Goal: Task Accomplishment & Management: Complete application form

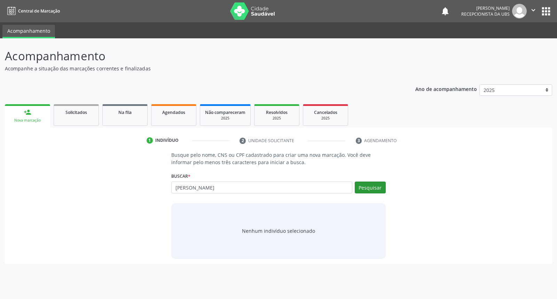
type input "joao arnaldo de lima"
click at [371, 186] on button "Pesquisar" at bounding box center [370, 187] width 31 height 12
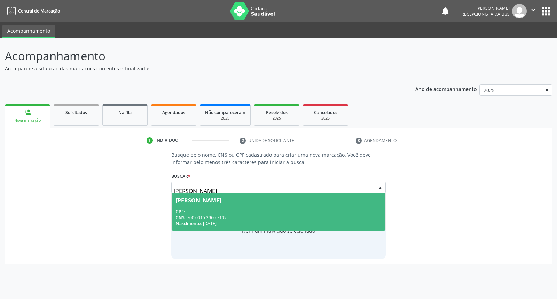
click at [323, 209] on div "CPF: --" at bounding box center [278, 211] width 205 height 6
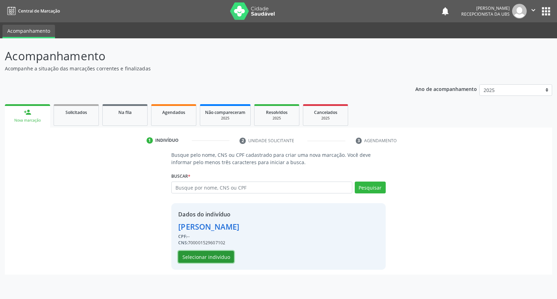
click at [207, 258] on button "Selecionar indivíduo" at bounding box center [206, 257] width 56 height 12
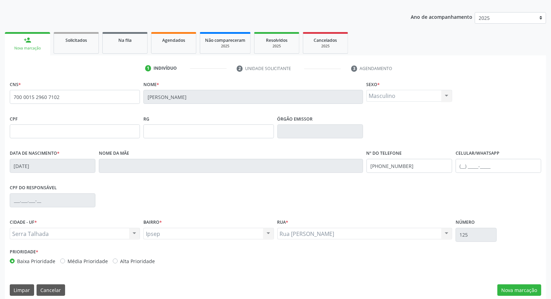
scroll to position [78, 0]
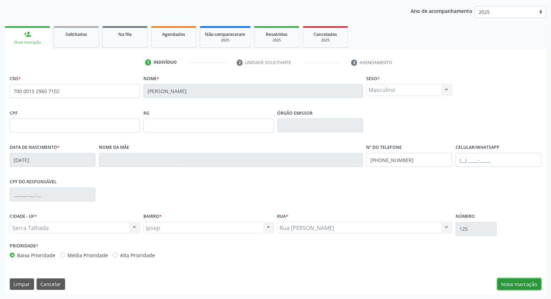
click at [514, 287] on button "Nova marcação" at bounding box center [519, 284] width 44 height 12
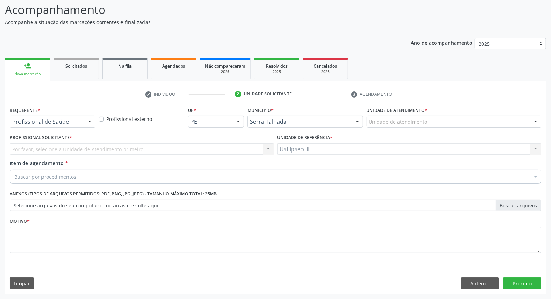
scroll to position [46, 0]
click at [88, 119] on div at bounding box center [90, 122] width 10 height 12
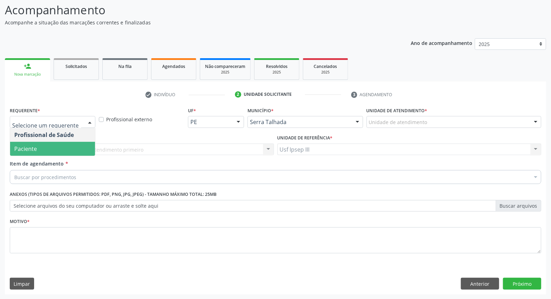
click at [82, 144] on span "Paciente" at bounding box center [52, 149] width 85 height 14
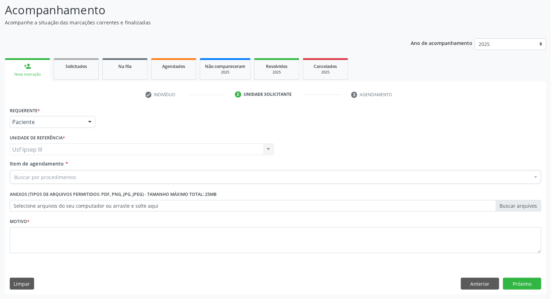
click at [78, 174] on div "Buscar por procedimentos" at bounding box center [276, 177] width 532 height 14
type input "m"
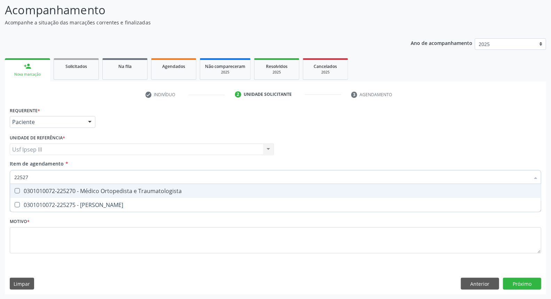
type input "225270"
click at [87, 189] on div "0301010072-225270 - Médico Ortopedista e Traumatologista" at bounding box center [275, 191] width 522 height 6
checkbox Traumatologista "true"
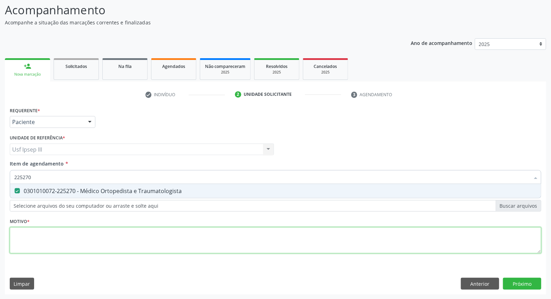
click at [18, 239] on div "Requerente * Paciente Profissional de Saúde Paciente Nenhum resultado encontrad…" at bounding box center [276, 184] width 532 height 158
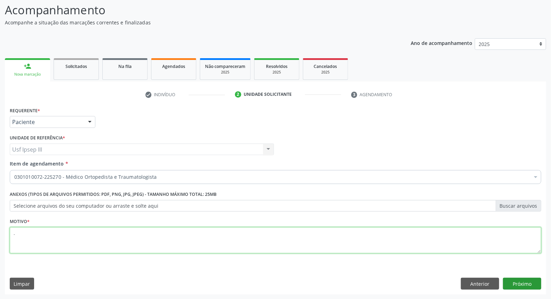
type textarea "."
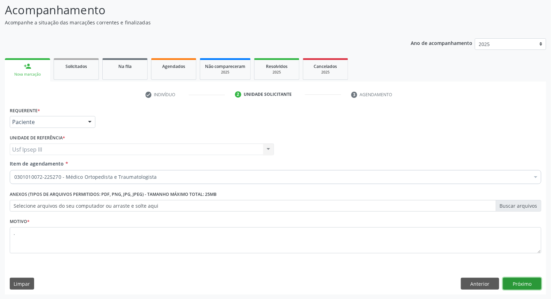
click at [534, 279] on button "Próximo" at bounding box center [522, 283] width 38 height 12
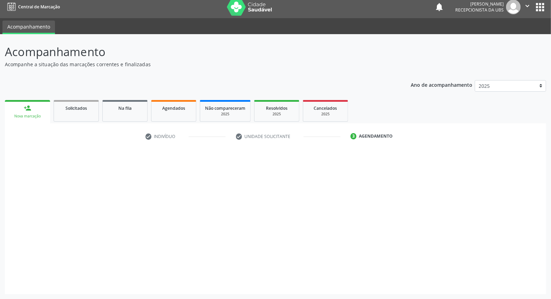
scroll to position [4, 0]
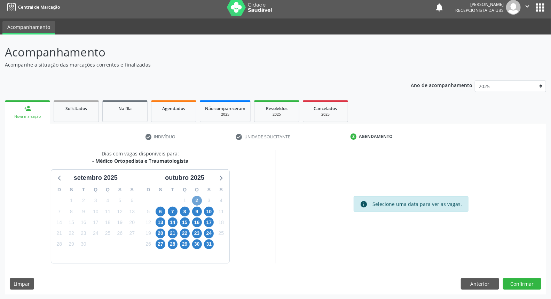
click at [197, 198] on span "2" at bounding box center [197, 201] width 10 height 10
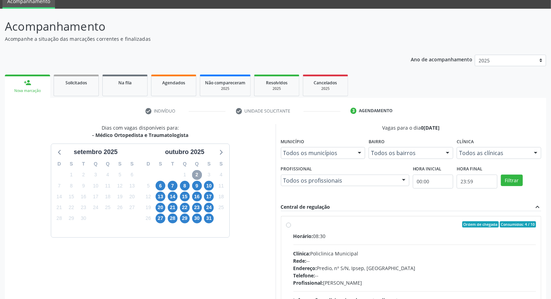
scroll to position [35, 0]
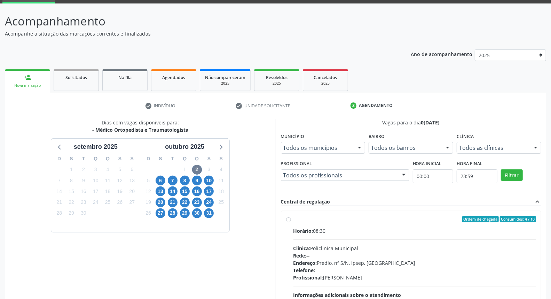
click at [408, 250] on div "Clínica: Policlinica Municipal" at bounding box center [414, 247] width 243 height 7
click at [291, 222] on input "Ordem de chegada Consumidos: 4 / 10 Horário: 08:30 Clínica: Policlinica Municip…" at bounding box center [288, 219] width 5 height 6
radio input "true"
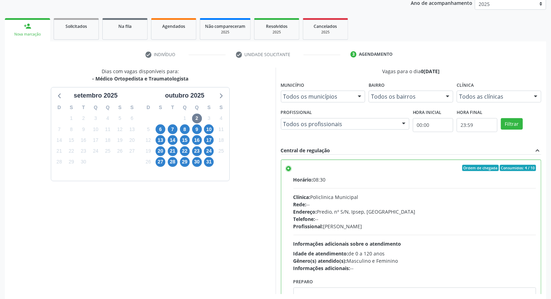
scroll to position [117, 0]
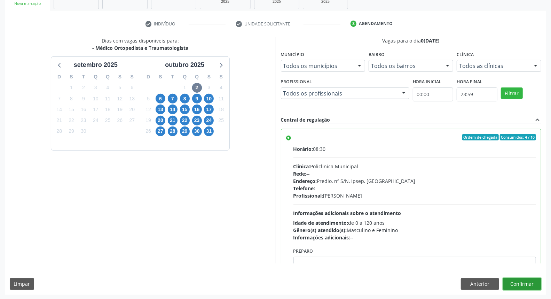
click at [522, 286] on button "Confirmar" at bounding box center [522, 284] width 38 height 12
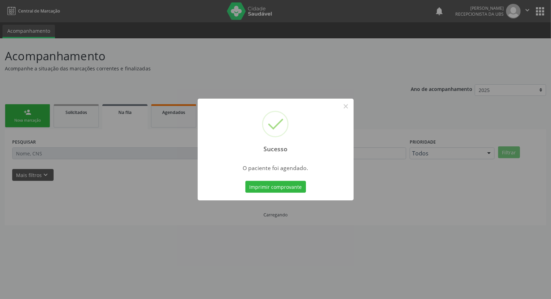
scroll to position [0, 0]
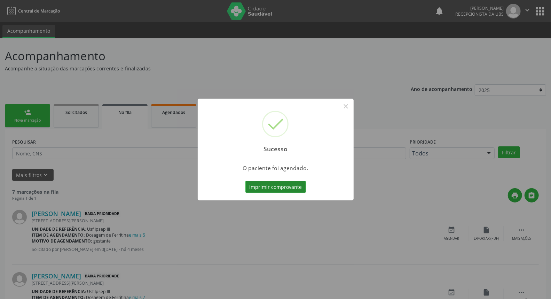
click at [291, 187] on button "Imprimir comprovante" at bounding box center [275, 187] width 61 height 12
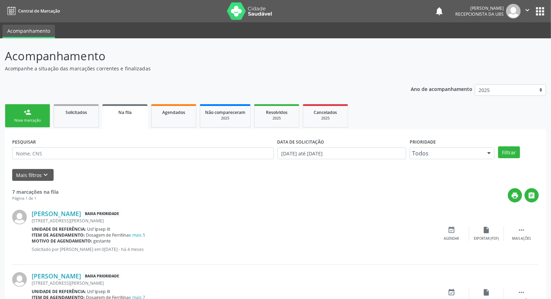
click at [26, 119] on div "Nova marcação" at bounding box center [27, 120] width 35 height 5
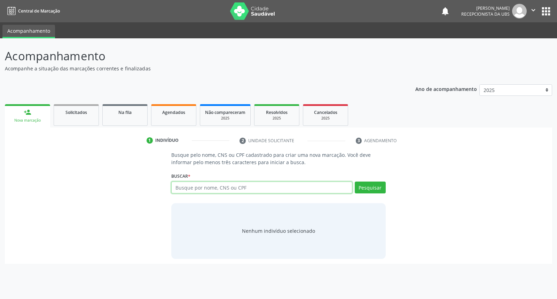
click at [197, 185] on input "text" at bounding box center [261, 187] width 181 height 12
type input "joao arnaldo de lima"
click at [369, 190] on button "Pesquisar" at bounding box center [370, 187] width 31 height 12
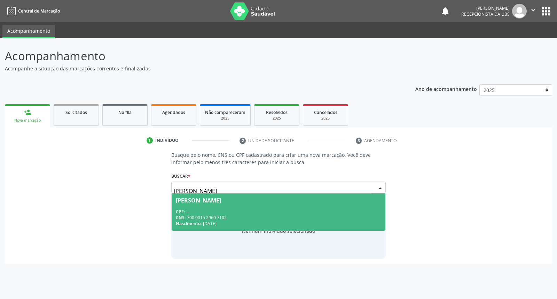
click at [285, 215] on div "CNS: 700 0015 2960 7102" at bounding box center [278, 217] width 205 height 6
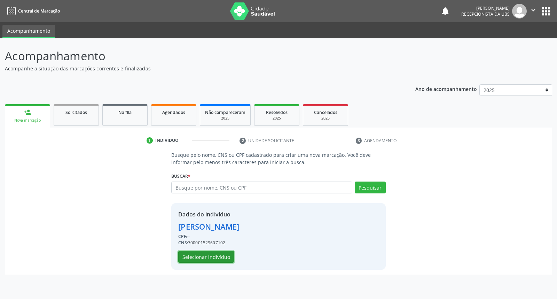
click at [217, 256] on button "Selecionar indivíduo" at bounding box center [206, 257] width 56 height 12
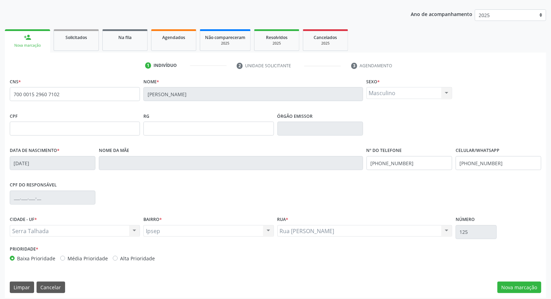
scroll to position [78, 0]
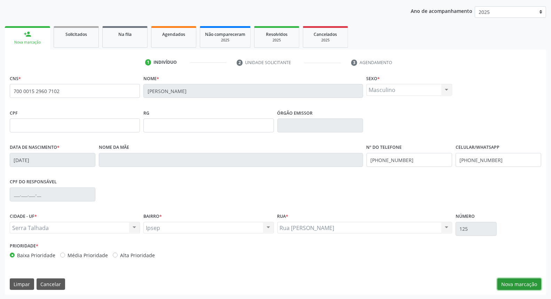
click at [524, 279] on button "Nova marcação" at bounding box center [519, 284] width 44 height 12
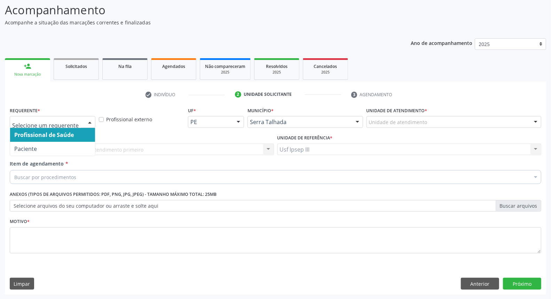
click at [88, 120] on div at bounding box center [90, 122] width 10 height 12
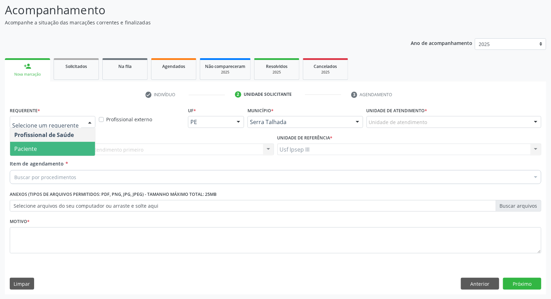
click at [78, 142] on span "Paciente" at bounding box center [52, 149] width 85 height 14
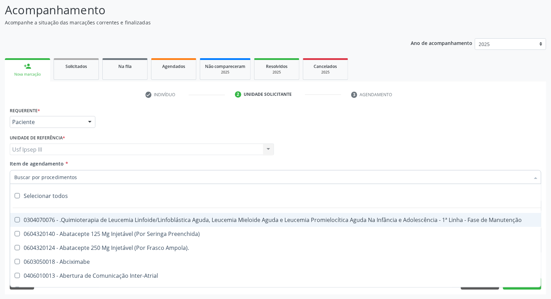
click at [76, 171] on div at bounding box center [276, 177] width 532 height 14
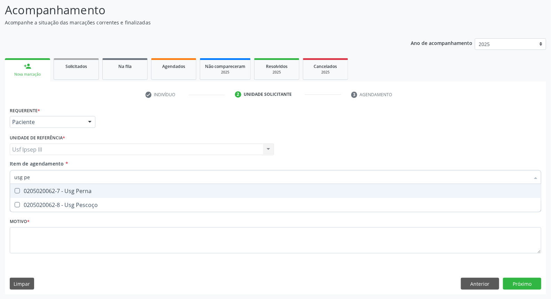
type input "usg per"
click at [79, 188] on div "0205020062-7 - Usg Perna" at bounding box center [275, 191] width 522 height 6
checkbox Perna "true"
type input "usg p"
checkbox Perna "false"
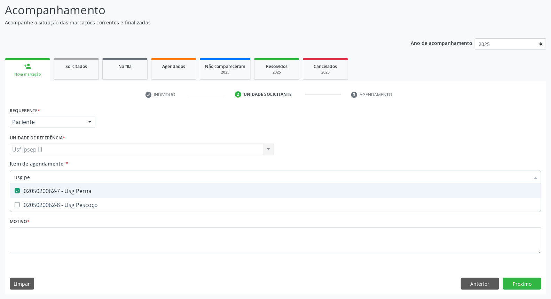
checkbox Pescoço "true"
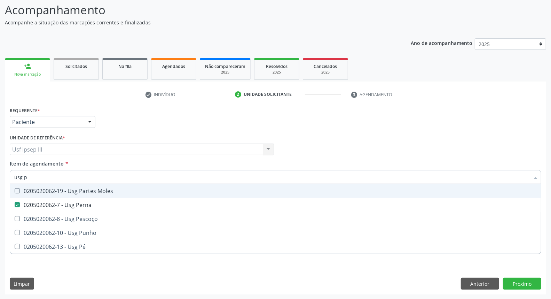
type input "usg pe"
checkbox Moles "true"
checkbox Perna "false"
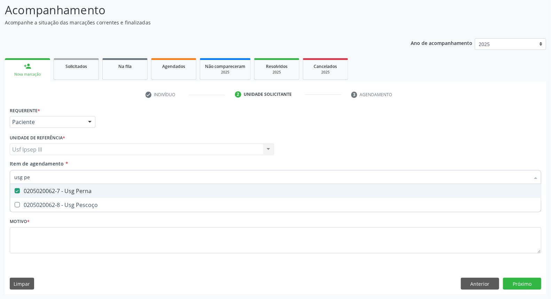
type input "usg p"
checkbox Perna "false"
checkbox Pescoço "true"
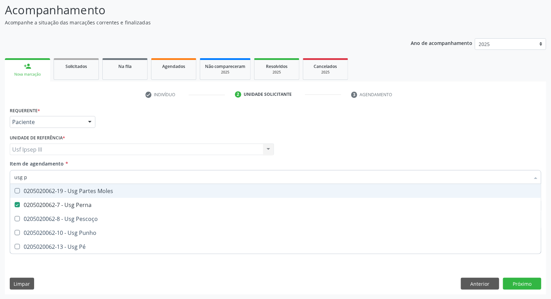
type input "usg"
checkbox Perna "false"
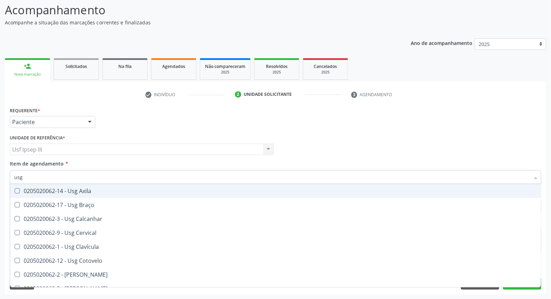
type input "usg p"
checkbox Braço "true"
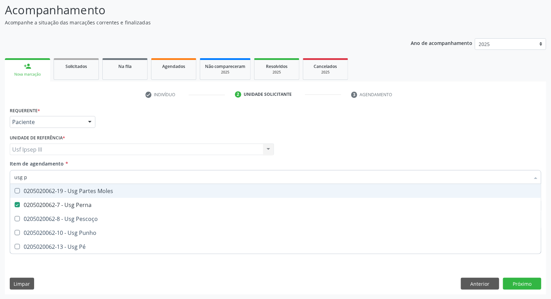
type input "usg pe"
checkbox Moles "true"
checkbox Perna "false"
type input "usg p"
checkbox Moles "false"
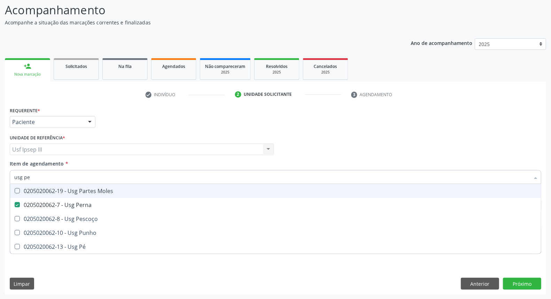
checkbox Perna "true"
type input "usg"
checkbox Perna "false"
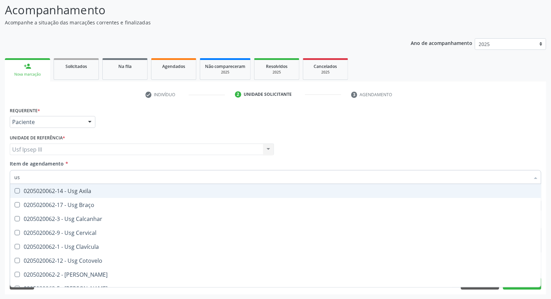
type input "u"
checkbox Perna "false"
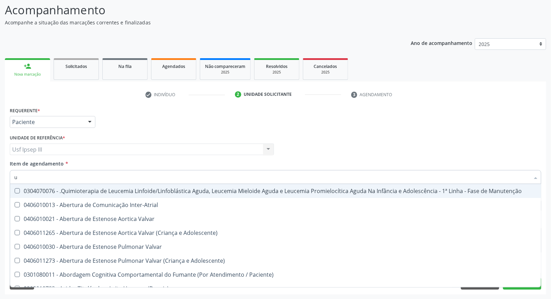
type input "us"
checkbox Supervisionada "true"
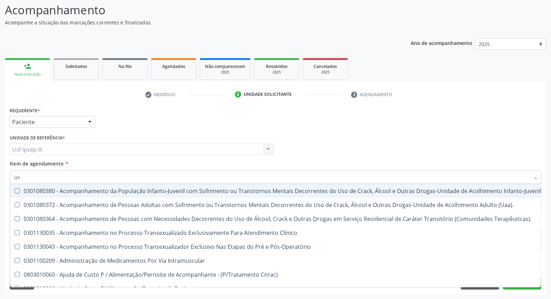
type input "usg"
checkbox Acompanhante "true"
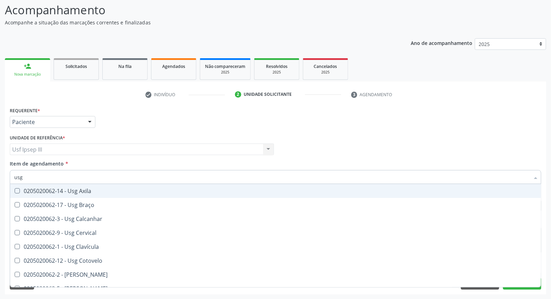
type input "usg p"
checkbox Braço "true"
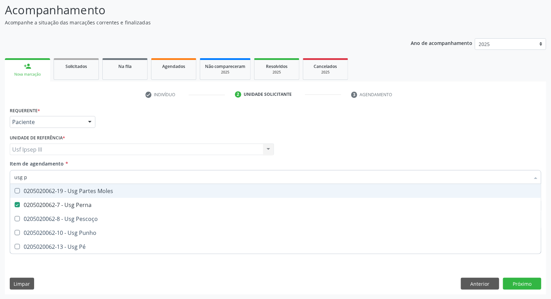
type input "usg pe"
checkbox Moles "true"
checkbox Perna "false"
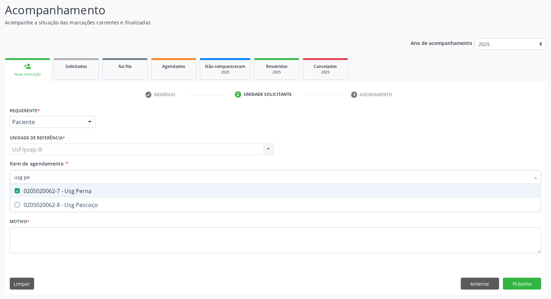
type input "usg p"
checkbox Perna "false"
checkbox Pescoço "true"
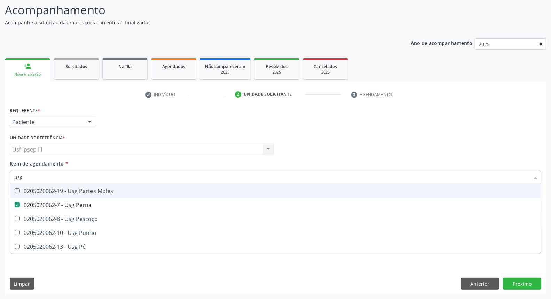
type input "usg"
checkbox Perna "false"
type input "u"
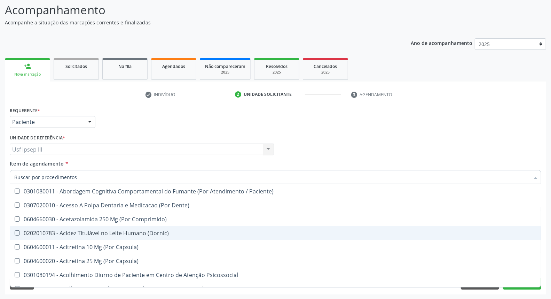
scroll to position [155, 0]
click at [516, 289] on button "Próximo" at bounding box center [522, 283] width 38 height 12
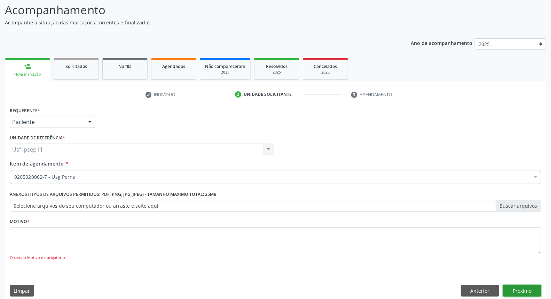
scroll to position [0, 0]
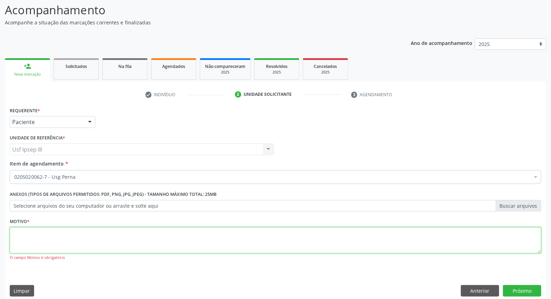
click at [225, 239] on textarea at bounding box center [276, 240] width 532 height 26
type textarea "."
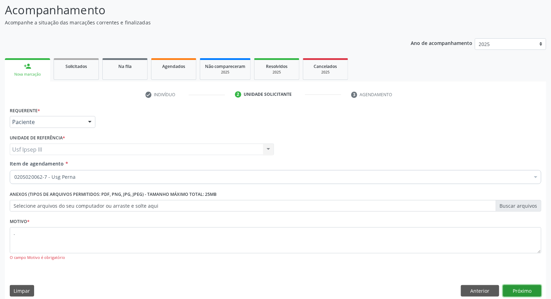
click at [519, 290] on button "Próximo" at bounding box center [522, 291] width 38 height 12
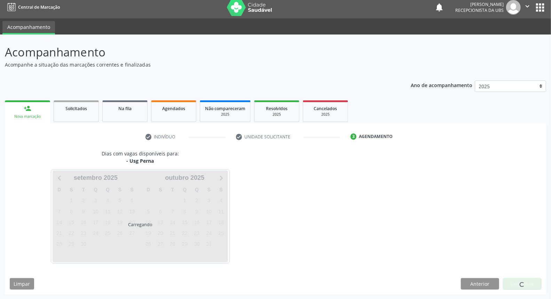
scroll to position [24, 0]
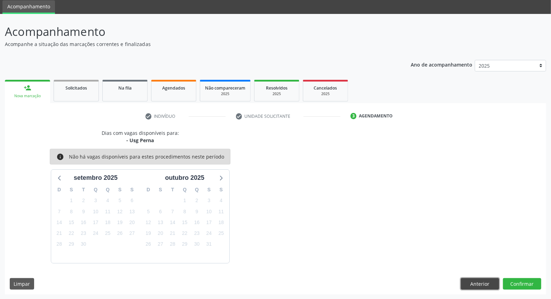
click at [472, 283] on button "Anterior" at bounding box center [480, 284] width 38 height 12
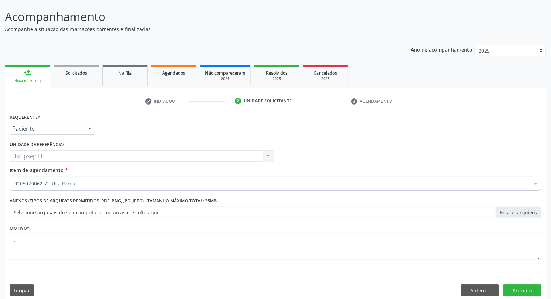
scroll to position [46, 0]
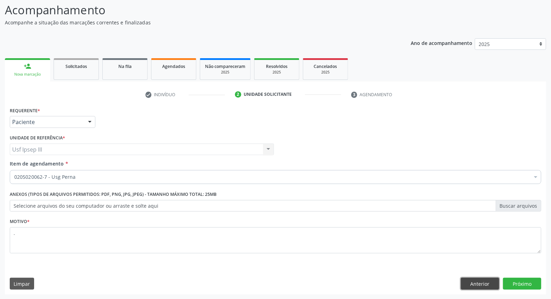
click at [474, 283] on button "Anterior" at bounding box center [480, 283] width 38 height 12
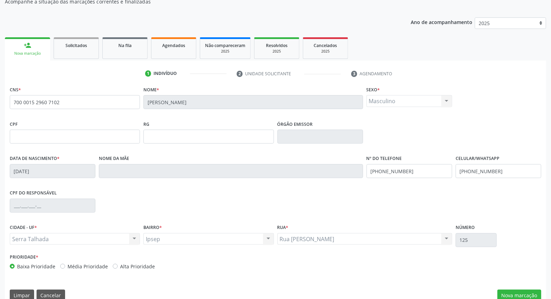
scroll to position [78, 0]
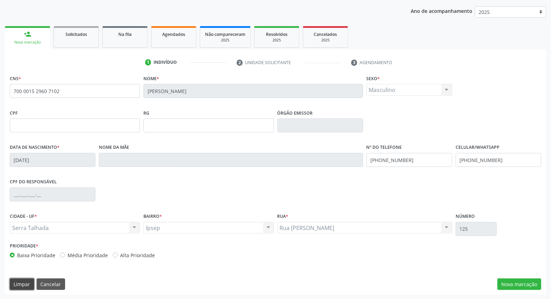
click at [24, 285] on button "Limpar" at bounding box center [22, 284] width 24 height 12
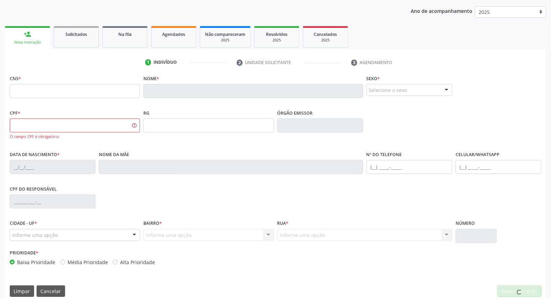
scroll to position [0, 0]
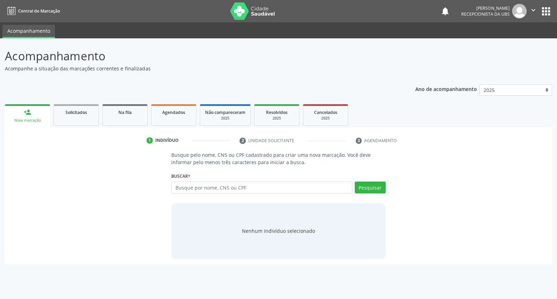
click at [204, 183] on input "text" at bounding box center [261, 187] width 181 height 12
type input "lara fabia melo lima"
click at [381, 185] on button "Pesquisar" at bounding box center [370, 187] width 31 height 12
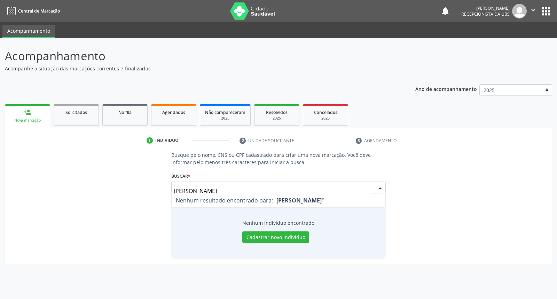
click at [198, 188] on input "lara fabia melo lima" at bounding box center [272, 191] width 197 height 14
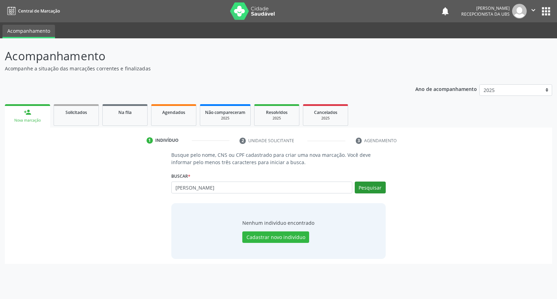
type input "lara fabia de melo lima"
click at [374, 184] on button "Pesquisar" at bounding box center [370, 187] width 31 height 12
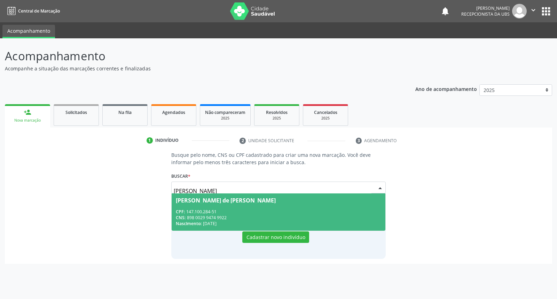
click at [293, 205] on span "Lara Fabia de Melo Lima CPF: 147.100.284-51 CNS: 898 0029 9474 9922 Nascimento:…" at bounding box center [278, 211] width 213 height 37
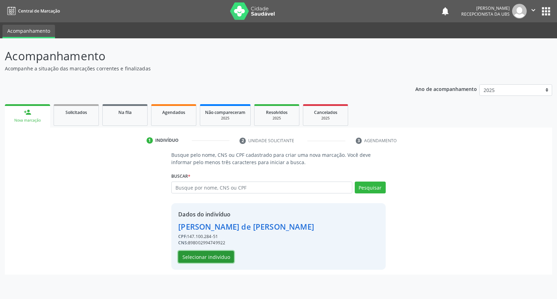
click at [203, 256] on button "Selecionar indivíduo" at bounding box center [206, 257] width 56 height 12
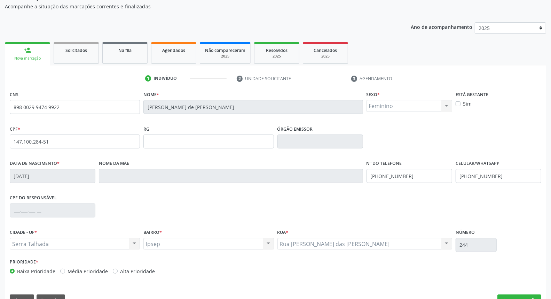
scroll to position [78, 0]
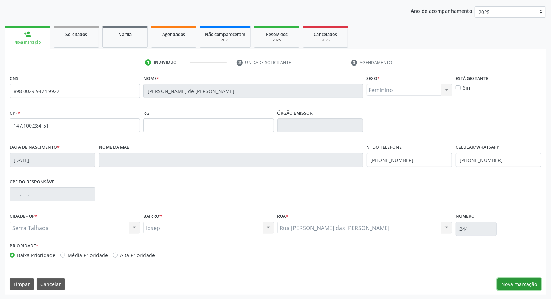
click at [517, 283] on button "Nova marcação" at bounding box center [519, 284] width 44 height 12
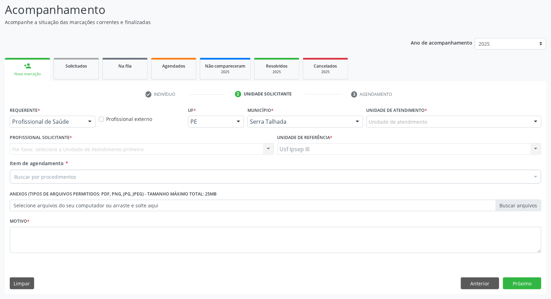
scroll to position [46, 0]
click at [86, 119] on div at bounding box center [90, 122] width 10 height 12
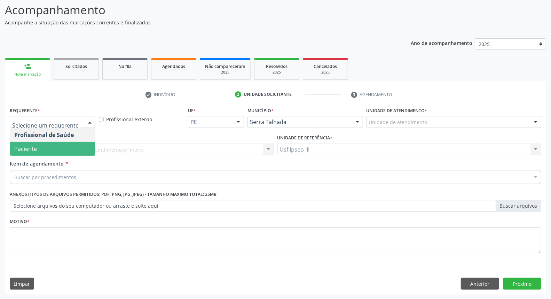
click at [81, 144] on span "Paciente" at bounding box center [52, 149] width 85 height 14
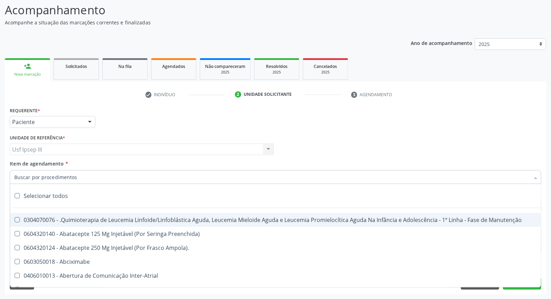
click at [81, 175] on div at bounding box center [276, 177] width 532 height 14
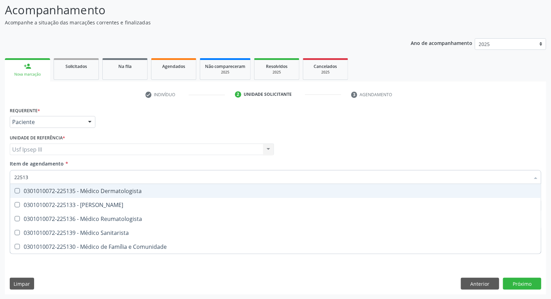
type input "225133"
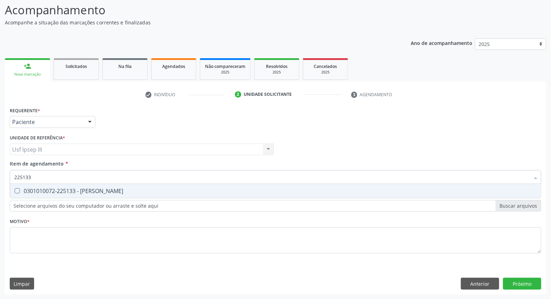
click at [84, 194] on span "0301010072-225133 - [PERSON_NAME]" at bounding box center [275, 191] width 531 height 14
checkbox Psiquiatra "true"
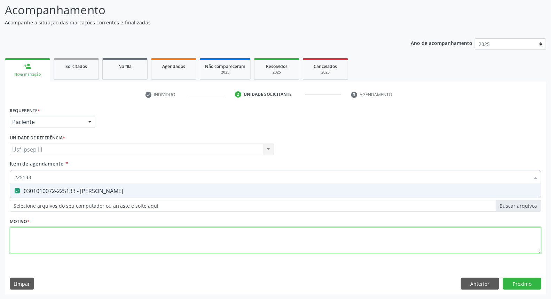
click at [61, 232] on div "Requerente * Paciente Profissional de Saúde Paciente Nenhum resultado encontrad…" at bounding box center [276, 184] width 532 height 158
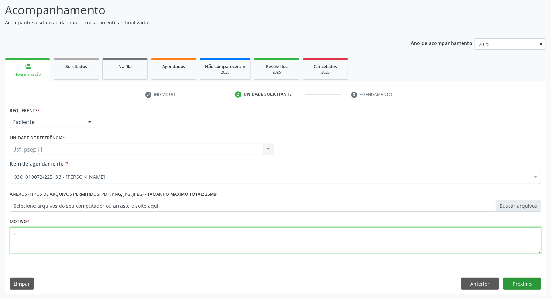
type textarea "."
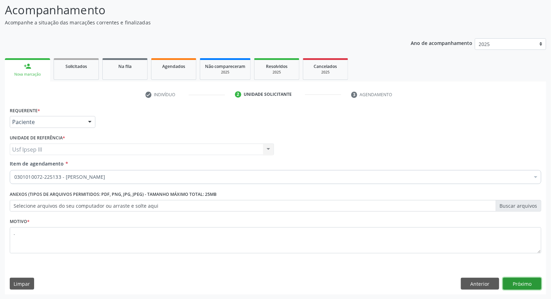
click at [517, 281] on button "Próximo" at bounding box center [522, 283] width 38 height 12
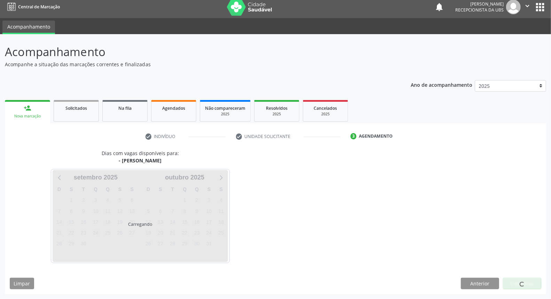
scroll to position [4, 0]
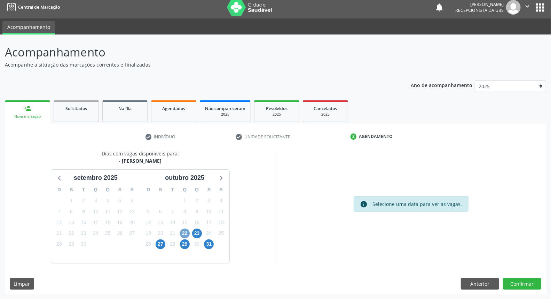
click at [185, 230] on span "22" at bounding box center [185, 233] width 10 height 10
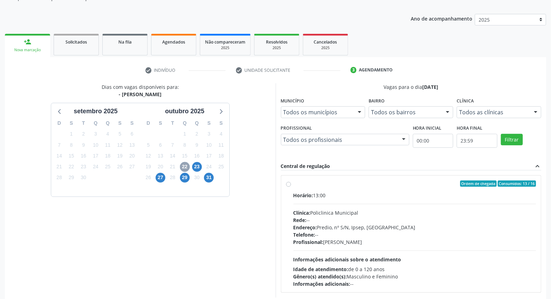
scroll to position [81, 0]
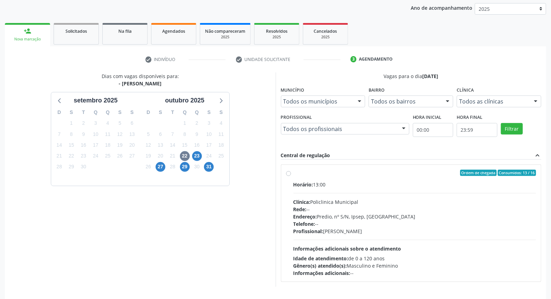
click at [430, 242] on div "Horário: 13:00 Clínica: Policlinica Municipal Rede: -- Endereço: Predio, nº S/N…" at bounding box center [414, 229] width 243 height 96
click at [291, 176] on input "Ordem de chegada Consumidos: 13 / 16 Horário: 13:00 Clínica: Policlinica Munici…" at bounding box center [288, 173] width 5 height 6
radio input "true"
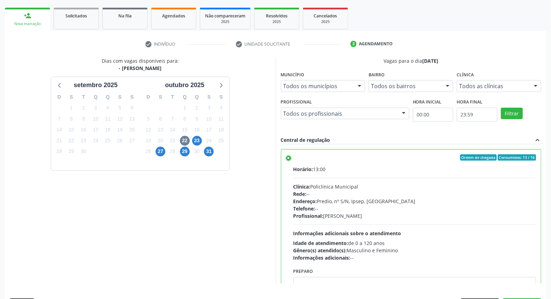
scroll to position [117, 0]
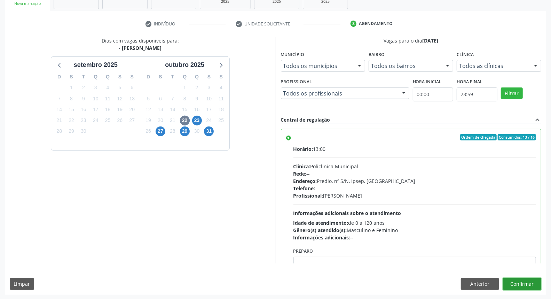
click at [524, 283] on button "Confirmar" at bounding box center [522, 284] width 38 height 12
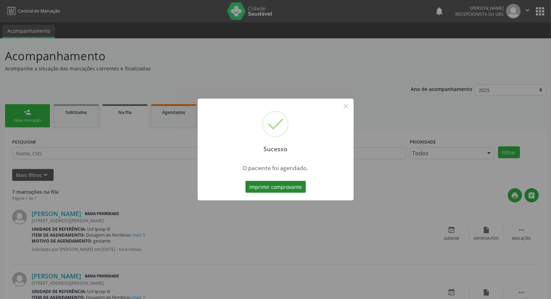
click at [265, 187] on button "Imprimir comprovante" at bounding box center [275, 187] width 61 height 12
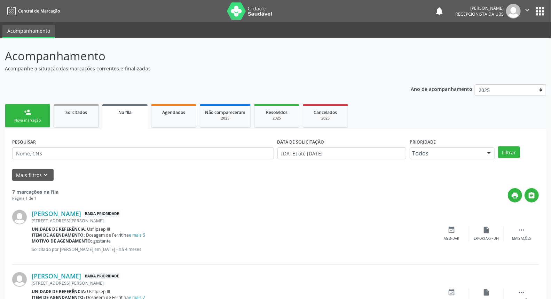
click at [33, 109] on link "person_add Nova marcação" at bounding box center [27, 115] width 45 height 23
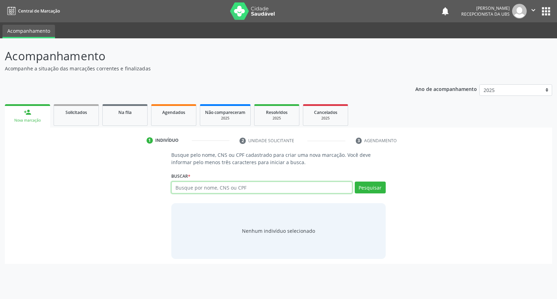
click at [190, 191] on input "text" at bounding box center [261, 187] width 181 height 12
type input "aline everlane da silva"
click at [368, 188] on button "Pesquisar" at bounding box center [370, 187] width 31 height 12
type input "aline everlane da silva"
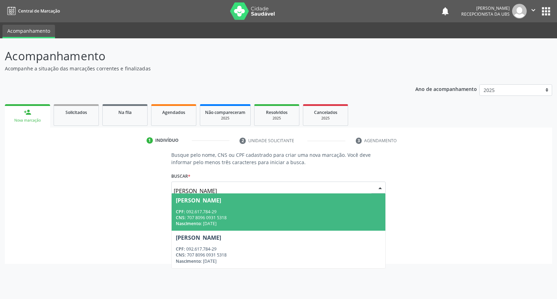
click at [322, 199] on div "Aline Everlane da Silva" at bounding box center [278, 200] width 205 height 6
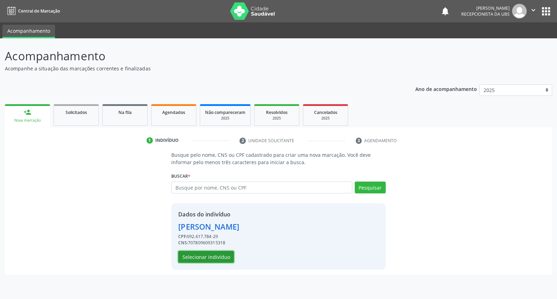
click at [220, 254] on button "Selecionar indivíduo" at bounding box center [206, 257] width 56 height 12
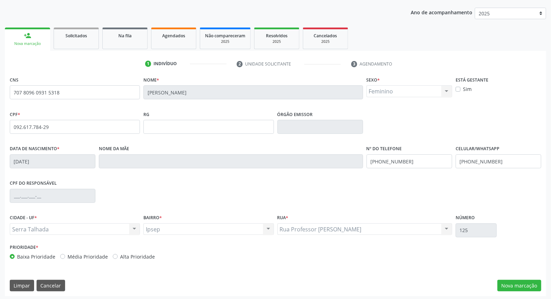
scroll to position [78, 0]
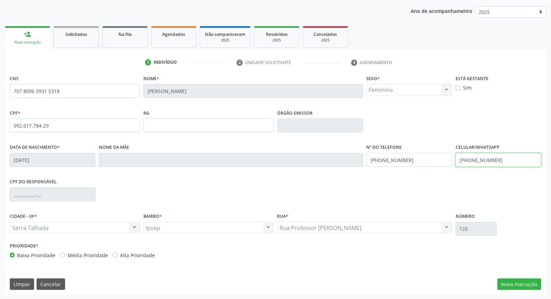
drag, startPoint x: 512, startPoint y: 159, endPoint x: 434, endPoint y: 158, distance: 77.3
click at [436, 159] on div "Data de nascimento * 28/05/1992 Nome da mãe Nº do Telefone (99) 99999-9999 Celu…" at bounding box center [275, 159] width 535 height 34
click at [359, 155] on div "Data de nascimento * 28/05/1992 Nome da mãe Nº do Telefone (99) 99999-9999 Celu…" at bounding box center [275, 159] width 535 height 34
drag, startPoint x: 465, startPoint y: 163, endPoint x: 470, endPoint y: 161, distance: 5.1
click at [468, 162] on input "text" at bounding box center [499, 160] width 86 height 14
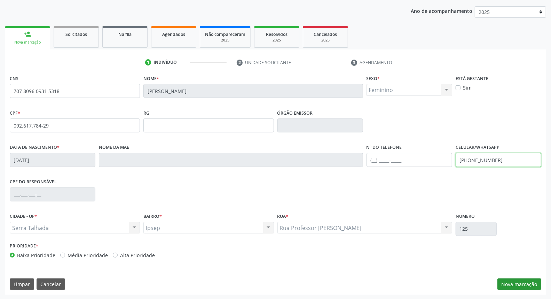
type input "(87) 99908-0660"
click at [520, 284] on button "Nova marcação" at bounding box center [519, 284] width 44 height 12
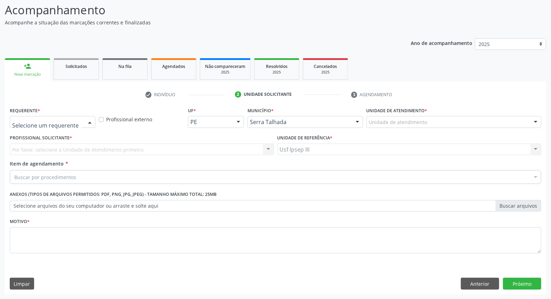
click at [91, 121] on div at bounding box center [90, 122] width 10 height 12
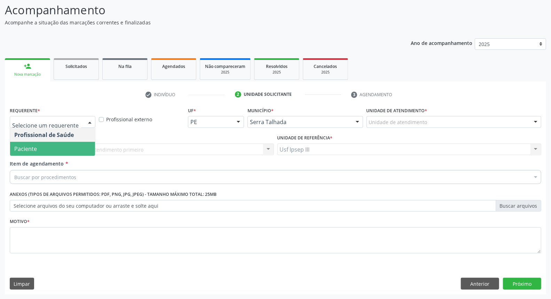
click at [70, 144] on span "Paciente" at bounding box center [52, 149] width 85 height 14
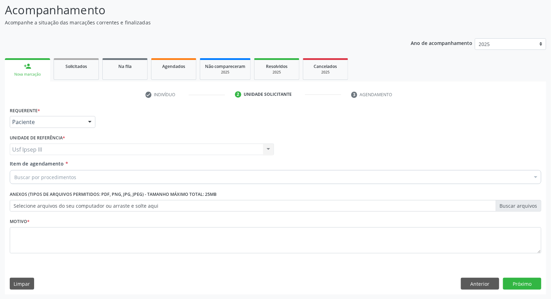
click at [74, 171] on div "Buscar por procedimentos" at bounding box center [276, 177] width 532 height 14
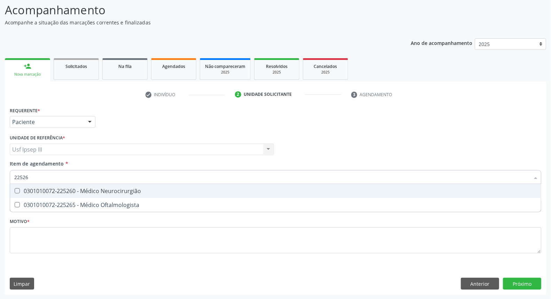
type input "225265"
click at [73, 191] on div "0301010072-225265 - Médico Oftalmologista" at bounding box center [275, 191] width 522 height 6
checkbox Oftalmologista "true"
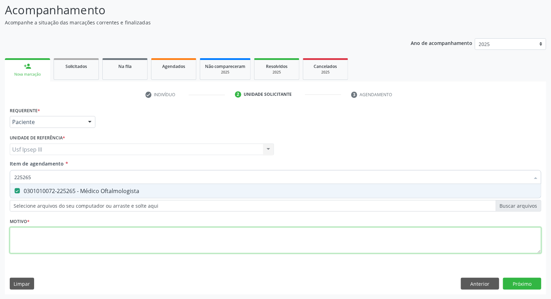
click at [68, 238] on div "Requerente * Paciente Profissional de Saúde Paciente Nenhum resultado encontrad…" at bounding box center [276, 184] width 532 height 158
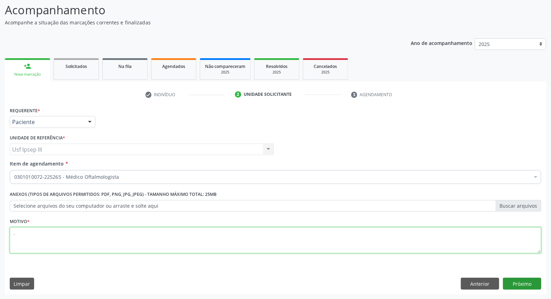
type textarea "."
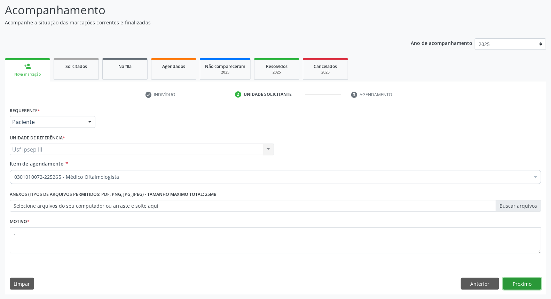
click at [524, 281] on button "Próximo" at bounding box center [522, 283] width 38 height 12
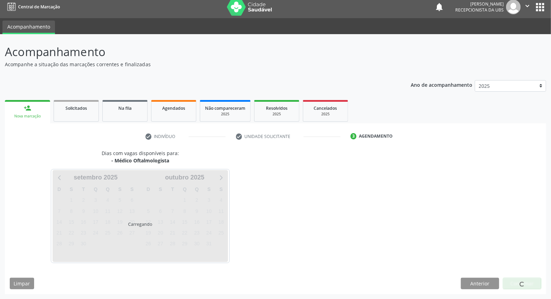
scroll to position [4, 0]
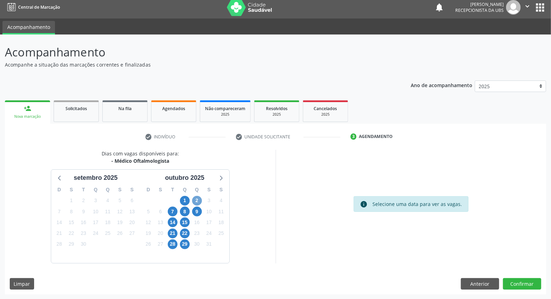
click at [198, 200] on span "2" at bounding box center [197, 201] width 10 height 10
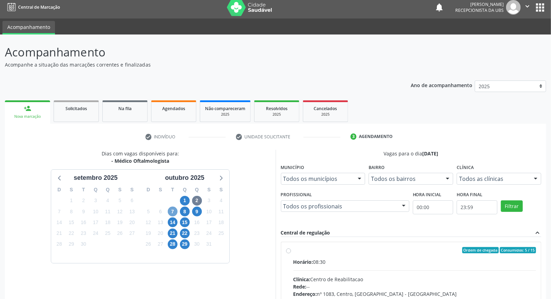
click at [173, 212] on span "7" at bounding box center [173, 211] width 10 height 10
click at [417, 264] on div "Horário: 12:00" at bounding box center [414, 261] width 243 height 7
click at [291, 253] on input "Ordem de chegada Consumidos: 10 / 30 Horário: 12:00 Clínica: Fundacao Altino Ve…" at bounding box center [288, 250] width 5 height 6
radio input "true"
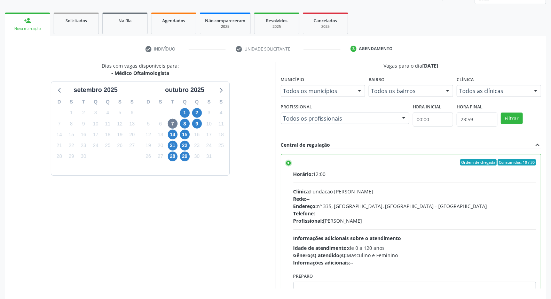
scroll to position [117, 0]
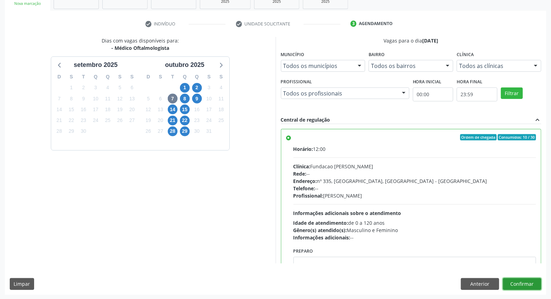
click at [528, 280] on button "Confirmar" at bounding box center [522, 284] width 38 height 12
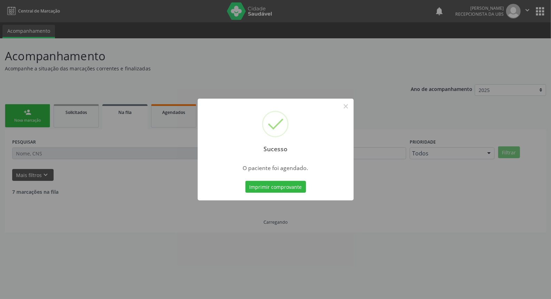
scroll to position [0, 0]
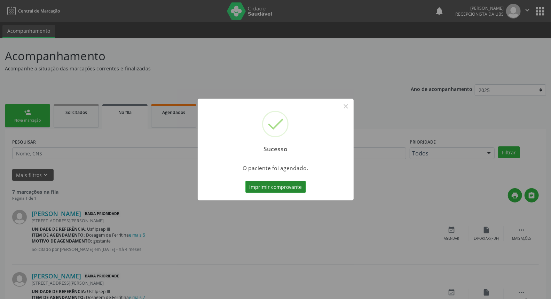
click at [273, 186] on button "Imprimir comprovante" at bounding box center [275, 187] width 61 height 12
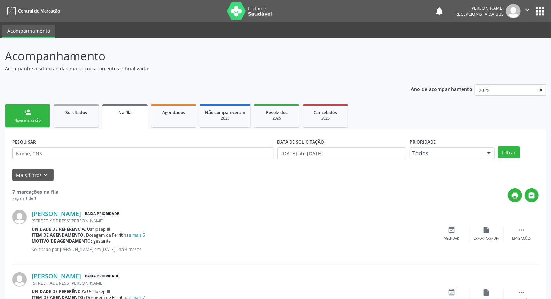
click at [36, 120] on div "Nova marcação" at bounding box center [27, 120] width 35 height 5
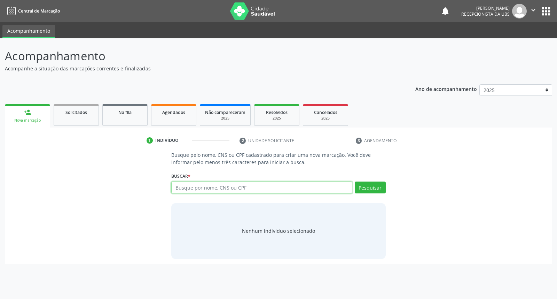
click at [196, 187] on input "text" at bounding box center [261, 187] width 181 height 12
type input "jonathas camara reis de medeiros"
click at [369, 186] on button "Pesquisar" at bounding box center [370, 187] width 31 height 12
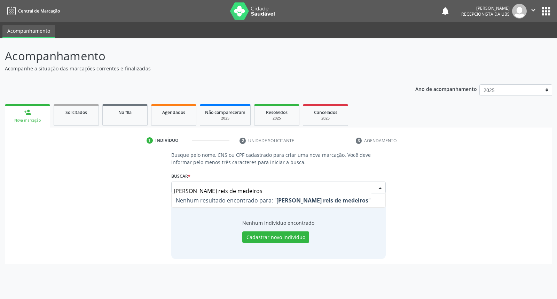
click at [235, 189] on input "jonathas camara reis de medeiros" at bounding box center [272, 191] width 197 height 14
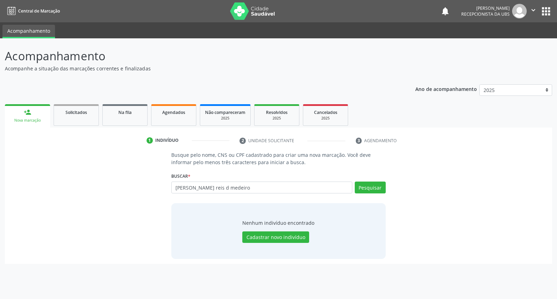
drag, startPoint x: 227, startPoint y: 187, endPoint x: 241, endPoint y: 184, distance: 14.4
click at [237, 185] on input "jonathas camara reis d medeiro" at bounding box center [261, 187] width 181 height 12
drag, startPoint x: 254, startPoint y: 188, endPoint x: 224, endPoint y: 186, distance: 30.0
click at [224, 186] on input "jonathas camara reis d medeiro" at bounding box center [261, 187] width 181 height 12
type input "jonathas camara reis medeiros"
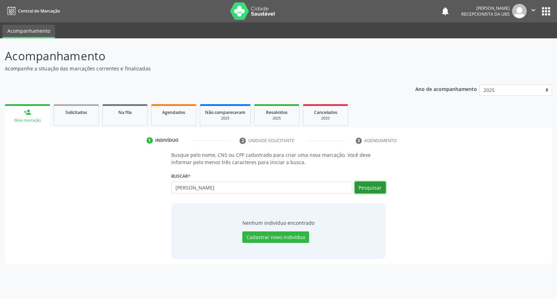
click at [374, 187] on button "Pesquisar" at bounding box center [370, 187] width 31 height 12
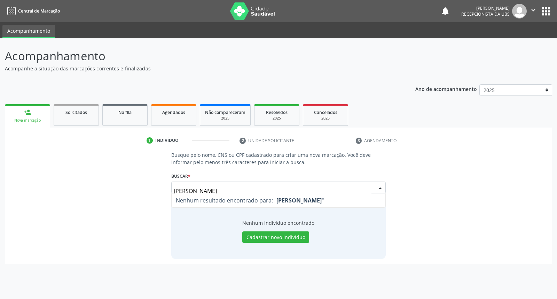
click at [174, 189] on input "jonathas camara reis medeiros" at bounding box center [272, 191] width 197 height 14
click at [175, 189] on input "jonathas camara reis medeiros" at bounding box center [272, 191] width 197 height 14
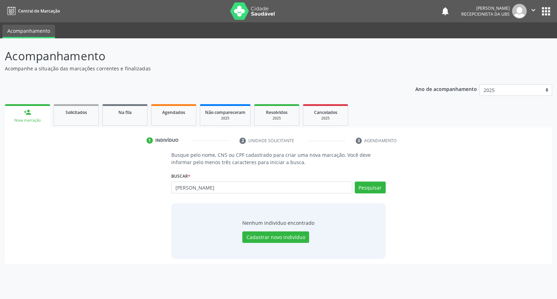
click at [192, 186] on input "jhonathas camara reis medeiros" at bounding box center [261, 187] width 181 height 12
type input "jhonatas camara reis medeiros"
click at [372, 191] on button "Pesquisar" at bounding box center [370, 187] width 31 height 12
type input "j"
type input "jeneide maria lopes"
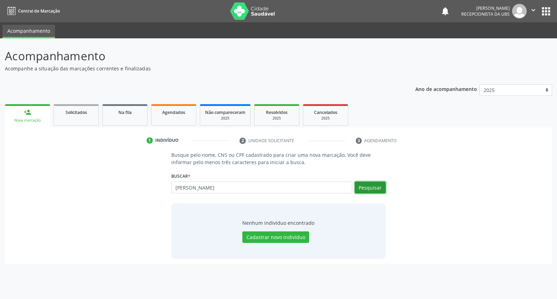
click at [359, 189] on button "Pesquisar" at bounding box center [370, 187] width 31 height 12
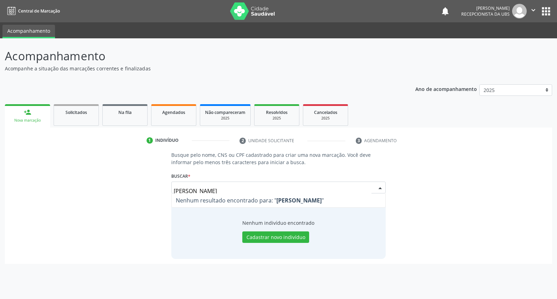
click at [175, 189] on input "jeneide maria lopes" at bounding box center [272, 191] width 197 height 14
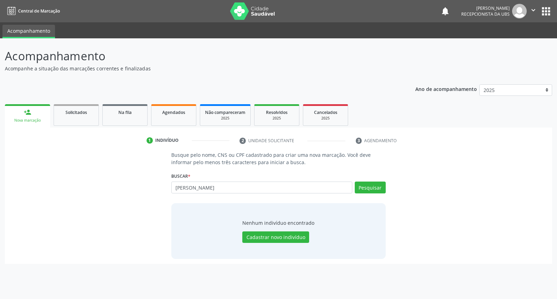
click at [182, 187] on input "eneide maria lopes" at bounding box center [261, 187] width 181 height 12
click at [175, 187] on input "eneide maria lopes" at bounding box center [261, 187] width 181 height 12
type input "geneide maria lopes"
click at [373, 190] on button "Pesquisar" at bounding box center [370, 187] width 31 height 12
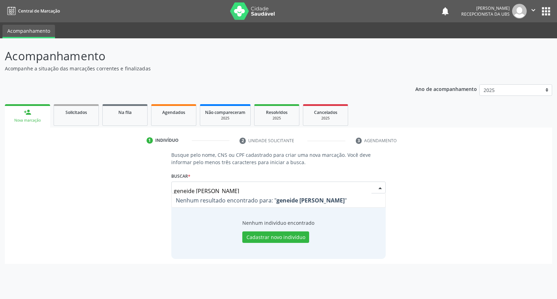
click at [178, 191] on input "geneide maria lopes" at bounding box center [272, 191] width 197 height 14
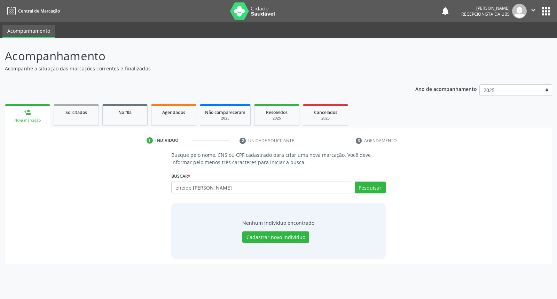
click at [186, 186] on input "eneide maria lopesj" at bounding box center [261, 187] width 181 height 12
click at [371, 186] on button "Pesquisar" at bounding box center [370, 187] width 31 height 12
click at [266, 188] on input "eneilde maria lopesj" at bounding box center [261, 187] width 181 height 12
type input "e"
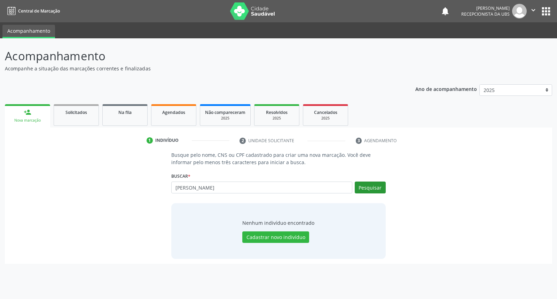
type input "jeneilde maria lopes"
click at [376, 182] on button "Pesquisar" at bounding box center [370, 187] width 31 height 12
type input "jeneilde maria lopes"
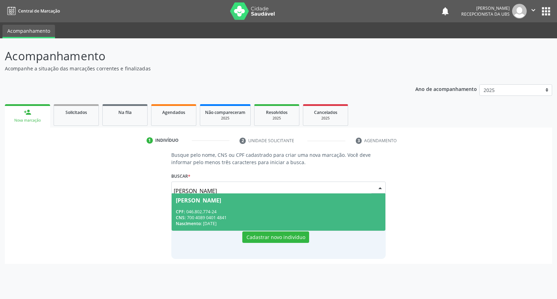
click at [347, 212] on div "CPF: 046.802.774-24" at bounding box center [278, 211] width 205 height 6
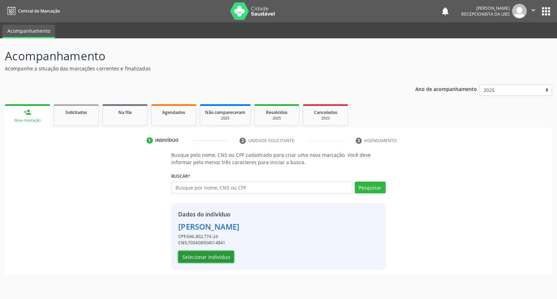
click at [222, 254] on button "Selecionar indivíduo" at bounding box center [206, 257] width 56 height 12
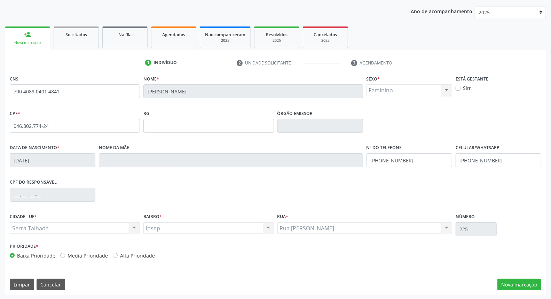
scroll to position [78, 0]
click at [519, 283] on button "Nova marcação" at bounding box center [519, 284] width 44 height 12
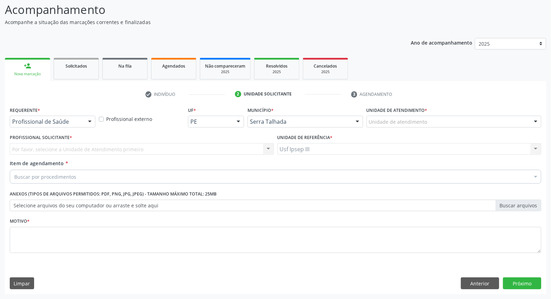
scroll to position [46, 0]
click at [86, 120] on div at bounding box center [90, 122] width 10 height 12
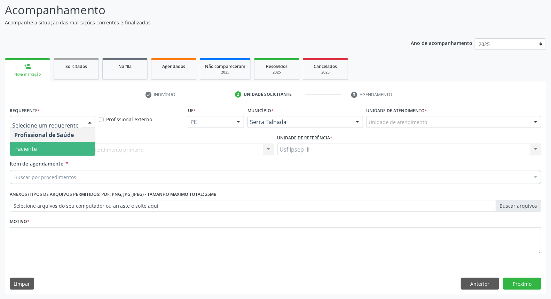
click at [82, 145] on span "Paciente" at bounding box center [52, 149] width 85 height 14
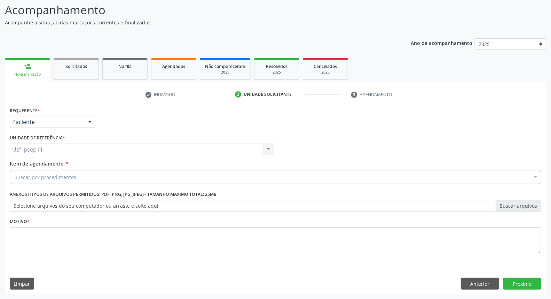
click at [85, 173] on div "Buscar por procedimentos" at bounding box center [276, 177] width 532 height 14
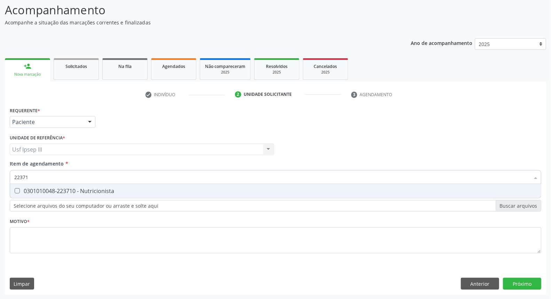
type input "223710"
click at [96, 190] on div "0301010048-223710 - Nutricionista" at bounding box center [275, 191] width 522 height 6
checkbox Nutricionista "true"
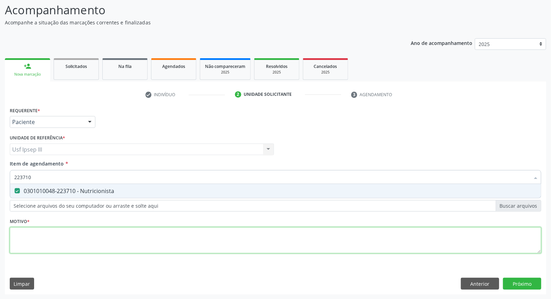
click at [92, 237] on div "Requerente * Paciente Profissional de Saúde Paciente Nenhum resultado encontrad…" at bounding box center [276, 184] width 532 height 158
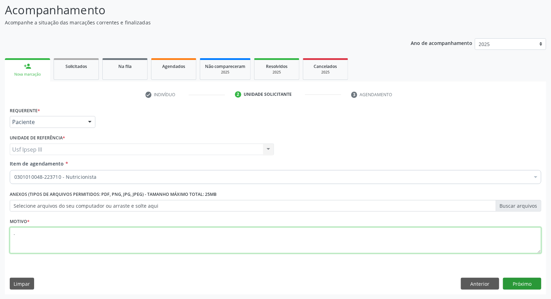
type textarea "."
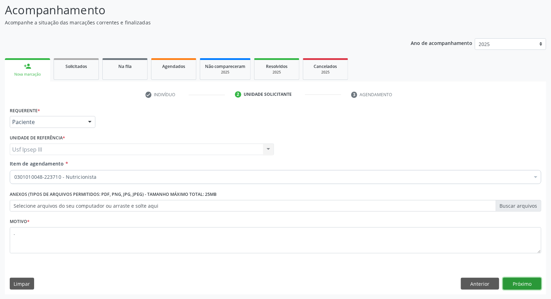
click at [526, 281] on button "Próximo" at bounding box center [522, 283] width 38 height 12
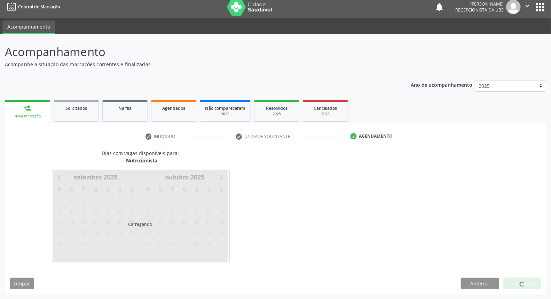
scroll to position [4, 0]
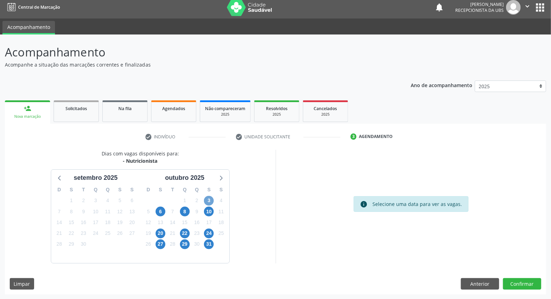
click at [210, 200] on span "3" at bounding box center [209, 201] width 10 height 10
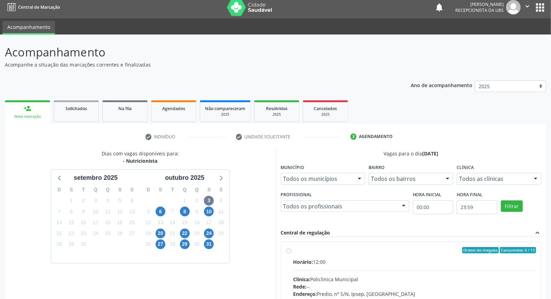
click at [377, 263] on div "Horário: 12:00" at bounding box center [414, 261] width 243 height 7
click at [291, 253] on input "Ordem de chegada Consumidos: 6 / 13 Horário: 12:00 Clínica: Policlinica Municip…" at bounding box center [288, 250] width 5 height 6
radio input "true"
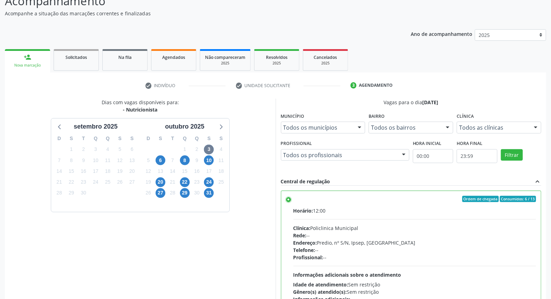
scroll to position [117, 0]
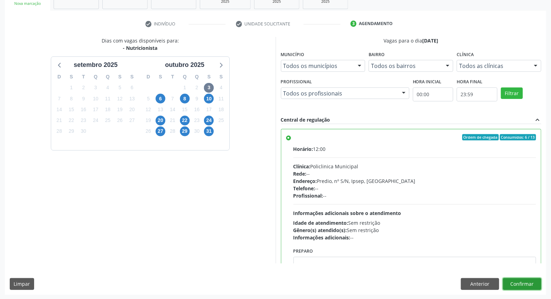
click at [519, 283] on button "Confirmar" at bounding box center [522, 284] width 38 height 12
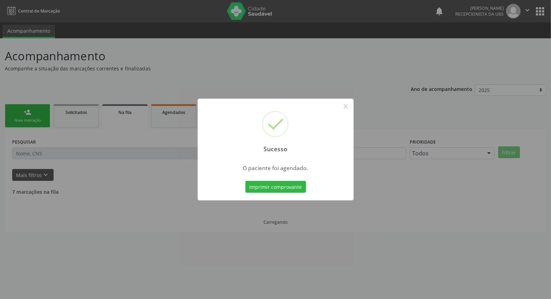
scroll to position [0, 0]
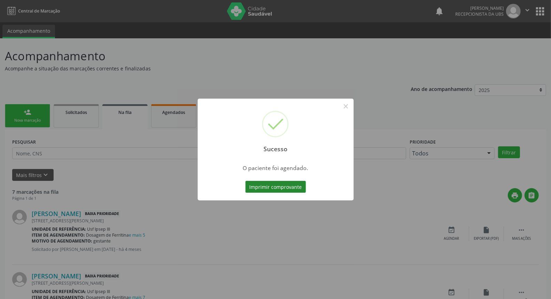
click at [274, 186] on button "Imprimir comprovante" at bounding box center [275, 187] width 61 height 12
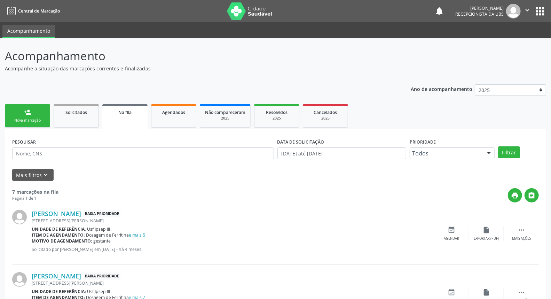
click at [39, 113] on link "person_add Nova marcação" at bounding box center [27, 115] width 45 height 23
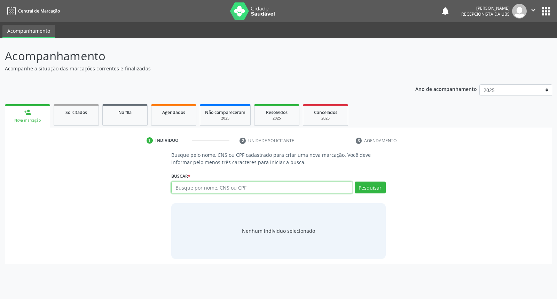
click at [192, 183] on input "text" at bounding box center [261, 187] width 181 height 12
type input "liz gabrielly pereira alves"
click at [367, 187] on button "Pesquisar" at bounding box center [370, 187] width 31 height 12
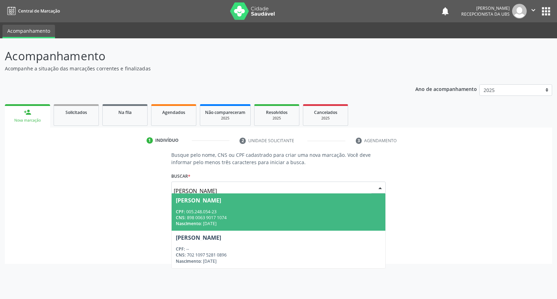
click at [360, 217] on div "CNS: 898 0063 9017 1074" at bounding box center [278, 217] width 205 height 6
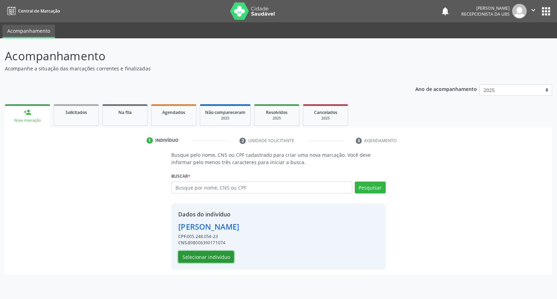
click at [227, 255] on button "Selecionar indivíduo" at bounding box center [206, 257] width 56 height 12
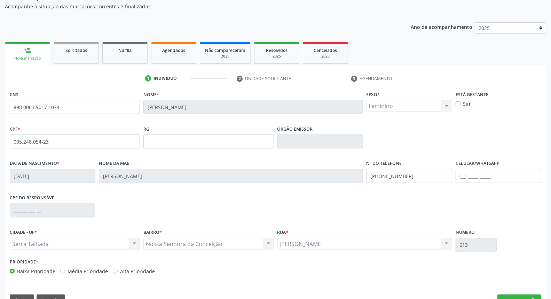
scroll to position [78, 0]
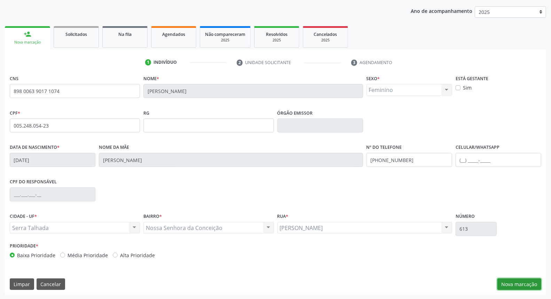
click at [516, 281] on button "Nova marcação" at bounding box center [519, 284] width 44 height 12
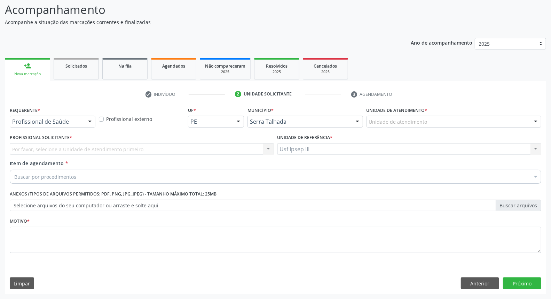
scroll to position [46, 0]
click at [91, 120] on div at bounding box center [90, 122] width 10 height 12
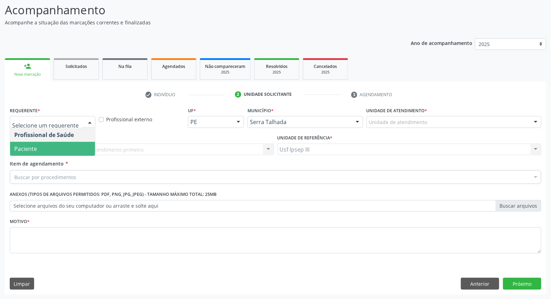
click at [78, 143] on span "Paciente" at bounding box center [52, 149] width 85 height 14
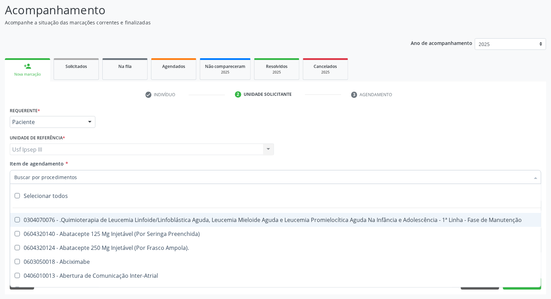
click at [81, 175] on div at bounding box center [276, 177] width 532 height 14
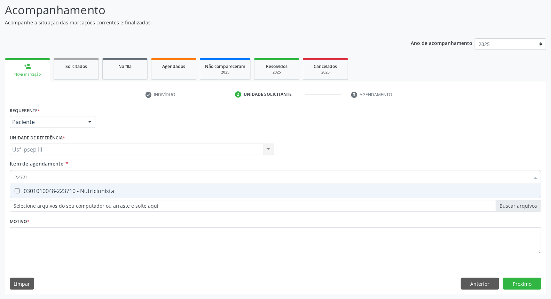
type input "223710"
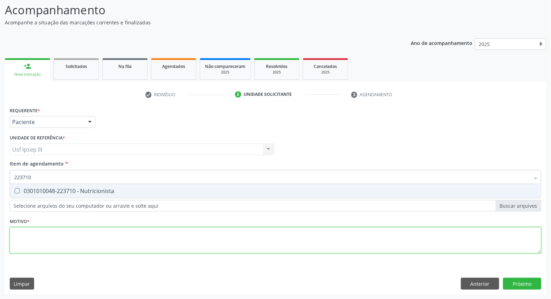
click at [192, 241] on div "Requerente * Paciente Profissional de Saúde Paciente Nenhum resultado encontrad…" at bounding box center [276, 184] width 532 height 158
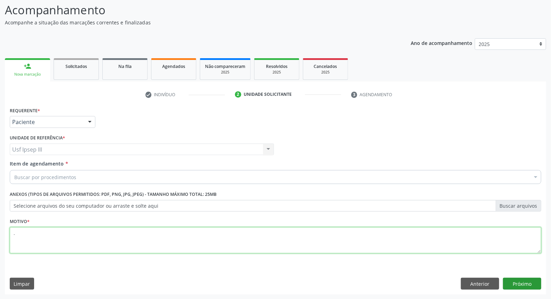
type textarea "."
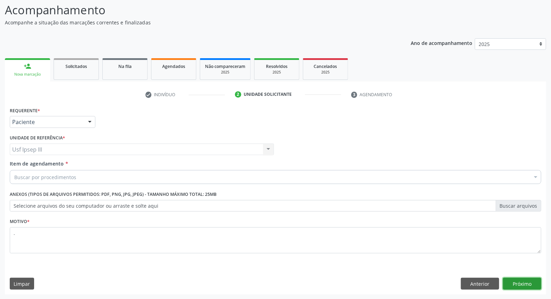
click at [515, 284] on button "Próximo" at bounding box center [522, 283] width 38 height 12
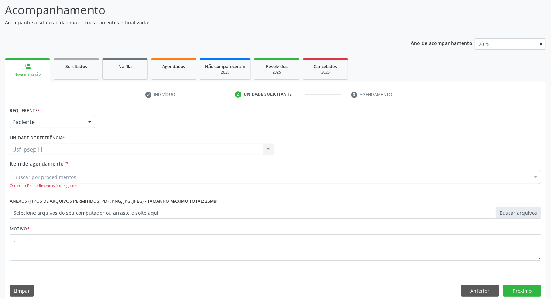
click at [80, 171] on div "Buscar por procedimentos" at bounding box center [276, 177] width 532 height 14
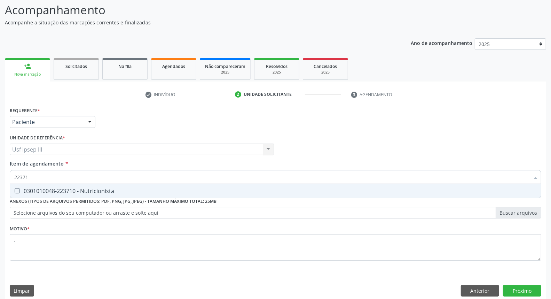
type input "223710"
click at [78, 186] on span "0301010048-223710 - Nutricionista" at bounding box center [275, 191] width 531 height 14
checkbox Nutricionista "true"
click at [528, 285] on div "Requerente * Paciente Profissional de Saúde Paciente Nenhum resultado encontrad…" at bounding box center [275, 203] width 541 height 196
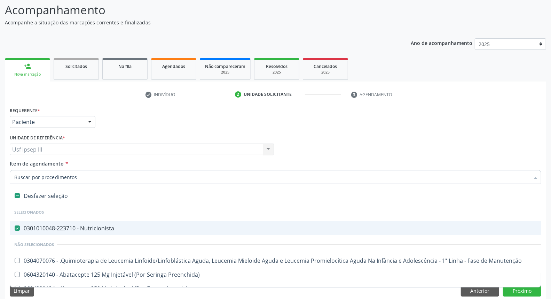
click at [111, 229] on div "0301010048-223710 - Nutricionista" at bounding box center [285, 228] width 542 height 6
checkbox Nutricionista "true"
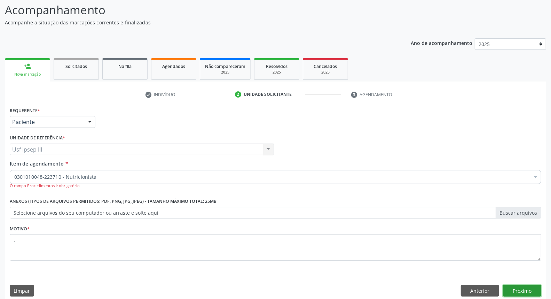
click at [521, 291] on button "Próximo" at bounding box center [522, 291] width 38 height 12
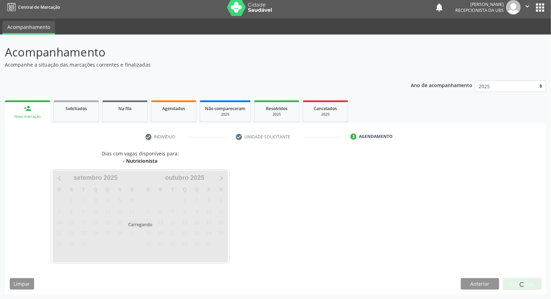
scroll to position [24, 0]
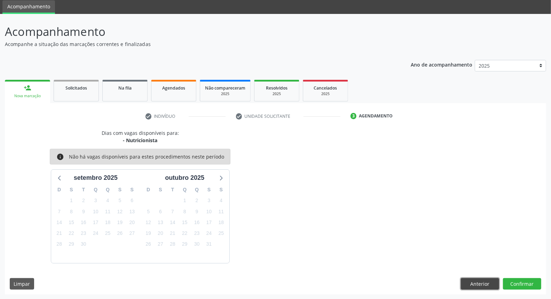
click at [486, 280] on button "Anterior" at bounding box center [480, 284] width 38 height 12
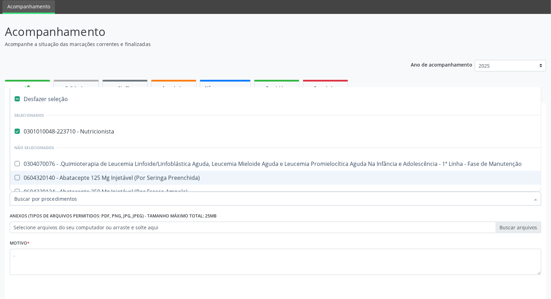
click at [535, 198] on div at bounding box center [535, 199] width 10 height 12
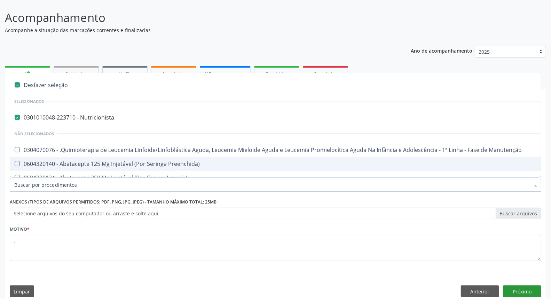
scroll to position [46, 0]
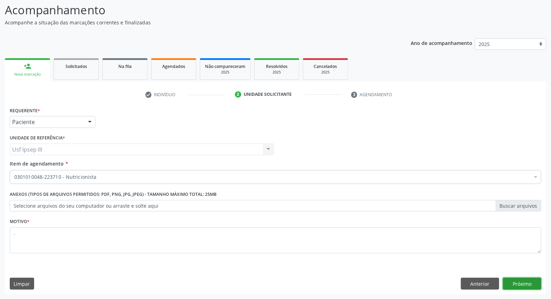
click at [530, 283] on button "Próximo" at bounding box center [522, 283] width 38 height 12
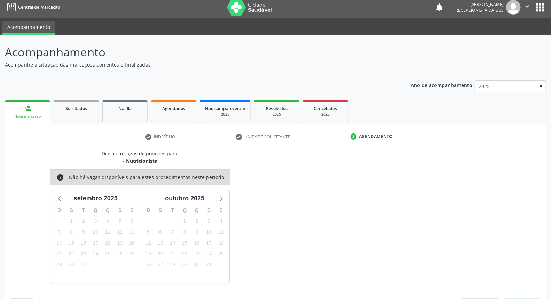
scroll to position [24, 0]
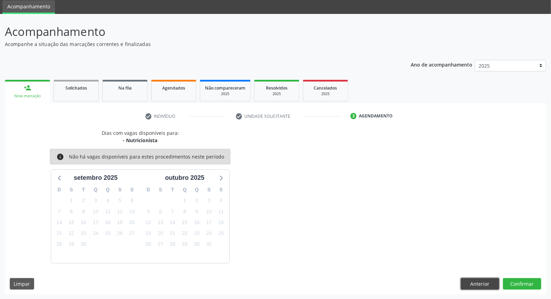
click at [486, 284] on button "Anterior" at bounding box center [480, 284] width 38 height 12
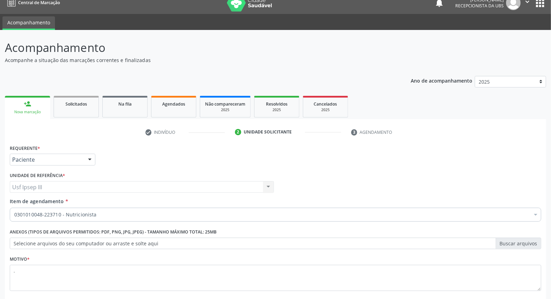
scroll to position [0, 0]
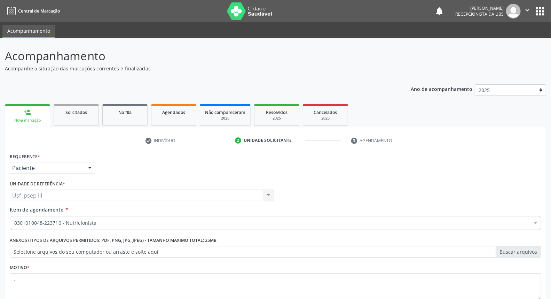
click at [30, 110] on div "person_add" at bounding box center [28, 112] width 8 height 8
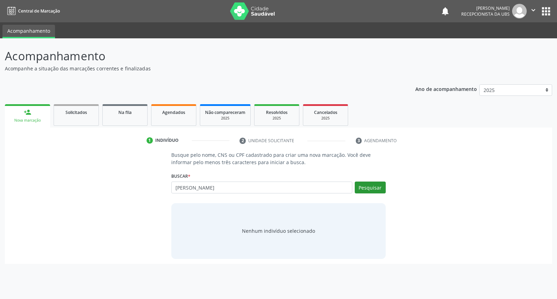
type input "maria elizeu"
click at [373, 187] on button "Pesquisar" at bounding box center [370, 187] width 31 height 12
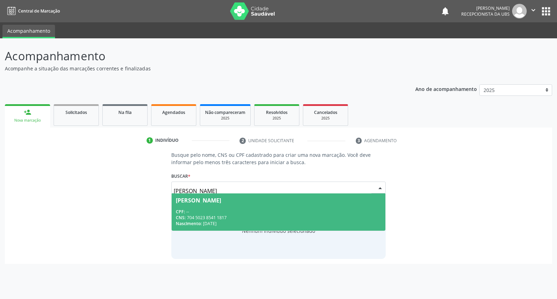
click at [249, 198] on div "Maria Elizeu" at bounding box center [278, 200] width 205 height 6
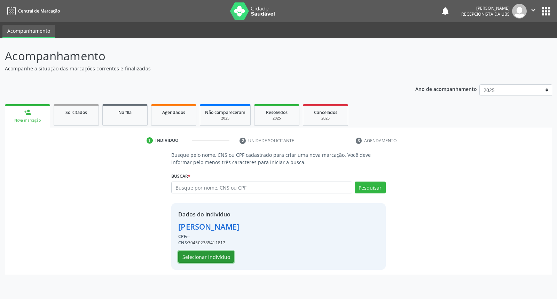
click at [222, 256] on button "Selecionar indivíduo" at bounding box center [206, 257] width 56 height 12
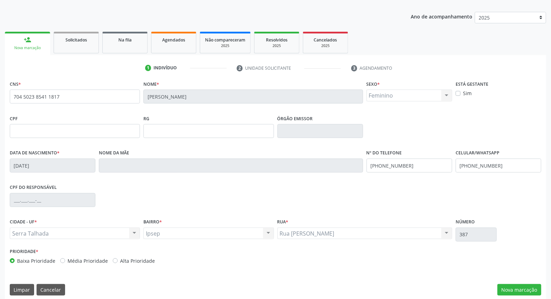
scroll to position [78, 0]
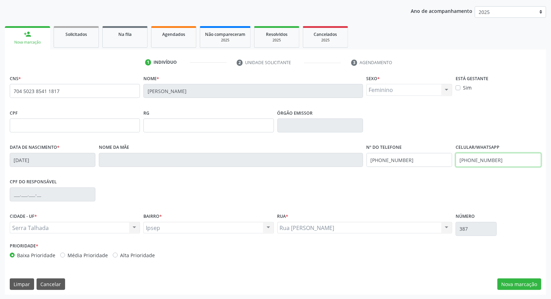
drag, startPoint x: 501, startPoint y: 159, endPoint x: 442, endPoint y: 158, distance: 58.8
click at [442, 158] on div "Data de nascimento * 26/05/1976 Nome da mãe Nº do Telefone (87) 99683-8280 Celu…" at bounding box center [275, 159] width 535 height 34
type input "(87) 99683-8280"
click at [524, 284] on button "Nova marcação" at bounding box center [519, 284] width 44 height 12
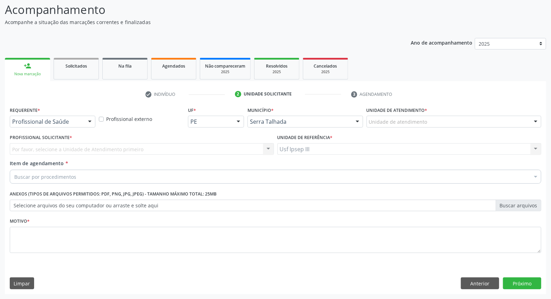
scroll to position [46, 0]
click at [86, 117] on div at bounding box center [90, 122] width 10 height 12
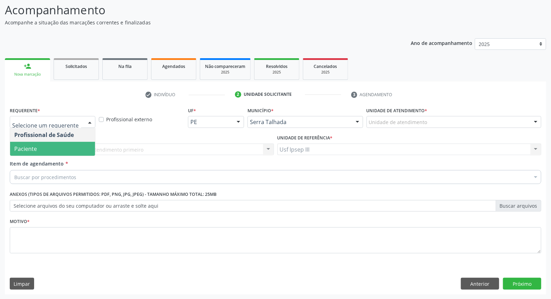
click at [77, 145] on span "Paciente" at bounding box center [52, 149] width 85 height 14
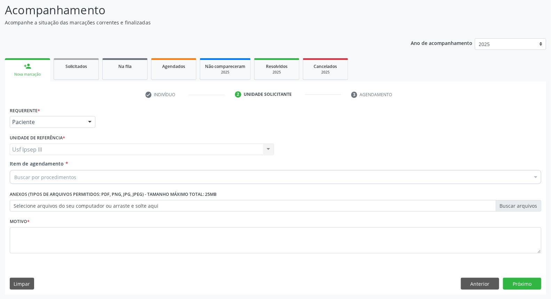
click at [79, 171] on div "Buscar por procedimentos" at bounding box center [276, 177] width 532 height 14
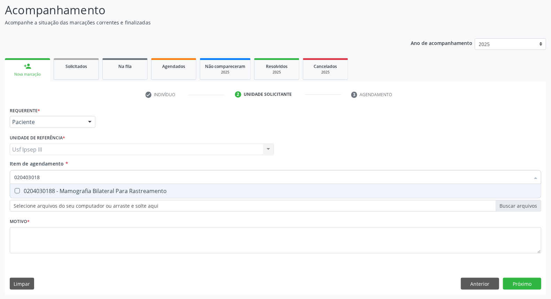
type input "0204030188"
click at [82, 189] on div "0204030188 - Mamografia Bilateral Para Rastreamento" at bounding box center [275, 191] width 522 height 6
checkbox Rastreamento "true"
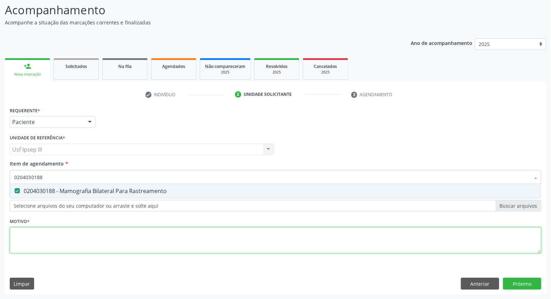
click at [52, 236] on div "Requerente * Paciente Profissional de Saúde Paciente Nenhum resultado encontrad…" at bounding box center [276, 184] width 532 height 158
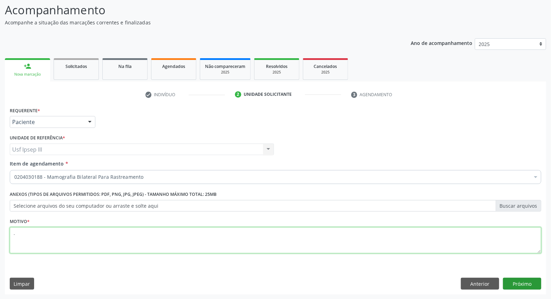
type textarea "."
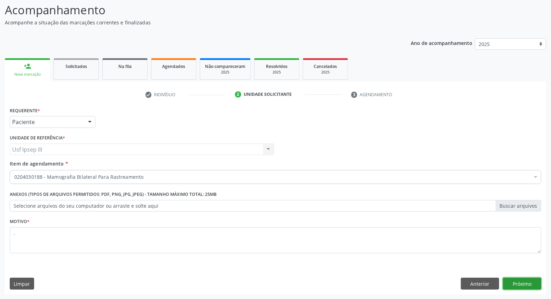
click at [524, 285] on button "Próximo" at bounding box center [522, 283] width 38 height 12
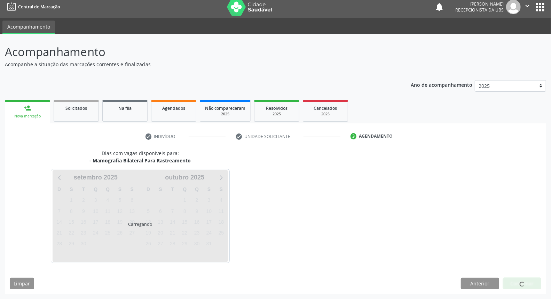
scroll to position [4, 0]
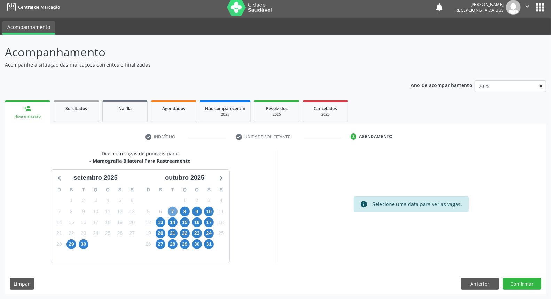
click at [174, 211] on span "7" at bounding box center [173, 211] width 10 height 10
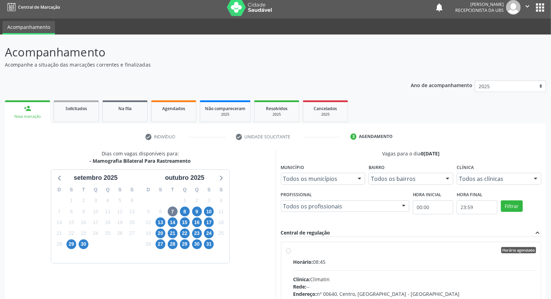
click at [352, 276] on div "Clínica: Climatin" at bounding box center [414, 278] width 243 height 7
click at [291, 253] on input "Horário agendado Horário: 08:45 Clínica: Climatin Rede: -- Endereço: nº 00640, …" at bounding box center [288, 250] width 5 height 6
radio input "true"
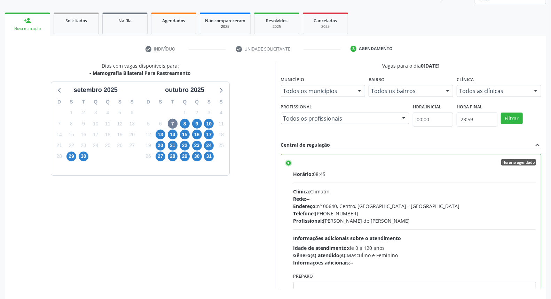
scroll to position [117, 0]
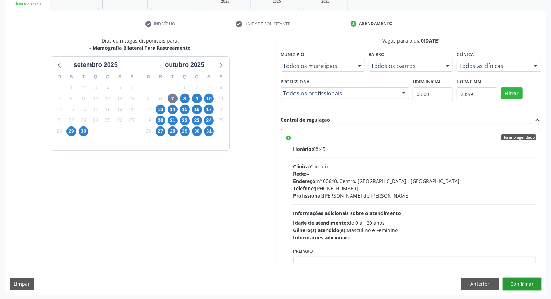
click at [528, 283] on button "Confirmar" at bounding box center [522, 284] width 38 height 12
click at [513, 283] on button "Confirmar" at bounding box center [522, 284] width 38 height 12
click at [172, 100] on span "7" at bounding box center [173, 99] width 10 height 10
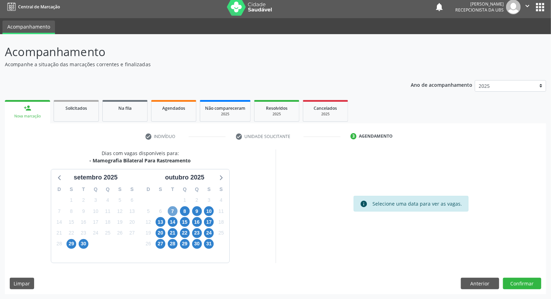
scroll to position [4, 0]
click at [187, 211] on span "8" at bounding box center [185, 211] width 10 height 10
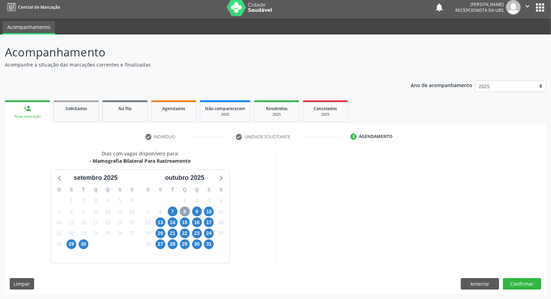
click at [182, 209] on span "8" at bounding box center [185, 211] width 10 height 10
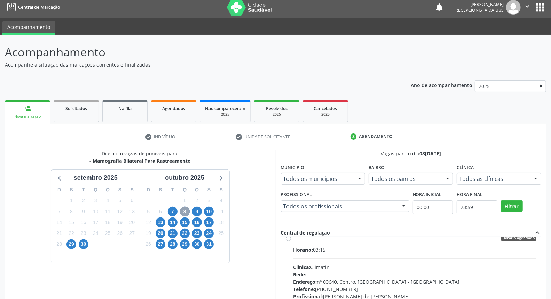
scroll to position [0, 0]
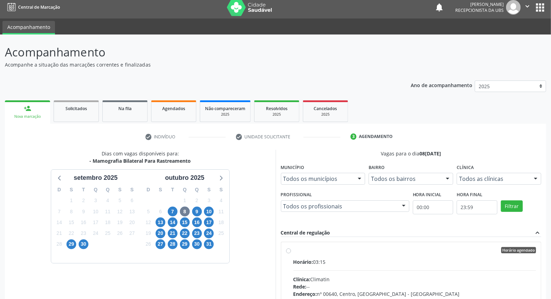
click at [291, 253] on input "Horário agendado Horário: 03:15 Clínica: Climatin Rede: -- Endereço: nº 00640, …" at bounding box center [288, 250] width 5 height 6
radio input "true"
click at [551, 291] on div "Acompanhamento Acompanhe a situação das marcações correntes e finalizadas Relat…" at bounding box center [275, 223] width 551 height 378
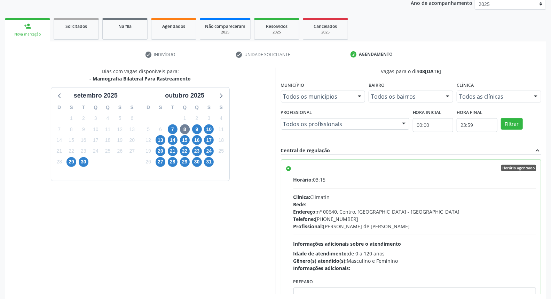
scroll to position [117, 0]
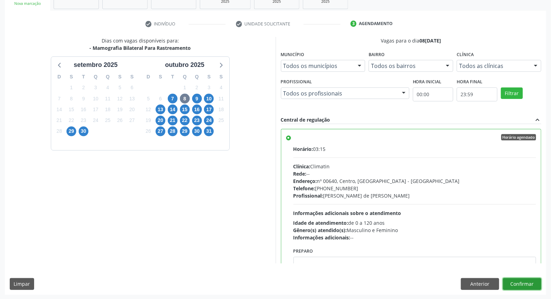
click at [521, 284] on button "Confirmar" at bounding box center [522, 284] width 38 height 12
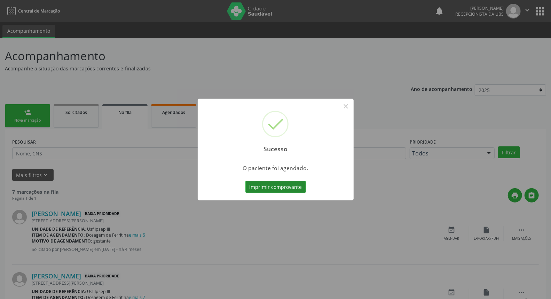
click at [284, 189] on button "Imprimir comprovante" at bounding box center [275, 187] width 61 height 12
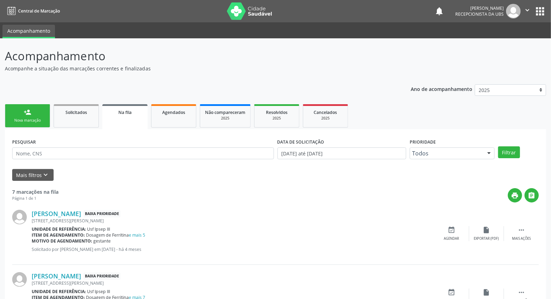
click at [26, 110] on div "person_add" at bounding box center [28, 112] width 8 height 8
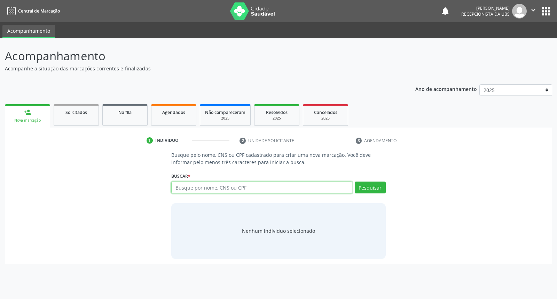
click at [182, 185] on input "text" at bounding box center [261, 187] width 181 height 12
type input "maria elizeu"
click at [371, 189] on button "Pesquisar" at bounding box center [370, 187] width 31 height 12
type input "maria elizeu"
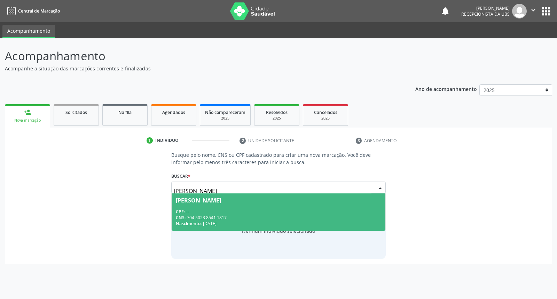
click at [269, 214] on div "CNS: 704 5023 8541 1817" at bounding box center [278, 217] width 205 height 6
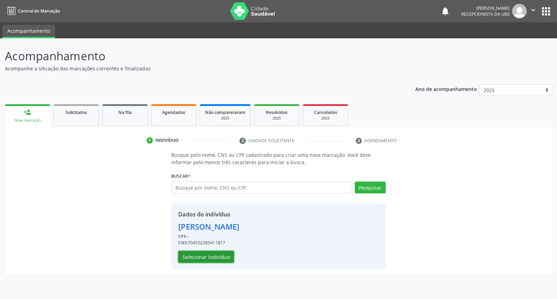
click at [196, 258] on button "Selecionar indivíduo" at bounding box center [206, 257] width 56 height 12
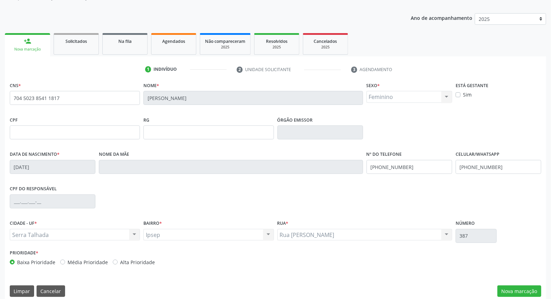
scroll to position [78, 0]
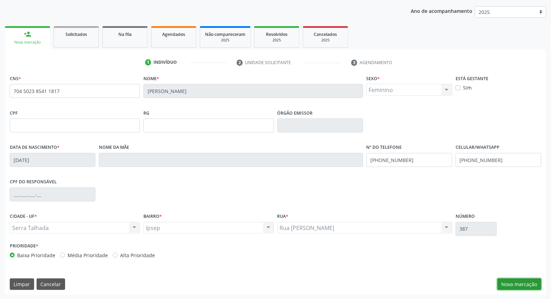
click at [525, 281] on button "Nova marcação" at bounding box center [519, 284] width 44 height 12
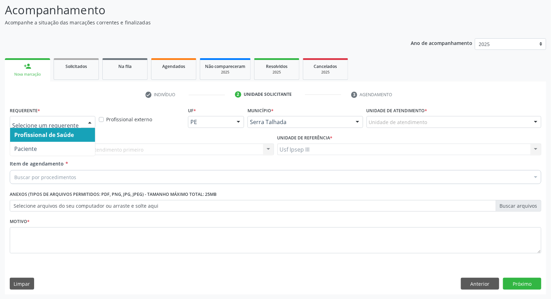
click at [88, 124] on div at bounding box center [90, 122] width 10 height 12
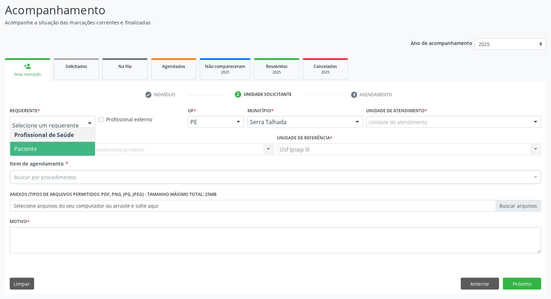
click at [77, 144] on span "Paciente" at bounding box center [52, 149] width 85 height 14
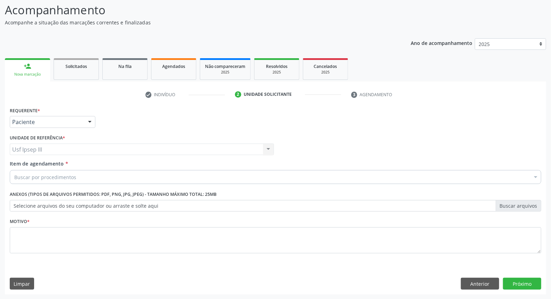
click at [79, 174] on div "Buscar por procedimentos" at bounding box center [276, 177] width 532 height 14
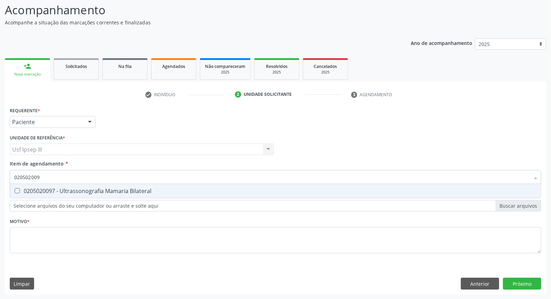
type input "0205020097"
click at [88, 193] on div "0205020097 - Ultrassonografia Mamaria Bilateral" at bounding box center [275, 191] width 522 height 6
checkbox Bilateral "true"
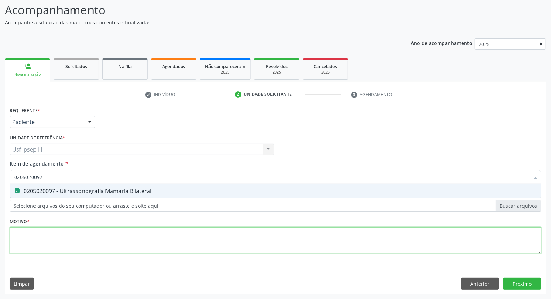
click at [67, 234] on div "Requerente * Paciente Profissional de Saúde Paciente Nenhum resultado encontrad…" at bounding box center [276, 184] width 532 height 158
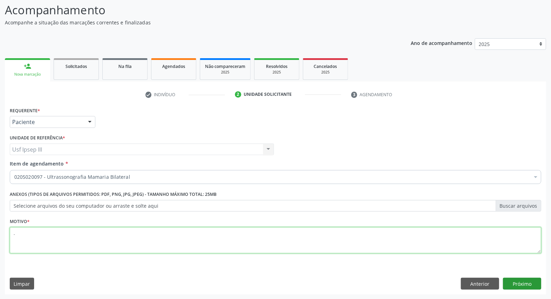
type textarea "."
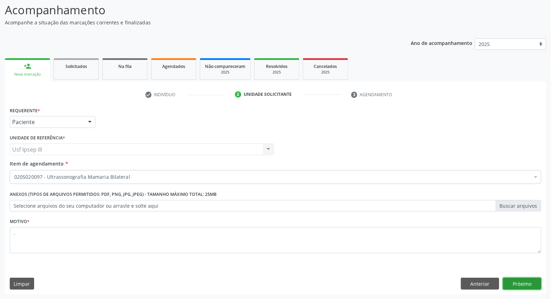
drag, startPoint x: 524, startPoint y: 281, endPoint x: 529, endPoint y: 279, distance: 5.5
click at [529, 279] on button "Próximo" at bounding box center [522, 283] width 38 height 12
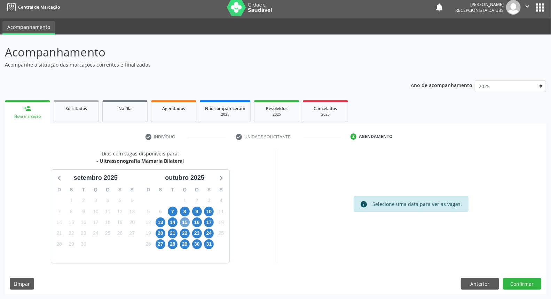
click at [183, 222] on span "15" at bounding box center [185, 222] width 10 height 10
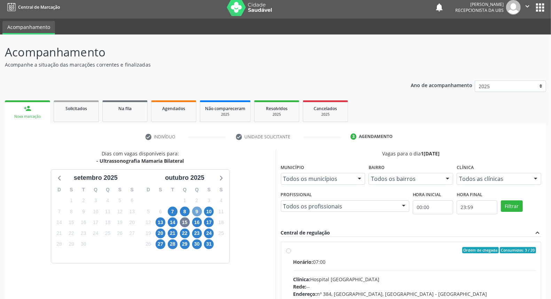
click at [194, 210] on span "9" at bounding box center [197, 211] width 10 height 10
click at [175, 207] on span "7" at bounding box center [173, 211] width 10 height 10
click at [207, 213] on span "10" at bounding box center [209, 211] width 10 height 10
click at [159, 221] on span "13" at bounding box center [161, 222] width 10 height 10
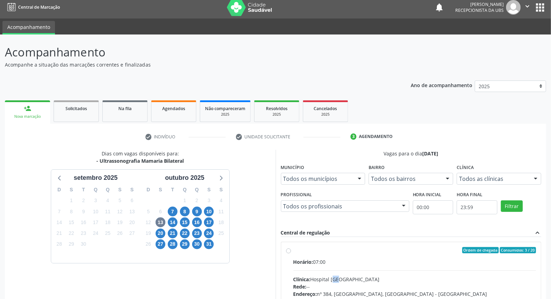
radio input "true"
click at [551, 294] on div "Acompanhamento Acompanhe a situação das marcações correntes e finalizadas Relat…" at bounding box center [275, 223] width 551 height 378
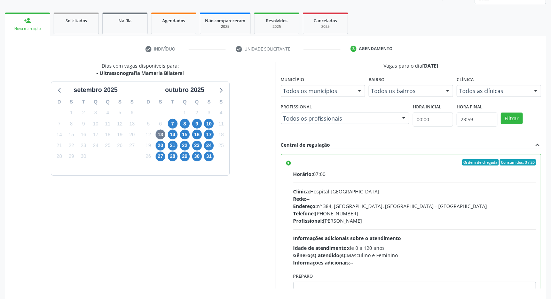
scroll to position [117, 0]
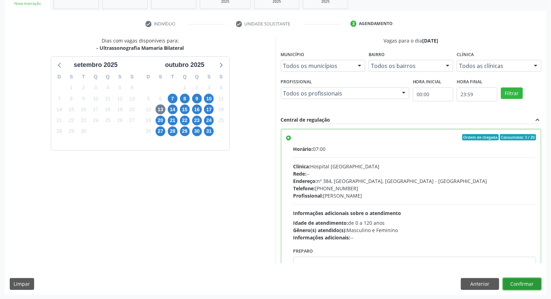
click at [528, 283] on button "Confirmar" at bounding box center [522, 284] width 38 height 12
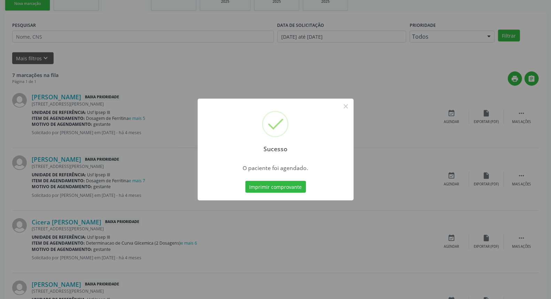
scroll to position [0, 0]
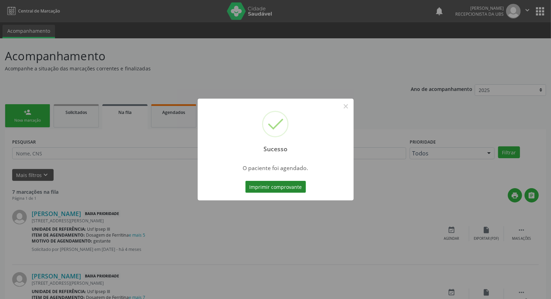
click at [288, 190] on button "Imprimir comprovante" at bounding box center [275, 187] width 61 height 12
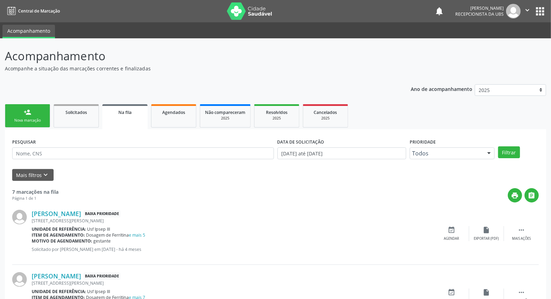
click at [36, 114] on link "person_add Nova marcação" at bounding box center [27, 115] width 45 height 23
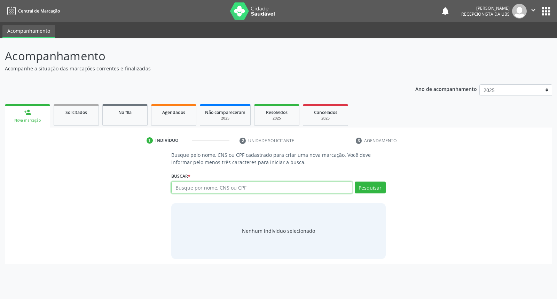
click at [193, 183] on input "text" at bounding box center [261, 187] width 181 height 12
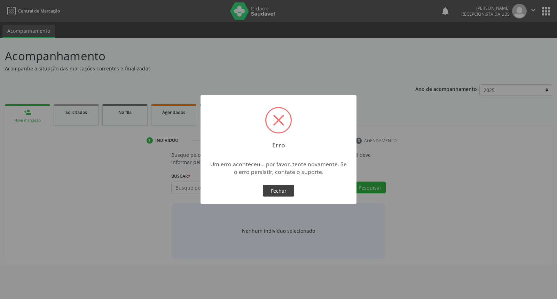
click at [273, 194] on button "Fechar" at bounding box center [278, 190] width 31 height 12
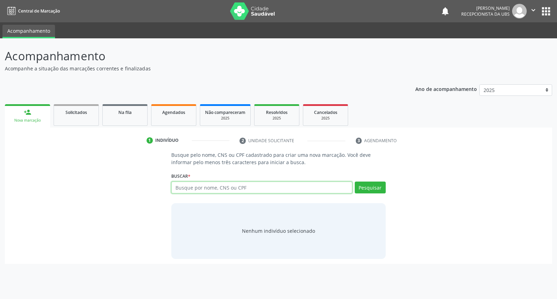
click at [250, 185] on input "text" at bounding box center [261, 187] width 181 height 12
type input "maria elizeu"
click at [368, 189] on button "Pesquisar" at bounding box center [370, 187] width 31 height 12
type input "maria elizeu"
click at [461, 221] on div "Busque pelo nome, CNS ou CPF cadastrado para criar uma nova marcação. Você deve…" at bounding box center [278, 204] width 537 height 107
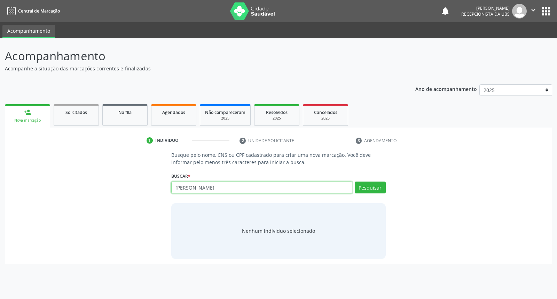
click at [225, 186] on input "maria elizeu" at bounding box center [261, 187] width 181 height 12
type input "m"
type input "[PERSON_NAME]"
click at [377, 184] on button "Pesquisar" at bounding box center [370, 187] width 31 height 12
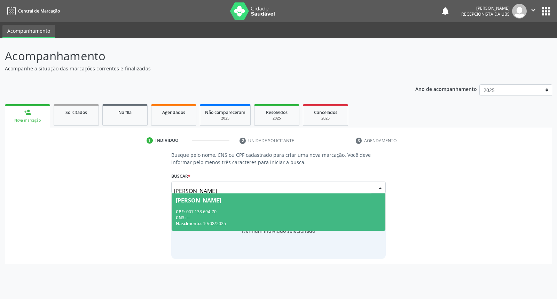
click at [307, 201] on div "[PERSON_NAME]" at bounding box center [278, 200] width 205 height 6
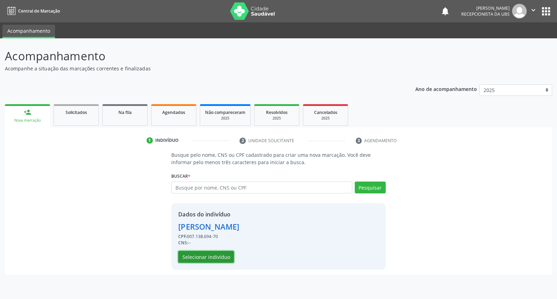
click at [197, 258] on button "Selecionar indivíduo" at bounding box center [206, 257] width 56 height 12
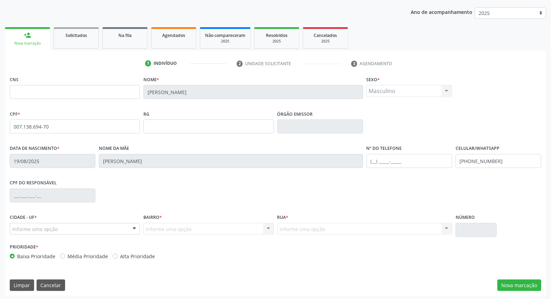
scroll to position [78, 0]
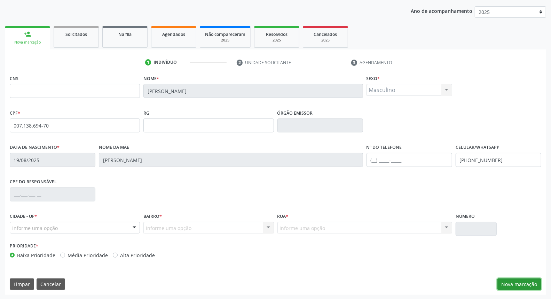
click at [517, 283] on button "Nova marcação" at bounding box center [519, 284] width 44 height 12
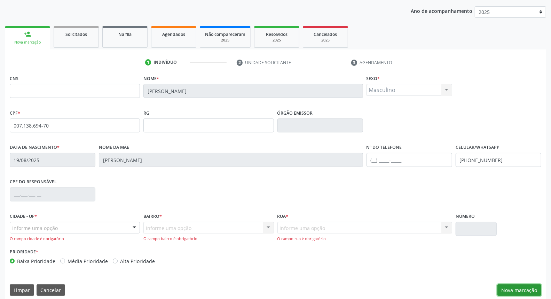
click at [512, 286] on button "Nova marcação" at bounding box center [519, 290] width 44 height 12
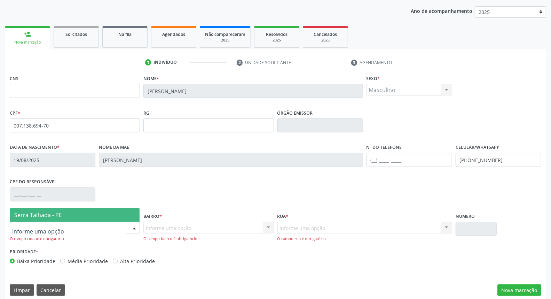
click at [133, 227] on div at bounding box center [134, 228] width 10 height 12
click at [125, 214] on span "Serra Talhada - PE" at bounding box center [74, 215] width 129 height 14
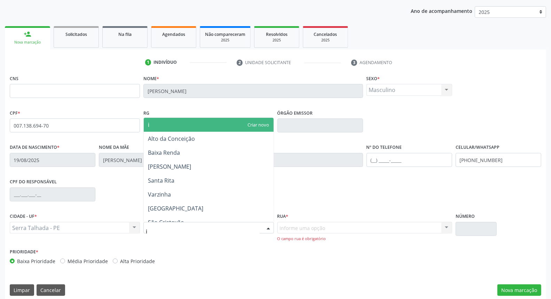
type input "ip"
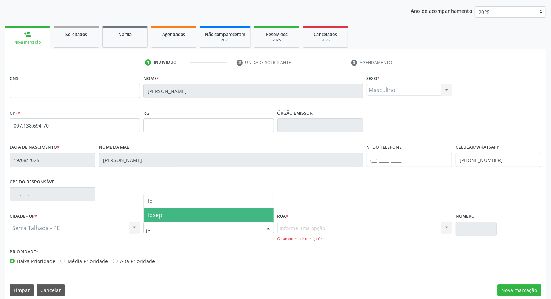
click at [197, 217] on span "Ipsep" at bounding box center [208, 215] width 129 height 14
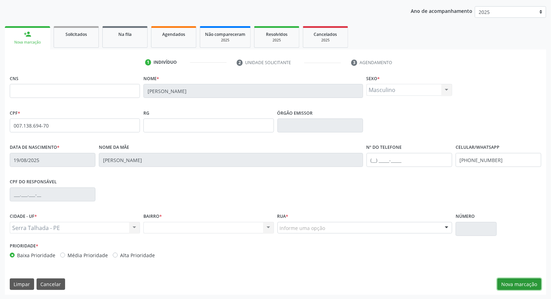
click at [530, 284] on button "Nova marcação" at bounding box center [519, 284] width 44 height 12
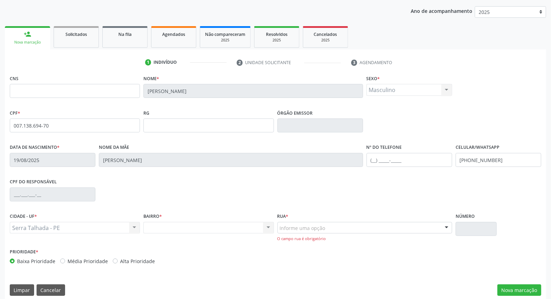
drag, startPoint x: 373, startPoint y: 219, endPoint x: 367, endPoint y: 224, distance: 7.7
click at [372, 220] on div "Rua * Informe uma opção Rua Manoel Pereira Lins Rua Antônio Alves de Oliveira A…" at bounding box center [364, 226] width 175 height 31
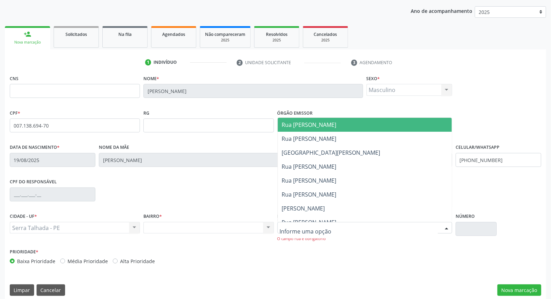
click at [366, 225] on div at bounding box center [364, 228] width 175 height 12
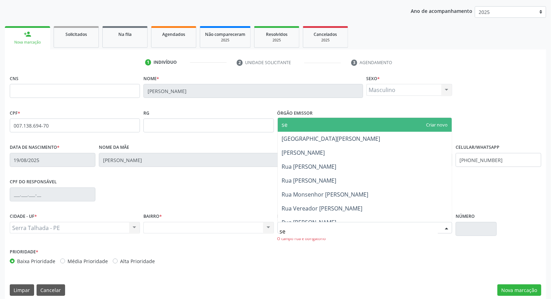
type input "seb"
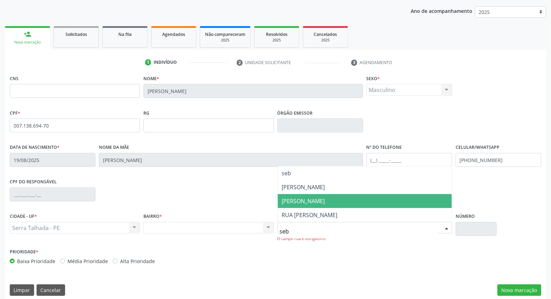
click at [360, 206] on span "[PERSON_NAME]" at bounding box center [365, 201] width 174 height 14
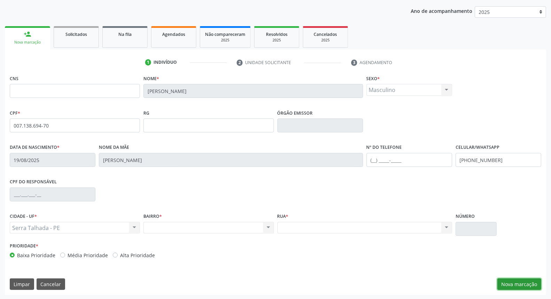
click at [520, 284] on button "Nova marcação" at bounding box center [519, 284] width 44 height 12
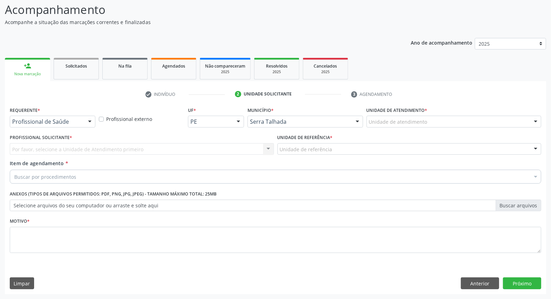
scroll to position [46, 0]
click at [88, 117] on div at bounding box center [90, 122] width 10 height 12
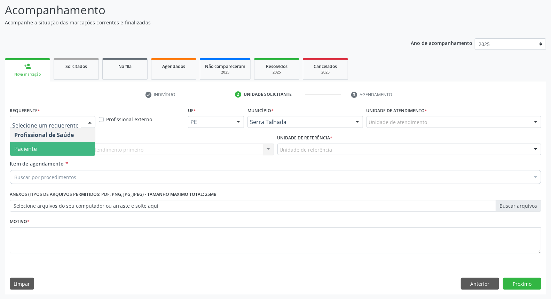
click at [84, 144] on span "Paciente" at bounding box center [52, 149] width 85 height 14
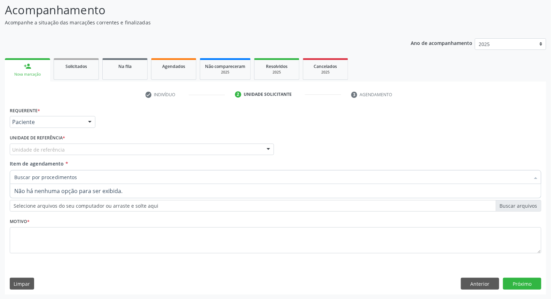
click at [85, 177] on div at bounding box center [276, 177] width 532 height 14
type input "0"
type input "e"
type input "t"
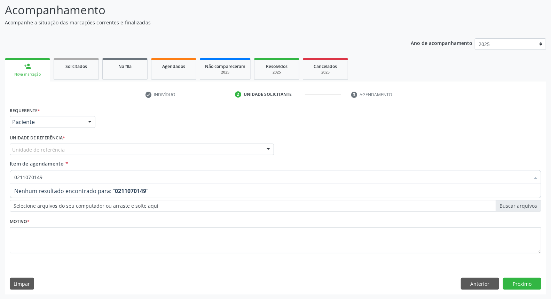
click at [72, 179] on input "0211070149" at bounding box center [271, 177] width 515 height 14
type input "0"
type input "o"
type input "0"
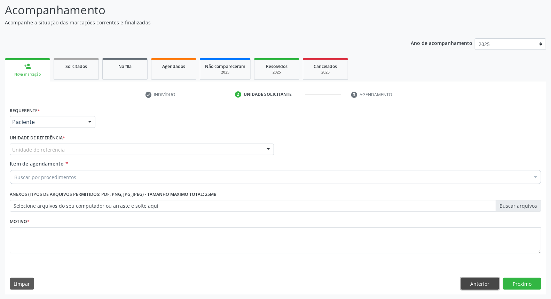
click at [478, 282] on button "Anterior" at bounding box center [480, 283] width 38 height 12
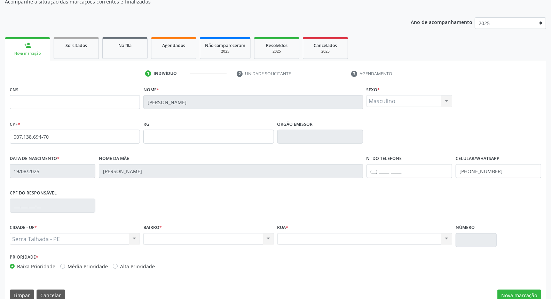
scroll to position [78, 0]
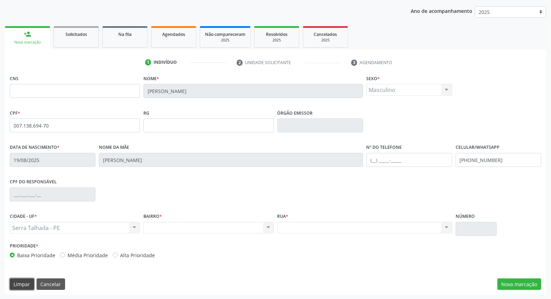
click at [23, 279] on button "Limpar" at bounding box center [22, 284] width 24 height 12
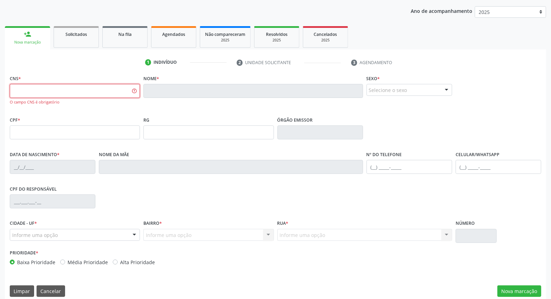
click at [86, 89] on input "text" at bounding box center [75, 91] width 130 height 14
type input "705 1068 7162 9240"
click at [516, 290] on button "Nova marcação" at bounding box center [519, 291] width 44 height 12
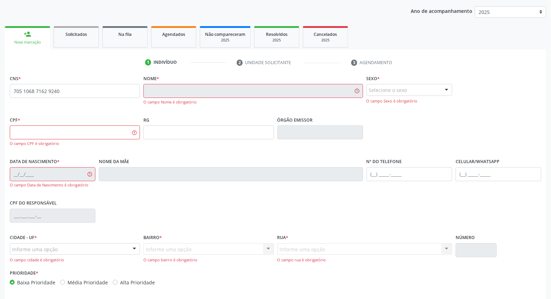
scroll to position [0, 0]
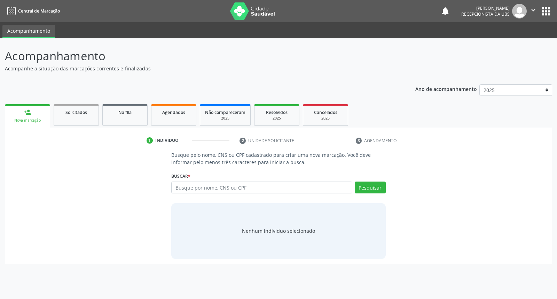
click at [200, 182] on input "text" at bounding box center [261, 187] width 181 height 12
type input "705106871629240"
click at [366, 188] on button "Pesquisar" at bounding box center [370, 187] width 31 height 12
type input "705106871629240"
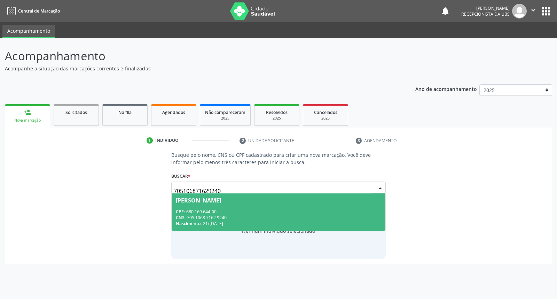
click at [306, 209] on div "CPF: 680.169.644-00" at bounding box center [278, 211] width 205 height 6
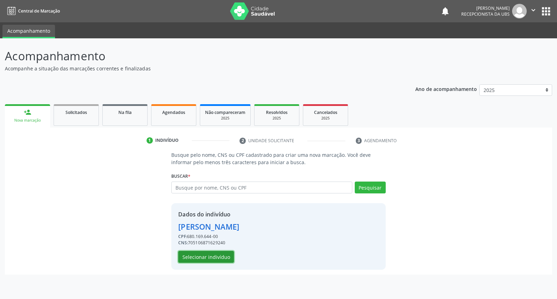
click at [203, 258] on button "Selecionar indivíduo" at bounding box center [206, 257] width 56 height 12
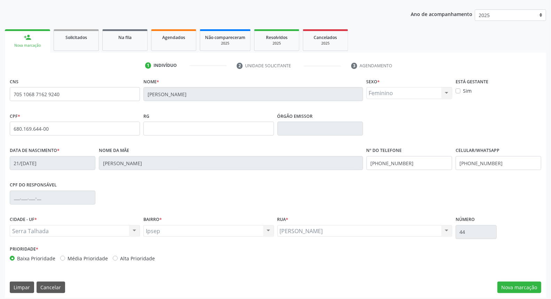
scroll to position [78, 0]
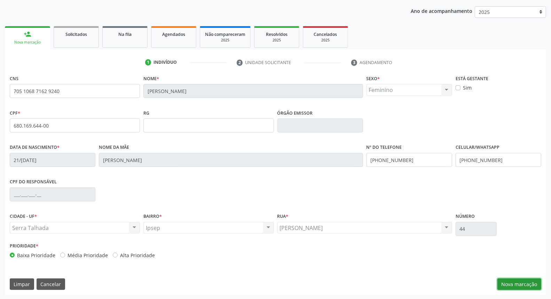
click at [512, 283] on button "Nova marcação" at bounding box center [519, 284] width 44 height 12
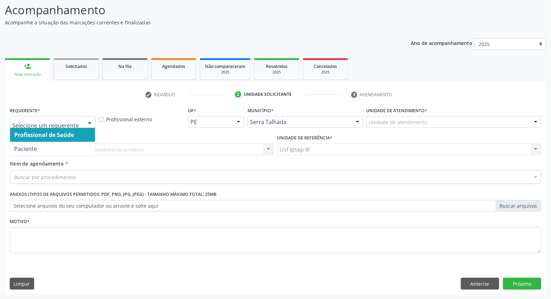
click at [88, 120] on div at bounding box center [90, 122] width 10 height 12
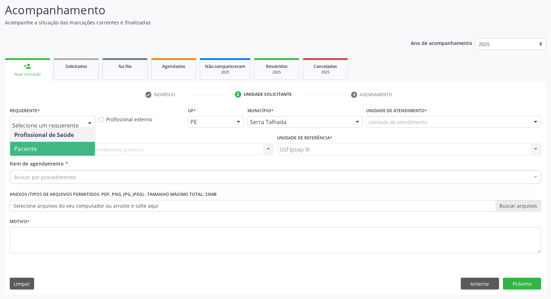
click at [70, 145] on span "Paciente" at bounding box center [52, 149] width 85 height 14
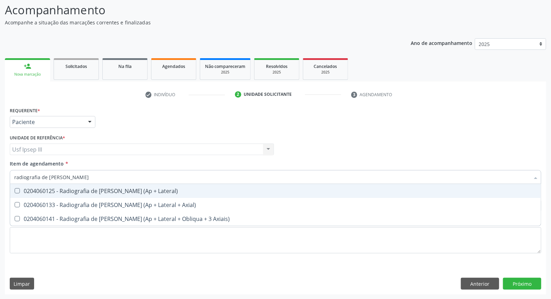
type input "radiografia de [PERSON_NAME]"
click at [91, 190] on div "0204060125 - Radiografia de [PERSON_NAME] (Ap + Lateral)" at bounding box center [275, 191] width 522 height 6
checkbox Lateral\) "true"
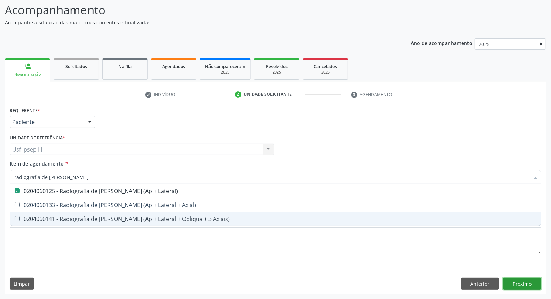
click at [518, 286] on div "Requerente * Paciente Profissional de Saúde Paciente Nenhum resultado encontrad…" at bounding box center [275, 199] width 541 height 189
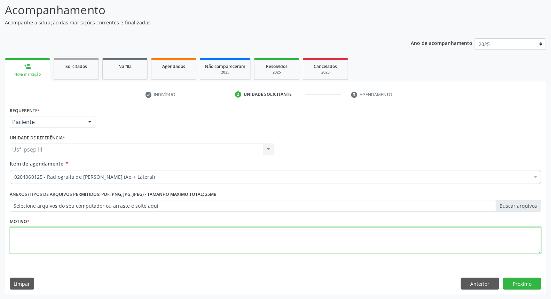
click at [90, 238] on textarea at bounding box center [276, 240] width 532 height 26
type textarea "."
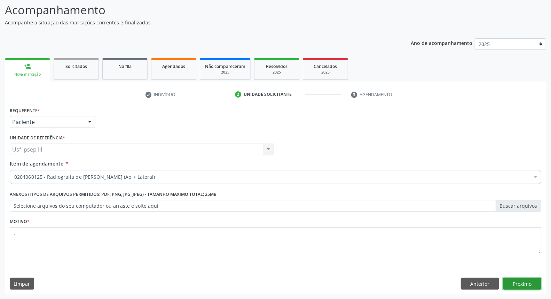
click at [525, 279] on button "Próximo" at bounding box center [522, 283] width 38 height 12
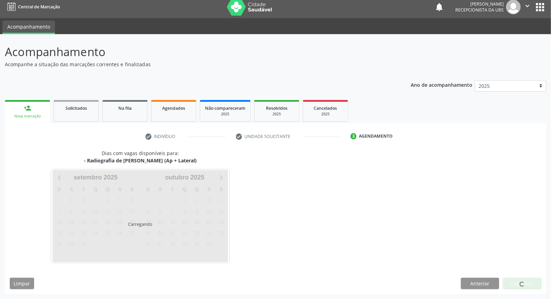
scroll to position [4, 0]
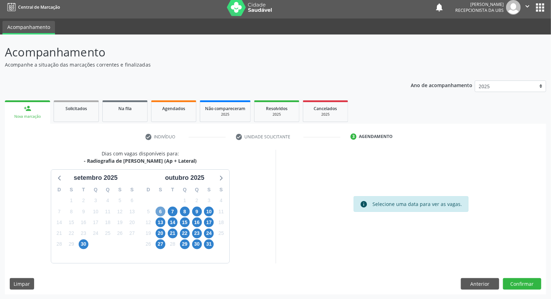
click at [161, 211] on span "6" at bounding box center [161, 211] width 10 height 10
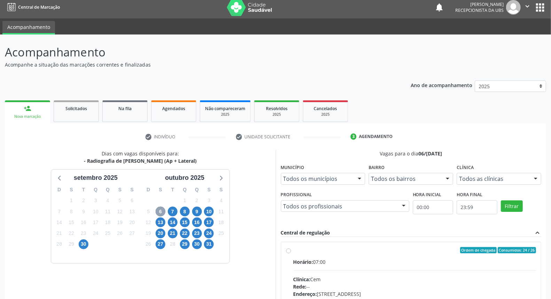
scroll to position [42, 0]
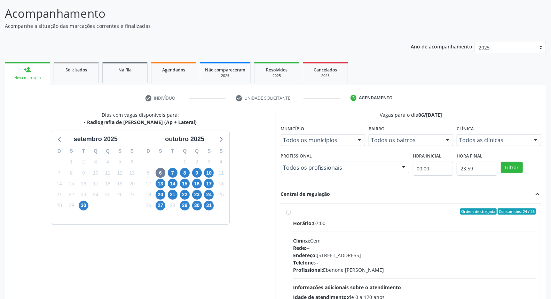
click at [416, 244] on div "Rede: --" at bounding box center [414, 247] width 243 height 7
click at [291, 214] on input "Ordem de chegada Consumidos: 24 / 26 Horário: 07:00 Clínica: Cem Rede: -- Ender…" at bounding box center [288, 211] width 5 height 6
radio input "true"
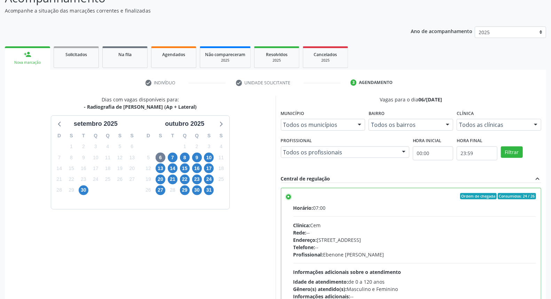
scroll to position [117, 0]
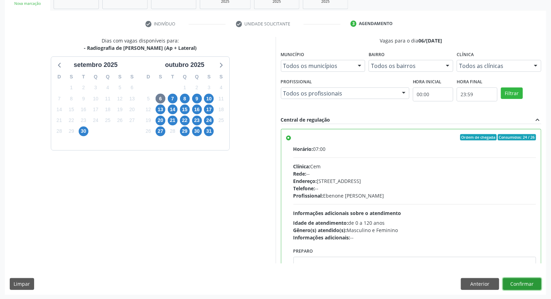
click at [529, 282] on button "Confirmar" at bounding box center [522, 284] width 38 height 12
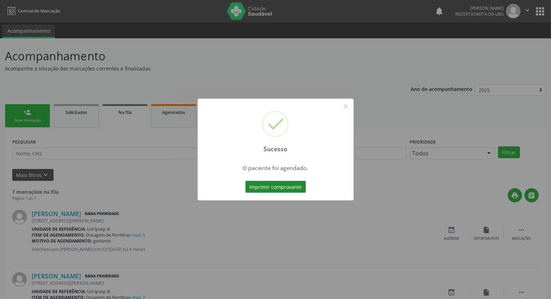
click at [273, 190] on button "Imprimir comprovante" at bounding box center [275, 187] width 61 height 12
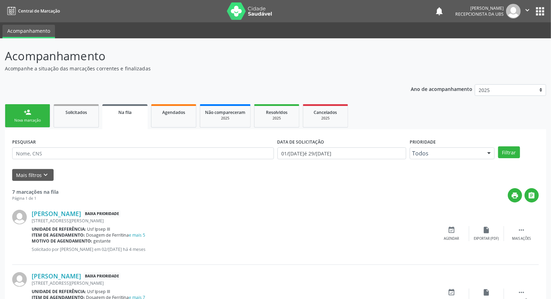
click at [38, 118] on div "Nova marcação" at bounding box center [27, 120] width 35 height 5
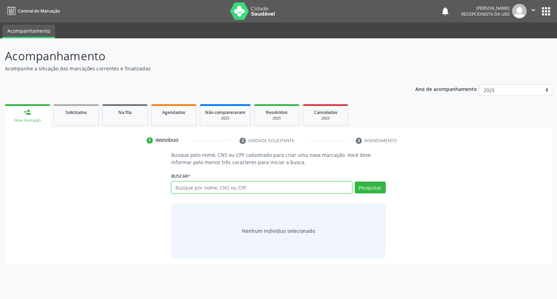
click at [201, 186] on input "text" at bounding box center [261, 187] width 181 height 12
type input "[PERSON_NAME]"
click at [367, 189] on button "Pesquisar" at bounding box center [370, 187] width 31 height 12
type input "[PERSON_NAME]"
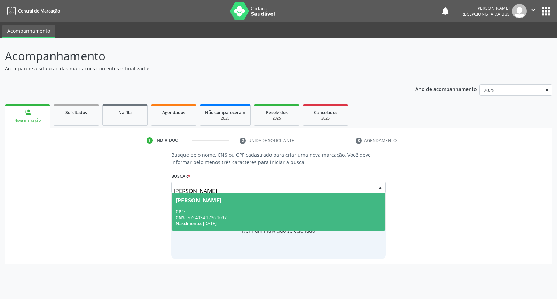
click at [317, 203] on span "[PERSON_NAME] CPF: -- CNS: 705 4034 1736 1097 Nascimento: 15/[DATE]" at bounding box center [278, 211] width 213 height 37
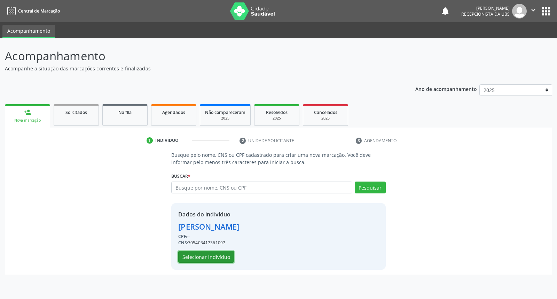
click at [211, 258] on button "Selecionar indivíduo" at bounding box center [206, 257] width 56 height 12
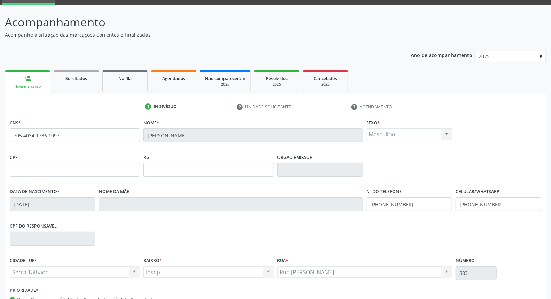
scroll to position [78, 0]
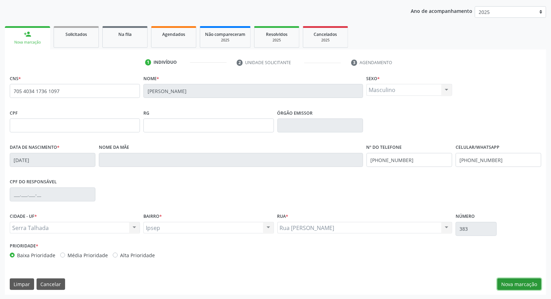
click at [521, 281] on button "Nova marcação" at bounding box center [519, 284] width 44 height 12
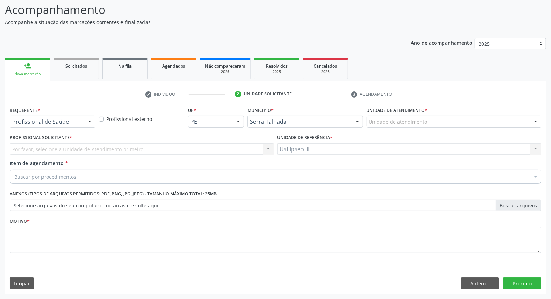
scroll to position [46, 0]
click at [90, 121] on div at bounding box center [90, 122] width 10 height 12
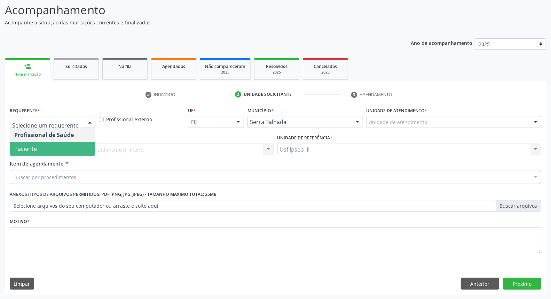
click at [79, 149] on span "Paciente" at bounding box center [52, 149] width 85 height 14
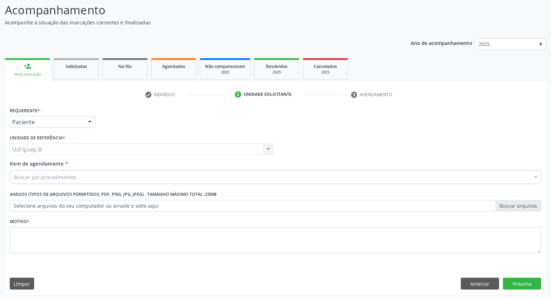
click at [78, 178] on div "Buscar por procedimentos" at bounding box center [276, 177] width 532 height 14
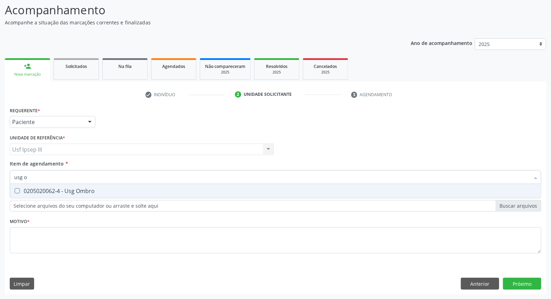
type input "usg om"
click at [89, 189] on div "0205020062-4 - Usg Ombro" at bounding box center [275, 191] width 522 height 6
checkbox Ombro "true"
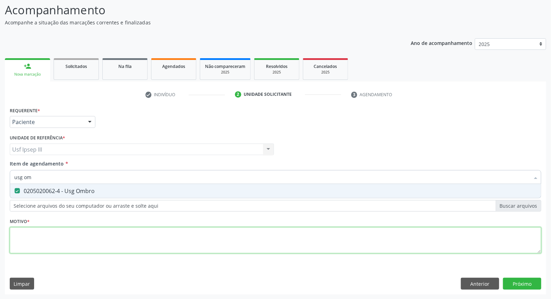
click at [56, 231] on div "Requerente * Paciente Profissional de Saúde Paciente Nenhum resultado encontrad…" at bounding box center [276, 184] width 532 height 158
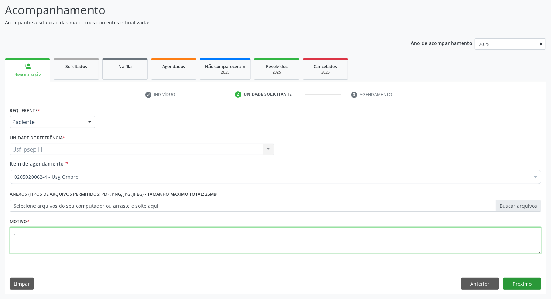
type textarea "."
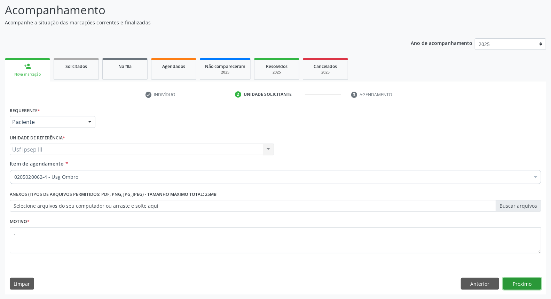
click at [522, 287] on button "Próximo" at bounding box center [522, 283] width 38 height 12
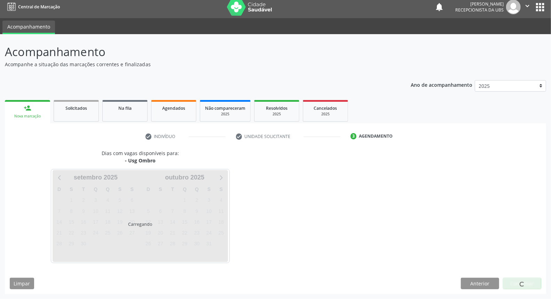
scroll to position [4, 0]
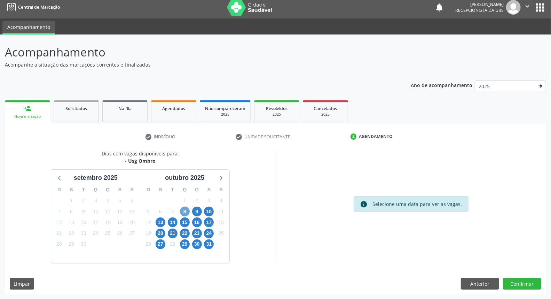
click at [186, 209] on span "8" at bounding box center [185, 211] width 10 height 10
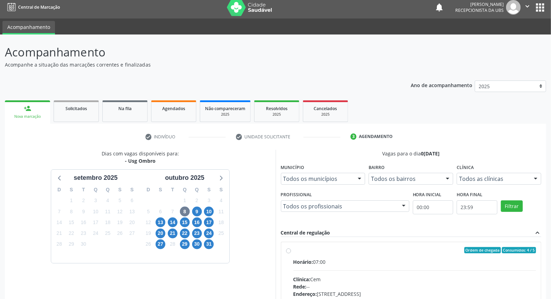
click at [340, 261] on div "Horário: 07:00" at bounding box center [414, 261] width 243 height 7
click at [291, 253] on input "Ordem de chegada Consumidos: 4 / 5 Horário: 07:00 Clínica: Cem Rede: -- Endereç…" at bounding box center [288, 250] width 5 height 6
radio input "true"
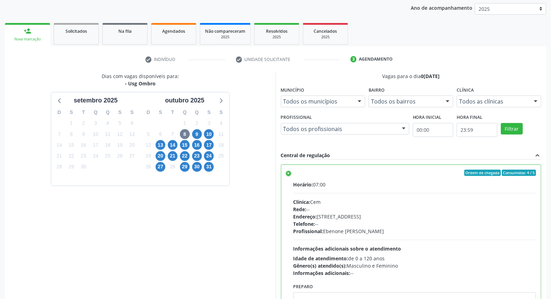
scroll to position [117, 0]
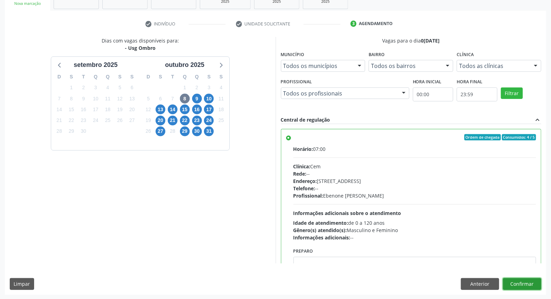
click at [523, 286] on button "Confirmar" at bounding box center [522, 284] width 38 height 12
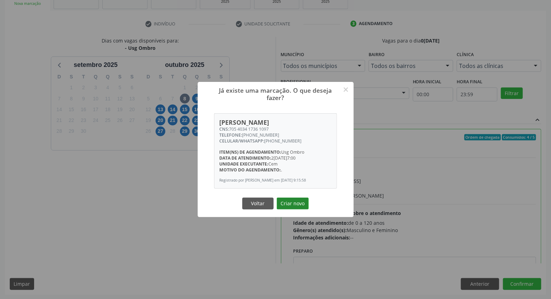
click at [294, 204] on button "Criar novo" at bounding box center [293, 203] width 32 height 12
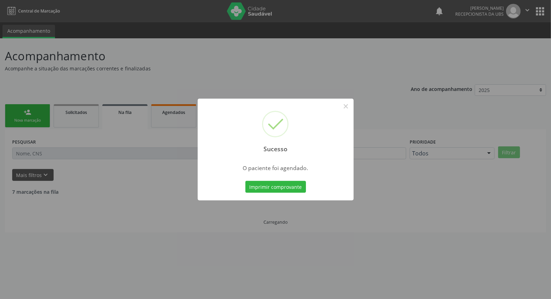
scroll to position [0, 0]
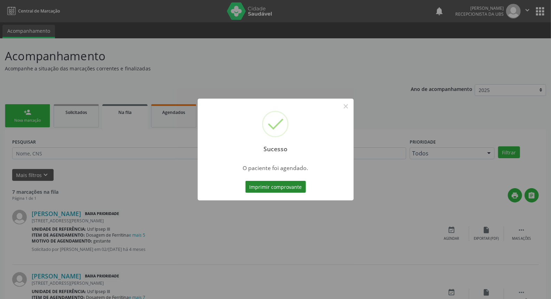
click at [263, 183] on button "Imprimir comprovante" at bounding box center [275, 187] width 61 height 12
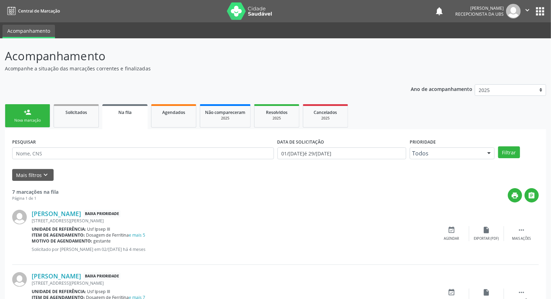
click at [37, 111] on link "person_add Nova marcação" at bounding box center [27, 115] width 45 height 23
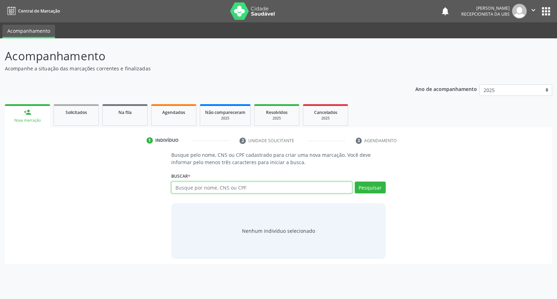
click at [184, 185] on input "text" at bounding box center [261, 187] width 181 height 12
type input "antonia de oliveira"
click at [364, 189] on button "Pesquisar" at bounding box center [370, 187] width 31 height 12
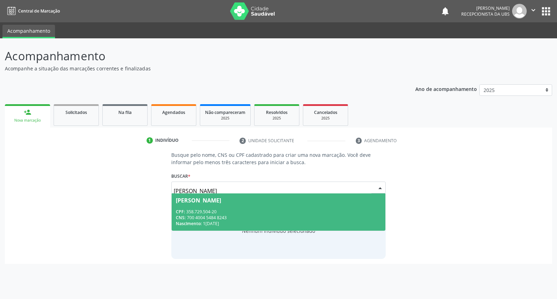
click at [355, 197] on div "Josefa Antonia de Oliveira" at bounding box center [278, 200] width 205 height 6
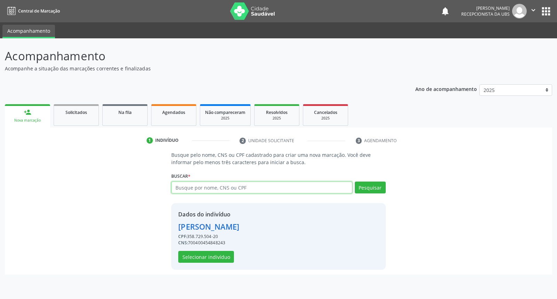
click at [259, 186] on input "text" at bounding box center [261, 187] width 181 height 12
type input "antonio oliveira"
click at [372, 184] on button "Pesquisar" at bounding box center [370, 187] width 31 height 12
type input "antonio oliveira"
type input "antonio oliveira neto"
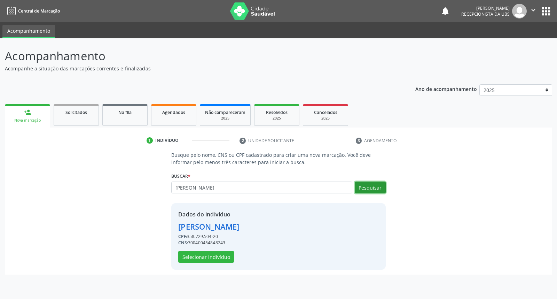
click at [373, 186] on button "Pesquisar" at bounding box center [370, 187] width 31 height 12
type input "a"
type input "antonio oliveira"
click at [374, 184] on button "Pesquisar" at bounding box center [370, 187] width 31 height 12
type input "antonio oliveira"
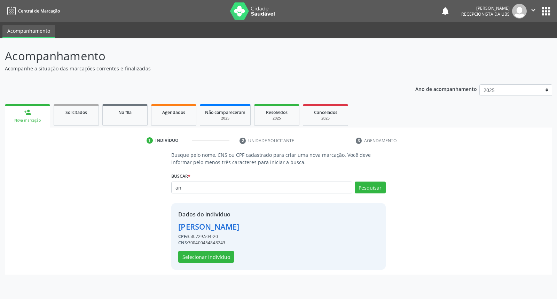
type input "a"
type input "antonio de oliveira neto"
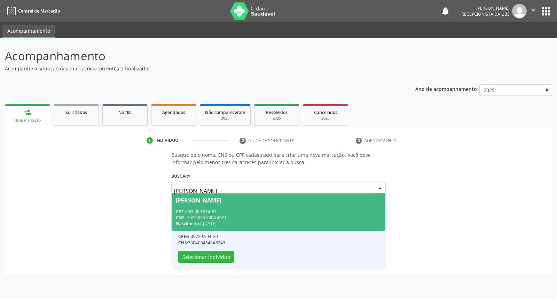
click at [339, 211] on div "CPF: 963.009.814-87" at bounding box center [278, 211] width 205 height 6
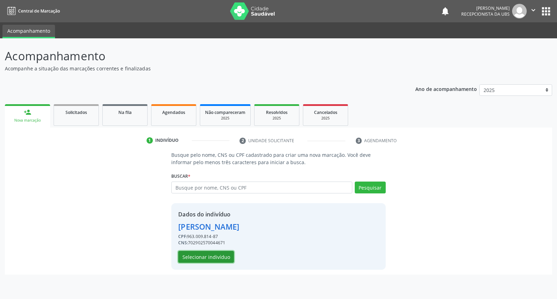
click at [188, 254] on button "Selecionar indivíduo" at bounding box center [206, 257] width 56 height 12
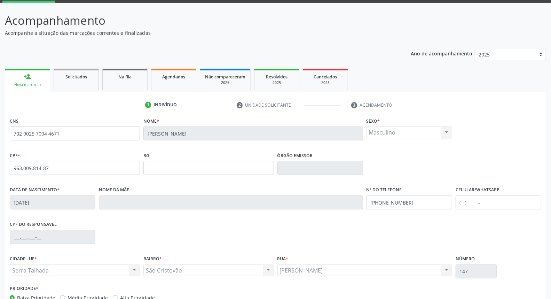
scroll to position [78, 0]
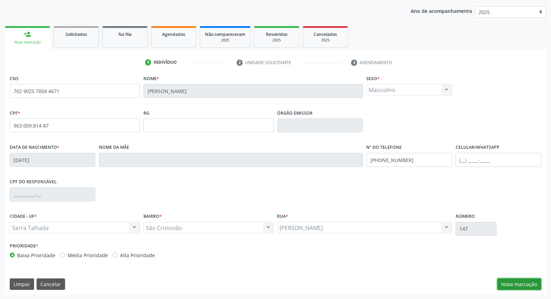
click at [518, 285] on button "Nova marcação" at bounding box center [519, 284] width 44 height 12
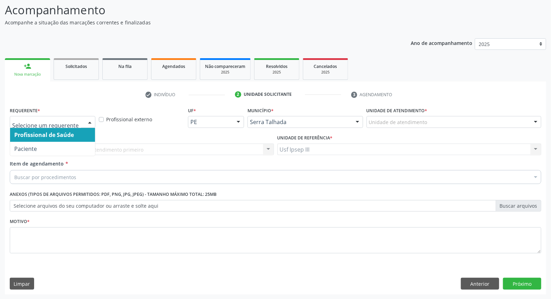
click at [85, 118] on div at bounding box center [90, 122] width 10 height 12
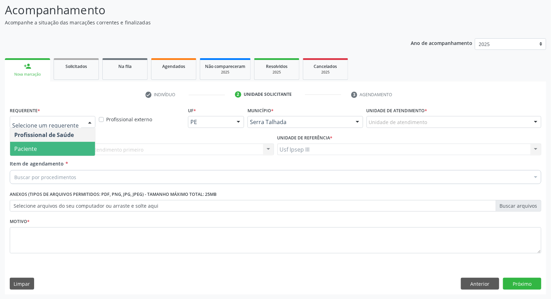
click at [75, 151] on span "Paciente" at bounding box center [52, 149] width 85 height 14
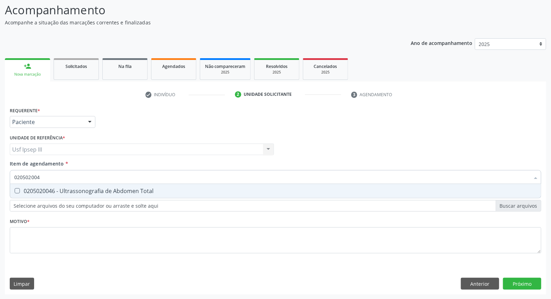
type input "0205020046"
click at [74, 189] on div "0205020046 - Ultrassonografia de Abdomen Total" at bounding box center [275, 191] width 522 height 6
checkbox Total "true"
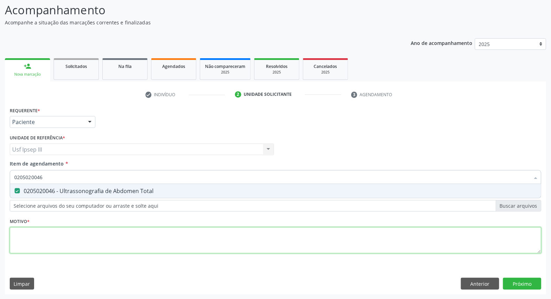
click at [56, 243] on div "Requerente * Paciente Profissional de Saúde Paciente Nenhum resultado encontrad…" at bounding box center [276, 184] width 532 height 158
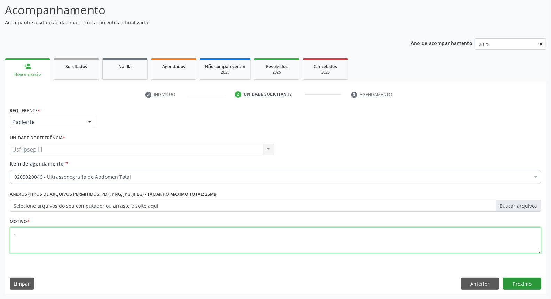
type textarea "."
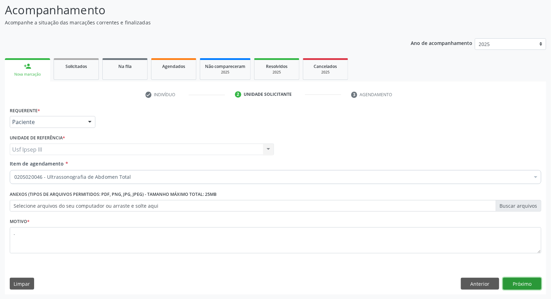
click at [519, 285] on button "Próximo" at bounding box center [522, 283] width 38 height 12
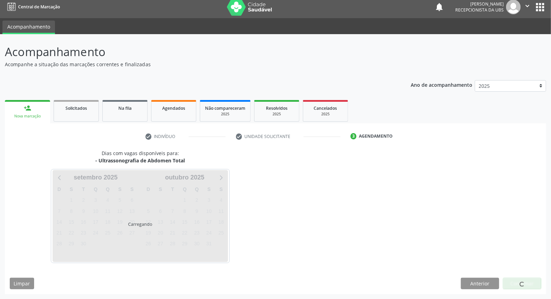
scroll to position [4, 0]
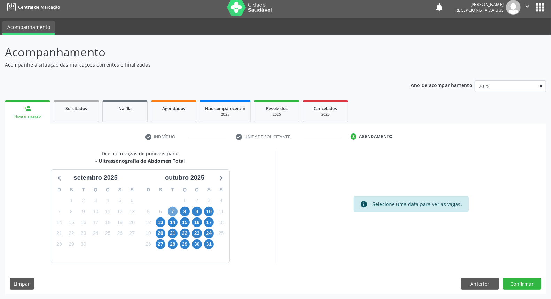
click at [171, 209] on span "7" at bounding box center [173, 211] width 10 height 10
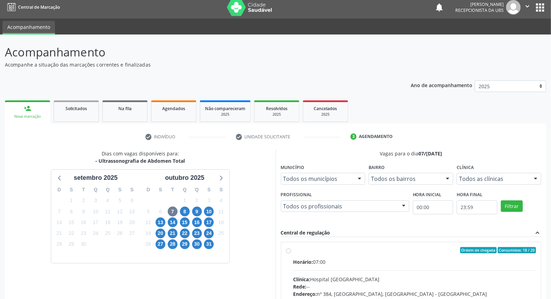
click at [355, 254] on label "Ordem de chegada Consumidos: 18 / 20 Horário: 07:00 Clínica: Hospital Sao Franc…" at bounding box center [414, 300] width 243 height 107
click at [291, 253] on input "Ordem de chegada Consumidos: 18 / 20 Horário: 07:00 Clínica: Hospital Sao Franc…" at bounding box center [288, 250] width 5 height 6
radio input "true"
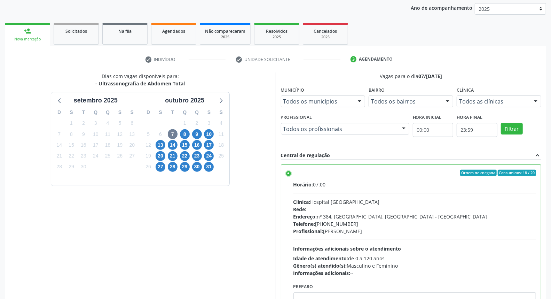
scroll to position [117, 0]
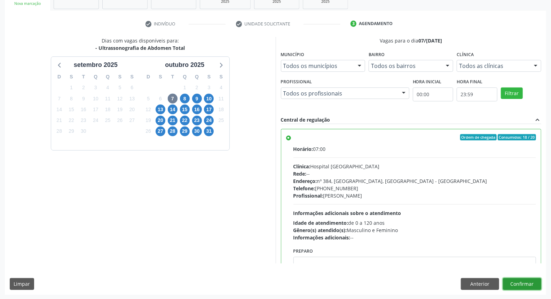
click at [514, 284] on button "Confirmar" at bounding box center [522, 284] width 38 height 12
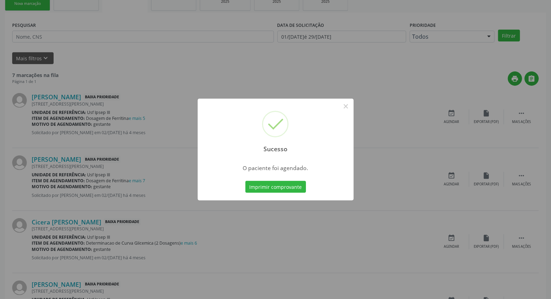
scroll to position [0, 0]
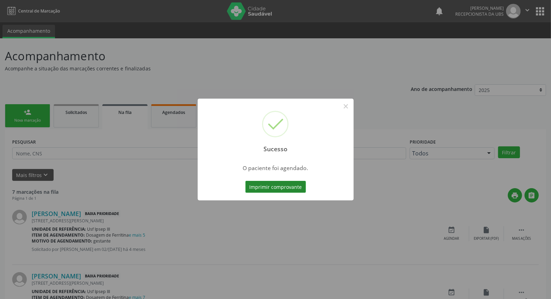
click at [262, 191] on button "Imprimir comprovante" at bounding box center [275, 187] width 61 height 12
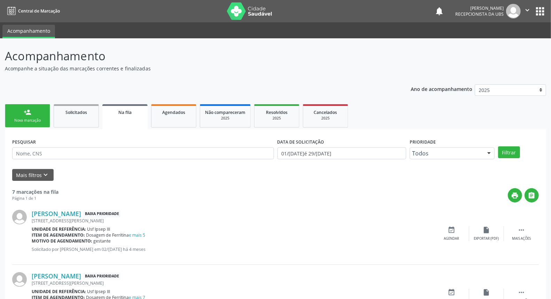
click at [24, 116] on link "person_add Nova marcação" at bounding box center [27, 115] width 45 height 23
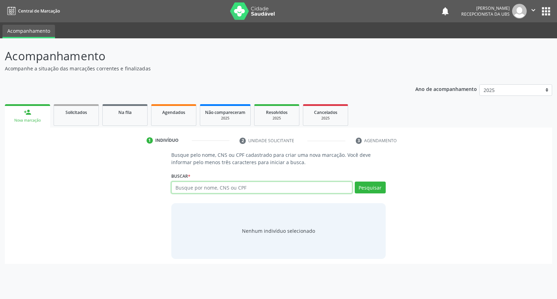
click at [203, 186] on input "text" at bounding box center [261, 187] width 181 height 12
type input "paulo clementino de moura"
click at [380, 186] on button "Pesquisar" at bounding box center [370, 187] width 31 height 12
type input "paulo clementino de moura"
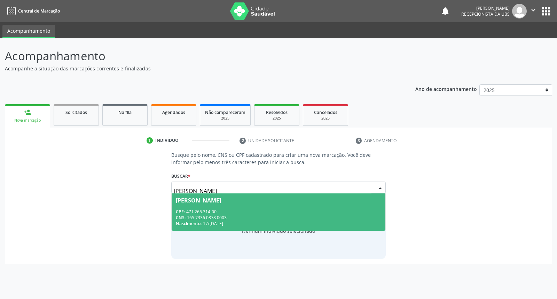
click at [298, 197] on div "Paulo Clementino de Moura" at bounding box center [278, 200] width 205 height 6
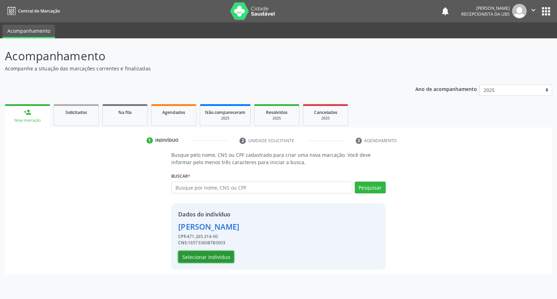
click at [204, 252] on button "Selecionar indivíduo" at bounding box center [206, 257] width 56 height 12
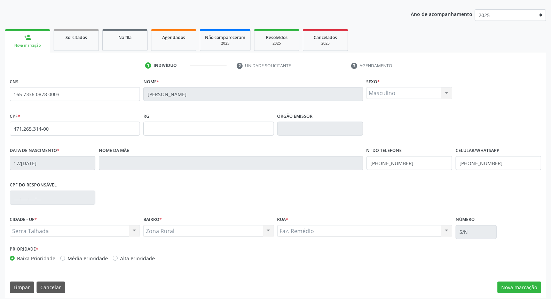
scroll to position [78, 0]
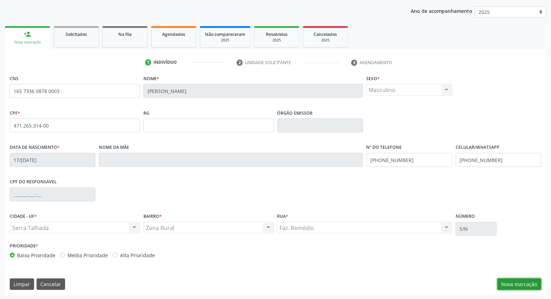
click at [513, 284] on button "Nova marcação" at bounding box center [519, 284] width 44 height 12
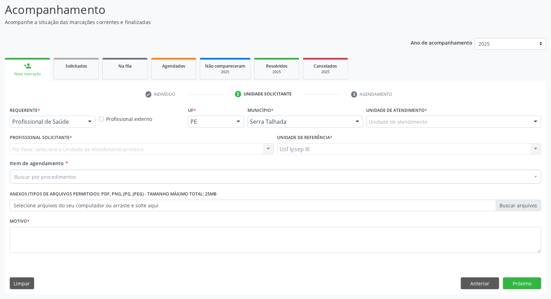
scroll to position [46, 0]
click at [89, 120] on div at bounding box center [90, 122] width 10 height 12
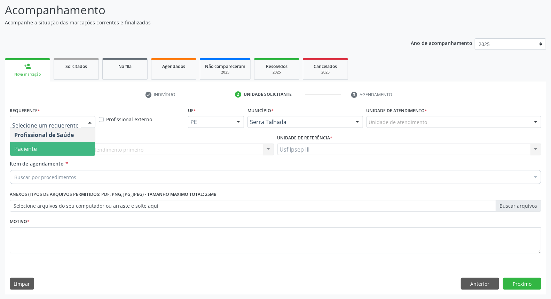
click at [76, 145] on span "Paciente" at bounding box center [52, 149] width 85 height 14
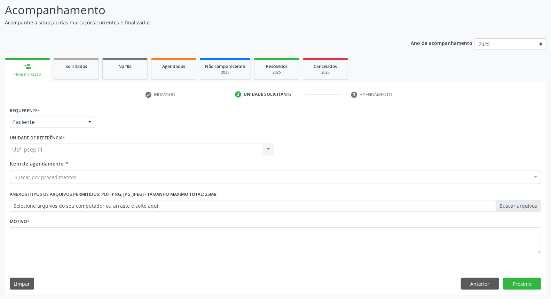
click at [78, 176] on div "Buscar por procedimentos" at bounding box center [276, 177] width 532 height 14
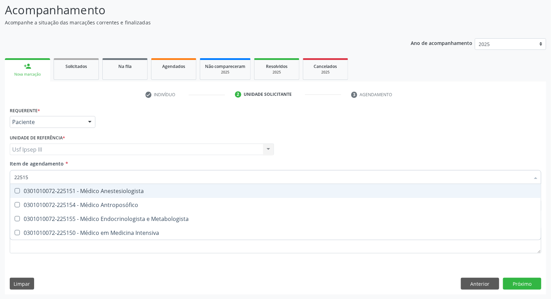
type input "225155"
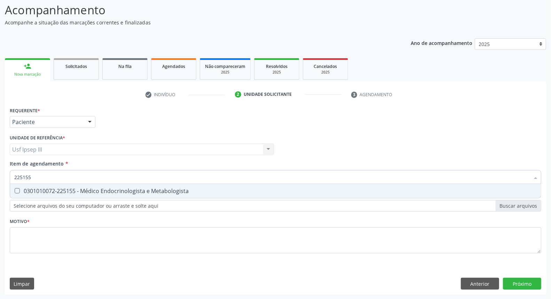
click at [82, 191] on div "0301010072-225155 - Médico Endocrinologista e Metabologista" at bounding box center [275, 191] width 522 height 6
checkbox Metabologista "true"
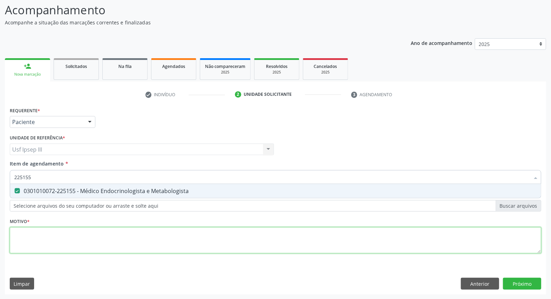
click at [35, 231] on div "Requerente * Paciente Profissional de Saúde Paciente Nenhum resultado encontrad…" at bounding box center [276, 184] width 532 height 158
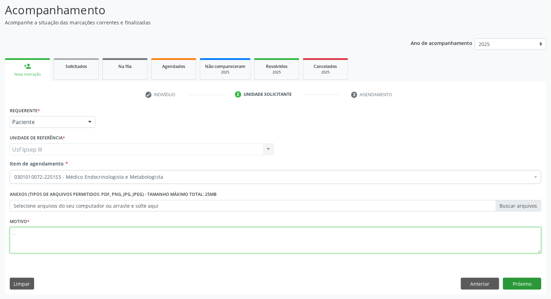
type textarea "."
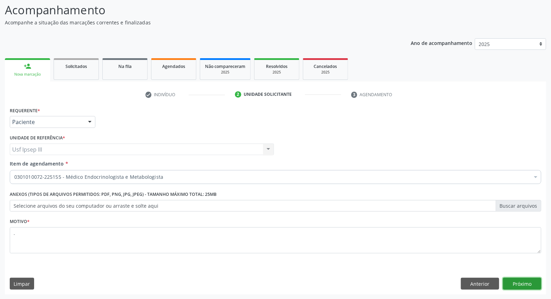
click at [515, 280] on button "Próximo" at bounding box center [522, 283] width 38 height 12
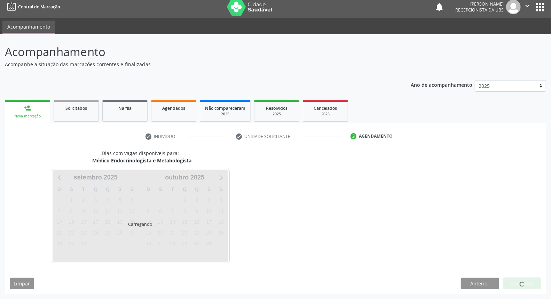
scroll to position [4, 0]
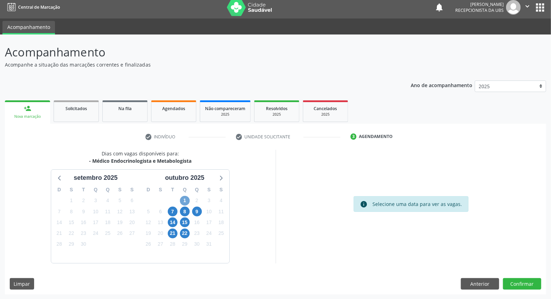
click at [186, 200] on span "1" at bounding box center [185, 201] width 10 height 10
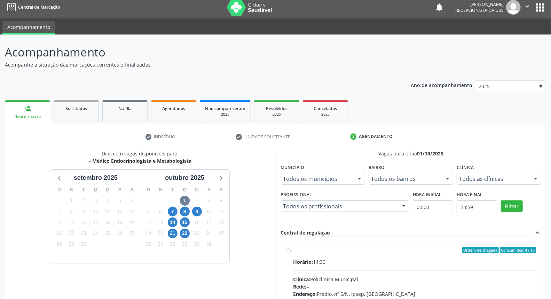
click at [291, 253] on input "Ordem de chegada Consumidos: 4 / 10 Horário: 14:30 Clínica: Policlinica Municip…" at bounding box center [288, 250] width 5 height 6
radio input "true"
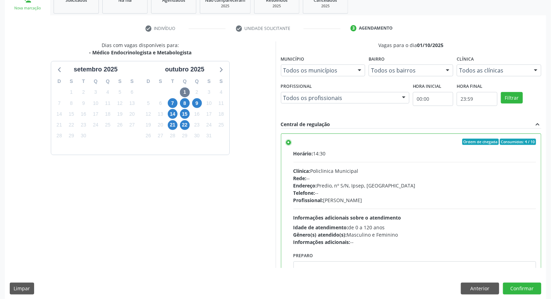
scroll to position [117, 0]
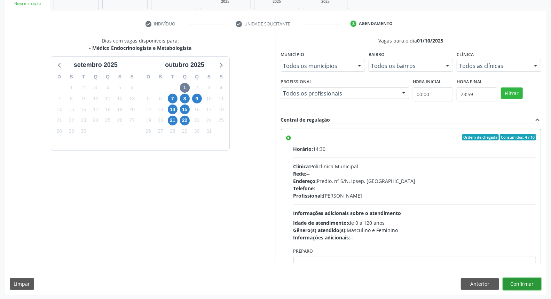
click at [527, 278] on button "Confirmar" at bounding box center [522, 284] width 38 height 12
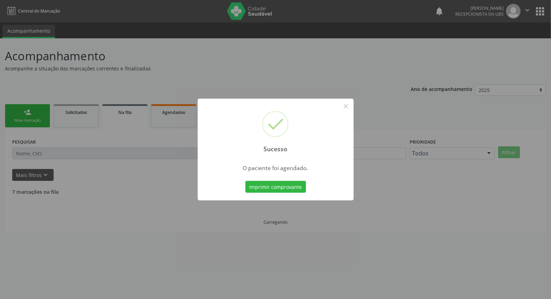
scroll to position [0, 0]
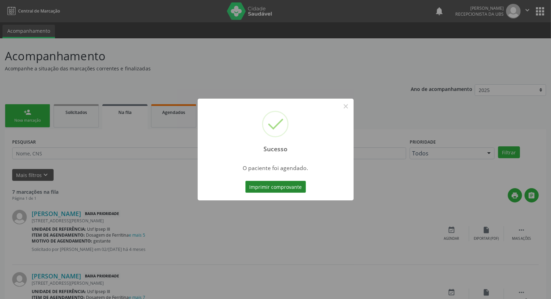
click at [270, 189] on button "Imprimir comprovante" at bounding box center [275, 187] width 61 height 12
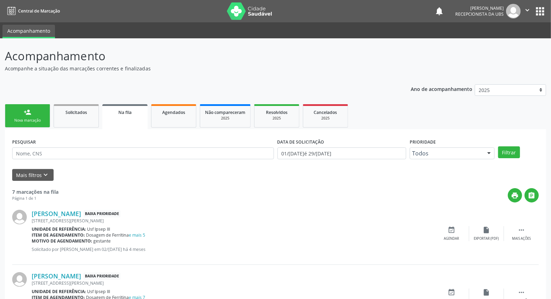
click at [15, 116] on link "person_add Nova marcação" at bounding box center [27, 115] width 45 height 23
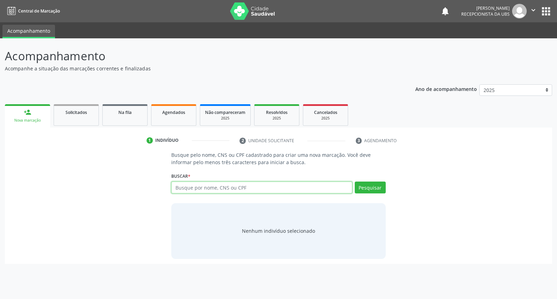
click at [172, 186] on input "text" at bounding box center [261, 187] width 181 height 12
type input "benedita rufino da silva"
click at [373, 189] on button "Pesquisar" at bounding box center [370, 187] width 31 height 12
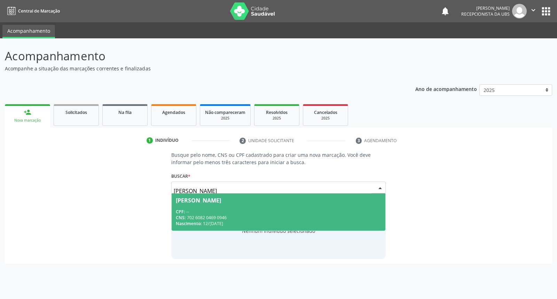
click at [342, 207] on span "Benedita Rufino da Silva CPF: -- CNS: 702 6082 0469 0946 Nascimento: 12/02/1958" at bounding box center [278, 211] width 213 height 37
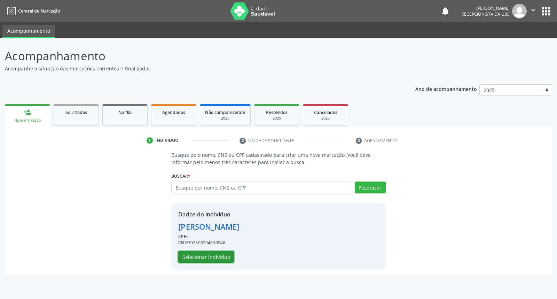
click at [210, 252] on button "Selecionar indivíduo" at bounding box center [206, 257] width 56 height 12
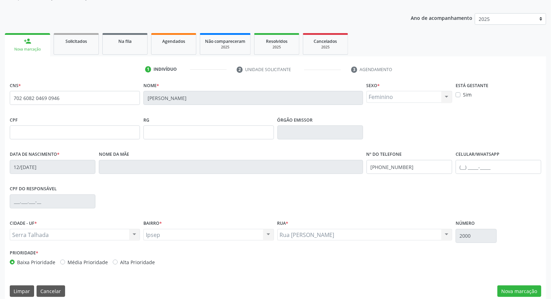
scroll to position [78, 0]
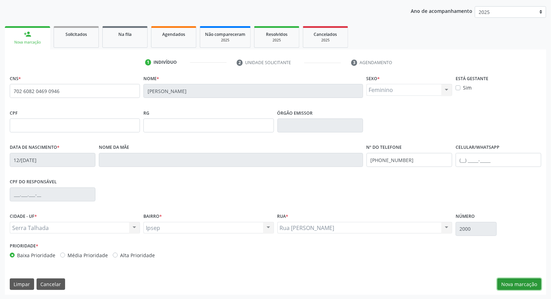
click at [514, 281] on button "Nova marcação" at bounding box center [519, 284] width 44 height 12
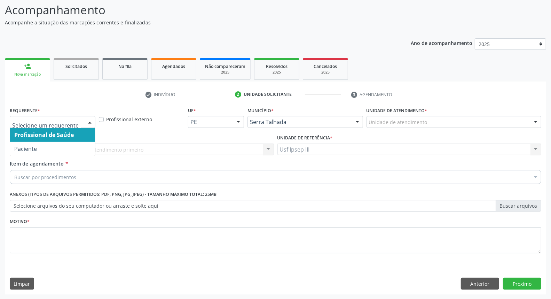
click at [90, 117] on div at bounding box center [90, 122] width 10 height 12
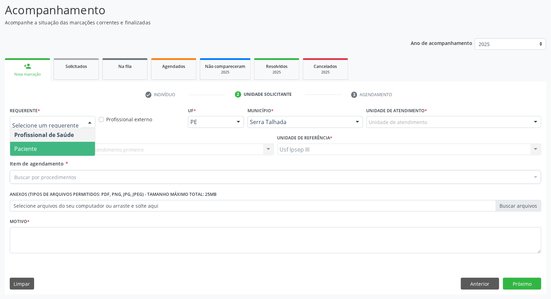
click at [57, 144] on span "Paciente" at bounding box center [52, 149] width 85 height 14
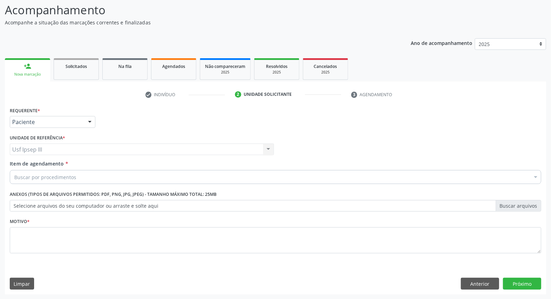
click at [68, 172] on div "Buscar por procedimentos" at bounding box center [276, 177] width 532 height 14
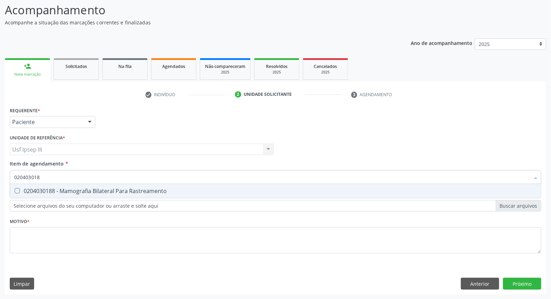
type input "0204030188"
click at [71, 184] on span "0204030188 - Mamografia Bilateral Para Rastreamento" at bounding box center [275, 191] width 531 height 14
checkbox Rastreamento "true"
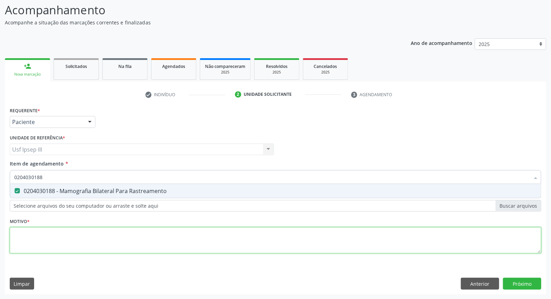
click at [58, 234] on div "Requerente * Paciente Profissional de Saúde Paciente Nenhum resultado encontrad…" at bounding box center [276, 184] width 532 height 158
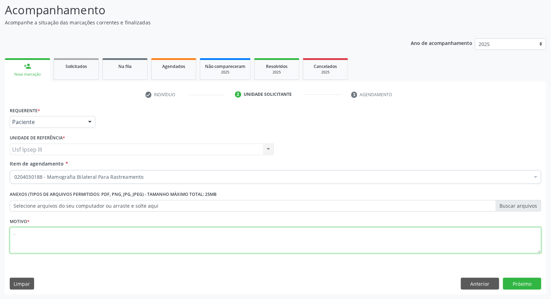
type textarea "."
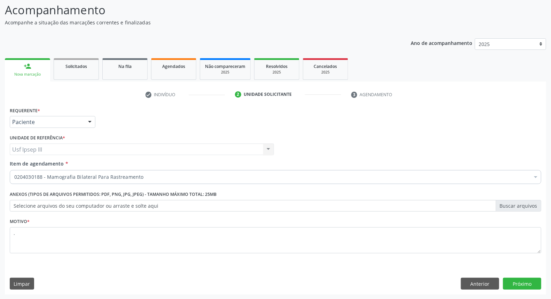
click at [515, 276] on div "Requerente * Paciente Profissional de Saúde Paciente Nenhum resultado encontrad…" at bounding box center [275, 199] width 541 height 189
click at [519, 283] on button "Próximo" at bounding box center [522, 283] width 38 height 12
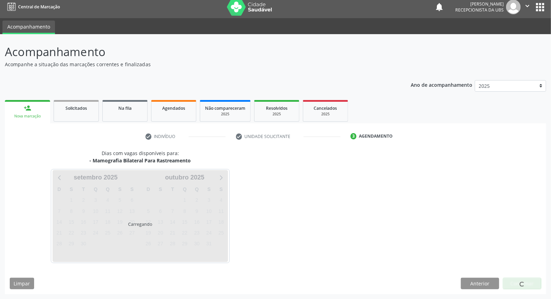
scroll to position [4, 0]
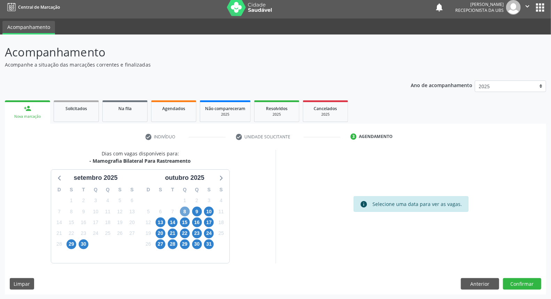
click at [187, 210] on span "8" at bounding box center [185, 211] width 10 height 10
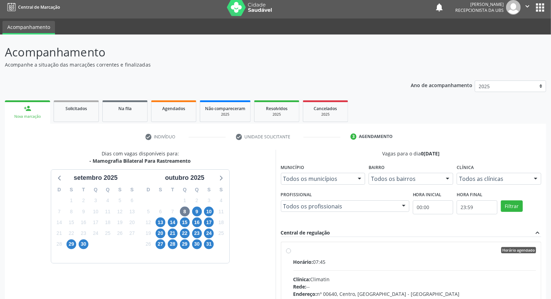
click at [464, 256] on label "Horário agendado Horário: 07:45 Clínica: Climatin Rede: -- Endereço: nº 00640, …" at bounding box center [414, 300] width 243 height 107
click at [291, 253] on input "Horário agendado Horário: 07:45 Clínica: Climatin Rede: -- Endereço: nº 00640, …" at bounding box center [288, 250] width 5 height 6
radio input "true"
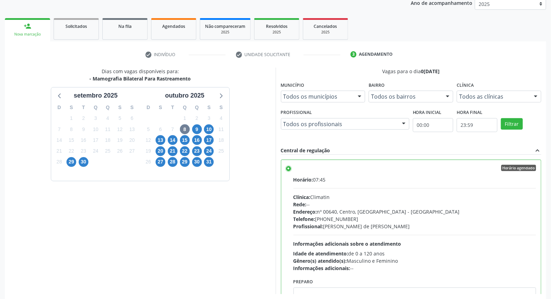
scroll to position [117, 0]
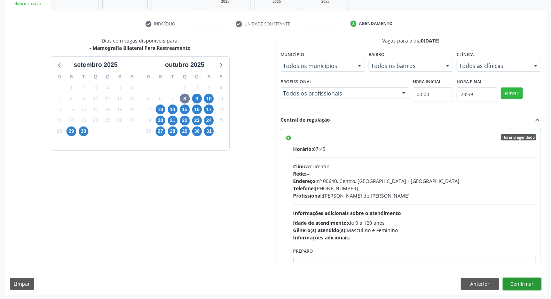
click at [521, 283] on button "Confirmar" at bounding box center [522, 284] width 38 height 12
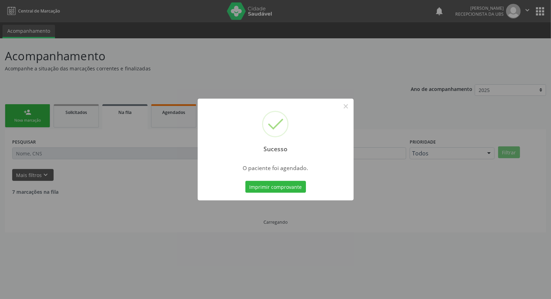
scroll to position [0, 0]
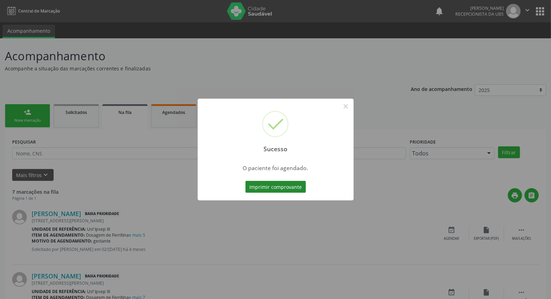
click at [277, 186] on button "Imprimir comprovante" at bounding box center [275, 187] width 61 height 12
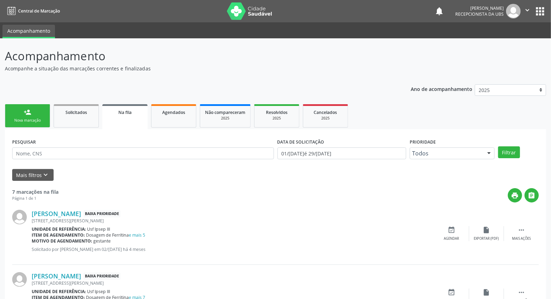
click at [40, 108] on link "person_add Nova marcação" at bounding box center [27, 115] width 45 height 23
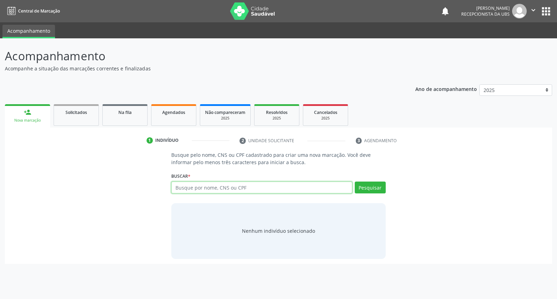
click at [187, 191] on input "text" at bounding box center [261, 187] width 181 height 12
type input "maria margarida alves da silva"
click at [369, 183] on button "Pesquisar" at bounding box center [370, 187] width 31 height 12
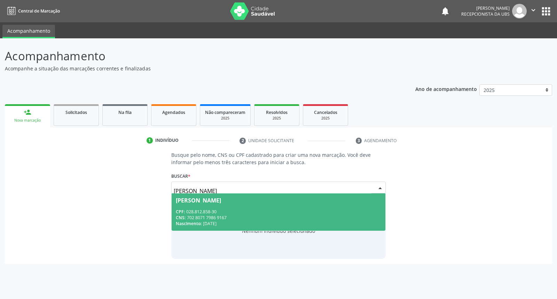
click at [353, 206] on span "Maria Margarida Alves da Silva CPF: 028.812.858-30 CNS: 702 8071 7986 9167 Nasc…" at bounding box center [278, 211] width 213 height 37
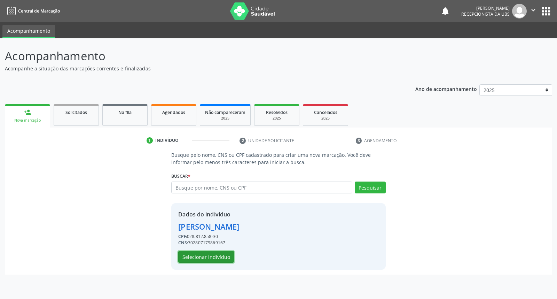
click at [215, 260] on button "Selecionar indivíduo" at bounding box center [206, 257] width 56 height 12
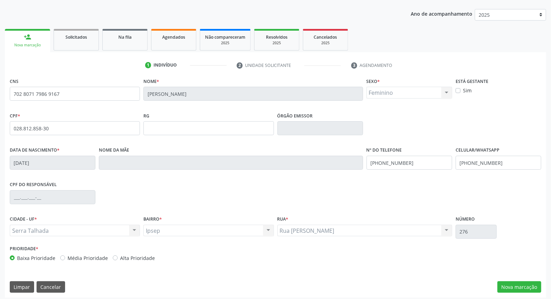
scroll to position [78, 0]
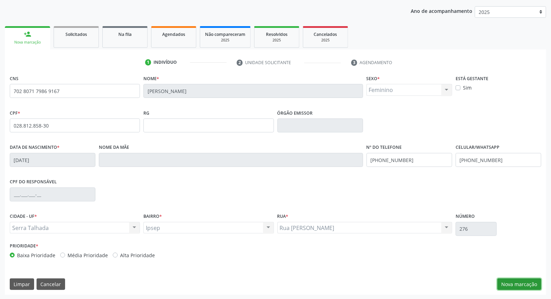
click at [531, 281] on button "Nova marcação" at bounding box center [519, 284] width 44 height 12
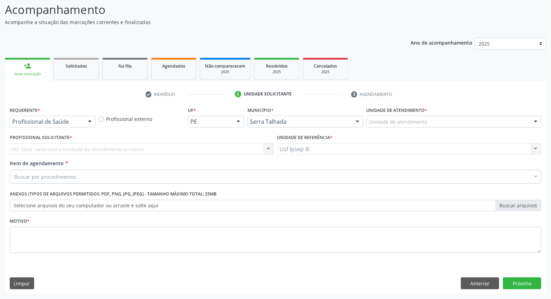
scroll to position [46, 0]
click at [87, 122] on div at bounding box center [90, 122] width 10 height 12
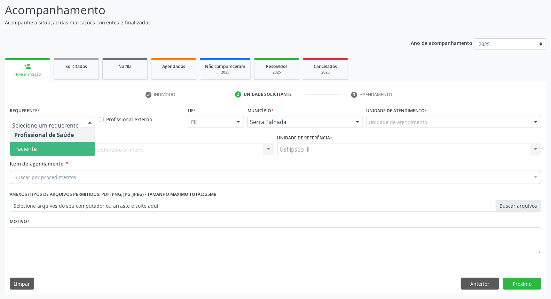
click at [85, 143] on span "Paciente" at bounding box center [52, 149] width 85 height 14
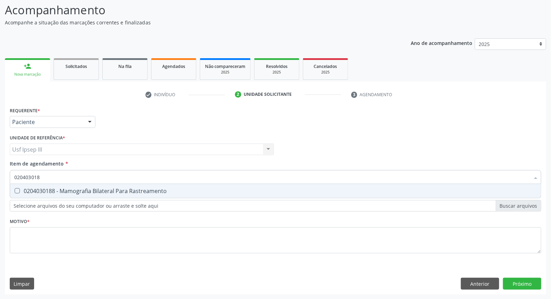
type input "0204030188"
click at [72, 194] on span "0204030188 - Mamografia Bilateral Para Rastreamento" at bounding box center [275, 191] width 531 height 14
checkbox Rastreamento "true"
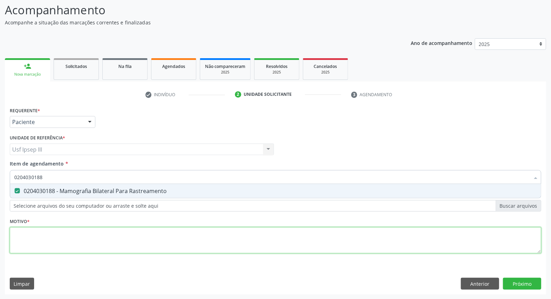
click at [66, 245] on div "Requerente * Paciente Profissional de Saúde Paciente Nenhum resultado encontrad…" at bounding box center [276, 184] width 532 height 158
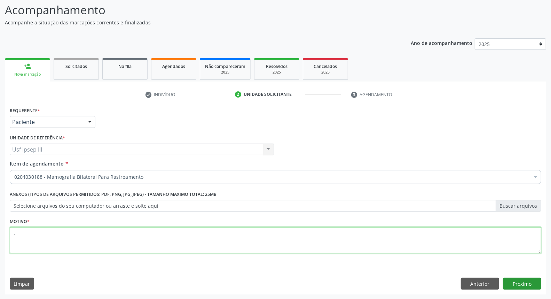
type textarea "."
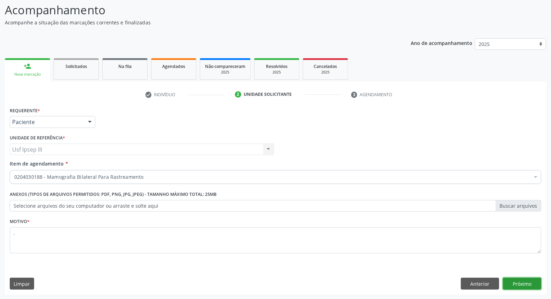
click at [515, 285] on button "Próximo" at bounding box center [522, 283] width 38 height 12
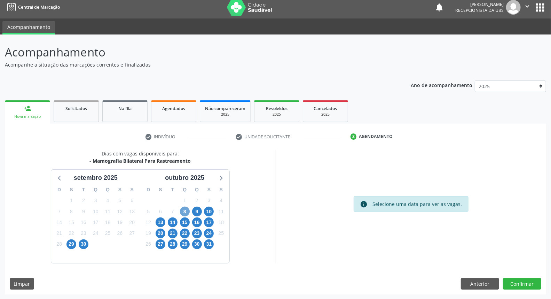
click at [188, 211] on span "8" at bounding box center [185, 211] width 10 height 10
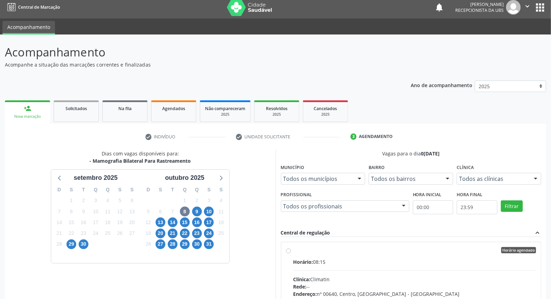
click at [360, 260] on div "Horário: 08:15" at bounding box center [414, 261] width 243 height 7
click at [291, 253] on input "Horário agendado Horário: 08:15 Clínica: Climatin Rede: -- Endereço: nº 00640, …" at bounding box center [288, 250] width 5 height 6
radio input "true"
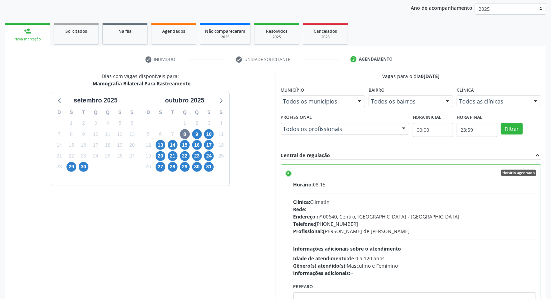
scroll to position [117, 0]
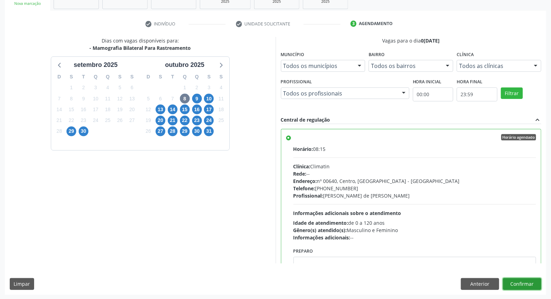
click at [523, 283] on button "Confirmar" at bounding box center [522, 284] width 38 height 12
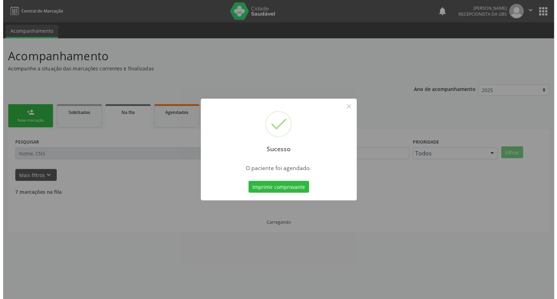
scroll to position [0, 0]
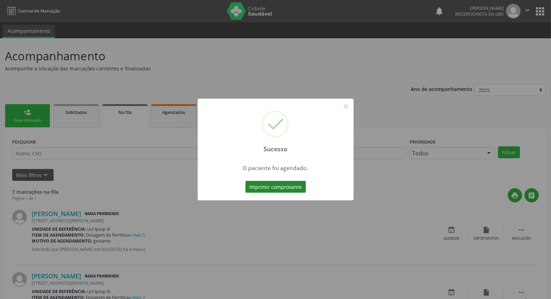
click at [274, 186] on button "Imprimir comprovante" at bounding box center [275, 187] width 61 height 12
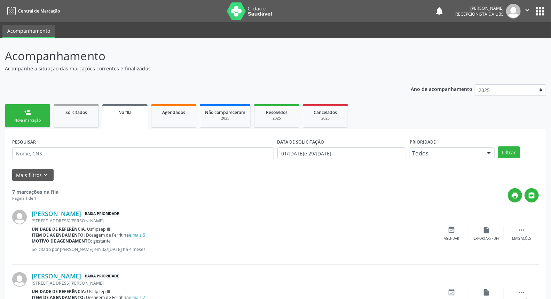
click at [25, 112] on div "person_add" at bounding box center [28, 112] width 8 height 8
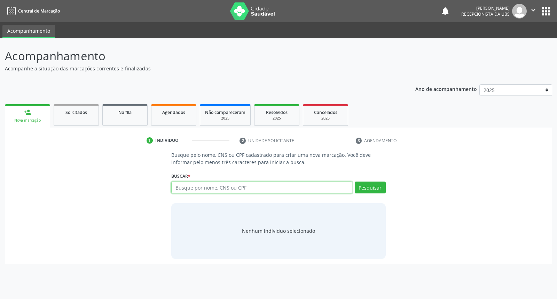
click at [181, 186] on input "text" at bounding box center [261, 187] width 181 height 12
type input "[PERSON_NAME]"
click at [368, 190] on button "Pesquisar" at bounding box center [370, 187] width 31 height 12
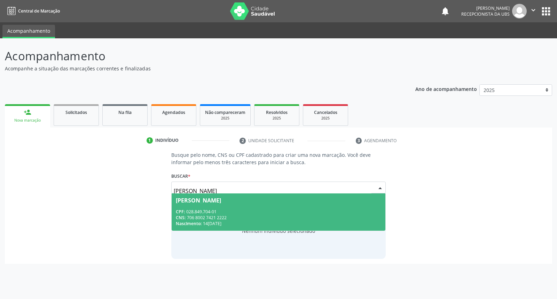
click at [319, 218] on div "CNS: 706 8002 7421 2222" at bounding box center [278, 217] width 205 height 6
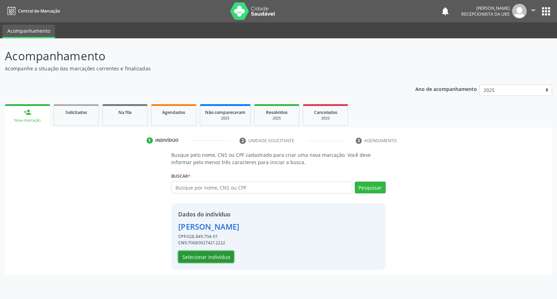
click at [207, 254] on button "Selecionar indivíduo" at bounding box center [206, 257] width 56 height 12
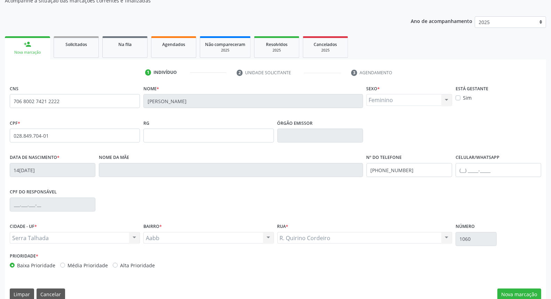
scroll to position [78, 0]
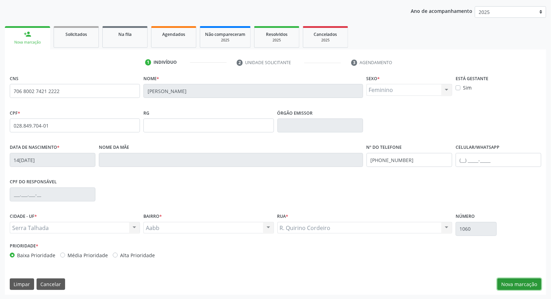
click at [500, 278] on button "Nova marcação" at bounding box center [519, 284] width 44 height 12
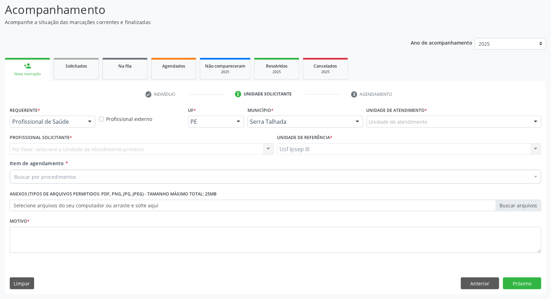
scroll to position [46, 0]
click at [91, 120] on div at bounding box center [90, 122] width 10 height 12
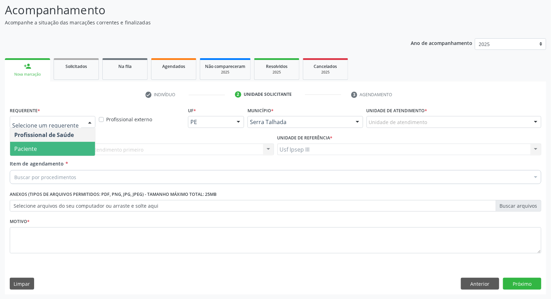
click at [81, 143] on span "Paciente" at bounding box center [52, 149] width 85 height 14
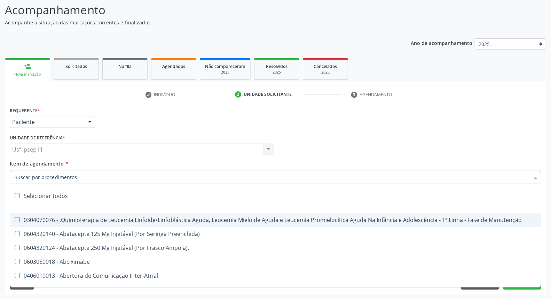
click at [87, 175] on div at bounding box center [276, 177] width 532 height 14
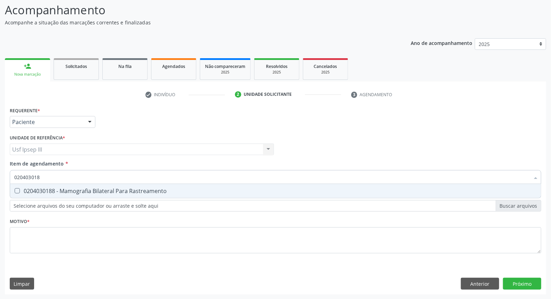
type input "0204030188"
click at [87, 190] on div "0204030188 - Mamografia Bilateral Para Rastreamento" at bounding box center [275, 191] width 522 height 6
checkbox Rastreamento "true"
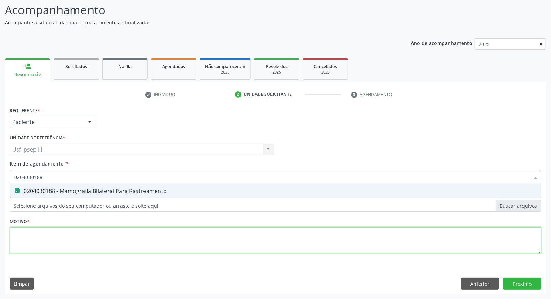
click at [73, 236] on div "Requerente * Paciente Profissional de Saúde Paciente Nenhum resultado encontrad…" at bounding box center [276, 184] width 532 height 158
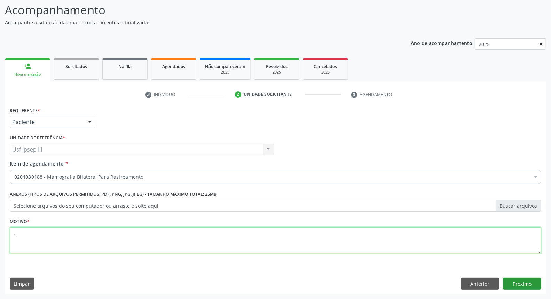
type textarea "."
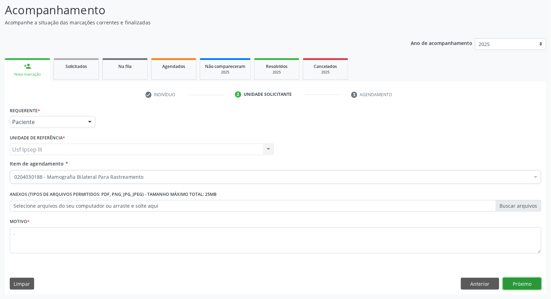
click at [505, 286] on button "Próximo" at bounding box center [522, 283] width 38 height 12
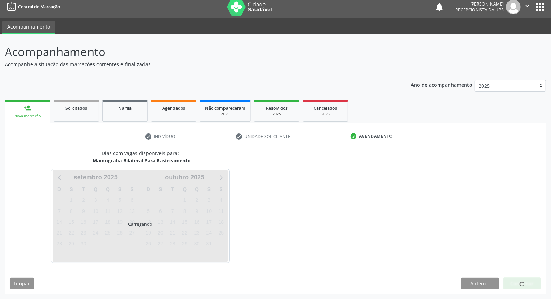
scroll to position [4, 0]
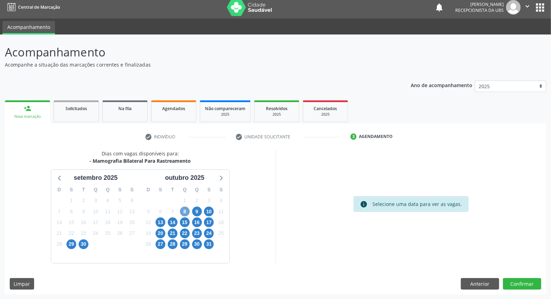
click at [183, 209] on span "8" at bounding box center [185, 211] width 10 height 10
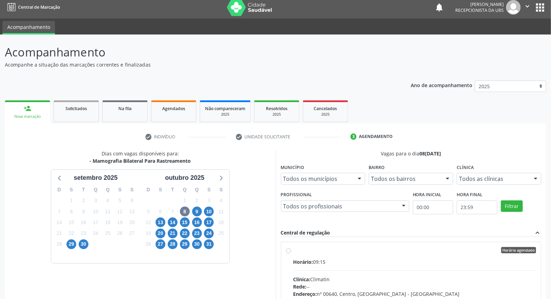
click at [400, 277] on div "Clínica: Climatin" at bounding box center [414, 278] width 243 height 7
click at [291, 253] on input "Horário agendado Horário: 09:15 Clínica: Climatin Rede: -- Endereço: nº 00640, …" at bounding box center [288, 250] width 5 height 6
radio input "true"
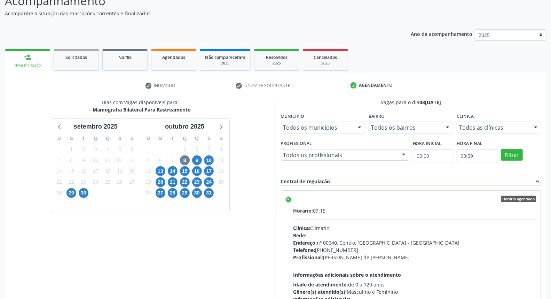
scroll to position [117, 0]
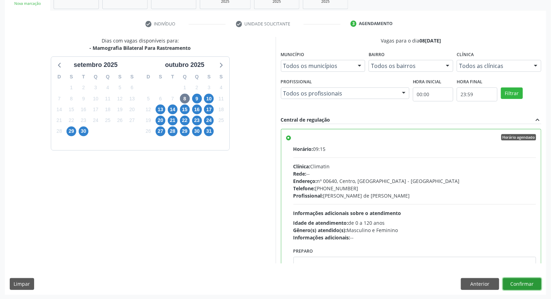
click at [528, 282] on button "Confirmar" at bounding box center [522, 284] width 38 height 12
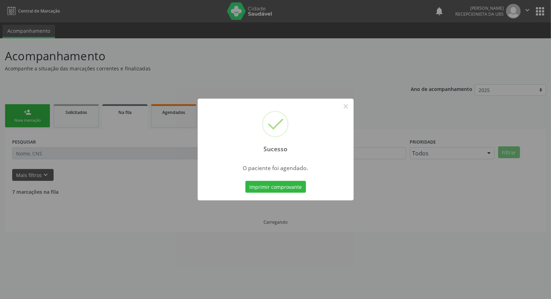
scroll to position [0, 0]
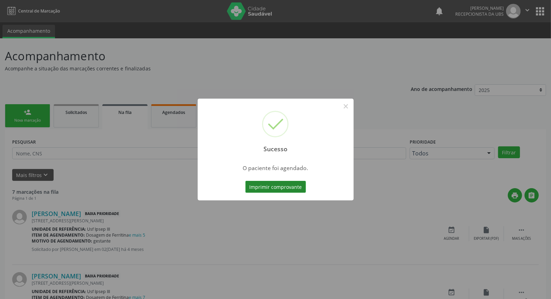
click at [267, 183] on button "Imprimir comprovante" at bounding box center [275, 187] width 61 height 12
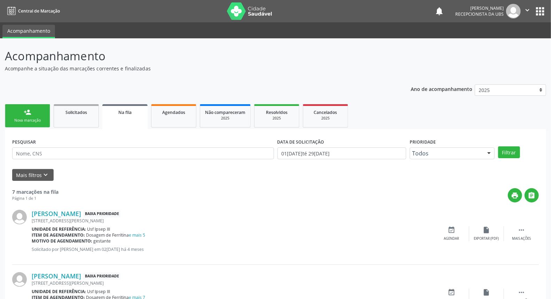
click at [32, 120] on div "Nova marcação" at bounding box center [27, 120] width 35 height 5
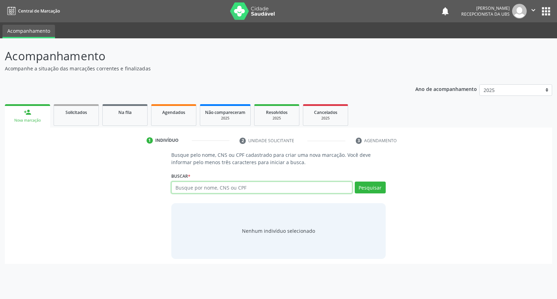
click at [180, 188] on input "text" at bounding box center [261, 187] width 181 height 12
type input "girleide [PERSON_NAME][DEMOGRAPHIC_DATA]"
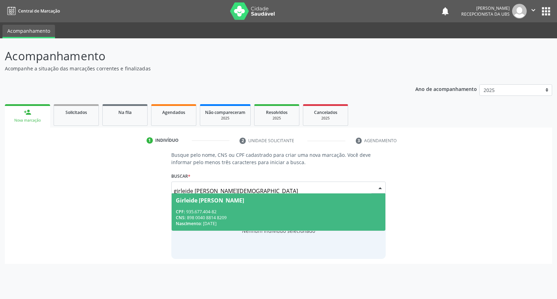
click at [181, 217] on span "CNS:" at bounding box center [181, 217] width 10 height 6
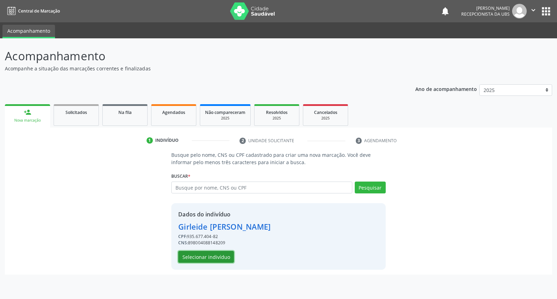
click at [218, 255] on button "Selecionar indivíduo" at bounding box center [206, 257] width 56 height 12
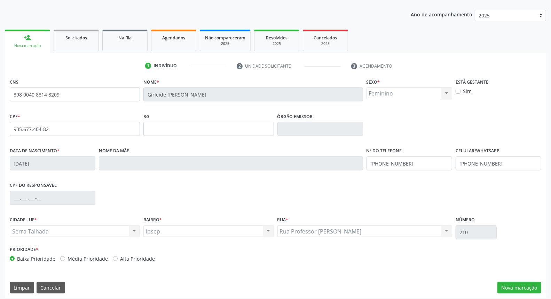
scroll to position [78, 0]
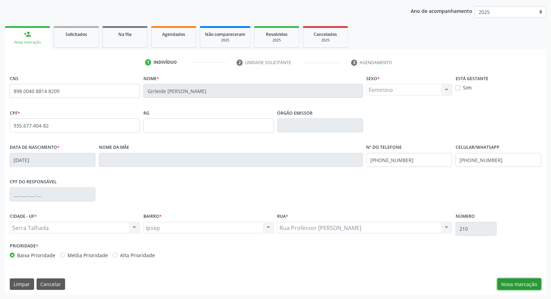
click at [504, 284] on button "Nova marcação" at bounding box center [519, 284] width 44 height 12
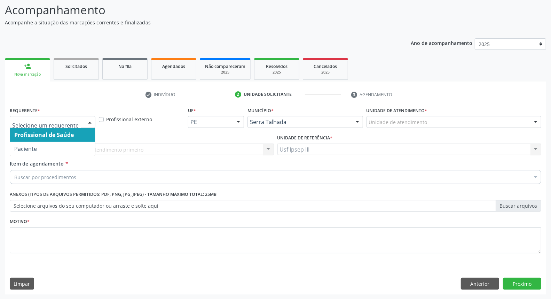
click at [92, 120] on div at bounding box center [90, 122] width 10 height 12
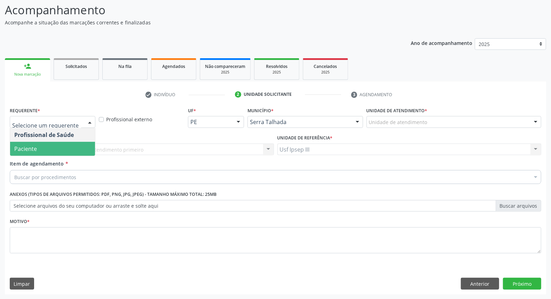
click at [78, 145] on span "Paciente" at bounding box center [52, 149] width 85 height 14
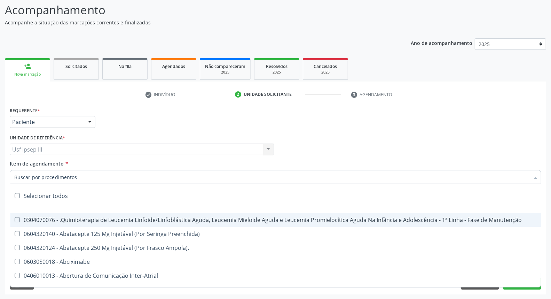
click at [79, 173] on div at bounding box center [276, 177] width 532 height 14
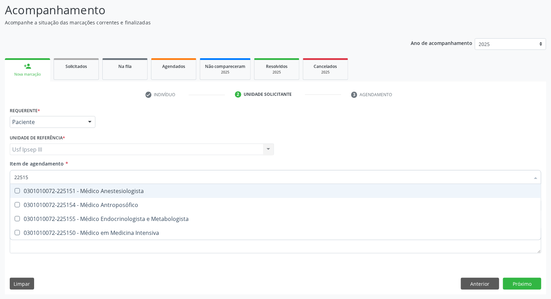
type input "225155"
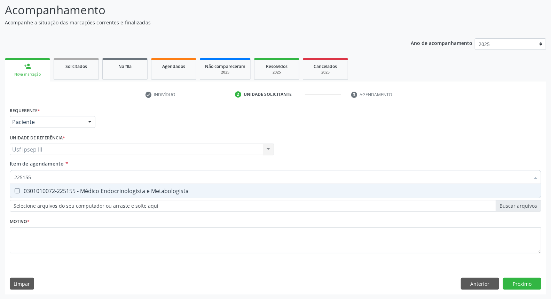
click at [75, 188] on div "0301010072-225155 - Médico Endocrinologista e Metabologista" at bounding box center [275, 191] width 522 height 6
checkbox Metabologista "true"
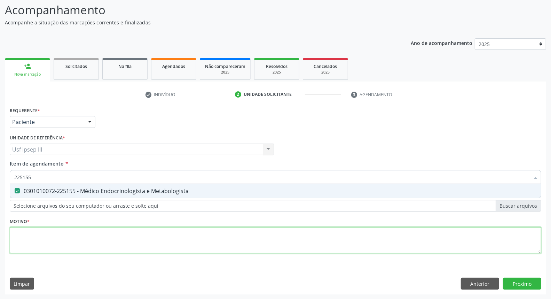
click at [58, 245] on div "Requerente * Paciente Profissional de Saúde Paciente Nenhum resultado encontrad…" at bounding box center [276, 184] width 532 height 158
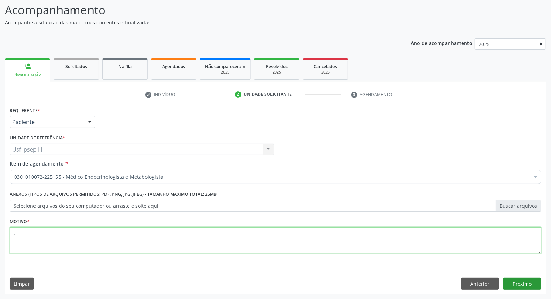
type textarea "."
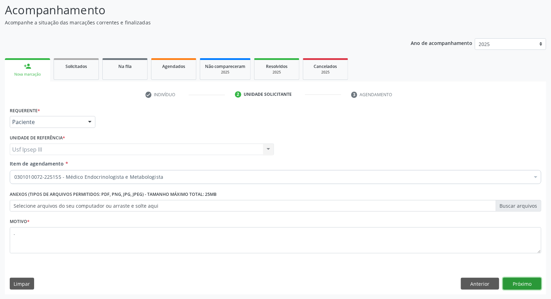
click at [509, 281] on button "Próximo" at bounding box center [522, 283] width 38 height 12
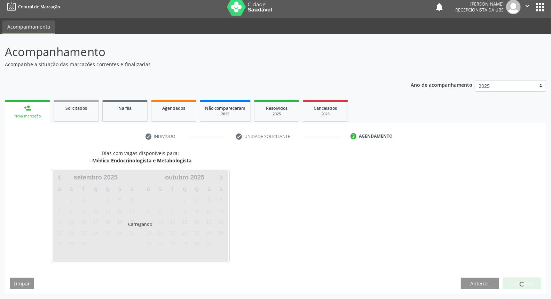
scroll to position [4, 0]
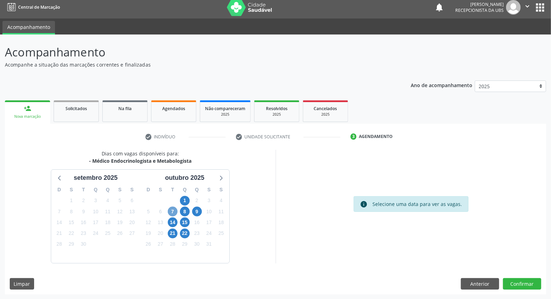
click at [175, 207] on span "7" at bounding box center [173, 211] width 10 height 10
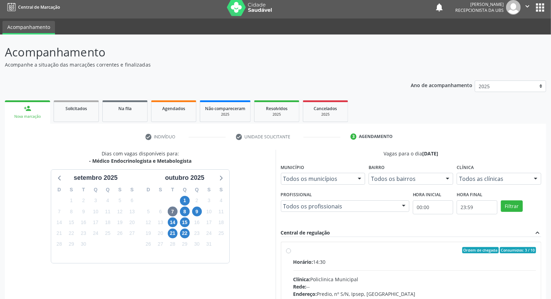
click at [291, 253] on input "Ordem de chegada Consumidos: 3 / 10 Horário: 14:30 Clínica: Policlinica Municip…" at bounding box center [288, 250] width 5 height 6
radio input "true"
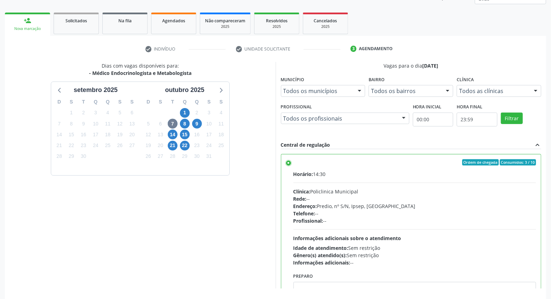
scroll to position [117, 0]
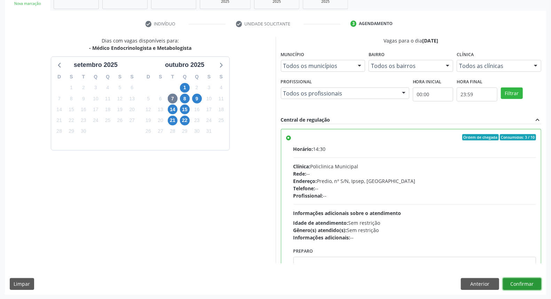
click at [520, 283] on button "Confirmar" at bounding box center [522, 284] width 38 height 12
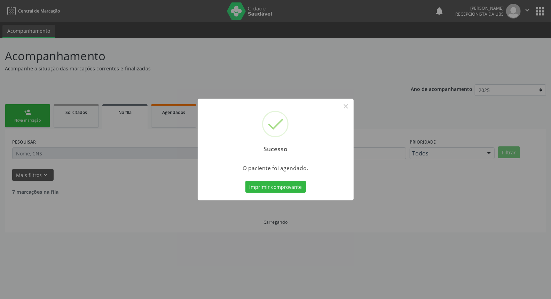
scroll to position [0, 0]
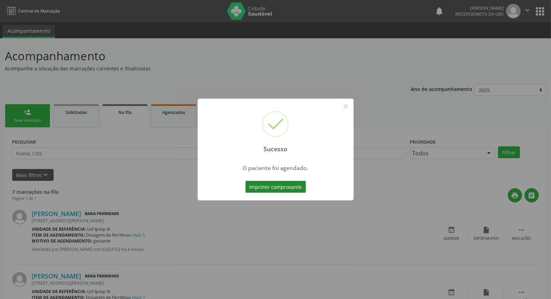
click at [262, 190] on button "Imprimir comprovante" at bounding box center [275, 187] width 61 height 12
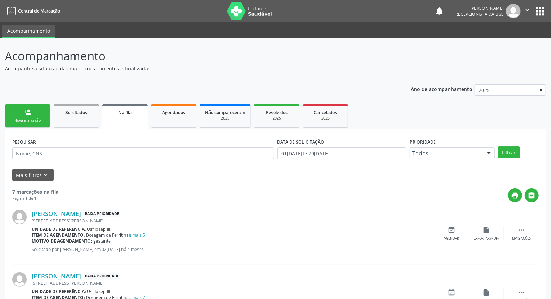
click at [31, 114] on link "person_add Nova marcação" at bounding box center [27, 115] width 45 height 23
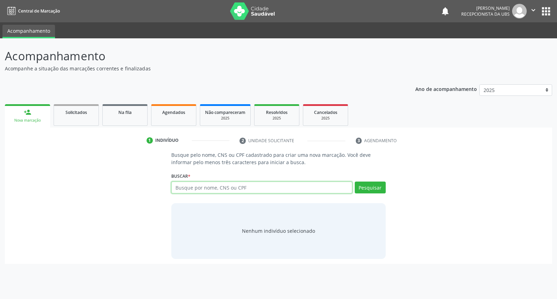
click at [176, 189] on input "text" at bounding box center [261, 187] width 181 height 12
type input "ivani alves brasil leite"
click at [377, 182] on button "Pesquisar" at bounding box center [370, 187] width 31 height 12
type input "ivani alves brasil leite"
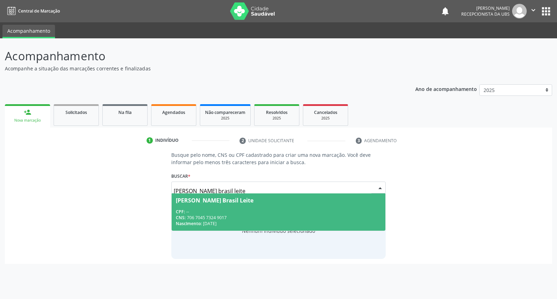
click at [318, 198] on div "Ivani Alves Brasil Leite" at bounding box center [278, 200] width 205 height 6
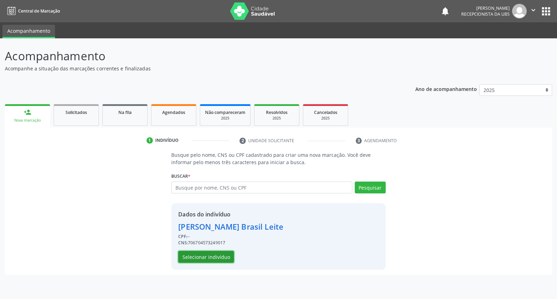
click at [216, 252] on button "Selecionar indivíduo" at bounding box center [206, 257] width 56 height 12
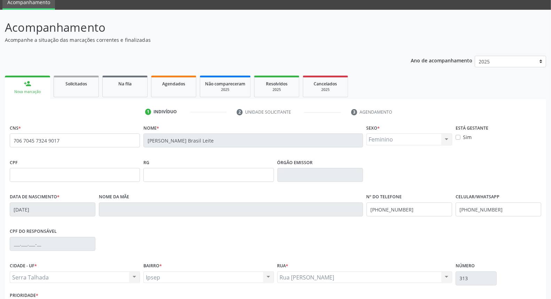
scroll to position [78, 0]
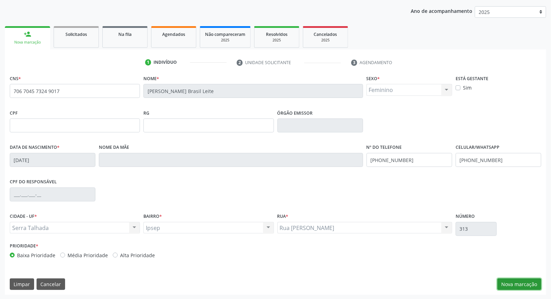
click at [519, 281] on button "Nova marcação" at bounding box center [519, 284] width 44 height 12
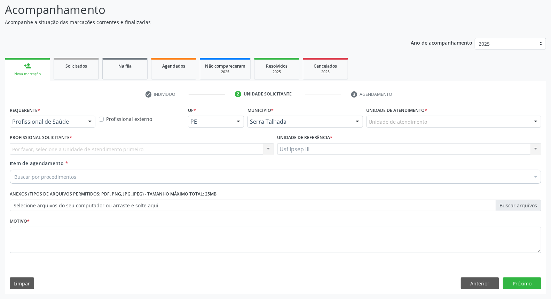
scroll to position [46, 0]
click at [90, 122] on div at bounding box center [90, 122] width 10 height 12
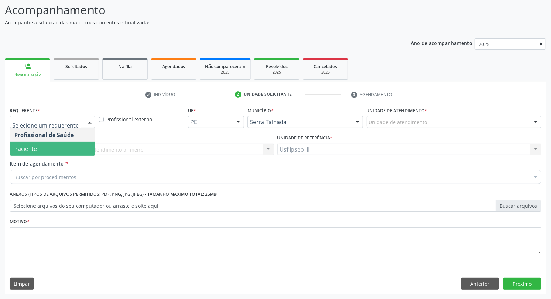
click at [60, 145] on span "Paciente" at bounding box center [52, 149] width 85 height 14
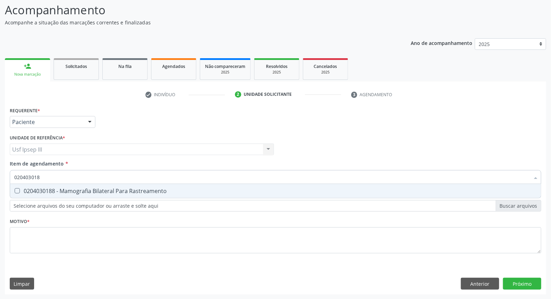
type input "0204030188"
click at [79, 188] on div "0204030188 - Mamografia Bilateral Para Rastreamento" at bounding box center [275, 191] width 522 height 6
checkbox Rastreamento "true"
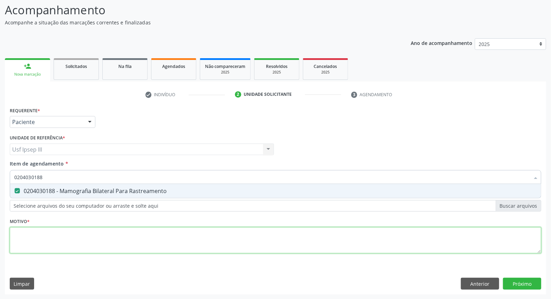
click at [63, 233] on div "Requerente * Paciente Profissional de Saúde Paciente Nenhum resultado encontrad…" at bounding box center [276, 184] width 532 height 158
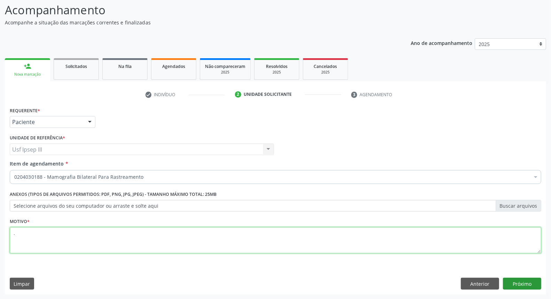
type textarea "."
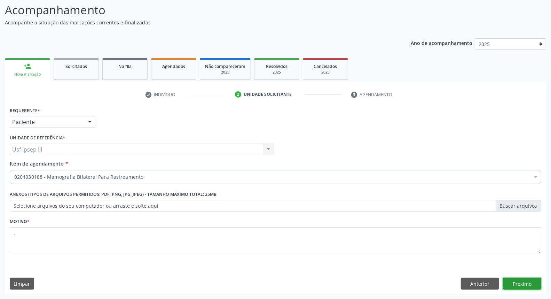
click at [513, 284] on button "Próximo" at bounding box center [522, 283] width 38 height 12
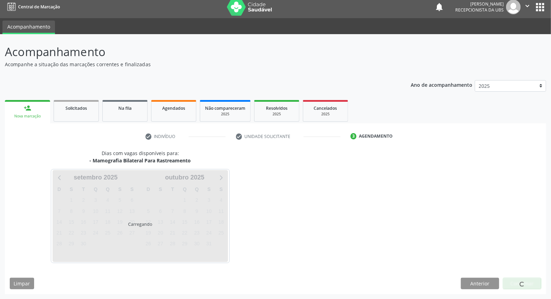
scroll to position [4, 0]
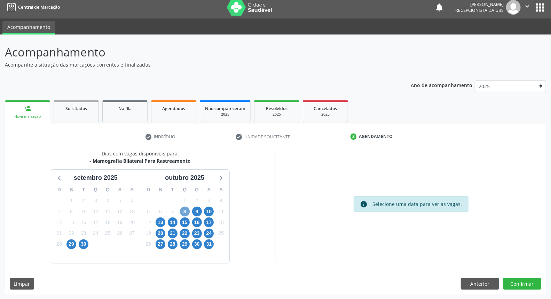
click at [184, 209] on span "8" at bounding box center [185, 211] width 10 height 10
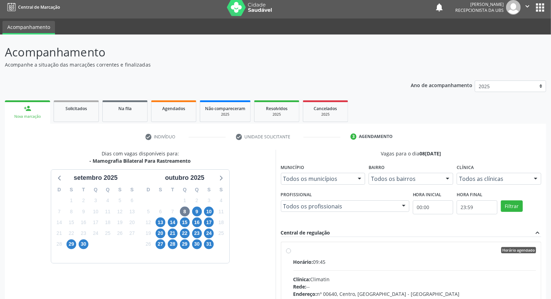
click at [291, 253] on input "Horário agendado Horário: 09:45 Clínica: Climatin Rede: -- Endereço: nº 00640, …" at bounding box center [288, 250] width 5 height 6
radio input "true"
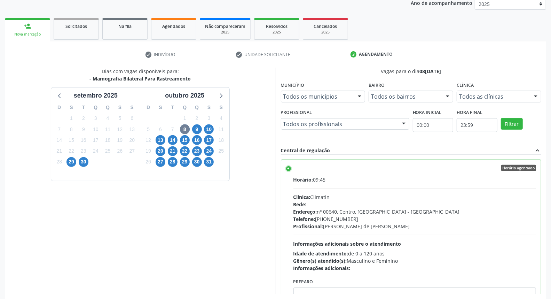
scroll to position [117, 0]
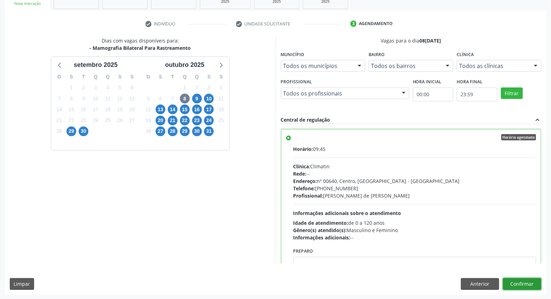
click at [519, 283] on button "Confirmar" at bounding box center [522, 284] width 38 height 12
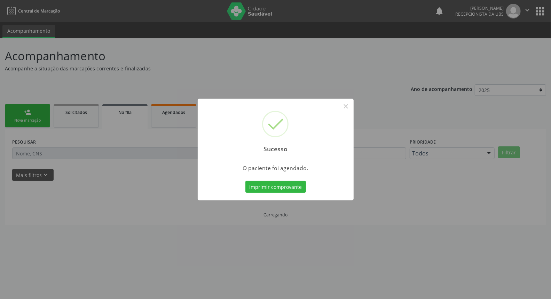
scroll to position [0, 0]
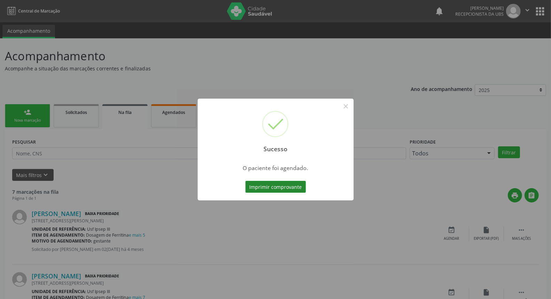
click at [263, 187] on button "Imprimir comprovante" at bounding box center [275, 187] width 61 height 12
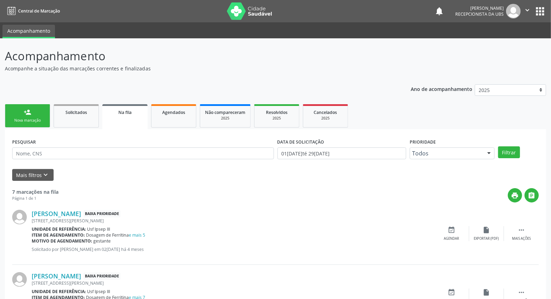
click at [30, 121] on div "Nova marcação" at bounding box center [27, 120] width 35 height 5
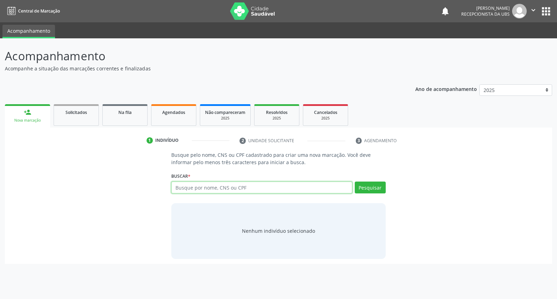
click at [186, 186] on input "text" at bounding box center [261, 187] width 181 height 12
type input "ivani alves brasil leite"
click at [371, 185] on button "Pesquisar" at bounding box center [370, 187] width 31 height 12
type input "ivani alves brasil leite"
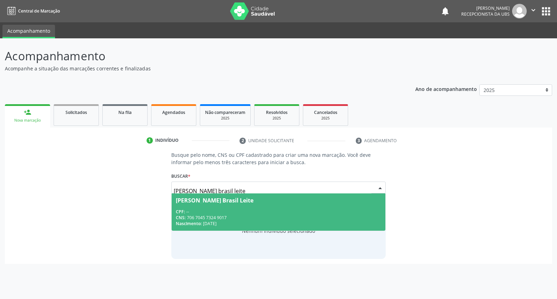
click at [360, 199] on div "Ivani Alves Brasil Leite" at bounding box center [278, 200] width 205 height 6
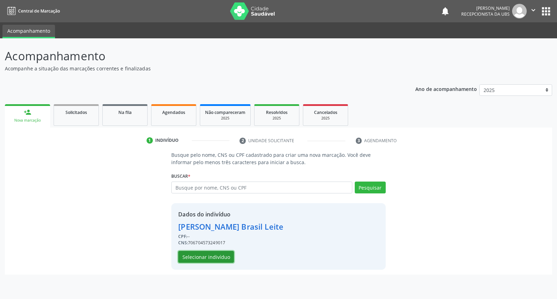
click at [216, 253] on button "Selecionar indivíduo" at bounding box center [206, 257] width 56 height 12
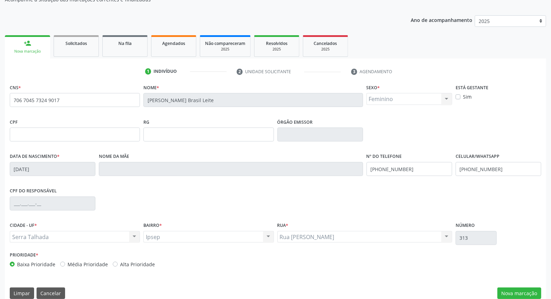
scroll to position [78, 0]
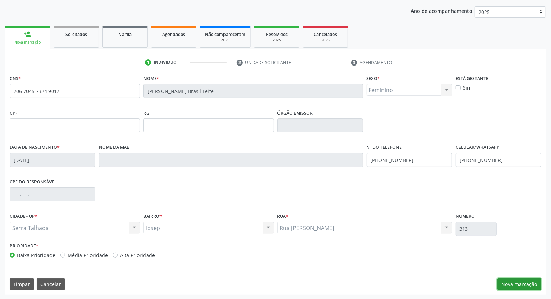
click at [527, 286] on button "Nova marcação" at bounding box center [519, 284] width 44 height 12
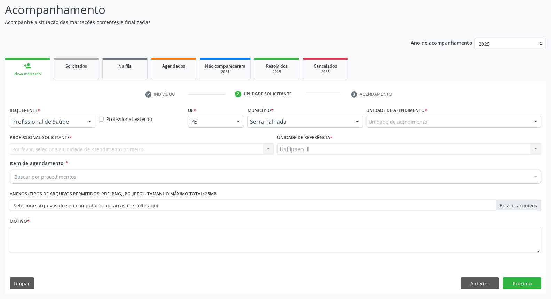
scroll to position [46, 0]
click at [89, 119] on div at bounding box center [90, 122] width 10 height 12
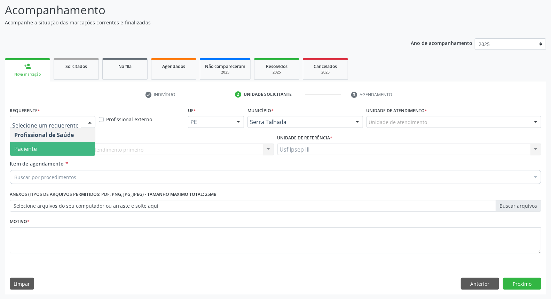
click at [78, 150] on span "Paciente" at bounding box center [52, 149] width 85 height 14
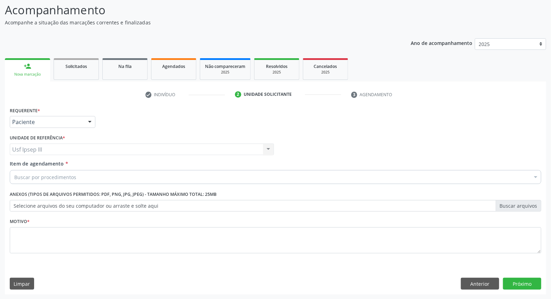
click at [78, 173] on div "Buscar por procedimentos" at bounding box center [276, 177] width 532 height 14
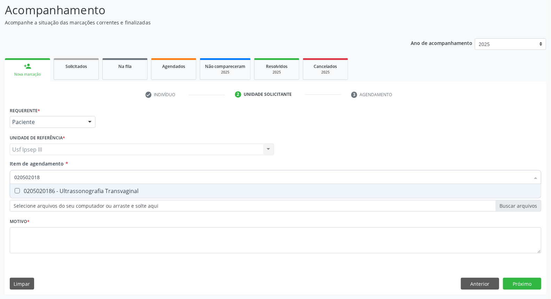
type input "0205020186"
click at [74, 190] on div "0205020186 - Ultrassonografia Transvaginal" at bounding box center [275, 191] width 522 height 6
checkbox Transvaginal "true"
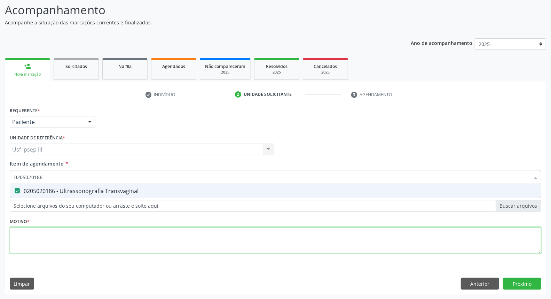
click at [60, 239] on div "Requerente * Paciente Profissional de Saúde Paciente Nenhum resultado encontrad…" at bounding box center [276, 184] width 532 height 158
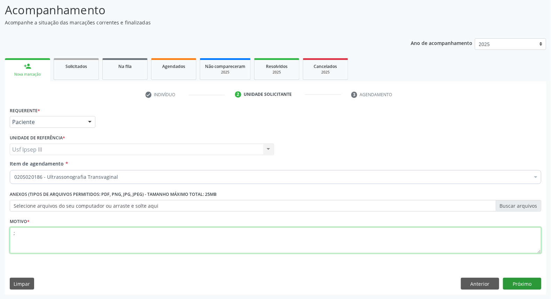
type textarea ";"
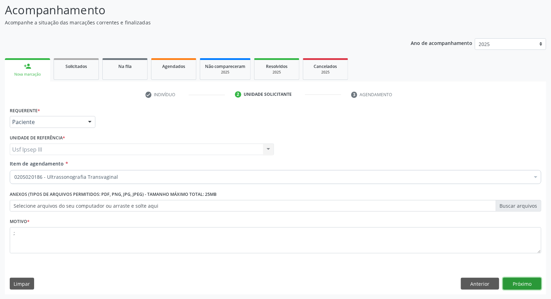
click at [517, 284] on button "Próximo" at bounding box center [522, 283] width 38 height 12
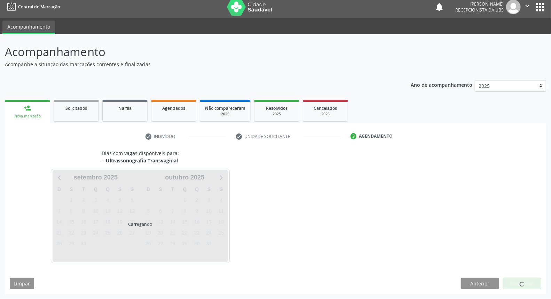
scroll to position [4, 0]
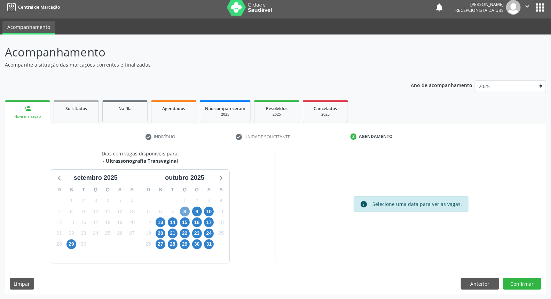
click at [187, 213] on span "8" at bounding box center [185, 211] width 10 height 10
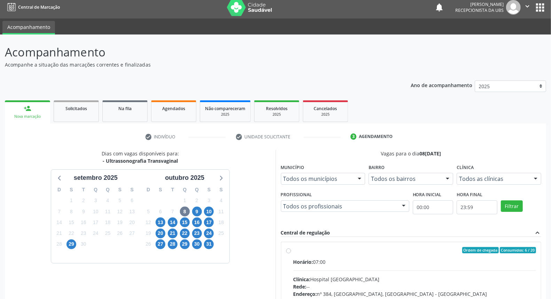
click at [438, 280] on div "Clínica: Hospital Sao Francisco" at bounding box center [414, 278] width 243 height 7
click at [291, 253] on input "Ordem de chegada Consumidos: 6 / 20 Horário: 07:00 Clínica: Hospital Sao Franci…" at bounding box center [288, 250] width 5 height 6
radio input "true"
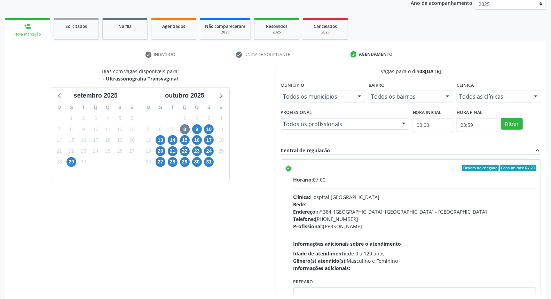
scroll to position [117, 0]
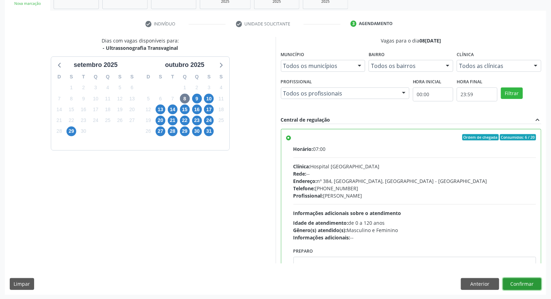
click at [532, 283] on button "Confirmar" at bounding box center [522, 284] width 38 height 12
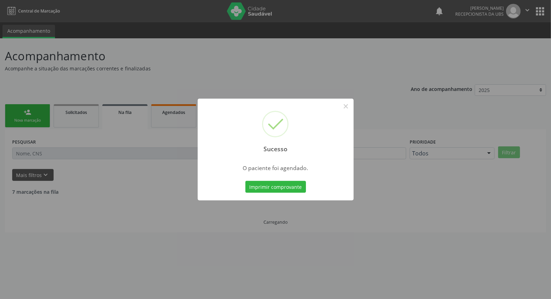
scroll to position [0, 0]
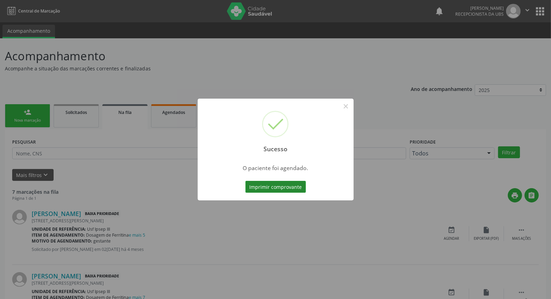
click at [285, 187] on button "Imprimir comprovante" at bounding box center [275, 187] width 61 height 12
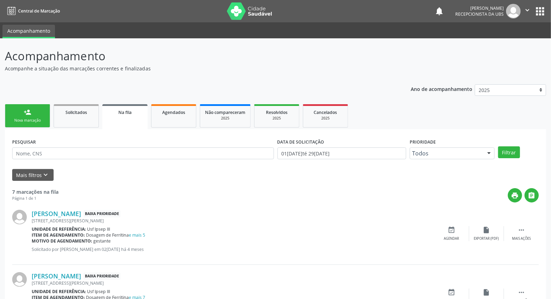
click at [35, 115] on link "person_add Nova marcação" at bounding box center [27, 115] width 45 height 23
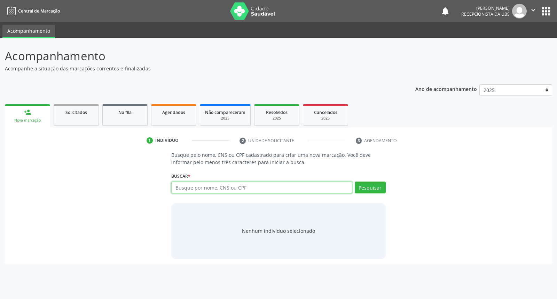
click at [214, 186] on input "text" at bounding box center [261, 187] width 181 height 12
type input "yudi cicero de souza"
click at [361, 189] on button "Pesquisar" at bounding box center [370, 187] width 31 height 12
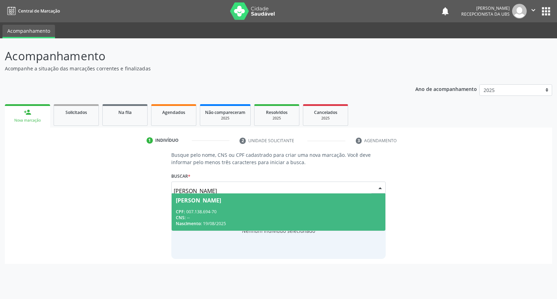
click at [324, 207] on span "Yudi Cicero de Souza CPF: 007.138.694-70 CNS: -- Nascimento: 19/08/2025" at bounding box center [278, 211] width 213 height 37
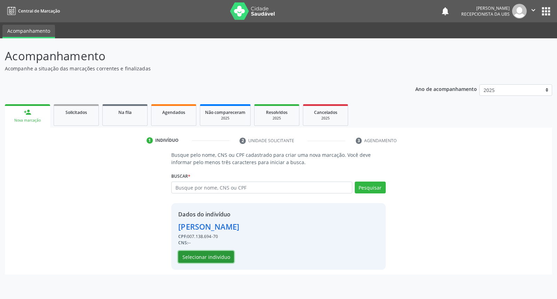
click at [217, 255] on button "Selecionar indivíduo" at bounding box center [206, 257] width 56 height 12
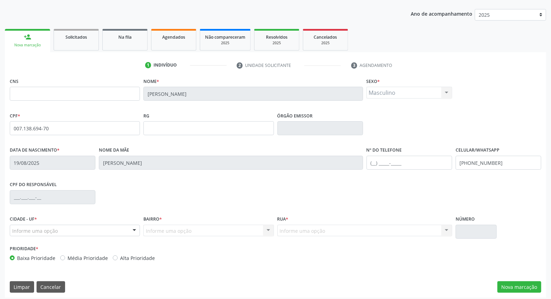
scroll to position [78, 0]
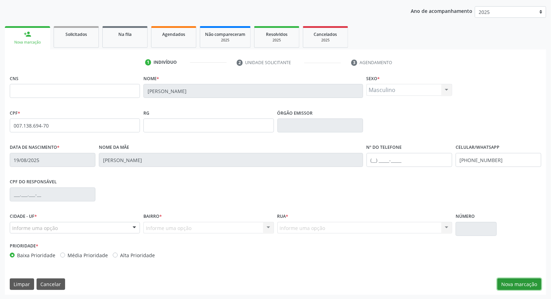
click at [520, 282] on button "Nova marcação" at bounding box center [519, 284] width 44 height 12
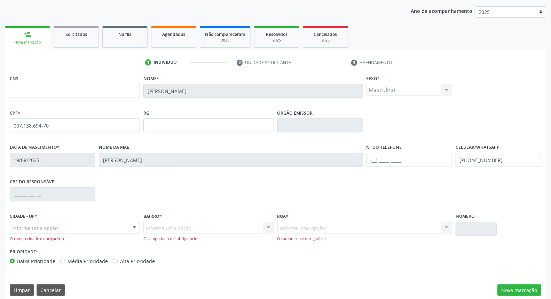
click at [125, 223] on div "Informe uma opção" at bounding box center [75, 228] width 130 height 12
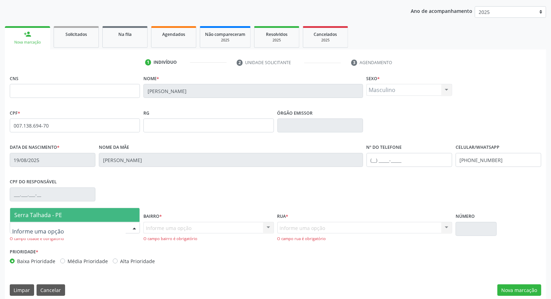
click at [113, 212] on span "Serra Talhada - PE" at bounding box center [74, 215] width 129 height 14
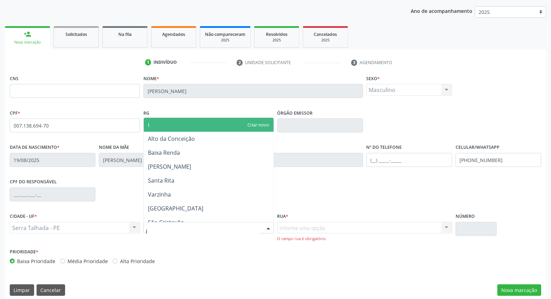
type input "ip"
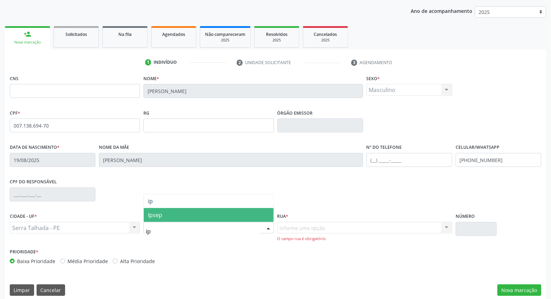
click at [164, 216] on span "Ipsep" at bounding box center [208, 215] width 129 height 14
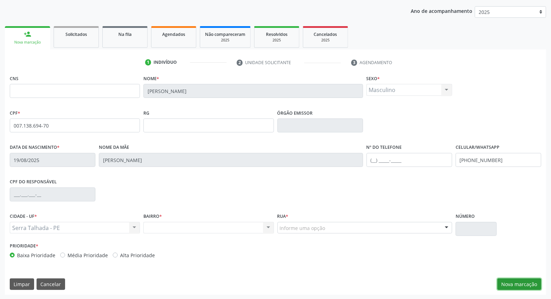
click at [509, 283] on button "Nova marcação" at bounding box center [519, 284] width 44 height 12
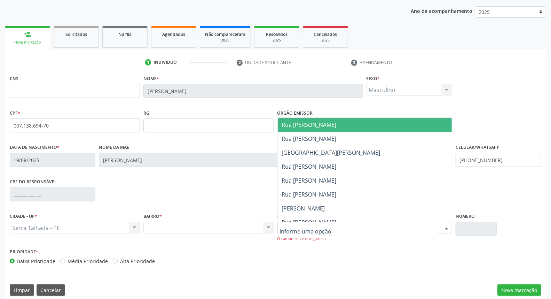
click at [348, 225] on div at bounding box center [364, 228] width 175 height 12
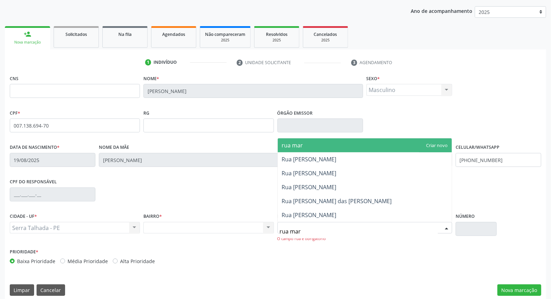
type input "rua mari"
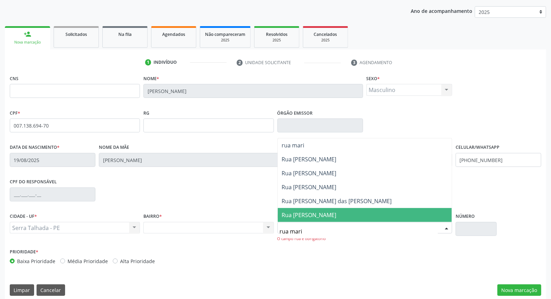
click at [337, 217] on span "Rua [PERSON_NAME]" at bounding box center [309, 215] width 55 height 8
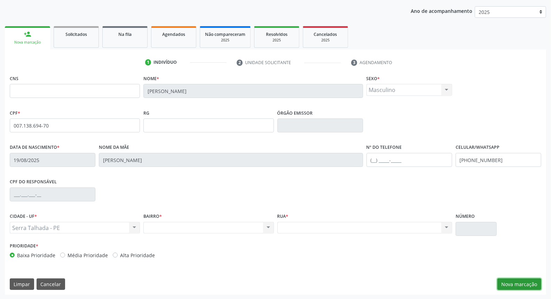
click at [520, 283] on button "Nova marcação" at bounding box center [519, 284] width 44 height 12
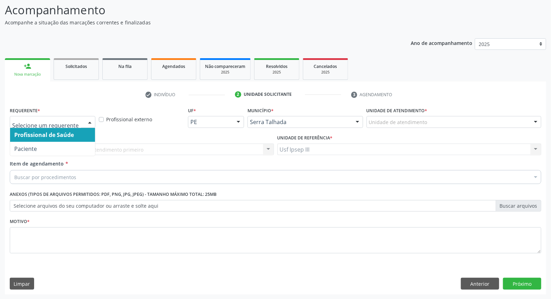
click at [86, 121] on div at bounding box center [90, 122] width 10 height 12
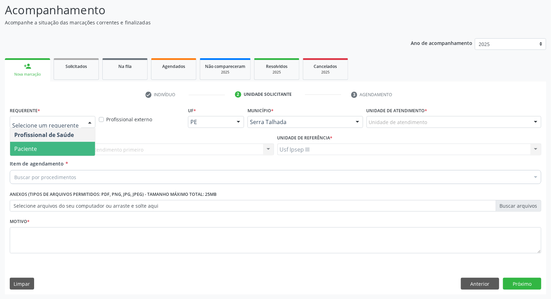
click at [74, 142] on span "Paciente" at bounding box center [52, 149] width 85 height 14
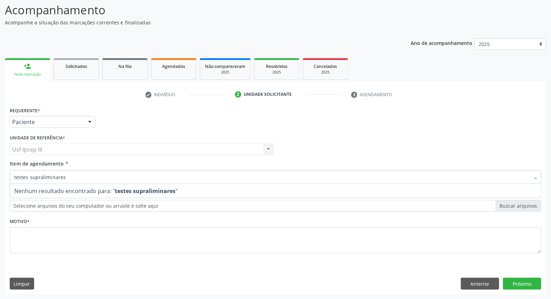
click at [133, 192] on strong "testes supraliminares" at bounding box center [145, 191] width 61 height 8
click at [108, 182] on input "testes supraliminares" at bounding box center [271, 177] width 515 height 14
type input "t"
type input "teste"
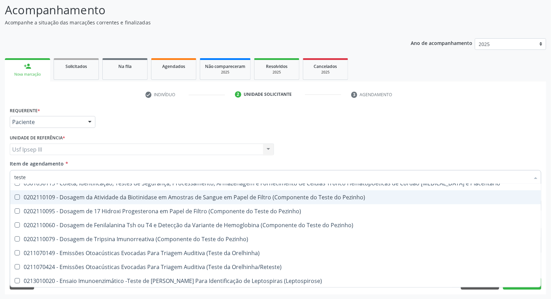
scroll to position [39, 0]
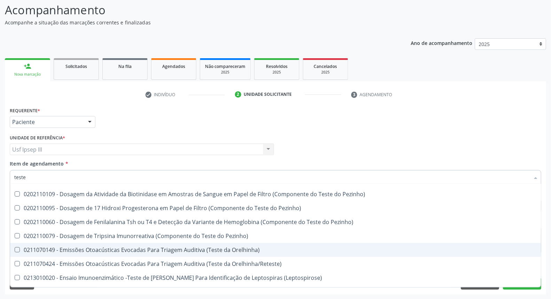
click at [245, 249] on div "0211070149 - Emissões Otoacústicas Evocadas Para Triagem Auditiva (Teste da Ore…" at bounding box center [275, 250] width 522 height 6
checkbox Orelhinha\) "true"
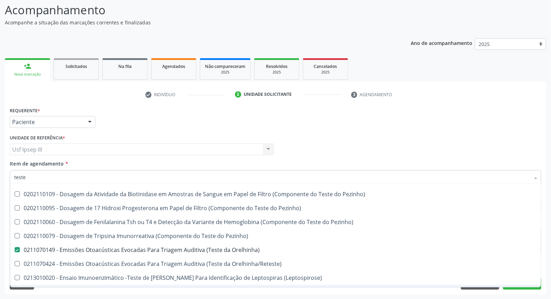
click at [507, 286] on span "0211020079 - Oximetria de Pulso (Teste do Coraçãozinho)" at bounding box center [275, 291] width 531 height 14
click at [512, 286] on span "0211020079 - Oximetria de Pulso (Teste do Coraçãozinho)" at bounding box center [275, 291] width 531 height 14
checkbox Coraçãozinho\) "false"
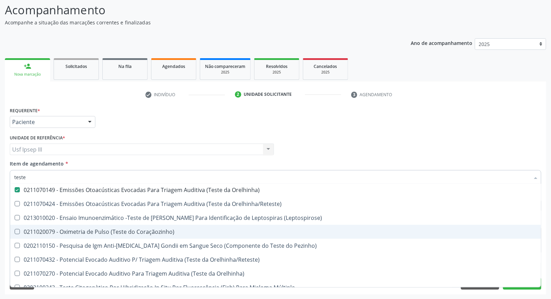
scroll to position [128, 0]
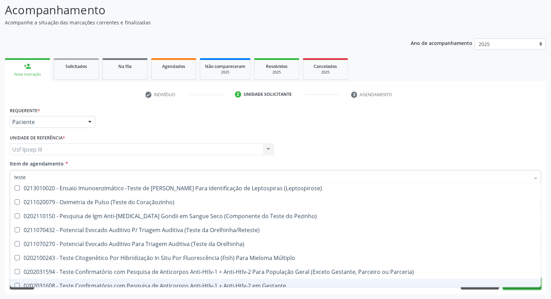
click at [533, 289] on button "Próximo" at bounding box center [522, 283] width 38 height 12
checkbox Estimulo "true"
checkbox Orelhinha\) "false"
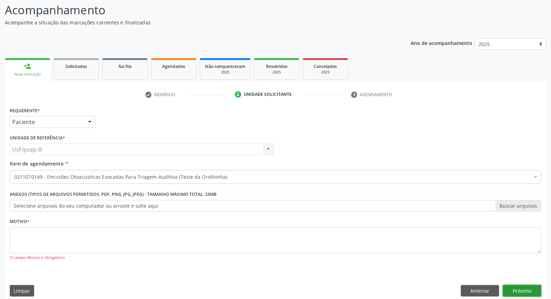
scroll to position [0, 0]
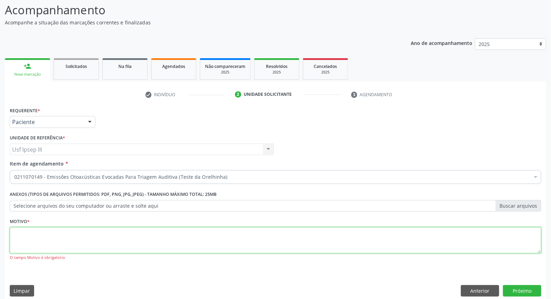
click at [191, 242] on textarea at bounding box center [276, 240] width 532 height 26
type textarea "."
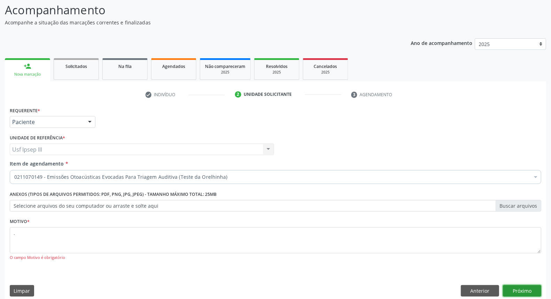
click at [513, 286] on button "Próximo" at bounding box center [522, 291] width 38 height 12
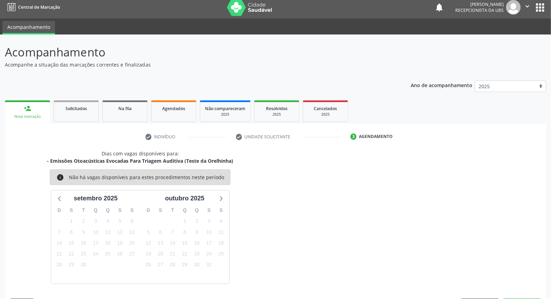
scroll to position [24, 0]
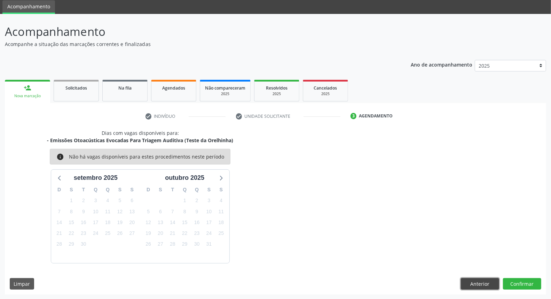
click at [472, 283] on button "Anterior" at bounding box center [480, 284] width 38 height 12
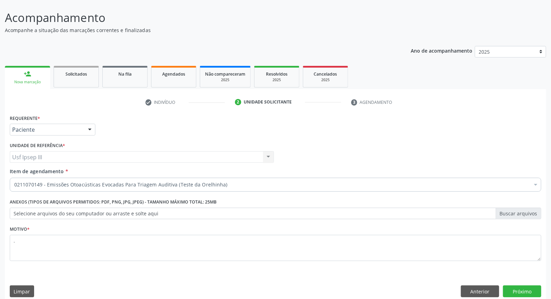
scroll to position [46, 0]
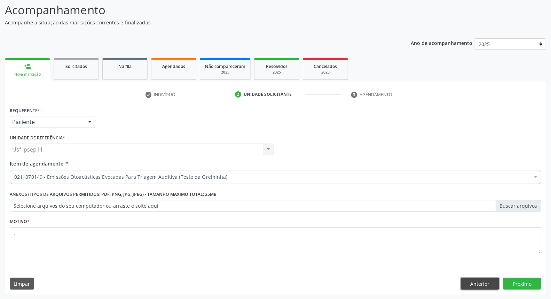
click at [479, 282] on button "Anterior" at bounding box center [480, 283] width 38 height 12
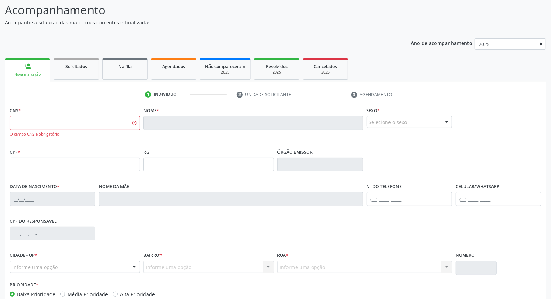
scroll to position [0, 0]
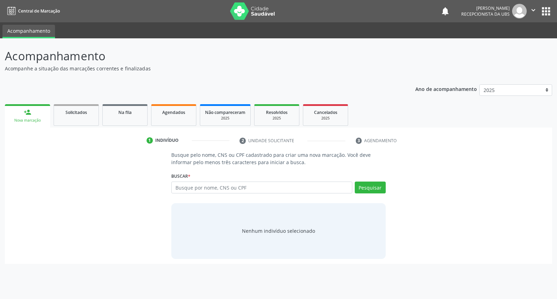
click at [217, 188] on input "text" at bounding box center [261, 187] width 181 height 12
type input "137518190460"
click at [365, 189] on button "Pesquisar" at bounding box center [370, 187] width 31 height 12
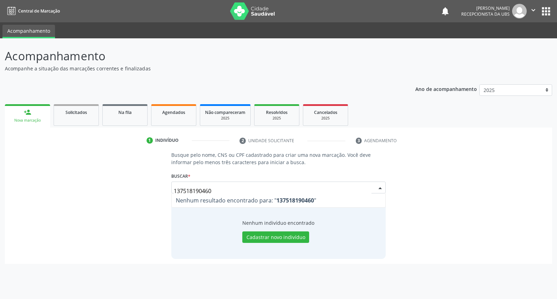
click at [195, 188] on input "137518190460" at bounding box center [272, 191] width 197 height 14
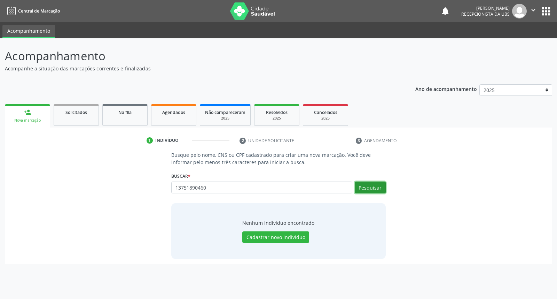
click at [364, 187] on button "Pesquisar" at bounding box center [370, 187] width 31 height 12
click at [222, 185] on input "13751890460" at bounding box center [272, 191] width 197 height 14
type input "1"
type input "r"
click at [244, 186] on input "[PERSON_NAME]" at bounding box center [261, 187] width 181 height 12
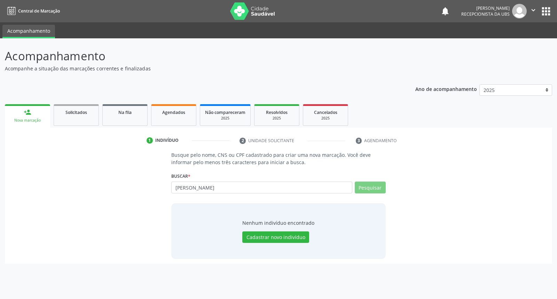
type input "rhavi [PERSON_NAME]"
click at [242, 185] on input "[PERSON_NAME]" at bounding box center [261, 187] width 181 height 12
type input "[PERSON_NAME]"
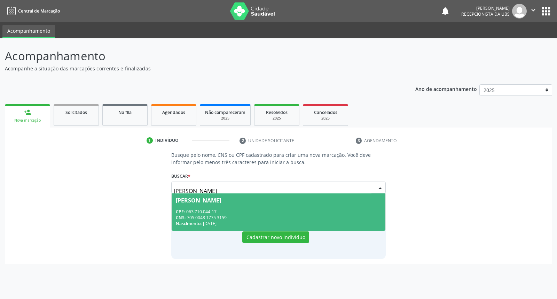
click at [221, 200] on div "[PERSON_NAME]" at bounding box center [198, 200] width 45 height 6
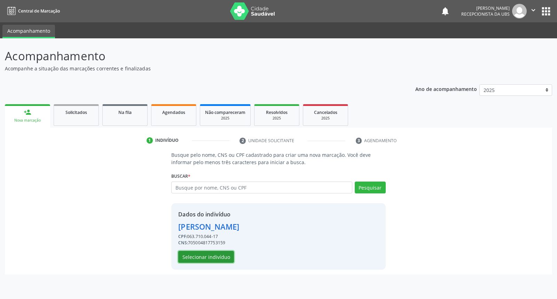
click at [211, 255] on button "Selecionar indivíduo" at bounding box center [206, 257] width 56 height 12
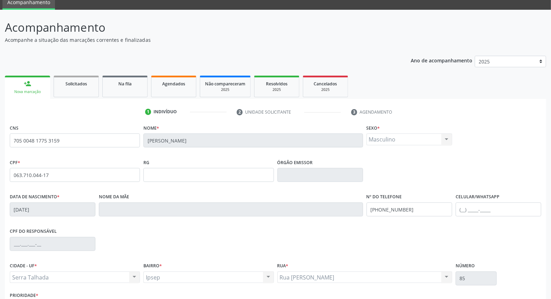
scroll to position [78, 0]
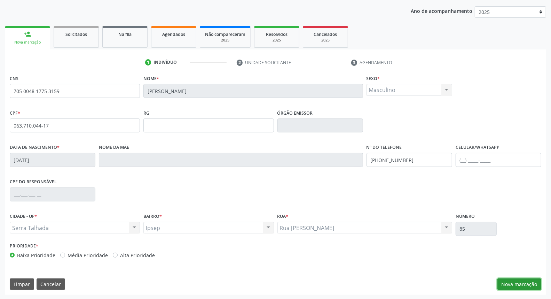
click at [515, 284] on button "Nova marcação" at bounding box center [519, 284] width 44 height 12
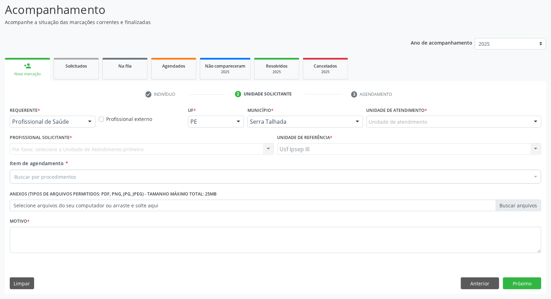
scroll to position [46, 0]
click at [89, 119] on div at bounding box center [90, 122] width 10 height 12
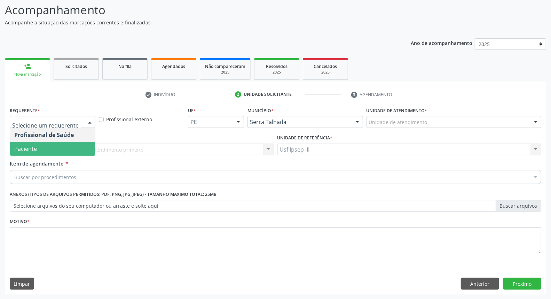
click at [78, 150] on span "Paciente" at bounding box center [52, 149] width 85 height 14
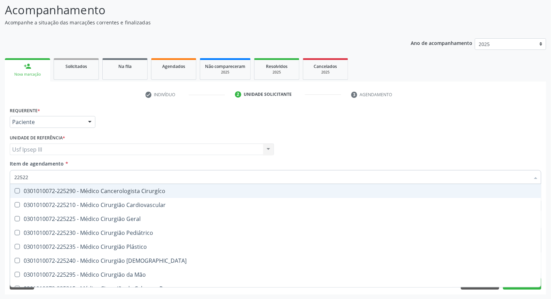
type input "225225"
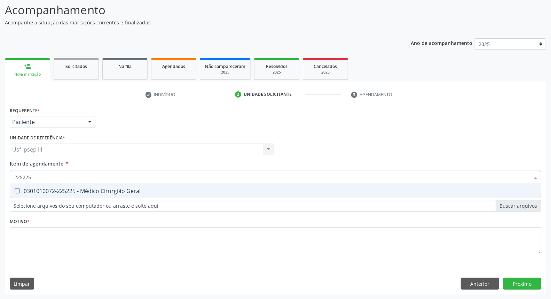
click at [74, 188] on div "0301010072-225225 - Médico Cirurgião Geral" at bounding box center [275, 191] width 522 height 6
checkbox Geral "true"
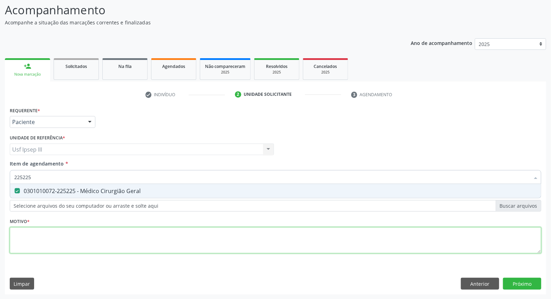
click at [74, 231] on div "Requerente * Paciente Profissional de Saúde Paciente Nenhum resultado encontrad…" at bounding box center [276, 184] width 532 height 158
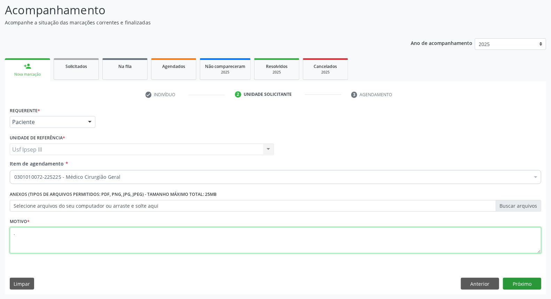
type textarea "."
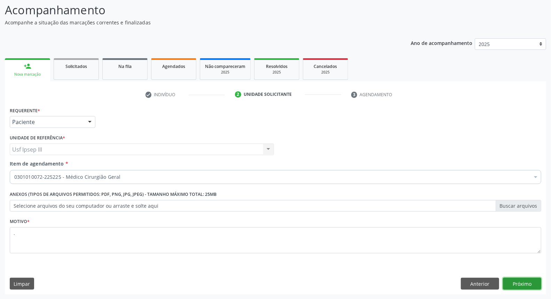
click at [512, 284] on button "Próximo" at bounding box center [522, 283] width 38 height 12
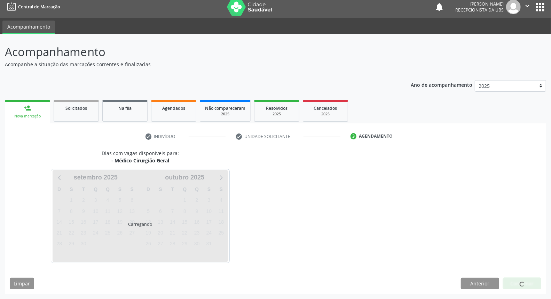
scroll to position [4, 0]
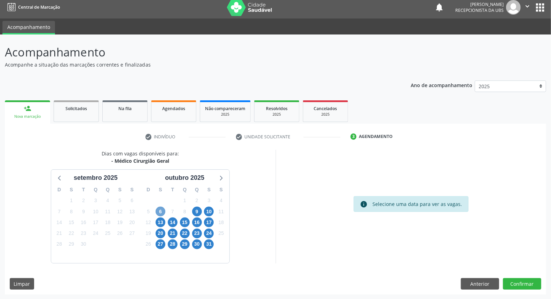
click at [160, 210] on span "6" at bounding box center [161, 211] width 10 height 10
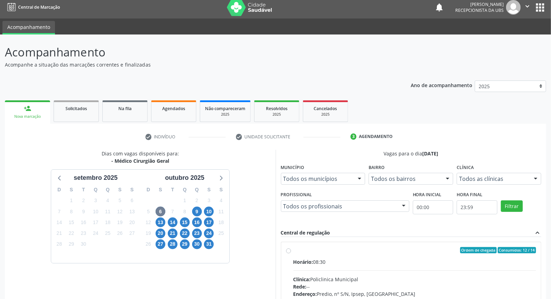
click at [291, 253] on input "Ordem de chegada Consumidos: 12 / 14 Horário: 08:30 Clínica: Policlinica Munici…" at bounding box center [288, 250] width 5 height 6
radio input "true"
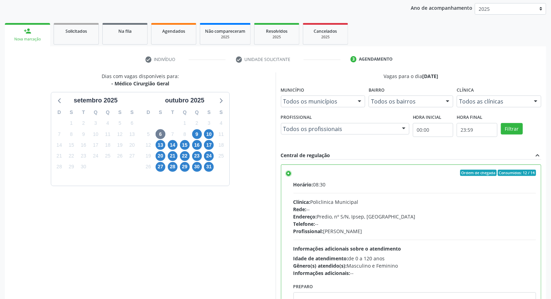
scroll to position [117, 0]
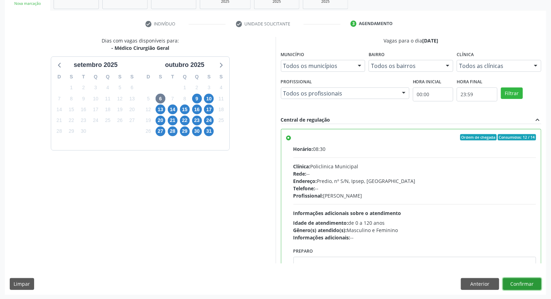
click at [527, 284] on button "Confirmar" at bounding box center [522, 284] width 38 height 12
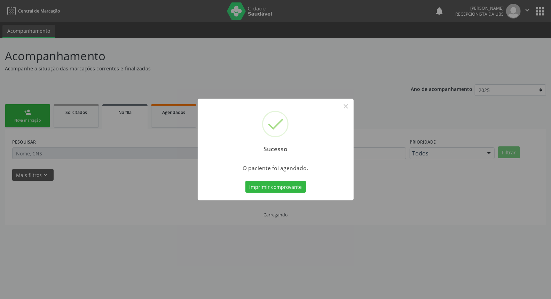
scroll to position [0, 0]
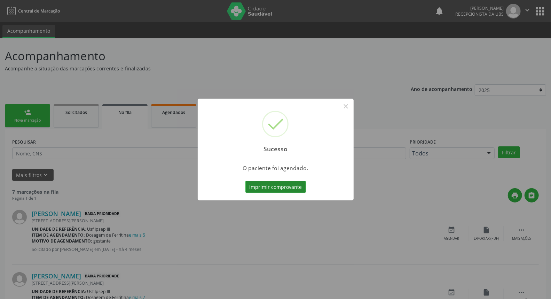
click at [266, 188] on button "Imprimir comprovante" at bounding box center [275, 187] width 61 height 12
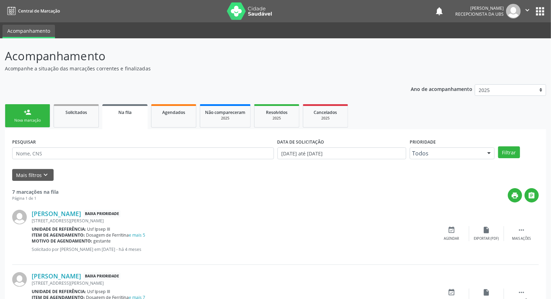
click at [31, 109] on link "person_add Nova marcação" at bounding box center [27, 115] width 45 height 23
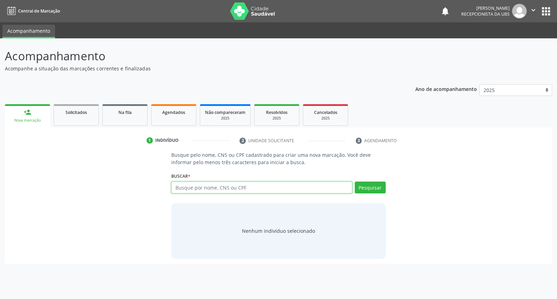
click at [192, 184] on input "text" at bounding box center [261, 187] width 181 height 12
type input "m"
type input "702404067318925"
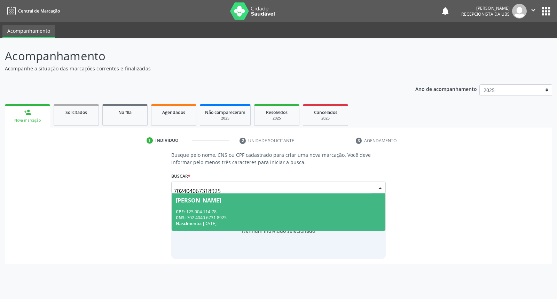
click at [203, 199] on div "Maria Anaina Vieira" at bounding box center [198, 200] width 45 height 6
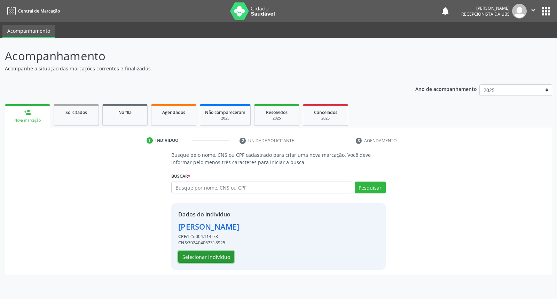
click at [187, 255] on button "Selecionar indivíduo" at bounding box center [206, 257] width 56 height 12
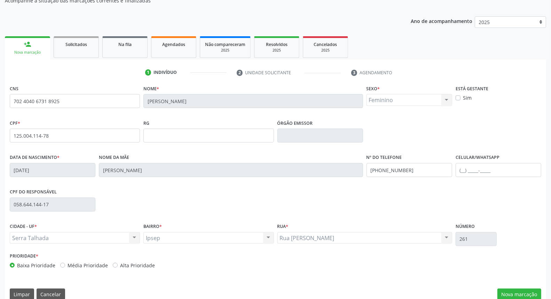
scroll to position [78, 0]
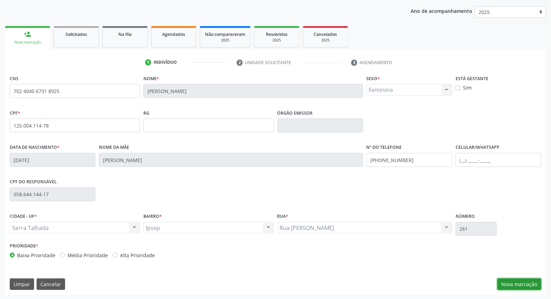
click at [510, 282] on button "Nova marcação" at bounding box center [519, 284] width 44 height 12
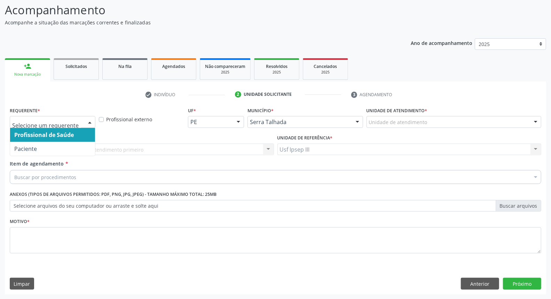
click at [86, 121] on div at bounding box center [90, 122] width 10 height 12
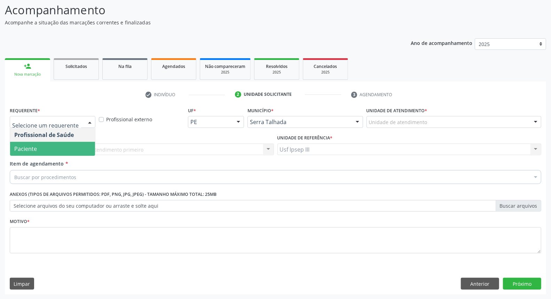
click at [82, 148] on span "Paciente" at bounding box center [52, 149] width 85 height 14
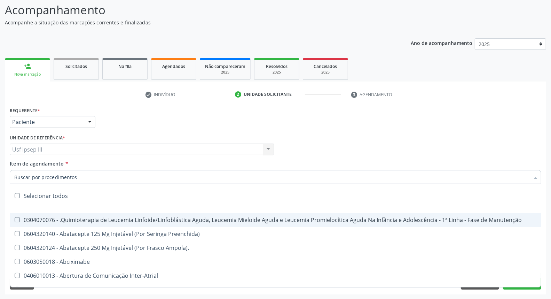
click at [78, 178] on div at bounding box center [276, 177] width 532 height 14
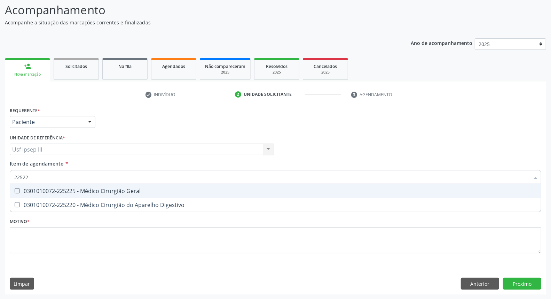
type input "225225"
click at [79, 184] on span "0301010072-225225 - Médico Cirurgião Geral" at bounding box center [275, 191] width 531 height 14
checkbox Geral "true"
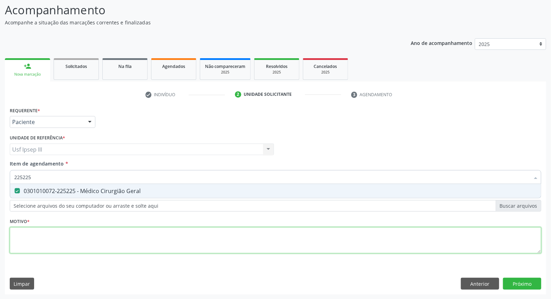
click at [65, 234] on div "Requerente * Paciente Profissional de Saúde Paciente Nenhum resultado encontrad…" at bounding box center [276, 184] width 532 height 158
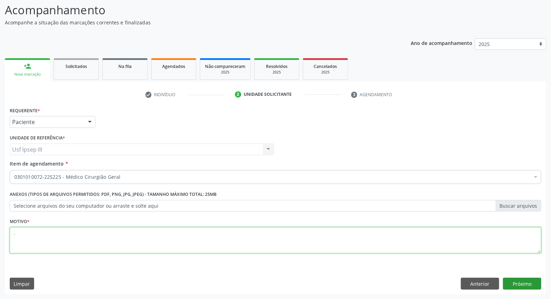
type textarea "."
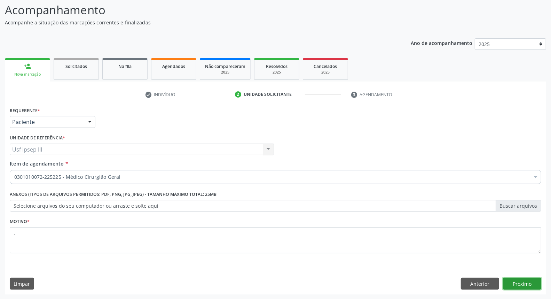
click at [506, 286] on button "Próximo" at bounding box center [522, 283] width 38 height 12
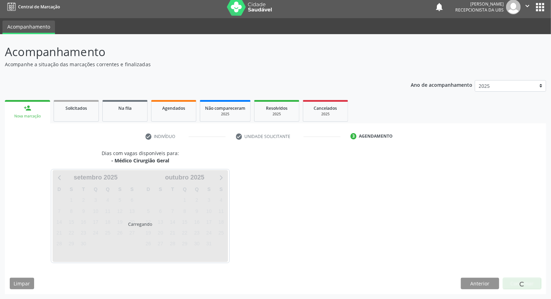
scroll to position [4, 0]
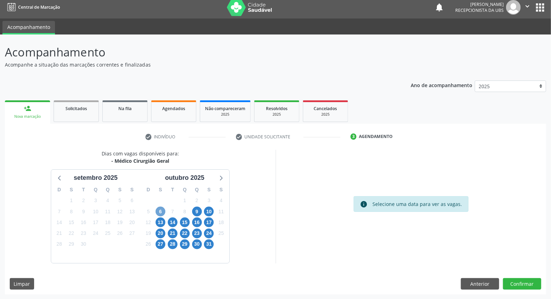
click at [160, 213] on span "6" at bounding box center [161, 211] width 10 height 10
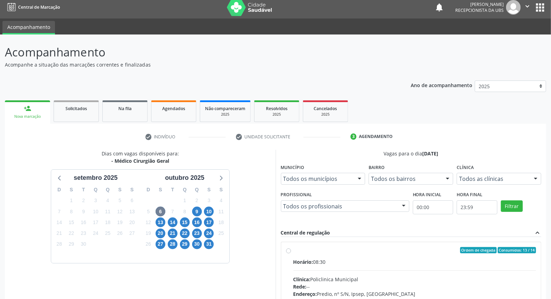
click at [291, 253] on input "Ordem de chegada Consumidos: 13 / 14 Horário: 08:30 Clínica: Policlinica Munici…" at bounding box center [288, 250] width 5 height 6
radio input "true"
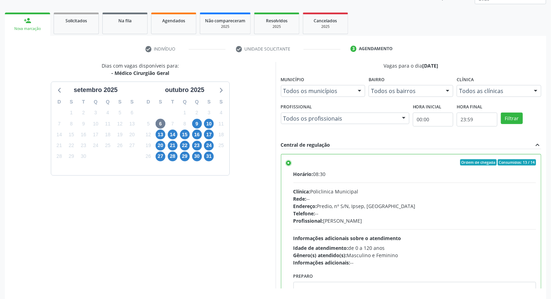
scroll to position [117, 0]
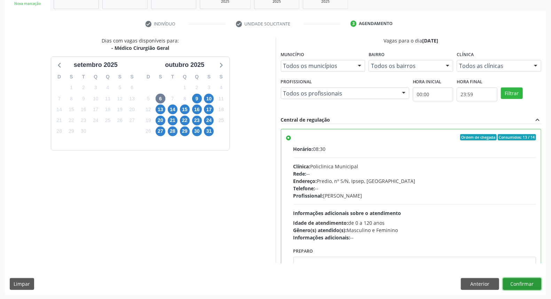
click at [529, 281] on button "Confirmar" at bounding box center [522, 284] width 38 height 12
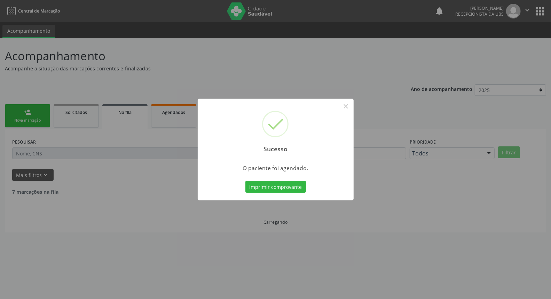
scroll to position [0, 0]
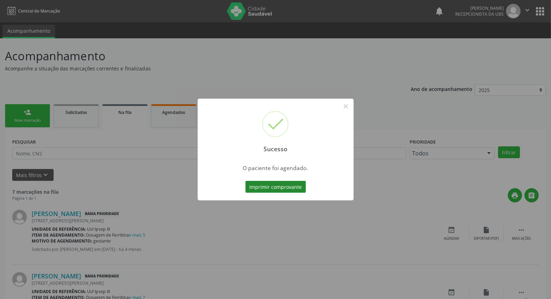
click at [279, 186] on button "Imprimir comprovante" at bounding box center [275, 187] width 61 height 12
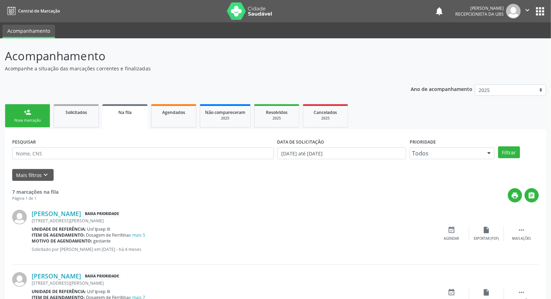
click at [43, 113] on link "person_add Nova marcação" at bounding box center [27, 115] width 45 height 23
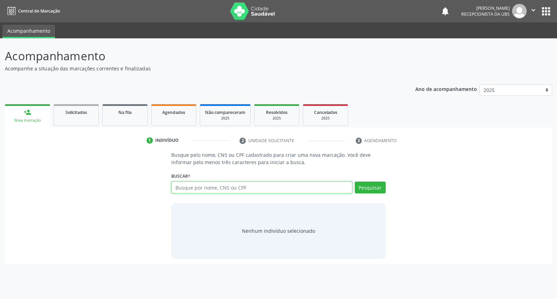
click at [200, 185] on input "text" at bounding box center [261, 187] width 181 height 12
type input "josefa maria rodrigues"
click at [363, 189] on button "Pesquisar" at bounding box center [370, 187] width 31 height 12
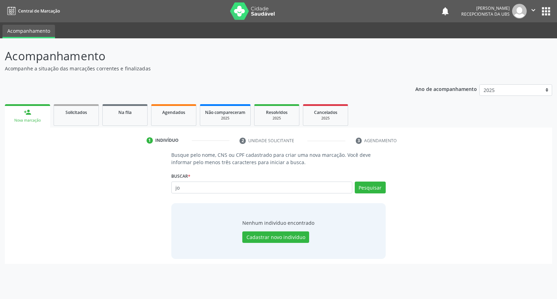
type input "j"
type input "704802015564640"
type input "7"
type input "02266455419"
type input "maria liosa de lima reis"
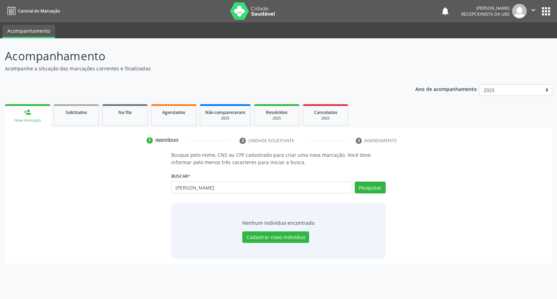
type input "maria liosa de lima reis"
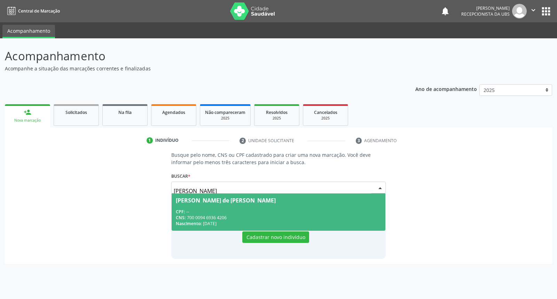
click at [356, 205] on span "Maria Liosa de Lima Reis CPF: -- CNS: 700 0094 6936 4206 Nascimento: 15/05/1952" at bounding box center [278, 211] width 213 height 37
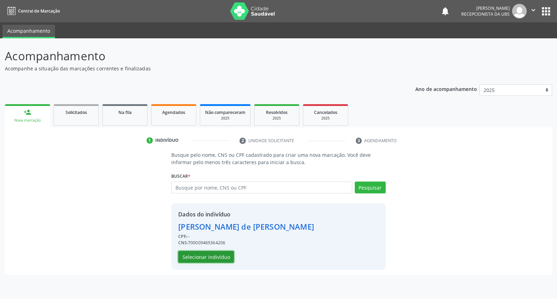
click at [202, 258] on button "Selecionar indivíduo" at bounding box center [206, 257] width 56 height 12
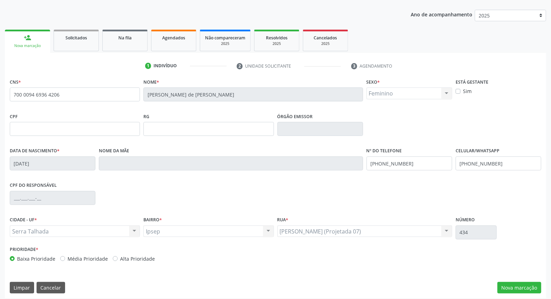
scroll to position [78, 0]
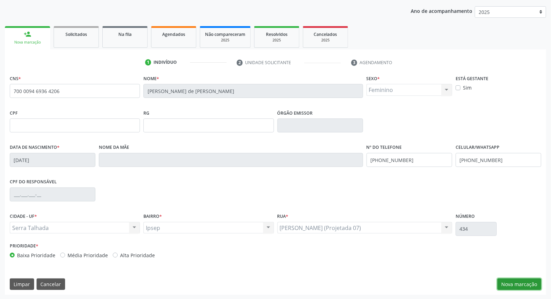
click at [517, 284] on button "Nova marcação" at bounding box center [519, 284] width 44 height 12
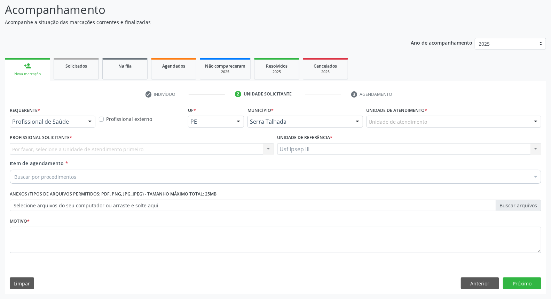
scroll to position [46, 0]
click at [91, 120] on div at bounding box center [90, 122] width 10 height 12
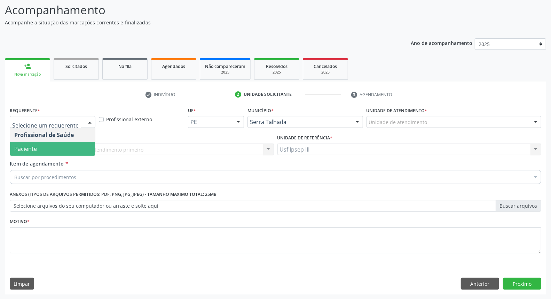
click at [80, 144] on span "Paciente" at bounding box center [52, 149] width 85 height 14
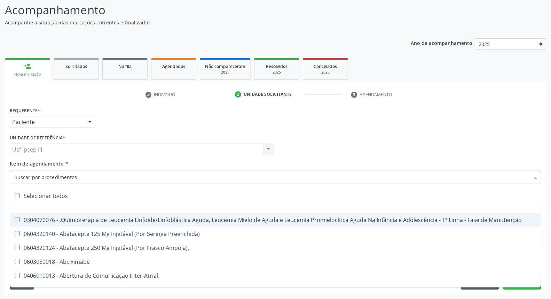
click at [85, 175] on div at bounding box center [276, 177] width 532 height 14
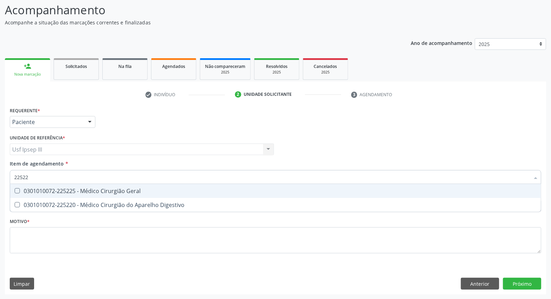
type input "225225"
click at [79, 193] on div "0301010072-225225 - Médico Cirurgião Geral" at bounding box center [275, 191] width 522 height 6
checkbox Geral "true"
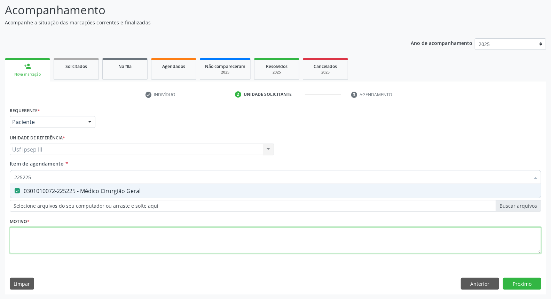
click at [70, 235] on div "Requerente * Paciente Profissional de Saúde Paciente Nenhum resultado encontrad…" at bounding box center [276, 184] width 532 height 158
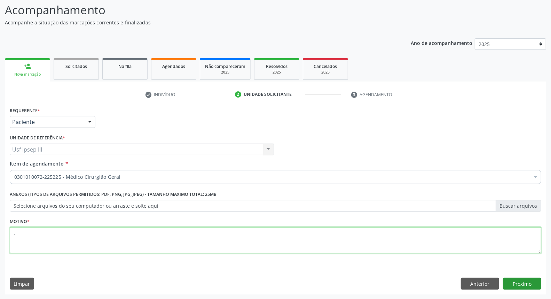
type textarea "."
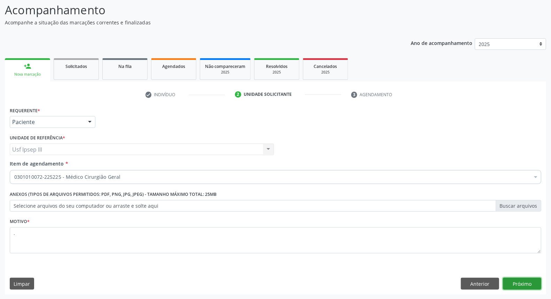
click at [520, 285] on button "Próximo" at bounding box center [522, 283] width 38 height 12
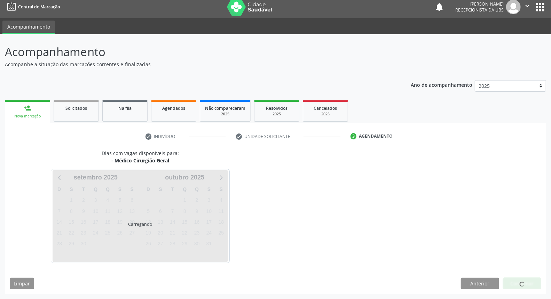
scroll to position [4, 0]
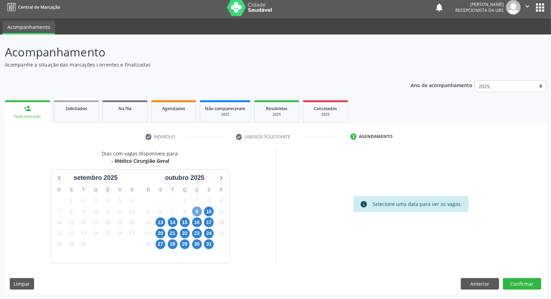
click at [194, 211] on span "9" at bounding box center [197, 211] width 10 height 10
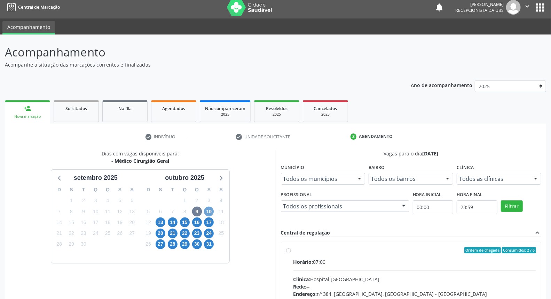
click at [207, 211] on span "10" at bounding box center [209, 211] width 10 height 10
click at [164, 221] on span "13" at bounding box center [161, 222] width 10 height 10
click at [200, 211] on span "9" at bounding box center [197, 211] width 10 height 10
click at [349, 278] on div "Clínica: Hospital Sao Francisco" at bounding box center [414, 278] width 243 height 7
click at [291, 253] on input "Ordem de chegada Consumidos: 2 / 6 Horário: 07:00 Clínica: Hospital Sao Francis…" at bounding box center [288, 250] width 5 height 6
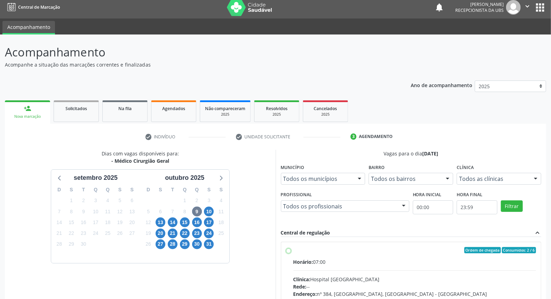
radio input "true"
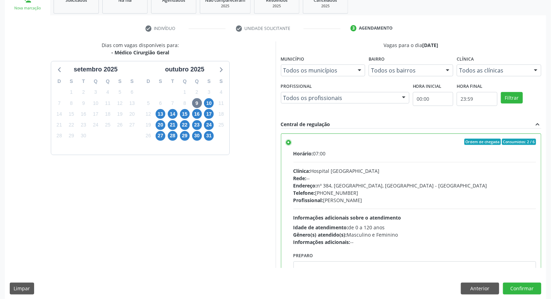
scroll to position [117, 0]
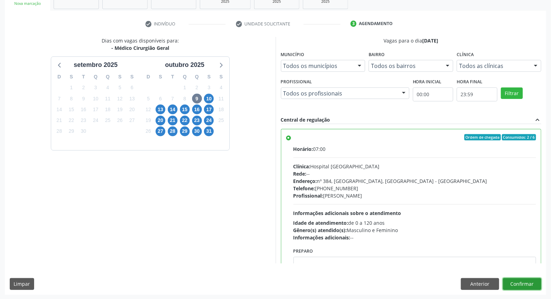
click at [530, 281] on button "Confirmar" at bounding box center [522, 284] width 38 height 12
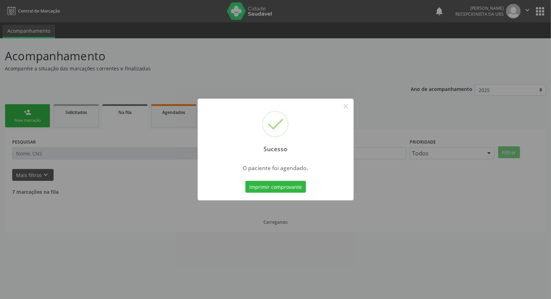
scroll to position [0, 0]
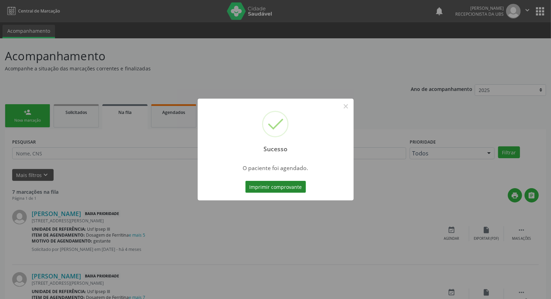
click at [264, 189] on button "Imprimir comprovante" at bounding box center [275, 187] width 61 height 12
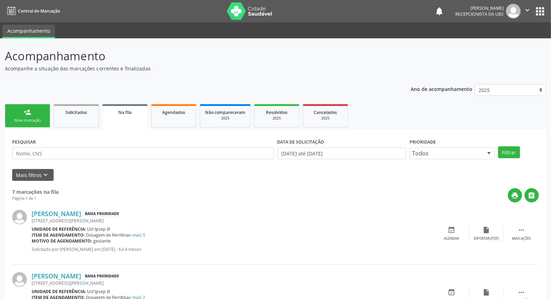
click at [34, 108] on link "person_add Nova marcação" at bounding box center [27, 115] width 45 height 23
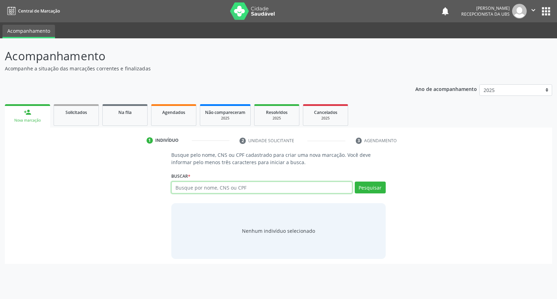
click at [194, 187] on input "text" at bounding box center [261, 187] width 181 height 12
type input "j"
type input "elizabete da conceiçao"
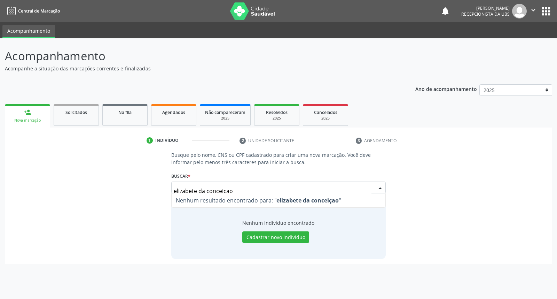
click at [198, 190] on input "elizabete da conceiçao" at bounding box center [272, 191] width 197 height 14
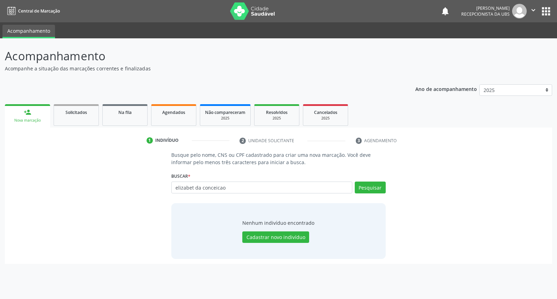
type input "elizabet da conceicao"
type input "e"
type input "elizabete da conceicao"
type input "e"
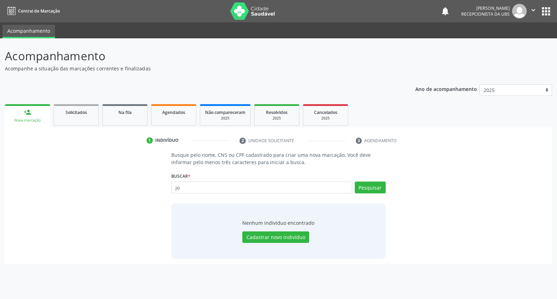
type input "j"
type input "francineide antonia da silva"
click at [379, 186] on button "Pesquisar" at bounding box center [370, 187] width 31 height 12
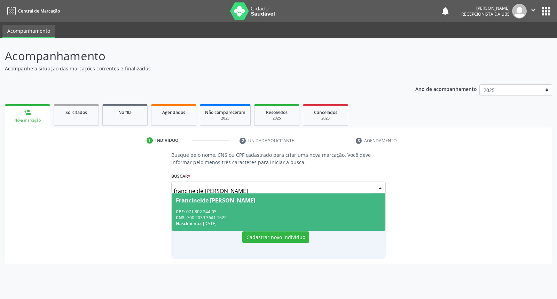
click at [315, 199] on div "Francineide Antonia da Silva" at bounding box center [278, 200] width 205 height 6
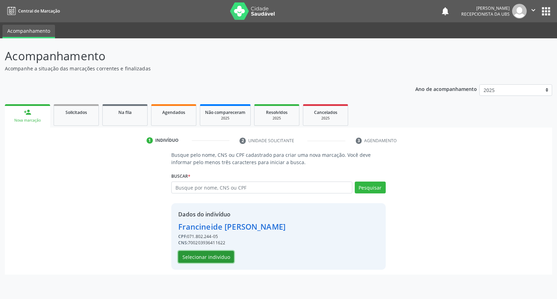
click at [215, 258] on button "Selecionar indivíduo" at bounding box center [206, 257] width 56 height 12
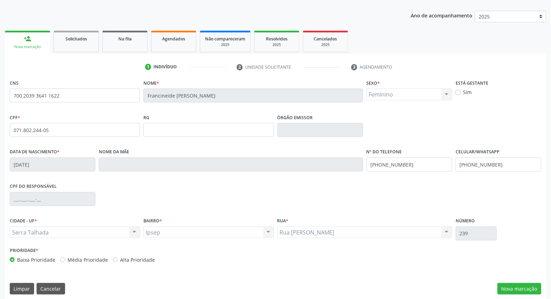
scroll to position [78, 0]
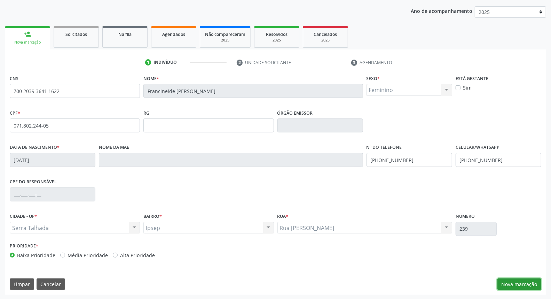
click at [512, 280] on button "Nova marcação" at bounding box center [519, 284] width 44 height 12
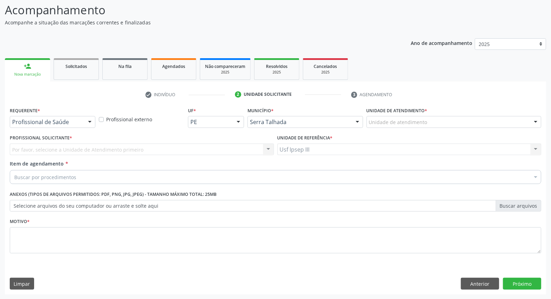
click at [90, 117] on div at bounding box center [90, 122] width 10 height 12
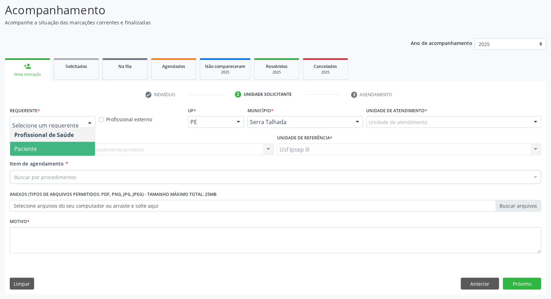
click at [84, 150] on span "Paciente" at bounding box center [52, 149] width 85 height 14
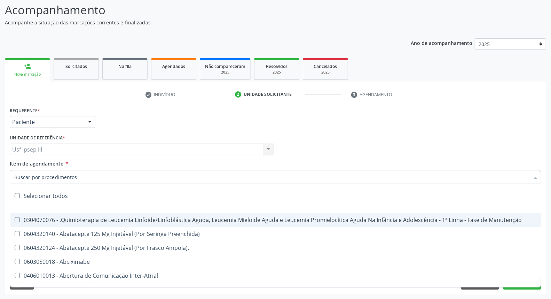
click at [87, 174] on div at bounding box center [276, 177] width 532 height 14
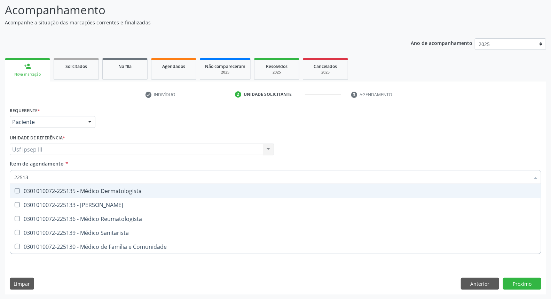
type input "225133"
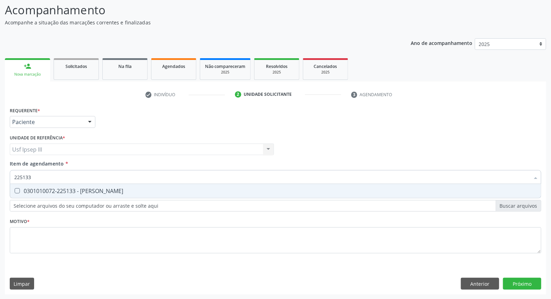
click at [93, 188] on div "0301010072-225133 - [PERSON_NAME]" at bounding box center [275, 191] width 522 height 6
checkbox Psiquiatra "true"
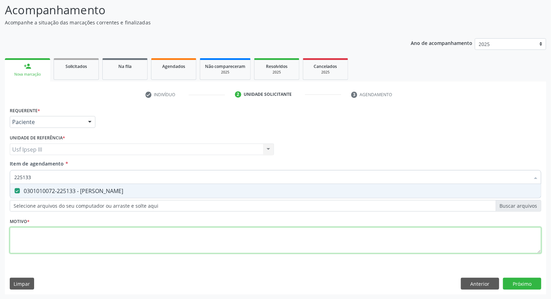
click at [88, 244] on div "Requerente * Paciente Profissional de Saúde Paciente Nenhum resultado encontrad…" at bounding box center [276, 184] width 532 height 158
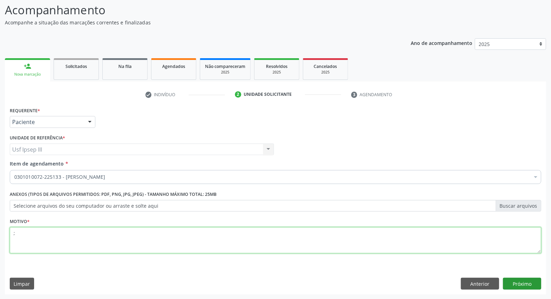
type textarea ";"
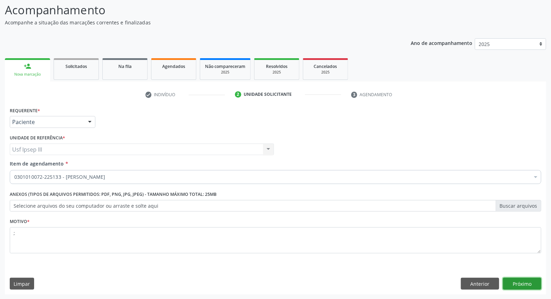
click at [533, 284] on button "Próximo" at bounding box center [522, 283] width 38 height 12
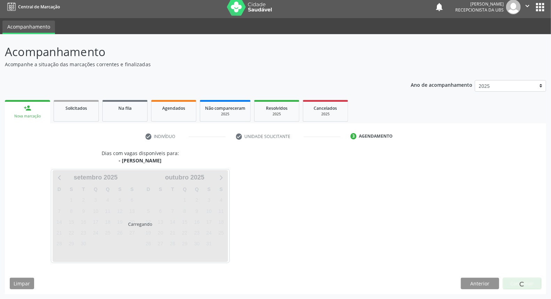
scroll to position [4, 0]
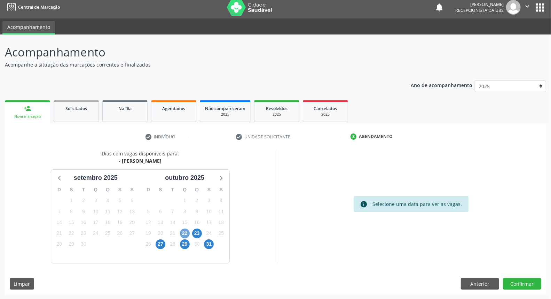
click at [186, 229] on span "22" at bounding box center [185, 233] width 10 height 10
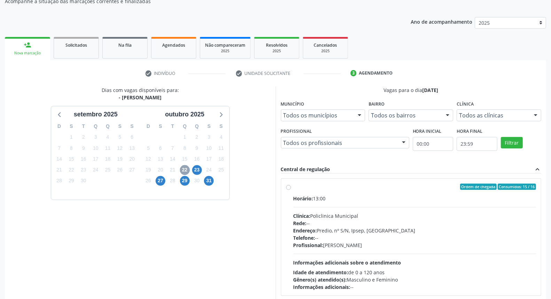
scroll to position [81, 0]
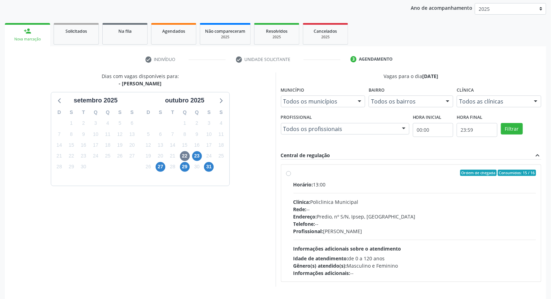
click at [425, 238] on div "Horário: 13:00 Clínica: Policlinica Municipal Rede: -- Endereço: Predio, nº S/N…" at bounding box center [414, 229] width 243 height 96
click at [291, 176] on input "Ordem de chegada Consumidos: 15 / 16 Horário: 13:00 Clínica: Policlinica Munici…" at bounding box center [288, 173] width 5 height 6
radio input "true"
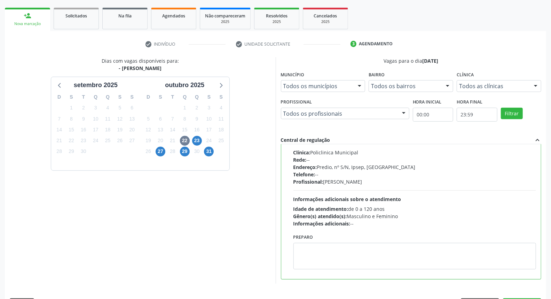
scroll to position [117, 0]
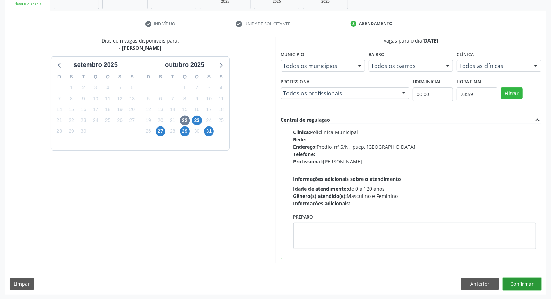
click at [536, 283] on button "Confirmar" at bounding box center [522, 284] width 38 height 12
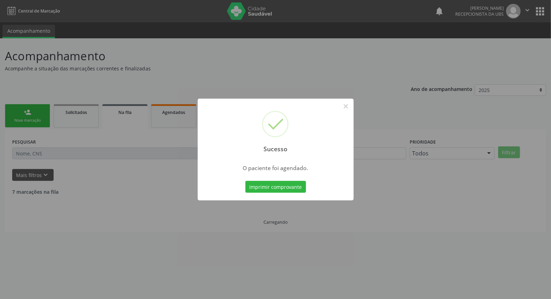
scroll to position [0, 0]
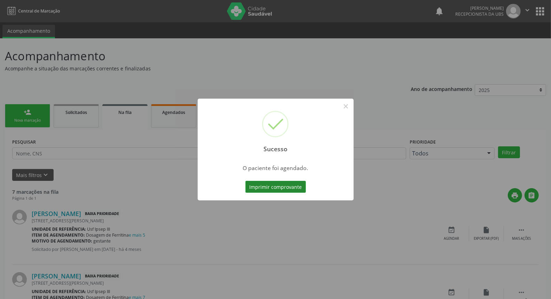
click at [276, 188] on button "Imprimir comprovante" at bounding box center [275, 187] width 61 height 12
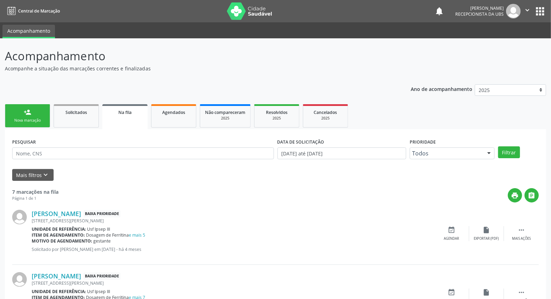
click at [41, 117] on link "person_add Nova marcação" at bounding box center [27, 115] width 45 height 23
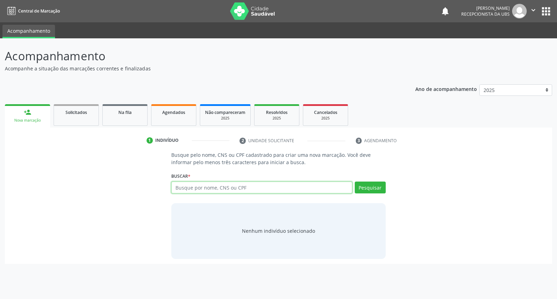
click at [181, 184] on input "text" at bounding box center [261, 187] width 181 height 12
type input "rayssa ester alves melo"
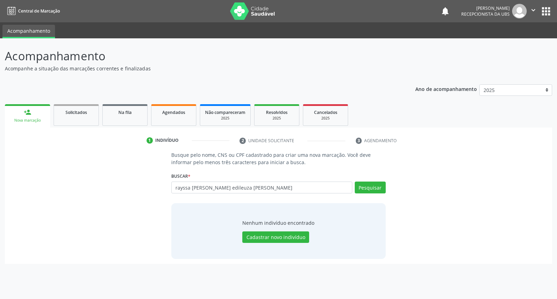
click at [229, 182] on input "rayssa ester alves melomaria edileuza siberio de oliveira" at bounding box center [261, 187] width 181 height 12
type input "maria edileuza siberio de oliveira"
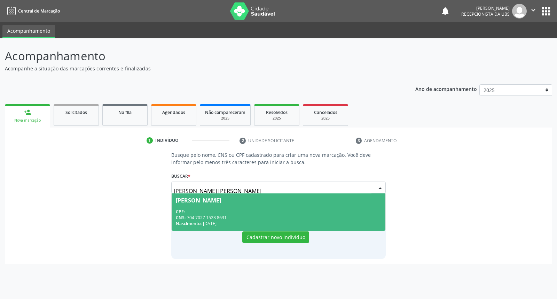
click at [233, 211] on div "CPF: --" at bounding box center [278, 211] width 205 height 6
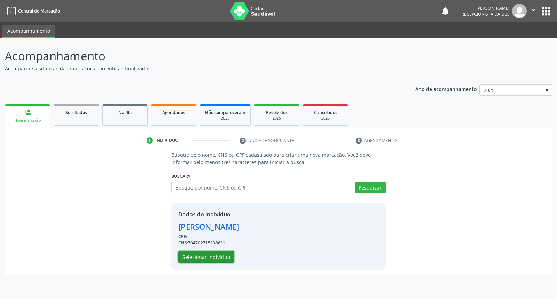
click at [194, 258] on button "Selecionar indivíduo" at bounding box center [206, 257] width 56 height 12
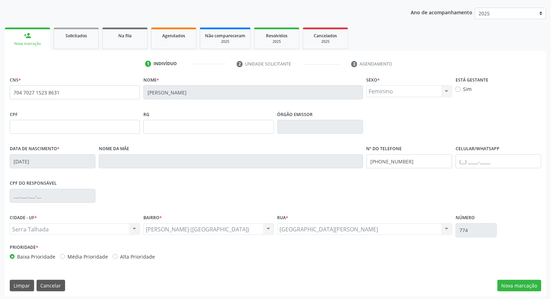
scroll to position [78, 0]
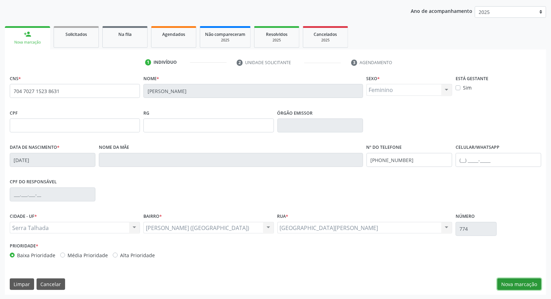
click at [517, 280] on button "Nova marcação" at bounding box center [519, 284] width 44 height 12
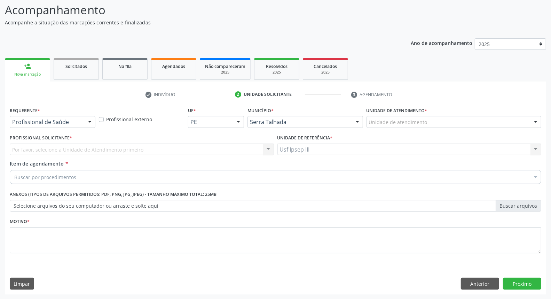
click at [89, 119] on div at bounding box center [90, 122] width 10 height 12
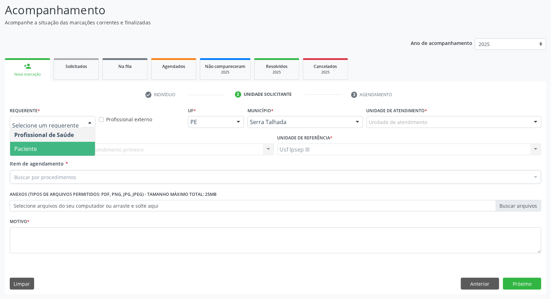
click at [74, 143] on span "Paciente" at bounding box center [52, 149] width 85 height 14
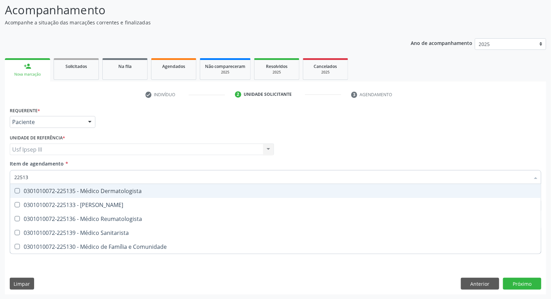
type input "225133"
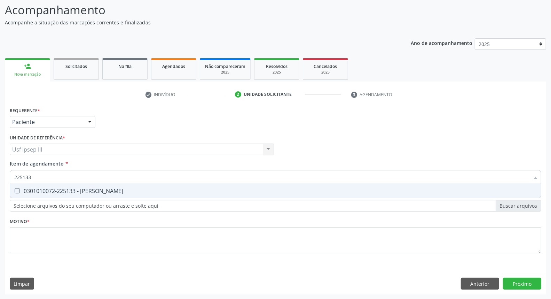
click at [59, 194] on span "0301010072-225133 - [PERSON_NAME]" at bounding box center [275, 191] width 531 height 14
checkbox Psiquiatra "true"
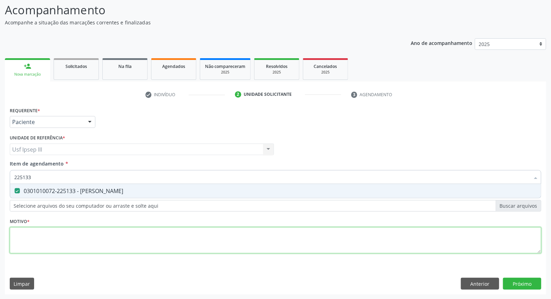
click at [47, 232] on div "Requerente * Paciente Profissional de Saúde Paciente Nenhum resultado encontrad…" at bounding box center [276, 184] width 532 height 158
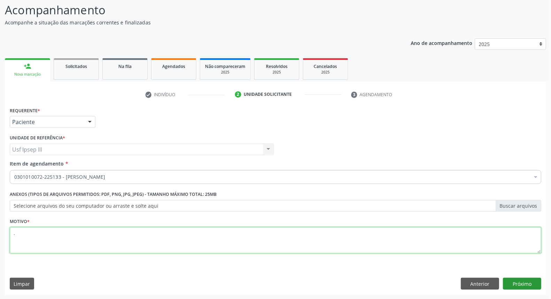
type textarea "."
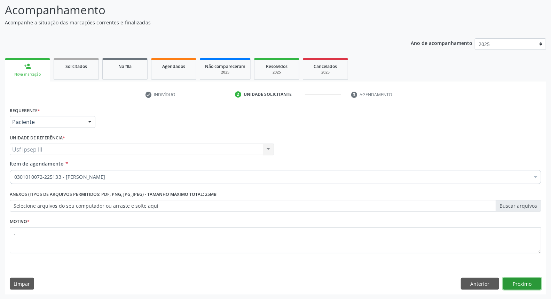
click at [524, 283] on button "Próximo" at bounding box center [522, 283] width 38 height 12
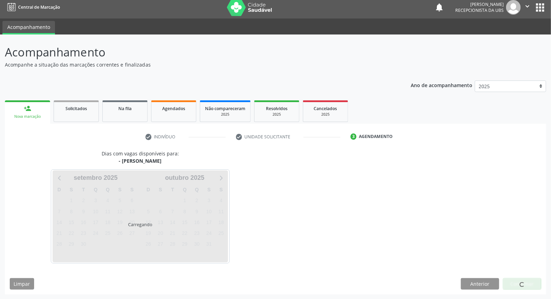
scroll to position [24, 0]
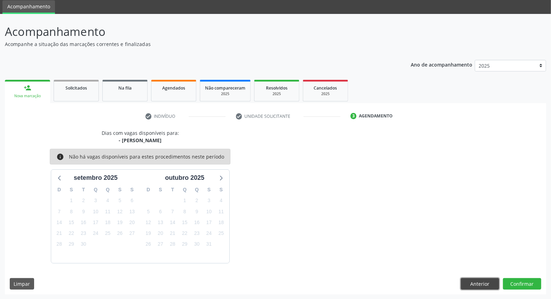
click at [474, 283] on button "Anterior" at bounding box center [480, 284] width 38 height 12
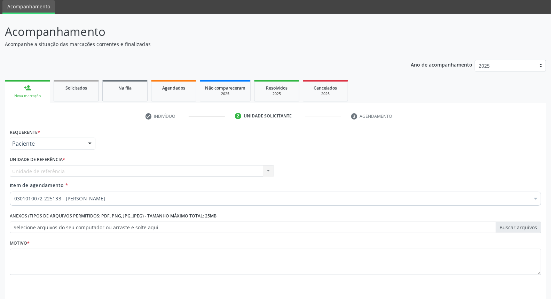
scroll to position [0, 0]
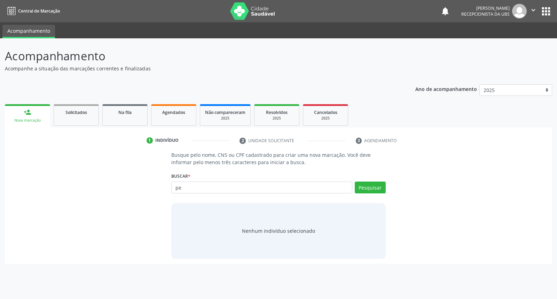
type input "p"
type input "13687652467"
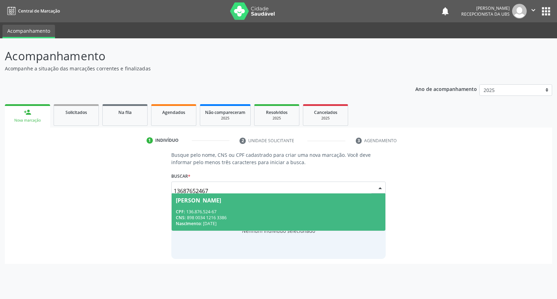
click at [200, 214] on div "CNS: 898 0034 1216 3386" at bounding box center [278, 217] width 205 height 6
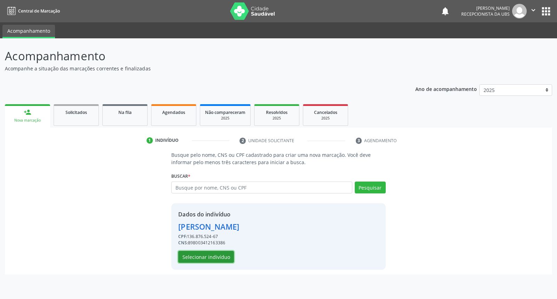
click at [205, 258] on button "Selecionar indivíduo" at bounding box center [206, 257] width 56 height 12
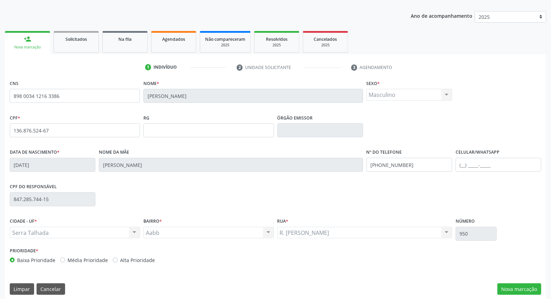
scroll to position [78, 0]
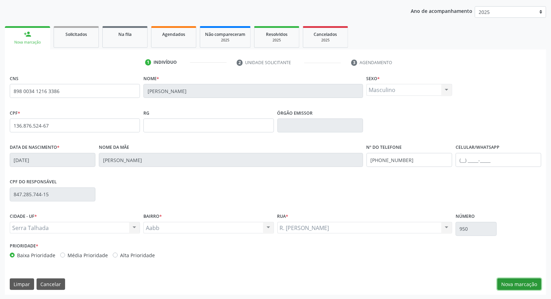
click at [517, 285] on button "Nova marcação" at bounding box center [519, 284] width 44 height 12
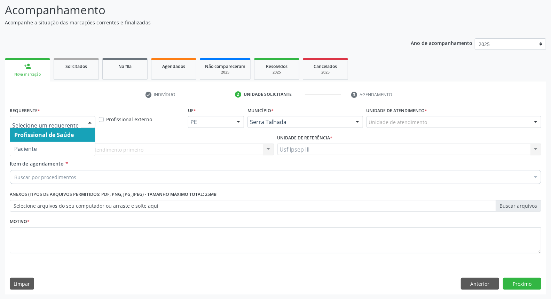
click at [90, 120] on div at bounding box center [90, 122] width 10 height 12
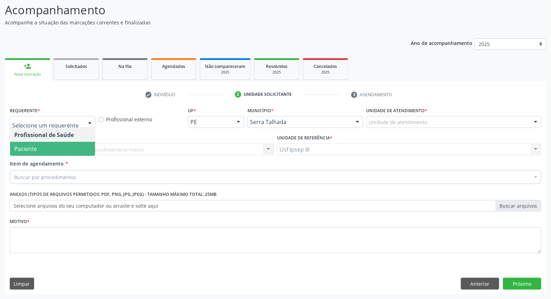
click at [71, 151] on span "Paciente" at bounding box center [52, 149] width 85 height 14
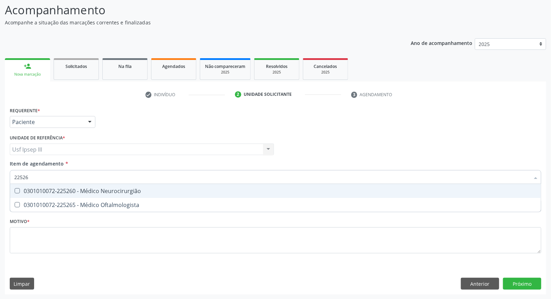
type input "225265"
click at [68, 188] on div "0301010072-225265 - Médico Oftalmologista" at bounding box center [275, 191] width 522 height 6
checkbox Oftalmologista "true"
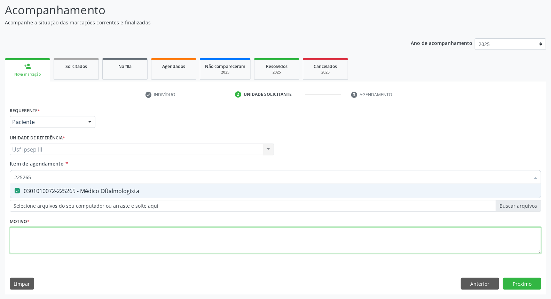
click at [47, 241] on div "Requerente * Paciente Profissional de Saúde Paciente Nenhum resultado encontrad…" at bounding box center [276, 184] width 532 height 158
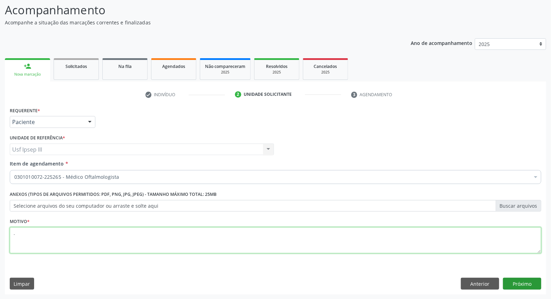
type textarea "."
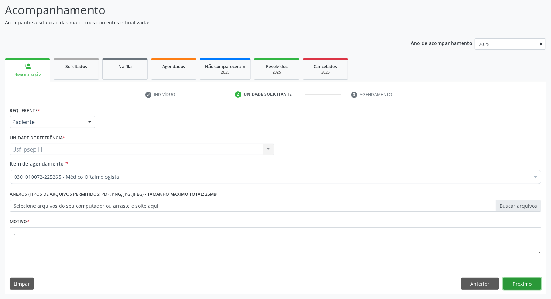
click at [517, 285] on button "Próximo" at bounding box center [522, 283] width 38 height 12
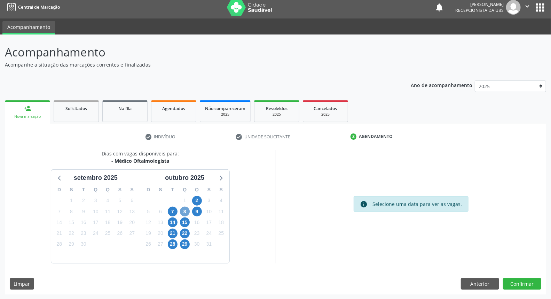
click at [184, 209] on span "8" at bounding box center [185, 211] width 10 height 10
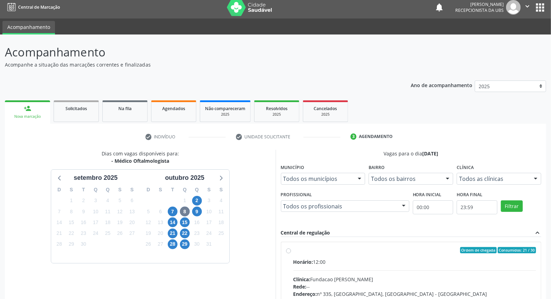
drag, startPoint x: 322, startPoint y: 266, endPoint x: 331, endPoint y: 268, distance: 8.9
click at [291, 253] on input "Ordem de chegada Consumidos: 21 / 30 Horário: 12:00 Clínica: Fundacao [PERSON_N…" at bounding box center [288, 250] width 5 height 6
radio input "true"
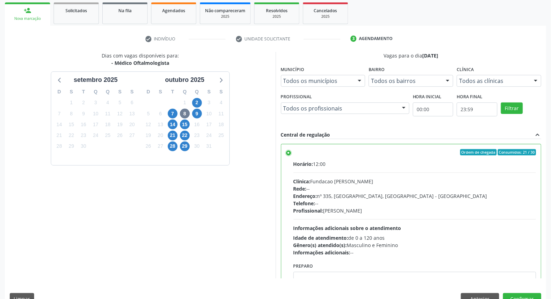
scroll to position [117, 0]
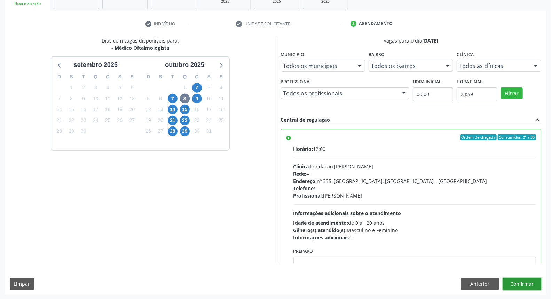
click at [528, 282] on button "Confirmar" at bounding box center [522, 284] width 38 height 12
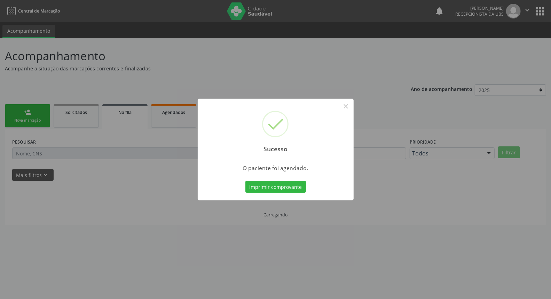
scroll to position [0, 0]
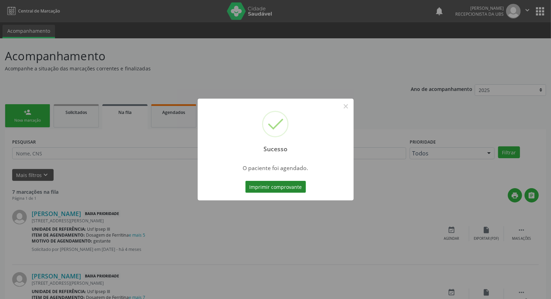
click at [286, 188] on button "Imprimir comprovante" at bounding box center [275, 187] width 61 height 12
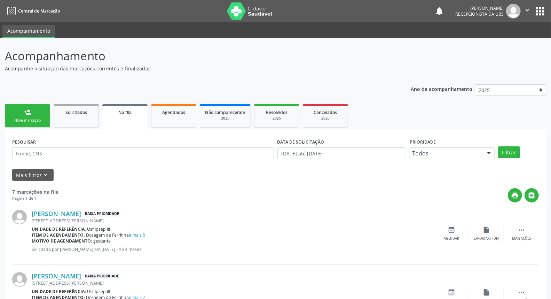
click at [38, 120] on div "Nova marcação" at bounding box center [27, 120] width 35 height 5
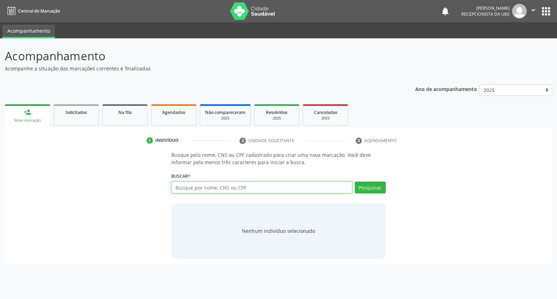
click at [204, 187] on input "text" at bounding box center [261, 187] width 181 height 12
type input "[PERSON_NAME]"
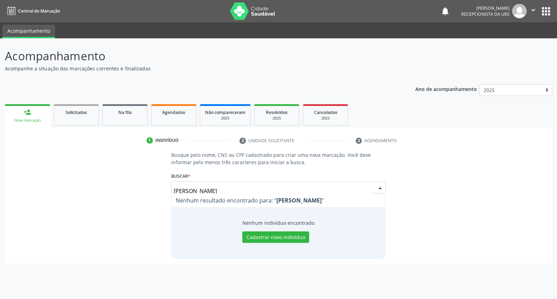
click at [200, 190] on input "[PERSON_NAME]" at bounding box center [272, 191] width 197 height 14
click at [182, 190] on input "[PERSON_NAME]" at bounding box center [272, 191] width 197 height 14
click at [184, 190] on input "[PERSON_NAME]" at bounding box center [272, 191] width 197 height 14
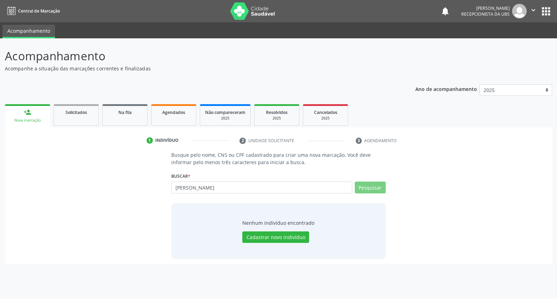
type input "[PERSON_NAME]"
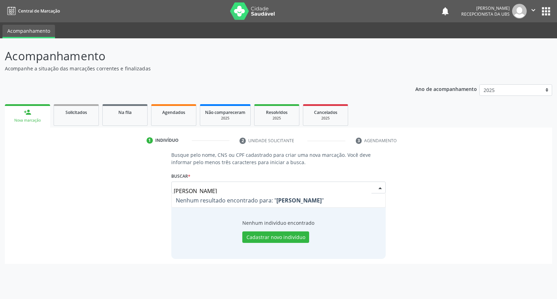
click at [183, 190] on input "[PERSON_NAME]" at bounding box center [272, 191] width 197 height 14
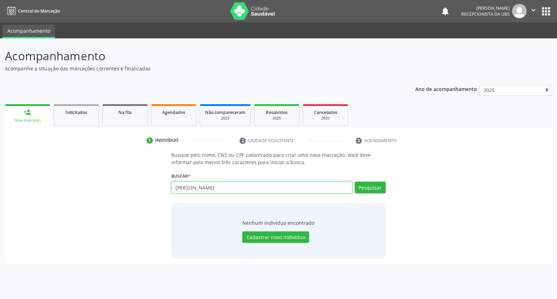
click at [183, 187] on input "[PERSON_NAME]" at bounding box center [261, 187] width 181 height 12
type input "joseneide [PERSON_NAME]"
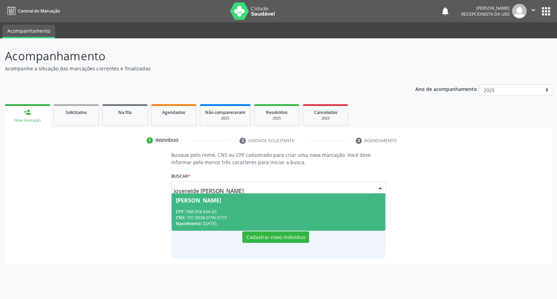
click at [221, 222] on div "Nascimento: [DATE]" at bounding box center [278, 223] width 205 height 6
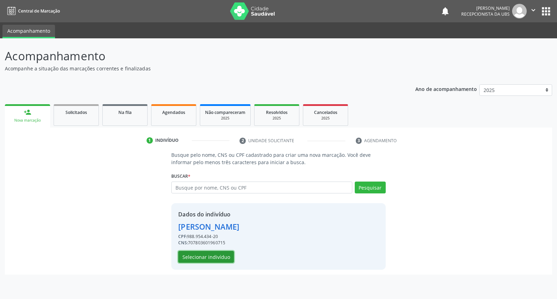
click at [209, 255] on button "Selecionar indivíduo" at bounding box center [206, 257] width 56 height 12
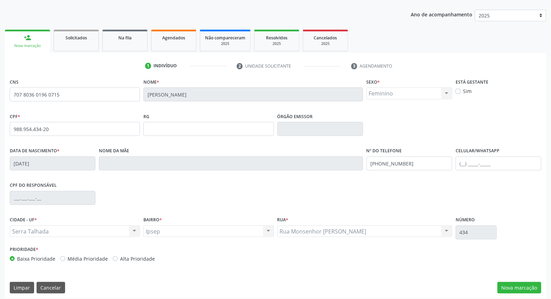
scroll to position [78, 0]
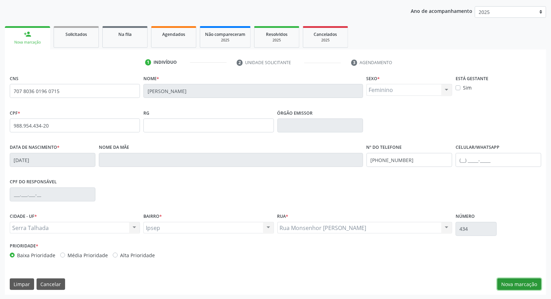
click at [512, 281] on button "Nova marcação" at bounding box center [519, 284] width 44 height 12
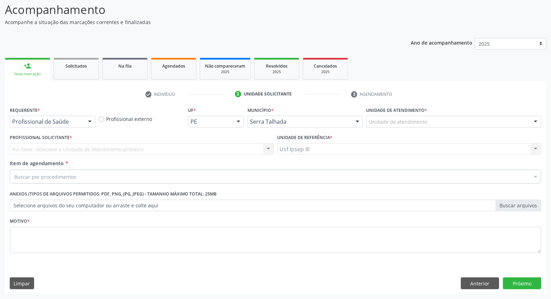
scroll to position [46, 0]
click at [87, 123] on div at bounding box center [90, 122] width 10 height 12
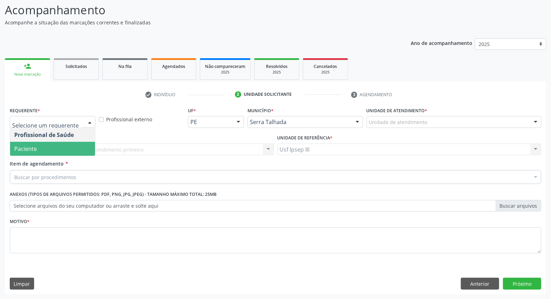
click at [79, 142] on span "Paciente" at bounding box center [52, 149] width 85 height 14
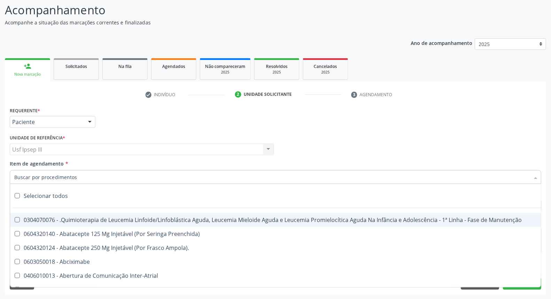
click at [72, 172] on div at bounding box center [276, 177] width 532 height 14
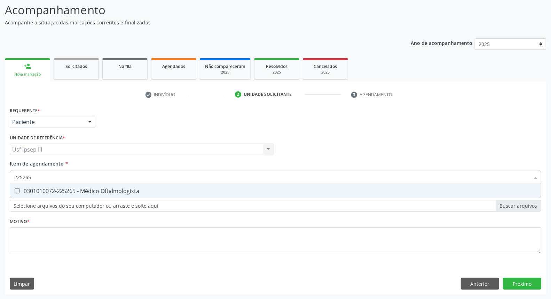
type input "225265"
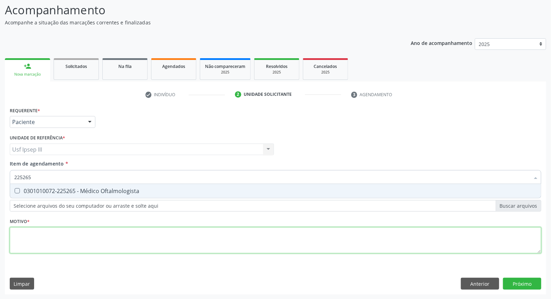
click at [63, 229] on div "Requerente * Paciente Profissional de Saúde Paciente Nenhum resultado encontrad…" at bounding box center [276, 184] width 532 height 158
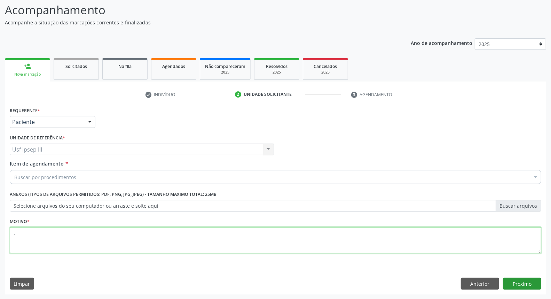
type textarea "."
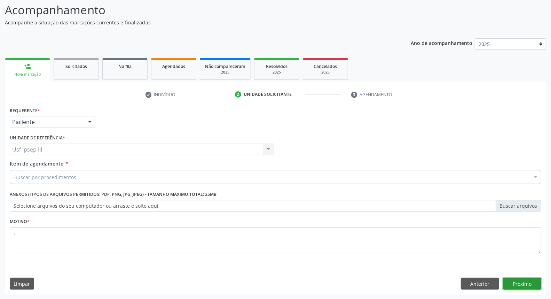
click at [510, 283] on button "Próximo" at bounding box center [522, 283] width 38 height 12
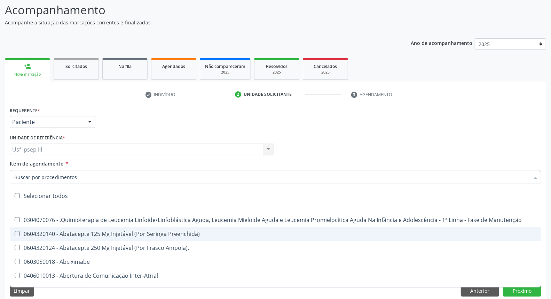
click at [156, 172] on div at bounding box center [276, 177] width 532 height 14
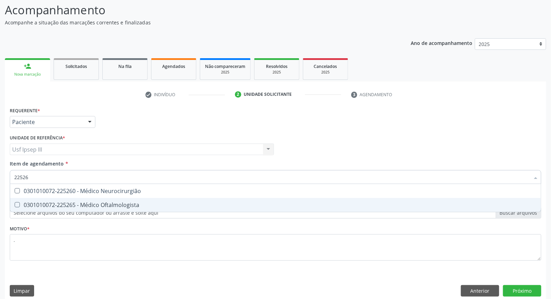
type input "225265"
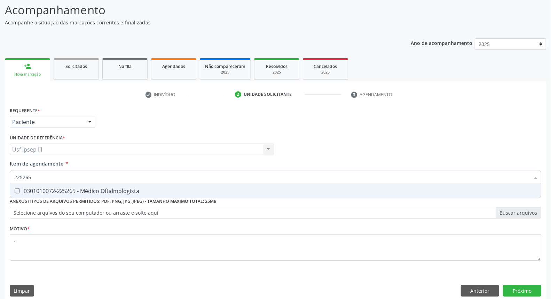
click at [147, 191] on div "0301010072-225265 - Médico Oftalmologista" at bounding box center [275, 191] width 522 height 6
checkbox Oftalmologista "true"
click at [520, 290] on button "Próximo" at bounding box center [522, 291] width 38 height 12
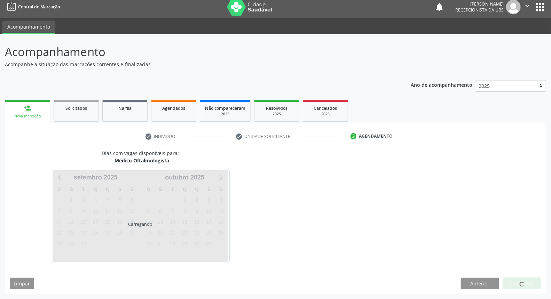
scroll to position [4, 0]
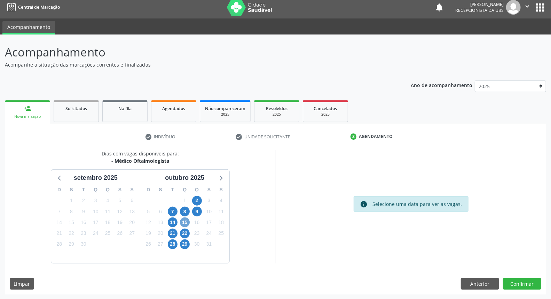
click at [186, 218] on span "15" at bounding box center [185, 222] width 10 height 10
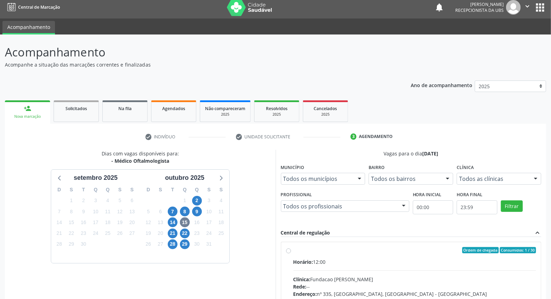
click at [291, 253] on input "Ordem de chegada Consumidos: 1 / 30 Horário: 12:00 Clínica: Fundacao [PERSON_NA…" at bounding box center [288, 250] width 5 height 6
radio input "true"
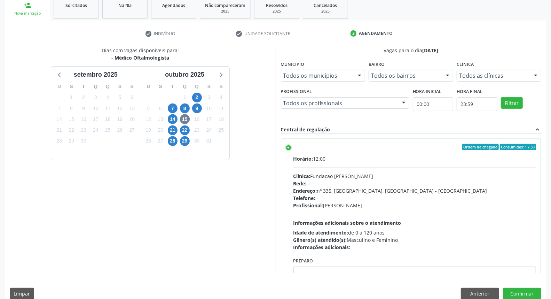
scroll to position [117, 0]
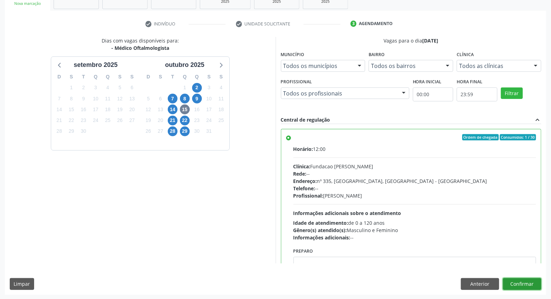
click at [525, 279] on button "Confirmar" at bounding box center [522, 284] width 38 height 12
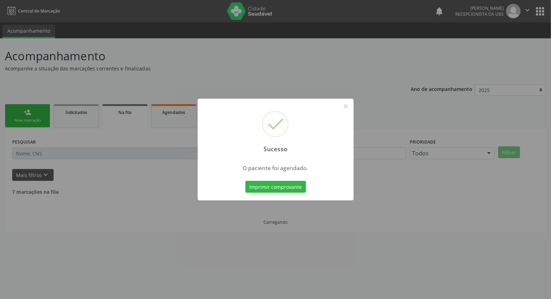
scroll to position [0, 0]
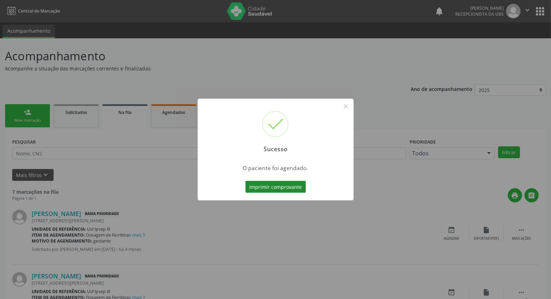
click at [277, 185] on button "Imprimir comprovante" at bounding box center [275, 187] width 61 height 12
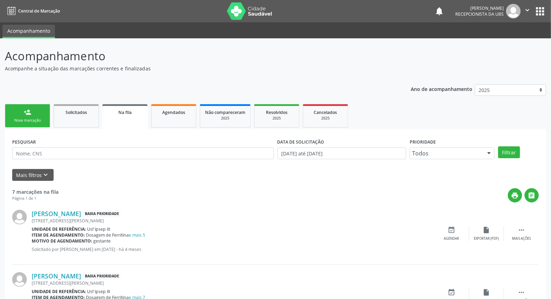
click at [45, 107] on link "person_add Nova marcação" at bounding box center [27, 115] width 45 height 23
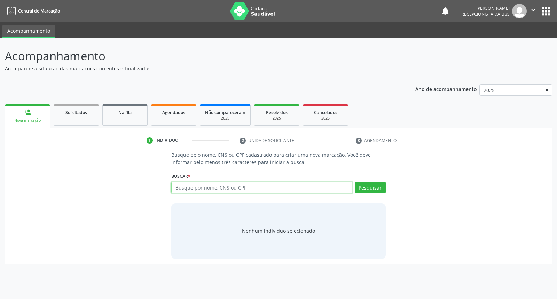
click at [216, 186] on input "text" at bounding box center [261, 187] width 181 height 12
type input "[PERSON_NAME]"
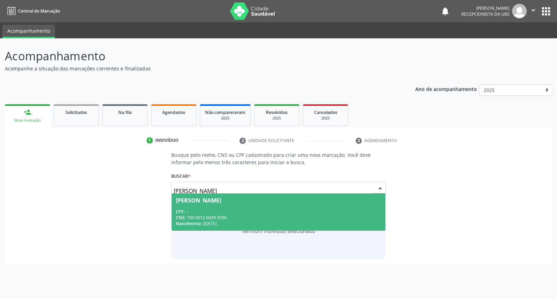
click at [225, 203] on span "[PERSON_NAME] CPF: -- CNS: 700 0012 6639 3700 Nascimento: [DATE]" at bounding box center [278, 211] width 213 height 37
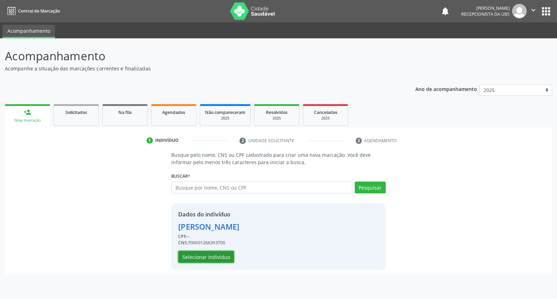
click at [219, 259] on button "Selecionar indivíduo" at bounding box center [206, 257] width 56 height 12
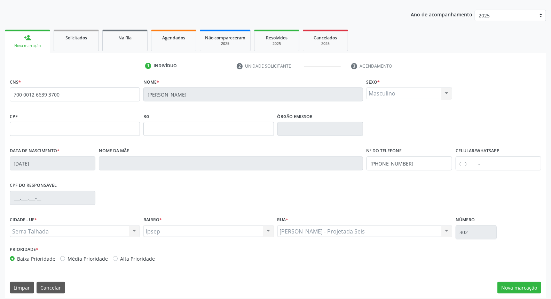
scroll to position [78, 0]
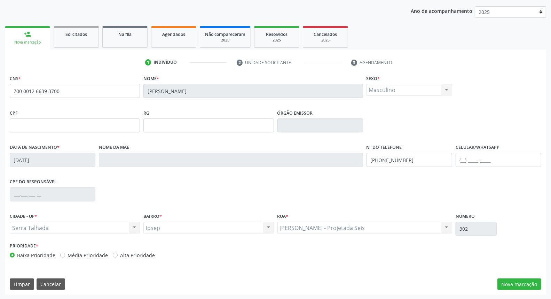
click at [356, 157] on div "Data de nascimento * [DATE] Nome da mãe Nº do Telefone [PHONE_NUMBER] Celular/W…" at bounding box center [275, 159] width 535 height 34
drag, startPoint x: 410, startPoint y: 161, endPoint x: 364, endPoint y: 160, distance: 45.6
click at [365, 160] on div "Nº do Telefone [PHONE_NUMBER]" at bounding box center [409, 159] width 89 height 34
click at [468, 158] on input "text" at bounding box center [499, 160] width 86 height 14
type input "[PHONE_NUMBER]"
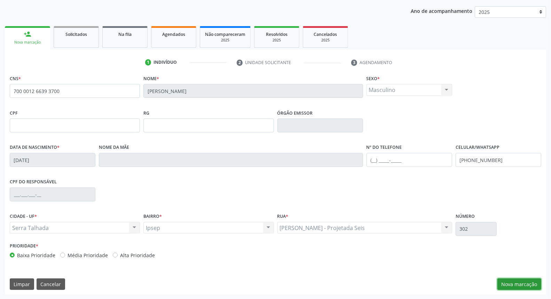
click at [512, 281] on button "Nova marcação" at bounding box center [519, 284] width 44 height 12
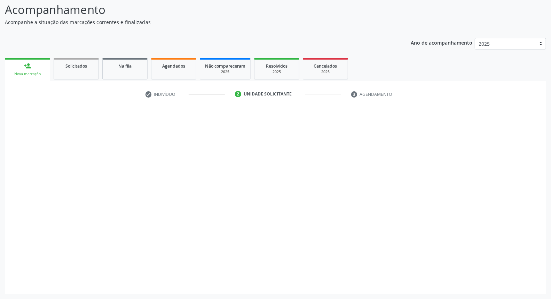
scroll to position [46, 0]
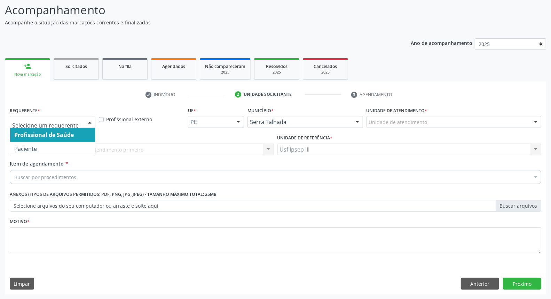
click at [90, 119] on div at bounding box center [90, 122] width 10 height 12
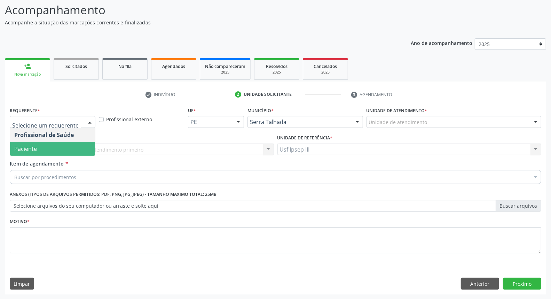
click at [65, 152] on span "Paciente" at bounding box center [52, 149] width 85 height 14
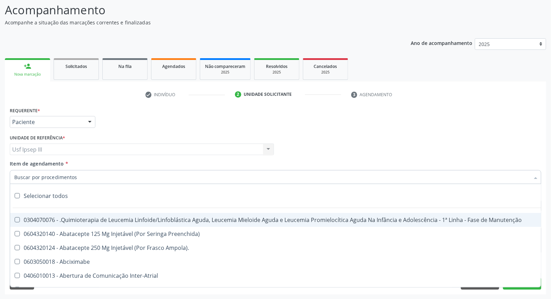
click at [65, 172] on div at bounding box center [276, 177] width 532 height 14
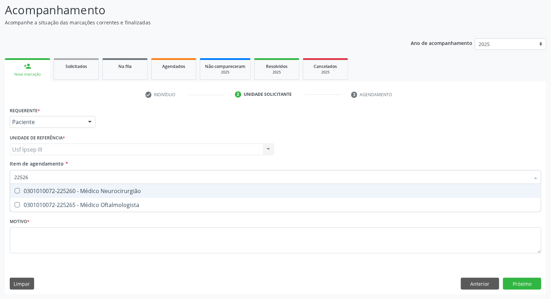
type input "225265"
click at [78, 191] on div "0301010072-225265 - Médico Oftalmologista" at bounding box center [275, 191] width 522 height 6
checkbox Oftalmologista "true"
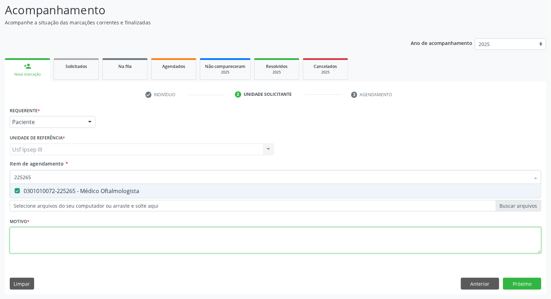
click at [55, 233] on div "Requerente * Paciente Profissional de Saúde Paciente Nenhum resultado encontrad…" at bounding box center [276, 184] width 532 height 158
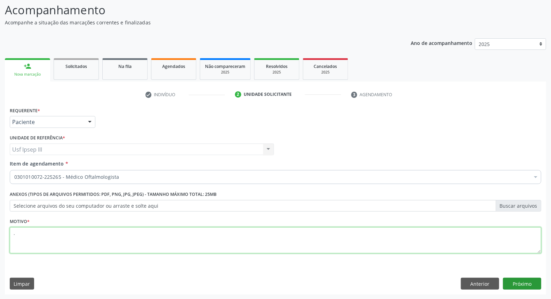
type textarea "."
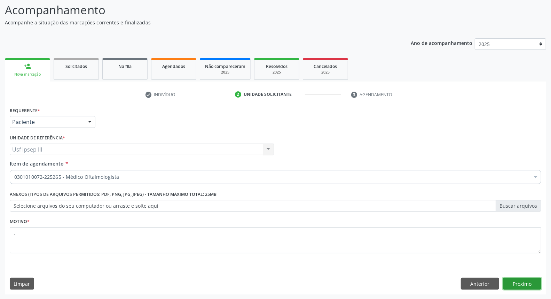
click at [516, 285] on button "Próximo" at bounding box center [522, 283] width 38 height 12
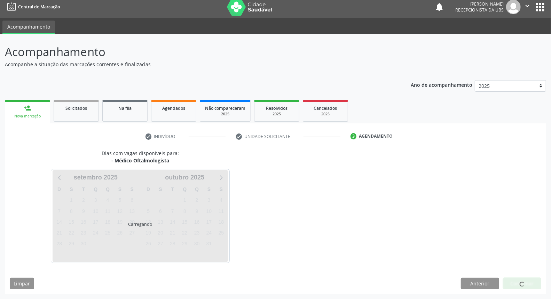
scroll to position [4, 0]
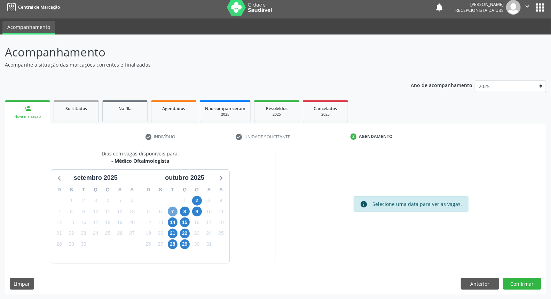
click at [173, 211] on span "7" at bounding box center [173, 211] width 10 height 10
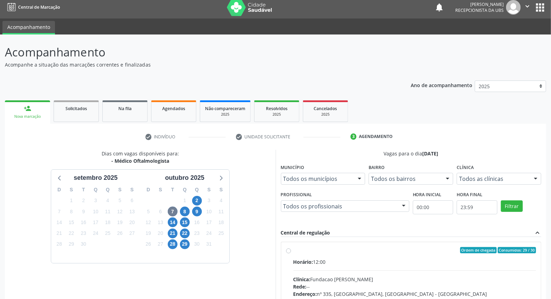
click at [353, 284] on div "Rede: --" at bounding box center [414, 286] width 243 height 7
click at [291, 253] on input "Ordem de chegada Consumidos: 29 / 30 Horário: 12:00 Clínica: Fundacao [PERSON_N…" at bounding box center [288, 250] width 5 height 6
radio input "true"
click at [550, 295] on div "Acompanhamento Acompanhe a situação das marcações correntes e finalizadas Relat…" at bounding box center [275, 223] width 551 height 378
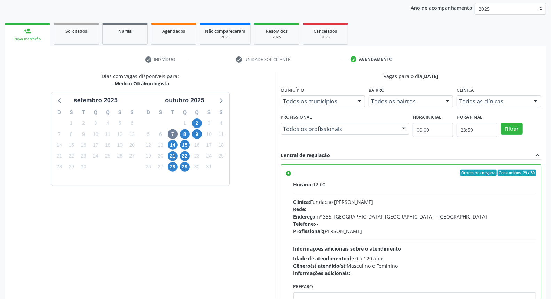
scroll to position [117, 0]
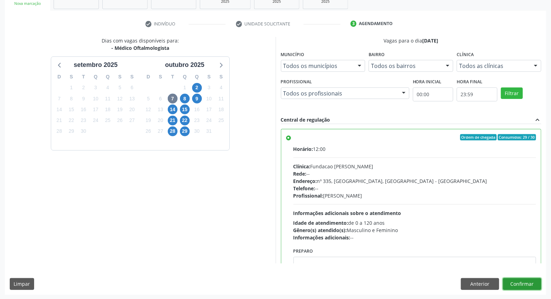
click at [529, 281] on button "Confirmar" at bounding box center [522, 284] width 38 height 12
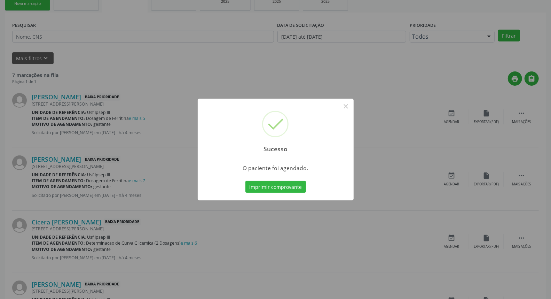
scroll to position [0, 0]
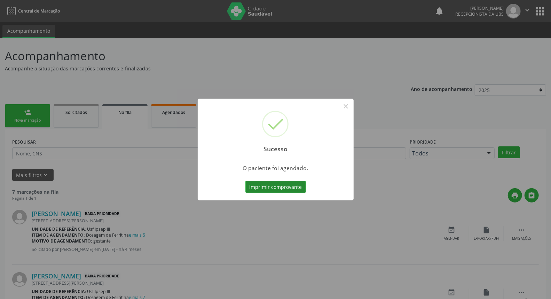
click at [279, 184] on button "Imprimir comprovante" at bounding box center [275, 187] width 61 height 12
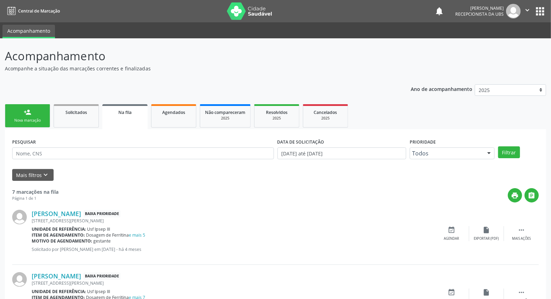
click at [36, 116] on link "person_add Nova marcação" at bounding box center [27, 115] width 45 height 23
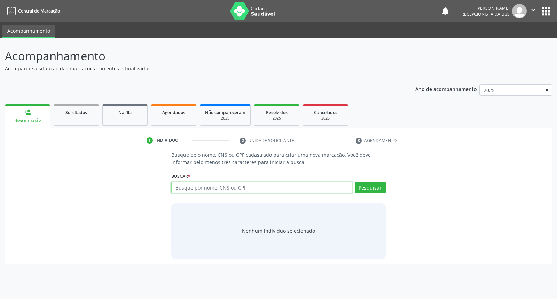
click at [199, 189] on input "text" at bounding box center [261, 187] width 181 height 12
type input "leticia milena barbosa silva pereira"
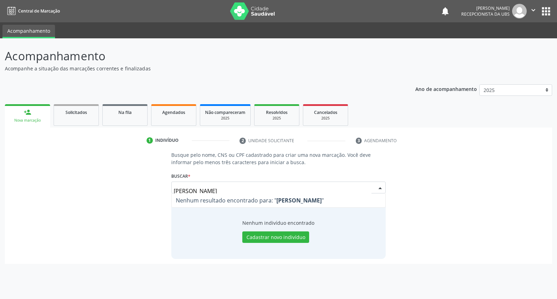
click at [243, 190] on input "leticia milena barbosa silva pereira" at bounding box center [272, 191] width 197 height 14
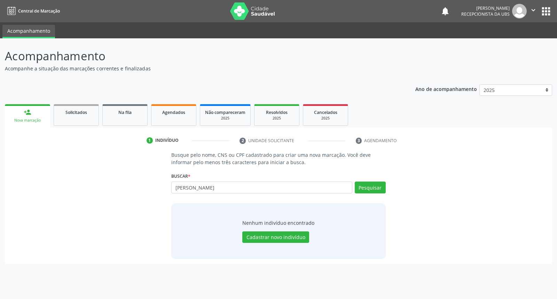
type input "leticia milena barbosa soysa pereira"
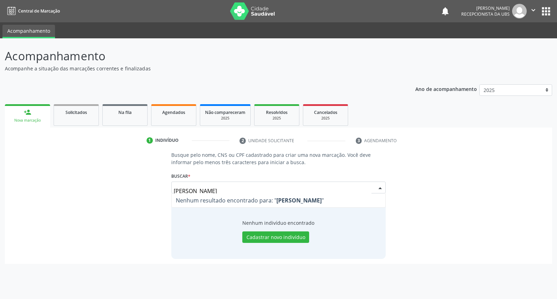
click at [241, 189] on input "leticia milena barbosa soysa pereira" at bounding box center [272, 191] width 197 height 14
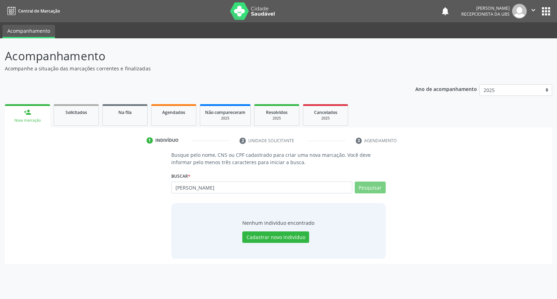
type input "leticia milena barbosa sosa pereira"
click at [230, 184] on input "leticia milena barbosa sosa pereira" at bounding box center [261, 187] width 181 height 12
click at [235, 186] on input "leticia milena barbosa sosa pereira" at bounding box center [261, 187] width 181 height 12
type input "leticia milena barbosa souza pereira"
type input "l"
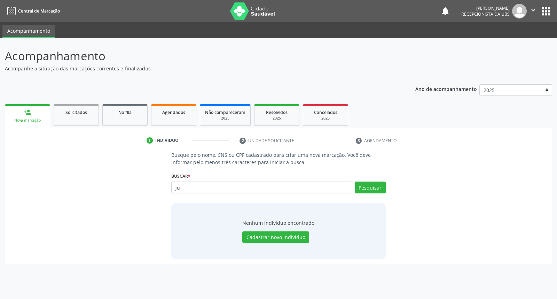
type input "j"
type input "01555786921"
type input "0"
type input "898004503187521"
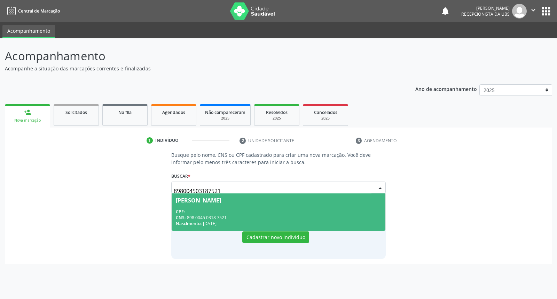
click at [220, 204] on span "Julio Cesar C Silva CPF: -- CNS: 898 0045 0318 7521 Nascimento: 04/05/1995" at bounding box center [278, 211] width 213 height 37
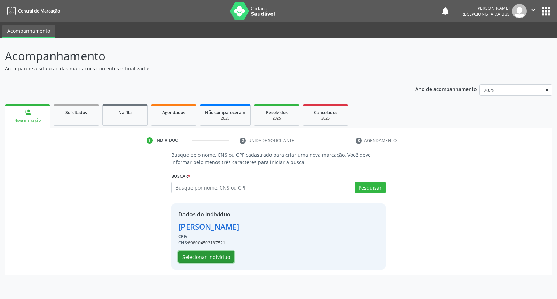
click at [214, 257] on button "Selecionar indivíduo" at bounding box center [206, 257] width 56 height 12
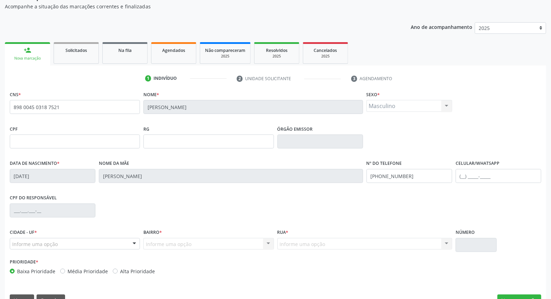
scroll to position [78, 0]
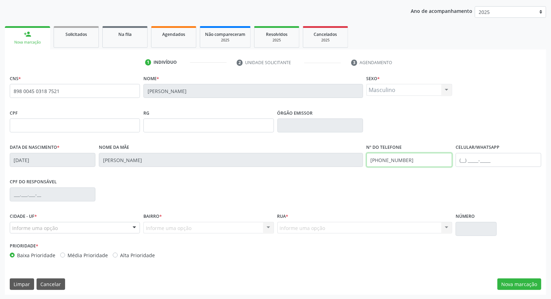
click at [362, 156] on div "Data de nascimento * 04/05/1995 Nome da mãe Maria Helena Bezerra de Carvalho Si…" at bounding box center [275, 159] width 535 height 34
click at [465, 157] on input "text" at bounding box center [499, 160] width 86 height 14
click at [465, 159] on input "(89) 9904-8679" at bounding box center [499, 160] width 86 height 14
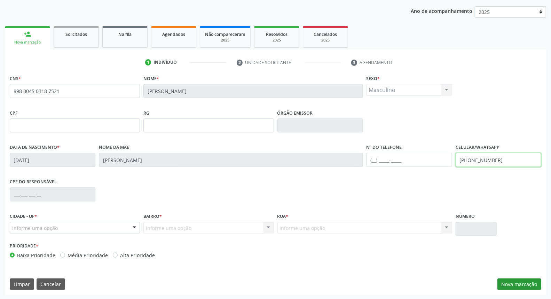
type input "(89) 9048-6797"
click at [513, 281] on button "Nova marcação" at bounding box center [519, 284] width 44 height 12
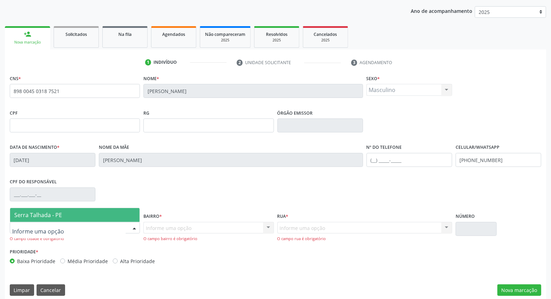
click at [81, 226] on div at bounding box center [75, 228] width 130 height 12
click at [88, 213] on span "Serra Talhada - PE" at bounding box center [74, 215] width 129 height 14
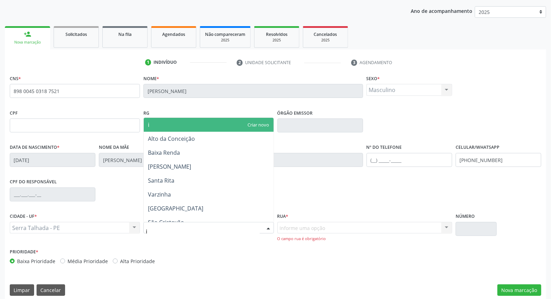
type input "ip"
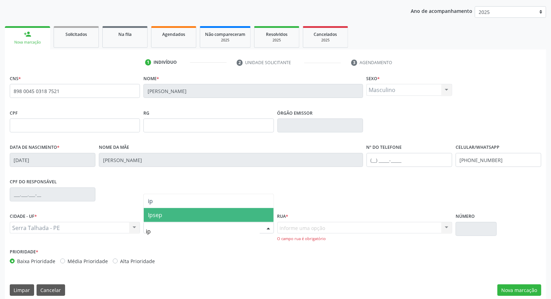
click at [170, 220] on span "Ipsep" at bounding box center [208, 215] width 129 height 14
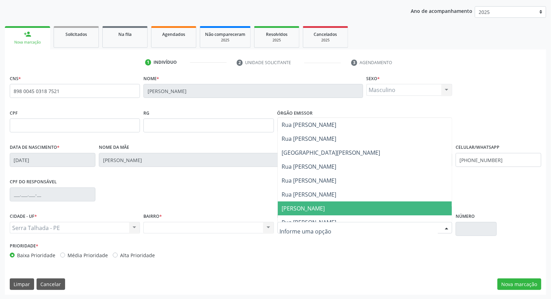
click at [300, 207] on span "[PERSON_NAME]" at bounding box center [303, 208] width 43 height 8
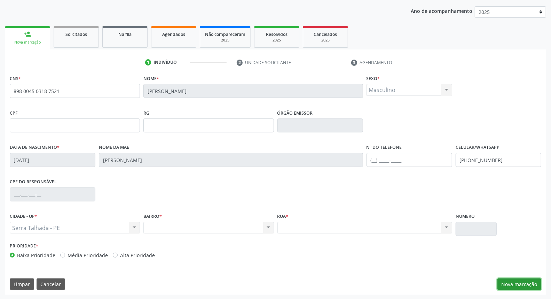
click at [526, 283] on button "Nova marcação" at bounding box center [519, 284] width 44 height 12
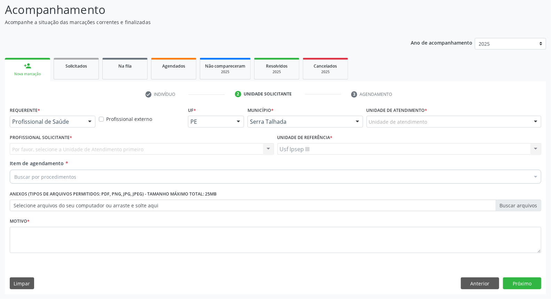
scroll to position [46, 0]
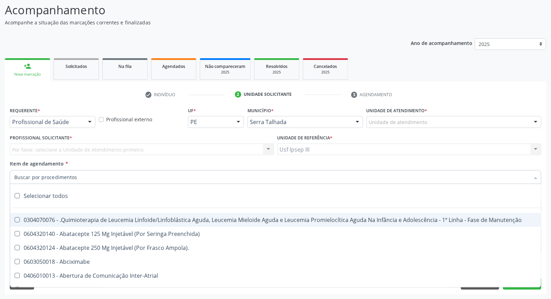
click at [179, 171] on div at bounding box center [276, 177] width 532 height 14
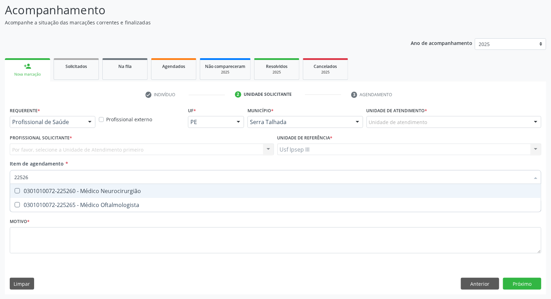
type input "225265"
click at [173, 189] on div "0301010072-225265 - Médico Oftalmologista" at bounding box center [275, 191] width 522 height 6
checkbox Oftalmologista "true"
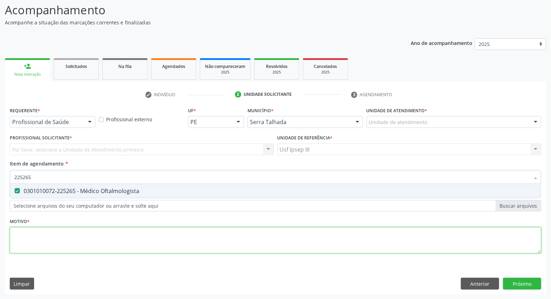
click at [141, 232] on div "Requerente * Profissional de Saúde Profissional de Saúde Paciente Nenhum result…" at bounding box center [276, 184] width 532 height 158
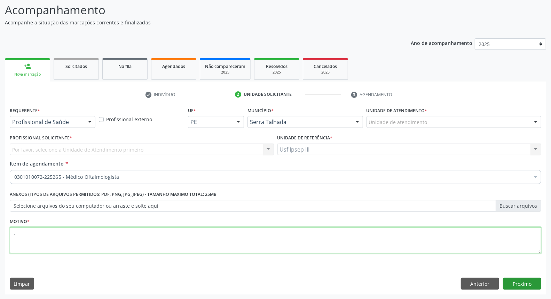
type textarea "."
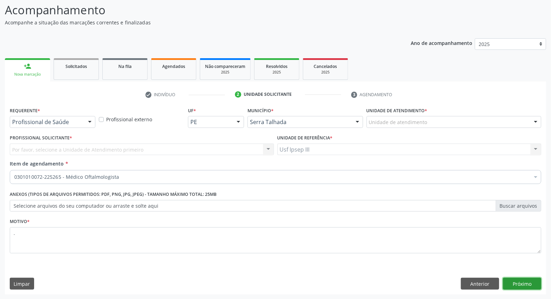
click at [507, 282] on button "Próximo" at bounding box center [522, 283] width 38 height 12
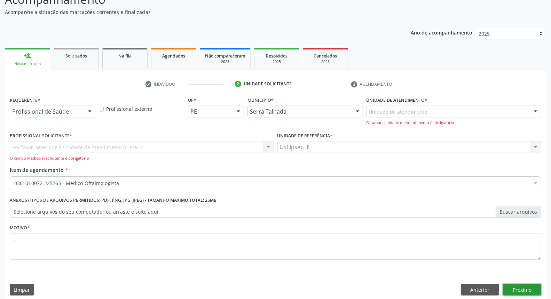
scroll to position [62, 0]
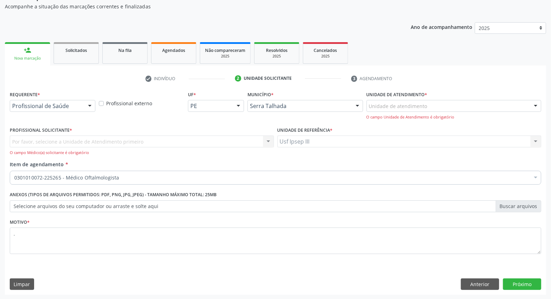
click at [150, 141] on div "Por favor, selecione a Unidade de Atendimento primeiro Nenhum resultado encontr…" at bounding box center [142, 145] width 264 height 20
click at [266, 142] on div "Por favor, selecione a Unidade de Atendimento primeiro Nenhum resultado encontr…" at bounding box center [142, 145] width 264 height 20
click at [190, 141] on div "Por favor, selecione a Unidade de Atendimento primeiro Nenhum resultado encontr…" at bounding box center [142, 145] width 264 height 20
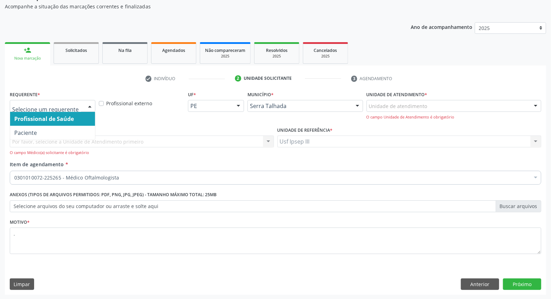
click at [90, 105] on div at bounding box center [90, 106] width 10 height 12
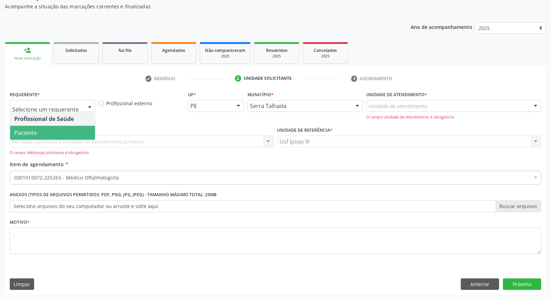
click at [66, 136] on span "Paciente" at bounding box center [52, 133] width 85 height 14
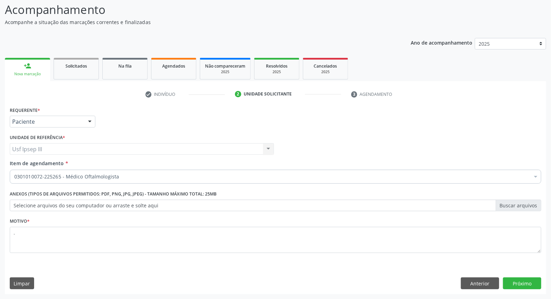
scroll to position [46, 0]
click at [516, 283] on button "Próximo" at bounding box center [522, 283] width 38 height 12
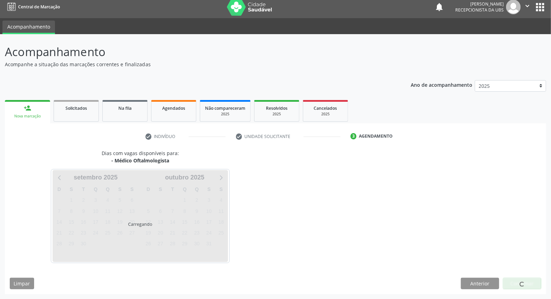
scroll to position [4, 0]
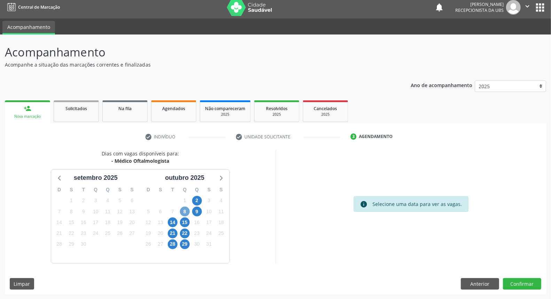
click at [182, 211] on span "8" at bounding box center [185, 211] width 10 height 10
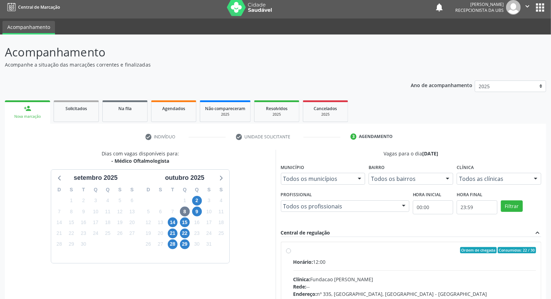
radio input "true"
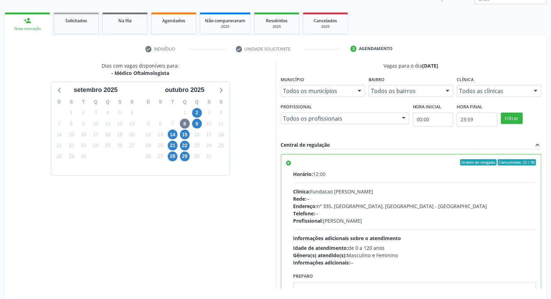
scroll to position [117, 0]
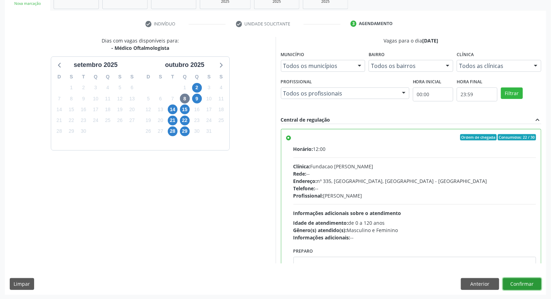
click at [522, 283] on button "Confirmar" at bounding box center [522, 284] width 38 height 12
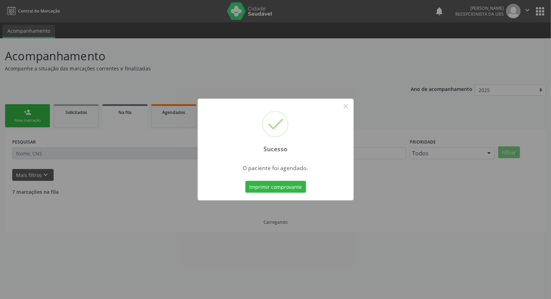
scroll to position [0, 0]
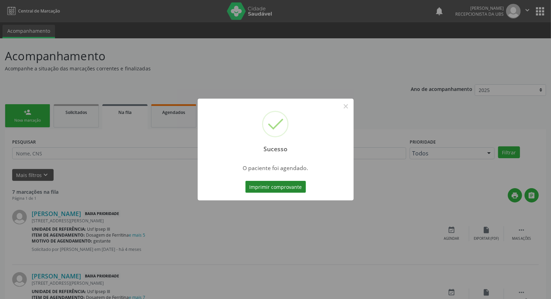
click at [300, 183] on button "Imprimir comprovante" at bounding box center [275, 187] width 61 height 12
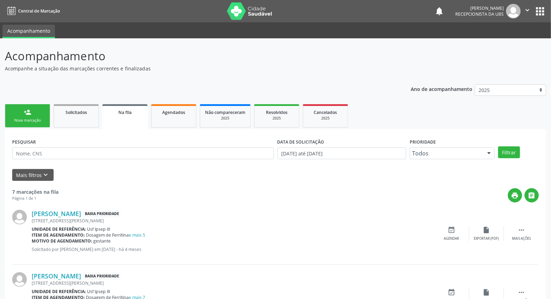
click at [34, 110] on link "person_add Nova marcação" at bounding box center [27, 115] width 45 height 23
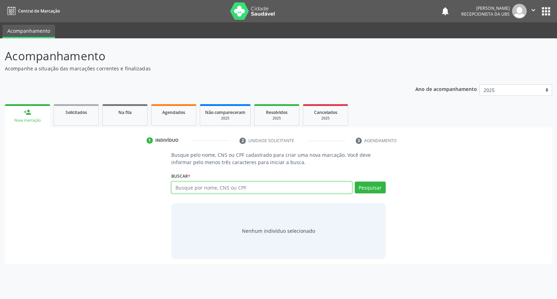
click at [185, 184] on input "text" at bounding box center [261, 187] width 181 height 12
click at [363, 188] on button "Pesquisar" at bounding box center [370, 187] width 31 height 12
click at [203, 185] on input "roberto jose souza" at bounding box center [261, 187] width 181 height 12
type input "roberto jose de souza"
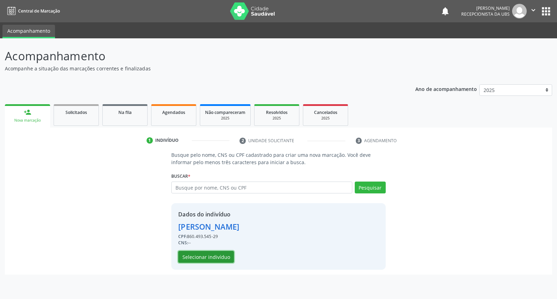
click at [218, 259] on button "Selecionar indivíduo" at bounding box center [206, 257] width 56 height 12
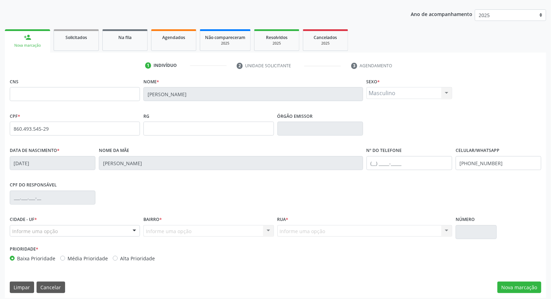
scroll to position [78, 0]
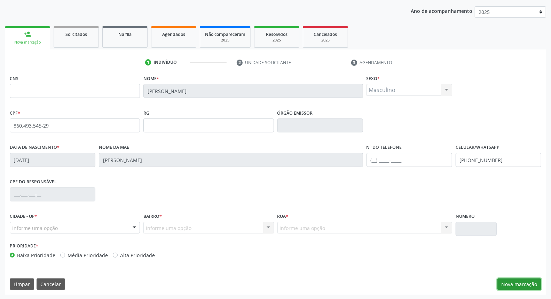
click at [522, 283] on button "Nova marcação" at bounding box center [519, 284] width 44 height 12
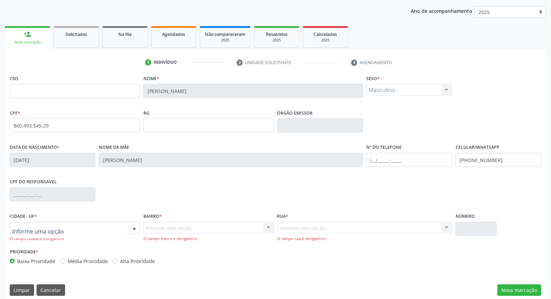
click at [131, 227] on div at bounding box center [134, 228] width 10 height 12
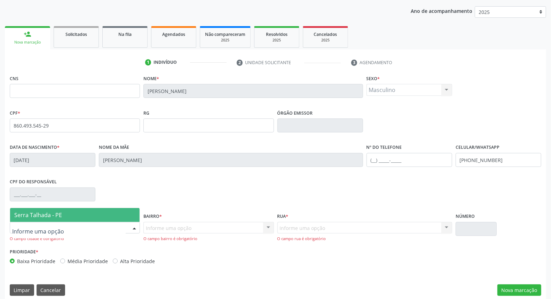
click at [128, 216] on span "Serra Talhada - PE" at bounding box center [74, 215] width 129 height 14
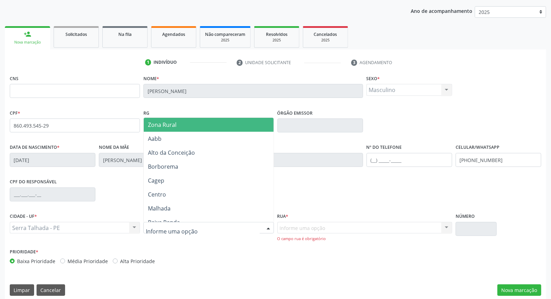
click at [196, 228] on div at bounding box center [208, 228] width 130 height 12
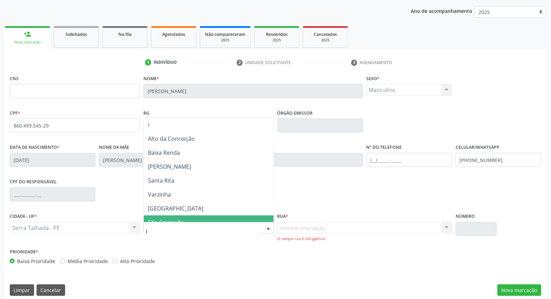
type input "ip"
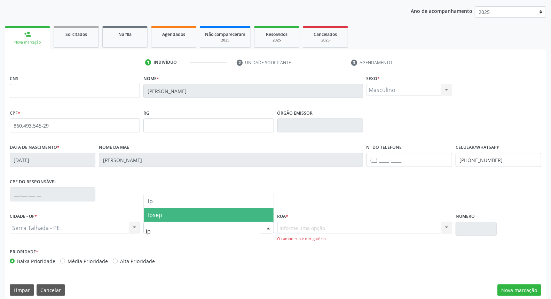
click at [197, 217] on span "Ipsep" at bounding box center [208, 215] width 129 height 14
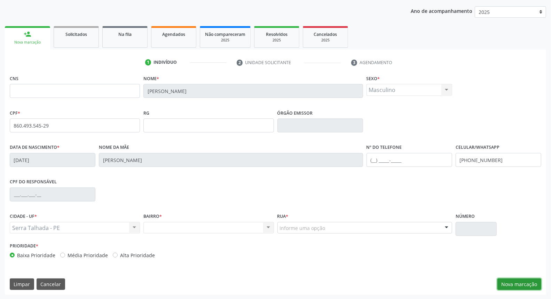
click at [517, 281] on button "Nova marcação" at bounding box center [519, 284] width 44 height 12
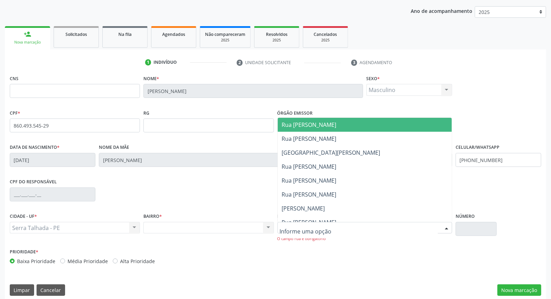
click at [411, 222] on div at bounding box center [364, 228] width 175 height 12
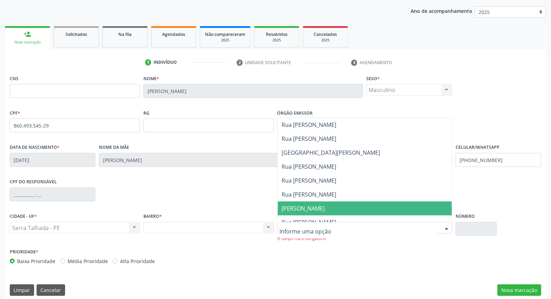
click at [393, 203] on span "[PERSON_NAME]" at bounding box center [365, 208] width 174 height 14
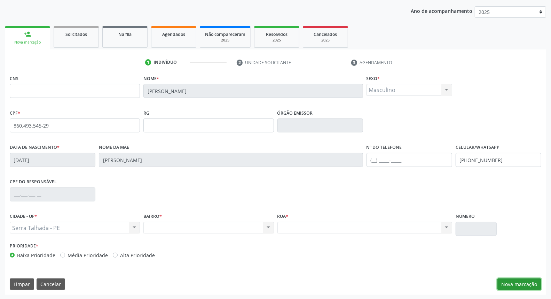
click at [503, 284] on button "Nova marcação" at bounding box center [519, 284] width 44 height 12
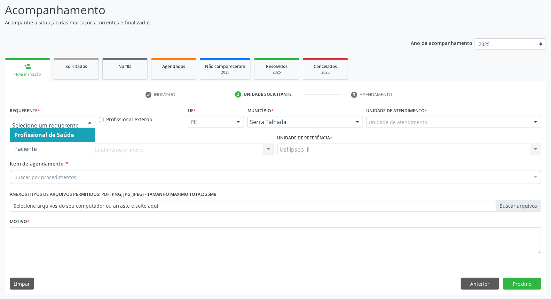
click at [87, 121] on div at bounding box center [90, 122] width 10 height 12
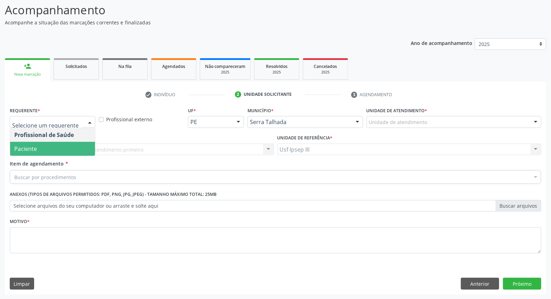
click at [71, 143] on span "Paciente" at bounding box center [52, 149] width 85 height 14
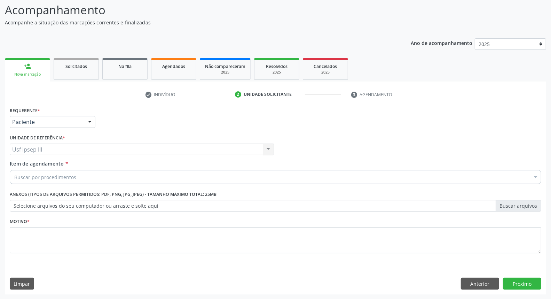
click at [90, 175] on div "Buscar por procedimentos" at bounding box center [276, 177] width 532 height 14
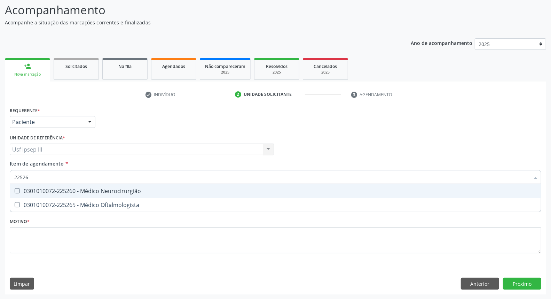
type input "225265"
click at [42, 189] on div "0301010072-225265 - Médico Oftalmologista" at bounding box center [275, 191] width 522 height 6
checkbox Oftalmologista "true"
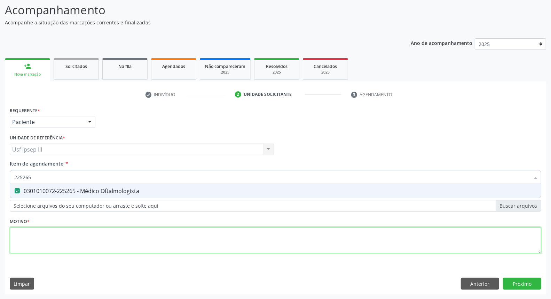
click at [30, 247] on div "Requerente * Paciente Profissional de Saúde Paciente Nenhum resultado encontrad…" at bounding box center [276, 184] width 532 height 158
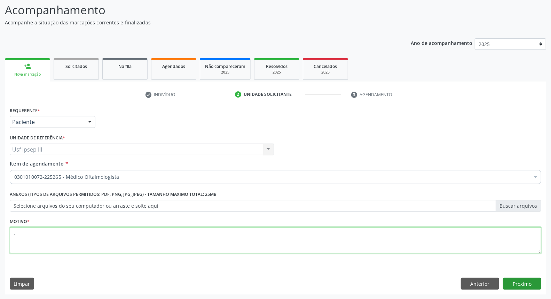
type textarea "."
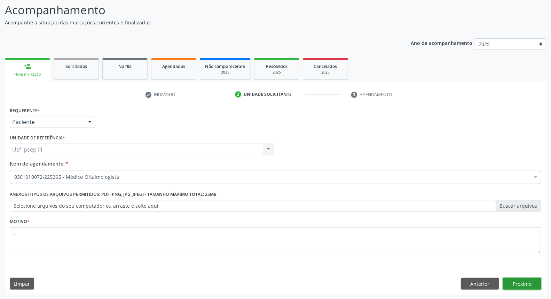
click at [519, 283] on button "Próximo" at bounding box center [522, 283] width 38 height 12
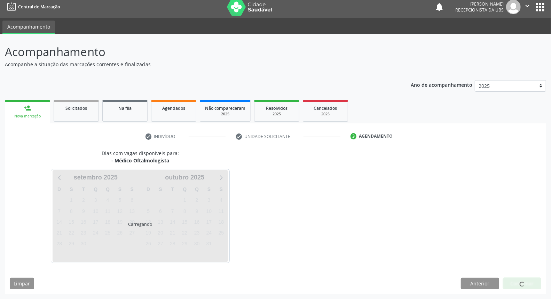
scroll to position [4, 0]
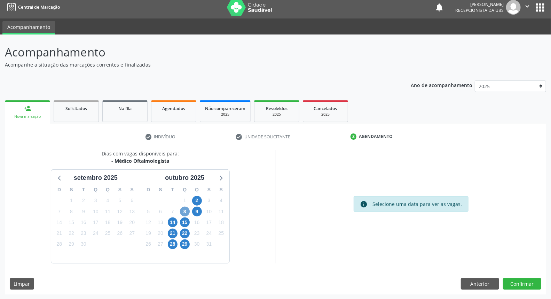
click at [186, 208] on span "8" at bounding box center [185, 211] width 10 height 10
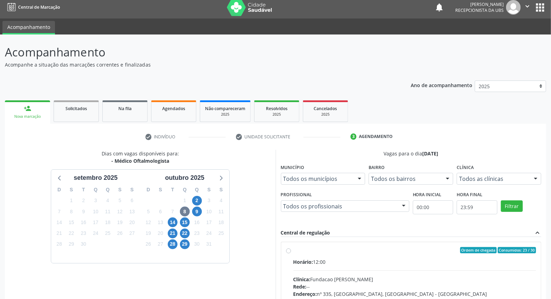
click at [291, 253] on input "Ordem de chegada Consumidos: 23 / 30 Horário: 12:00 Clínica: Fundacao Altino Ve…" at bounding box center [288, 250] width 5 height 6
radio input "true"
click at [551, 293] on div "Acompanhamento Acompanhe a situação das marcações correntes e finalizadas Relat…" at bounding box center [275, 223] width 551 height 378
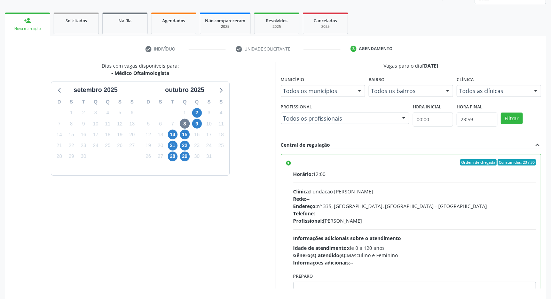
scroll to position [117, 0]
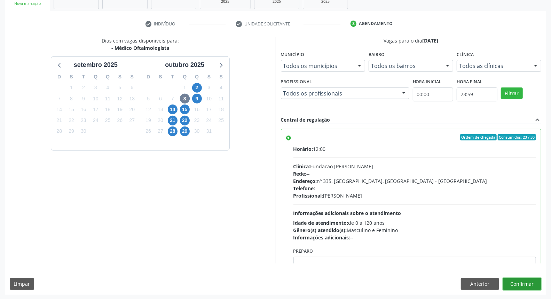
click at [529, 283] on button "Confirmar" at bounding box center [522, 284] width 38 height 12
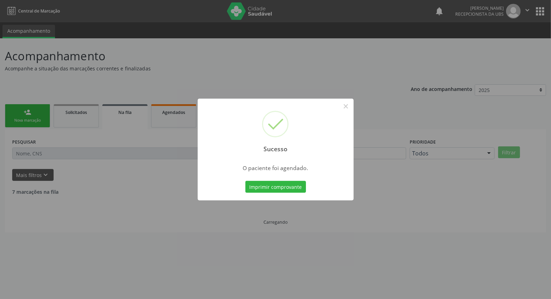
scroll to position [0, 0]
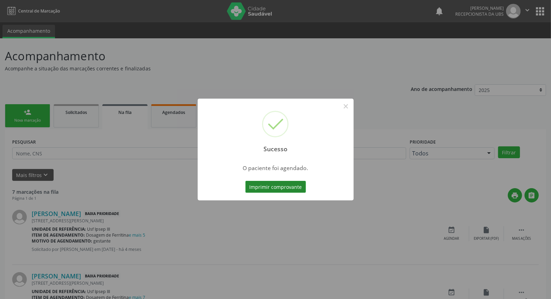
click at [273, 185] on button "Imprimir comprovante" at bounding box center [275, 187] width 61 height 12
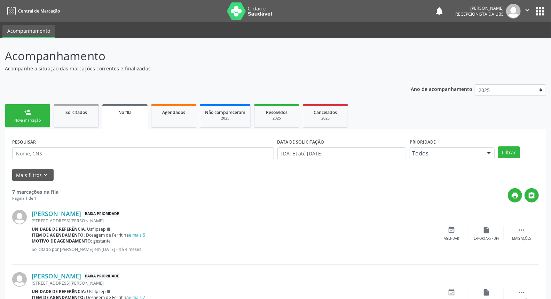
click at [27, 109] on div "person_add" at bounding box center [28, 112] width 8 height 8
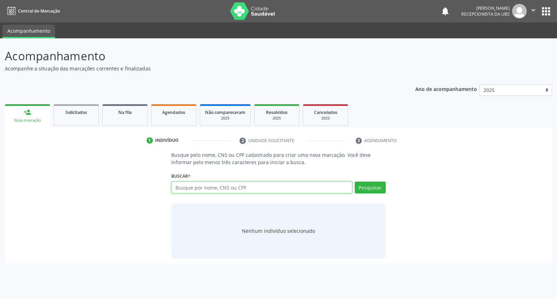
click at [192, 187] on input "text" at bounding box center [261, 187] width 181 height 12
type input "maria vitoria torres dos santos"
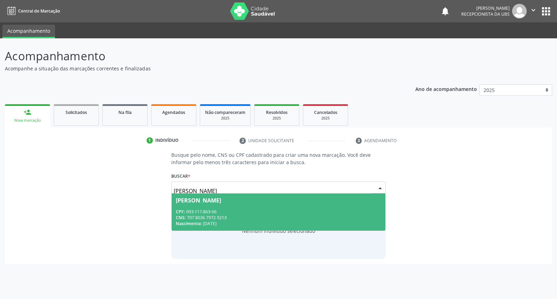
click at [229, 215] on div "CNS: 707 8036 7972 9213" at bounding box center [278, 217] width 205 height 6
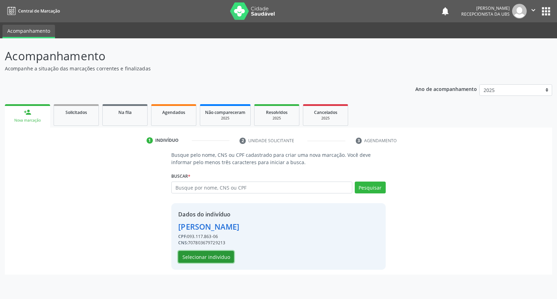
click at [219, 255] on button "Selecionar indivíduo" at bounding box center [206, 257] width 56 height 12
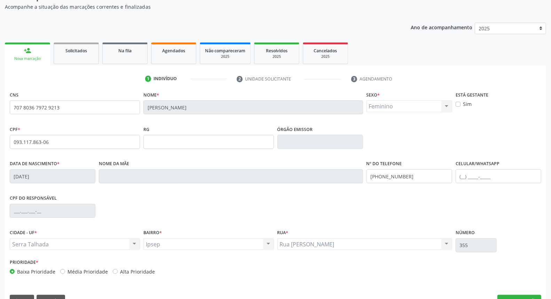
scroll to position [78, 0]
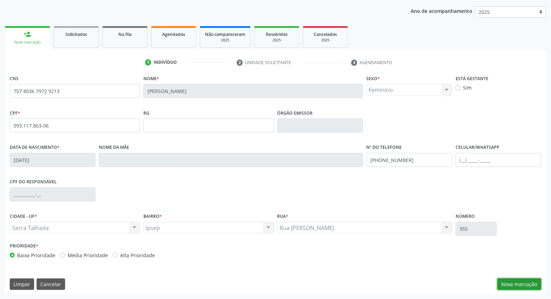
click at [508, 283] on button "Nova marcação" at bounding box center [519, 284] width 44 height 12
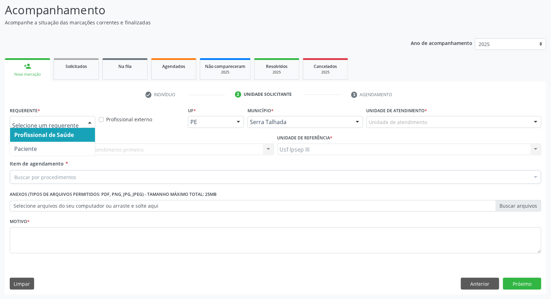
click at [89, 122] on div at bounding box center [90, 122] width 10 height 12
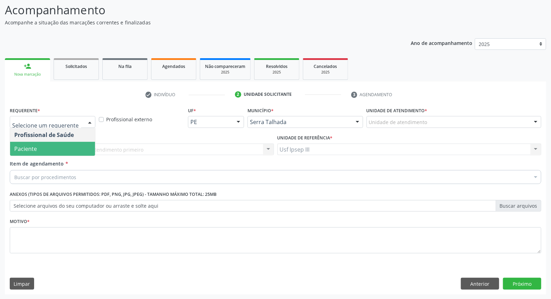
click at [77, 145] on span "Paciente" at bounding box center [52, 149] width 85 height 14
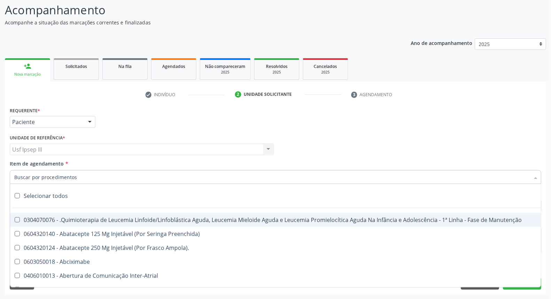
click at [84, 173] on div at bounding box center [276, 177] width 532 height 14
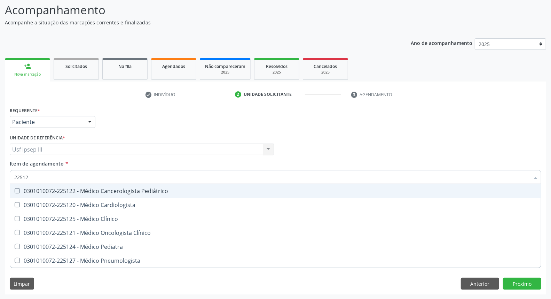
type input "225124"
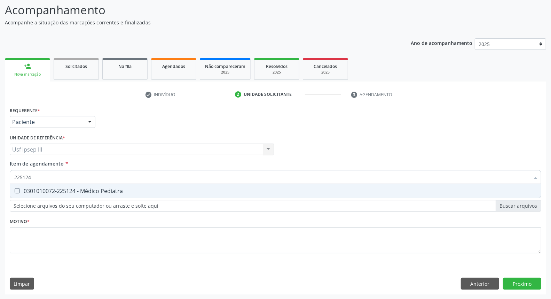
click at [102, 188] on div "0301010072-225124 - Médico Pediatra" at bounding box center [275, 191] width 522 height 6
checkbox Pediatra "true"
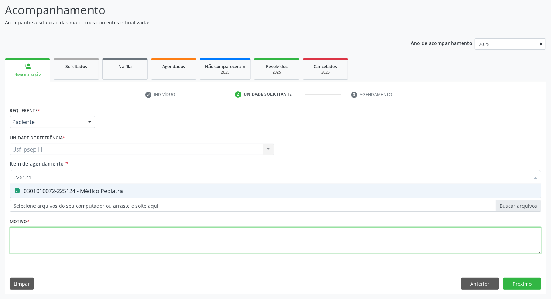
click at [58, 243] on div "Requerente * Paciente Profissional de Saúde Paciente Nenhum resultado encontrad…" at bounding box center [276, 184] width 532 height 158
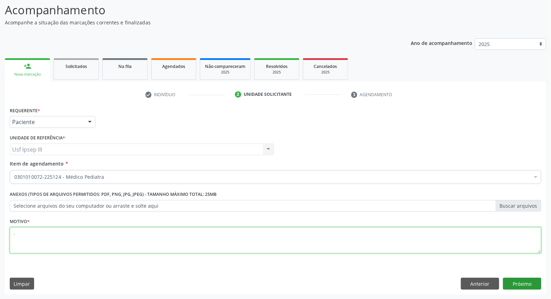
type textarea "."
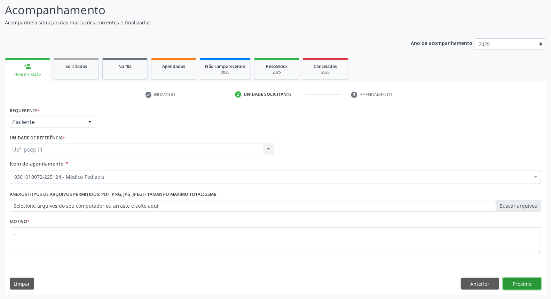
click at [516, 284] on button "Próximo" at bounding box center [522, 283] width 38 height 12
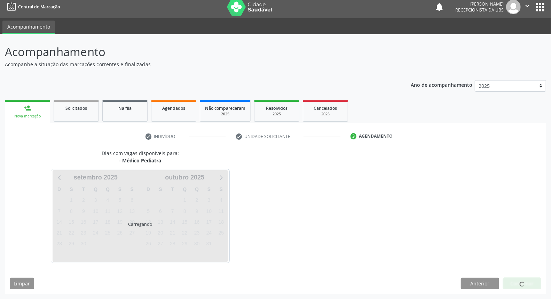
scroll to position [4, 0]
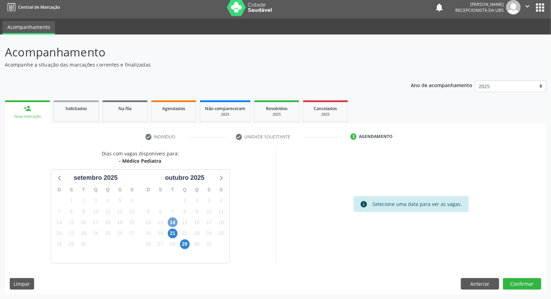
click at [176, 222] on span "14" at bounding box center [173, 222] width 10 height 10
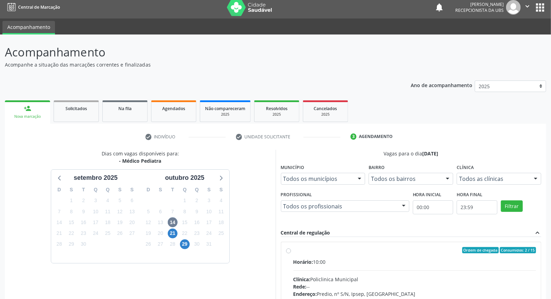
click at [395, 275] on div "Clínica: Policlinica Municipal" at bounding box center [414, 278] width 243 height 7
click at [291, 253] on input "Ordem de chegada Consumidos: 2 / 15 Horário: 10:00 Clínica: Policlinica Municip…" at bounding box center [288, 250] width 5 height 6
radio input "true"
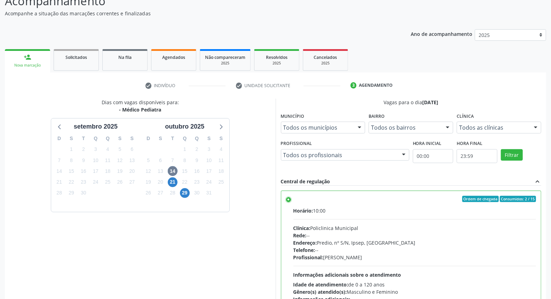
scroll to position [117, 0]
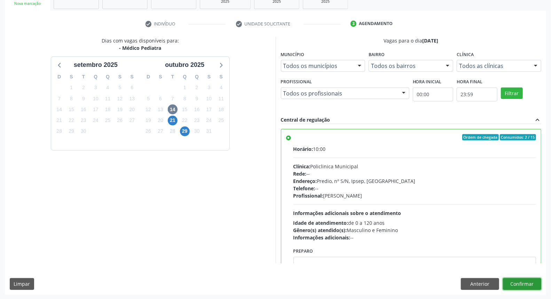
click at [520, 282] on button "Confirmar" at bounding box center [522, 284] width 38 height 12
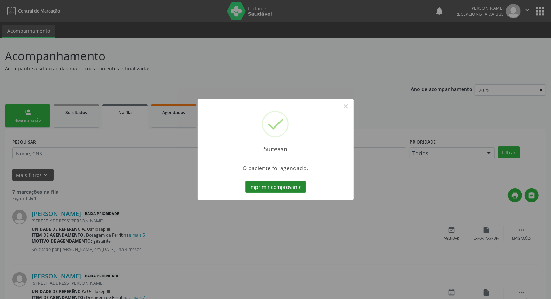
click at [272, 190] on button "Imprimir comprovante" at bounding box center [275, 187] width 61 height 12
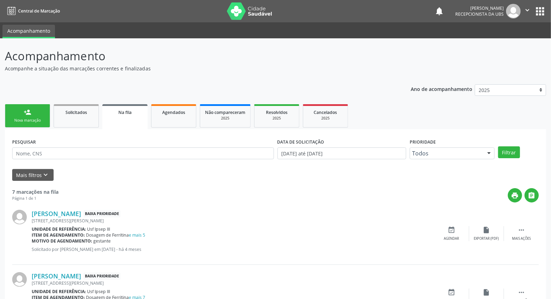
click at [36, 118] on div "Nova marcação" at bounding box center [27, 120] width 35 height 5
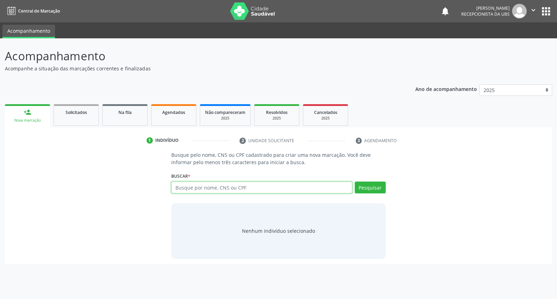
click at [182, 191] on input "text" at bounding box center [261, 187] width 181 height 12
type input "r"
type input "edilson damiao dos santos"
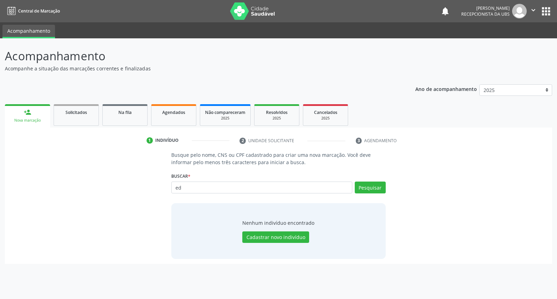
type input "e"
type input "necyrleide selene de barros deodato ferreira"
type input "n"
type input "00875253482"
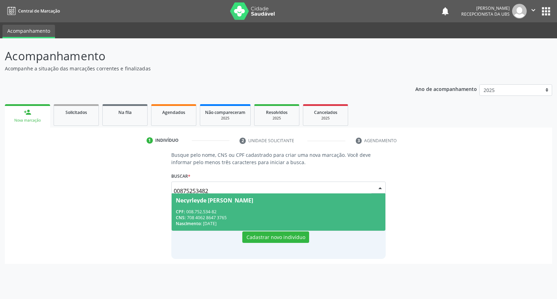
click at [235, 213] on div "CPF: 008.752.534-82" at bounding box center [278, 211] width 205 height 6
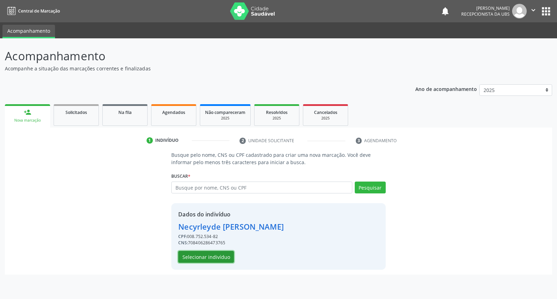
click at [211, 251] on button "Selecionar indivíduo" at bounding box center [206, 257] width 56 height 12
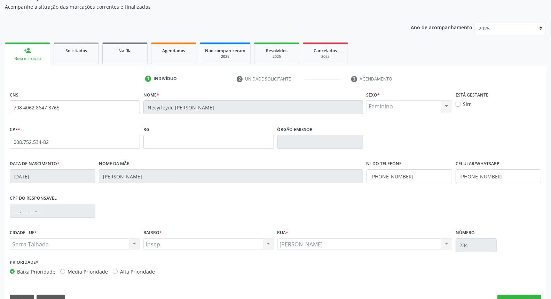
scroll to position [78, 0]
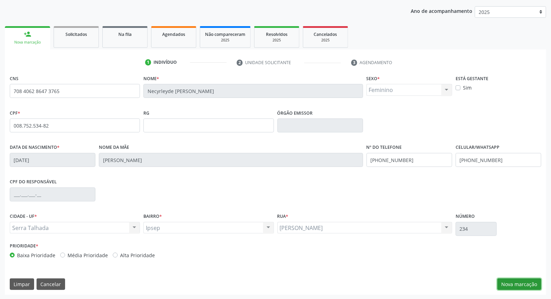
click at [520, 283] on button "Nova marcação" at bounding box center [519, 284] width 44 height 12
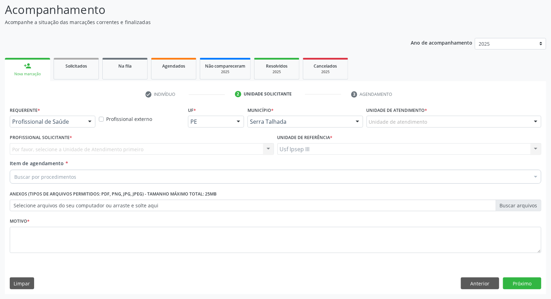
scroll to position [46, 0]
click at [89, 128] on div "Profissional de Saúde Paciente Nenhum resultado encontrado para: " " Não há nen…" at bounding box center [53, 122] width 86 height 12
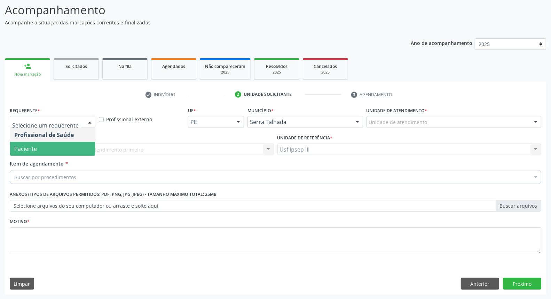
click at [81, 145] on span "Paciente" at bounding box center [52, 149] width 85 height 14
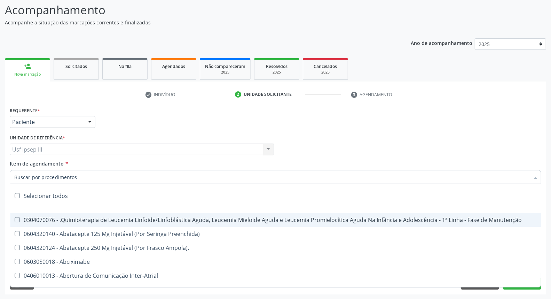
click at [79, 174] on div at bounding box center [276, 177] width 532 height 14
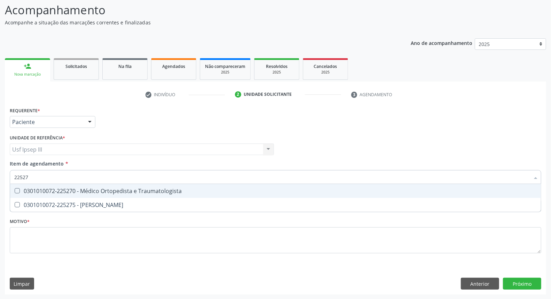
type input "225270"
click at [78, 190] on div "0301010072-225270 - Médico Ortopedista e Traumatologista" at bounding box center [275, 191] width 522 height 6
checkbox Traumatologista "true"
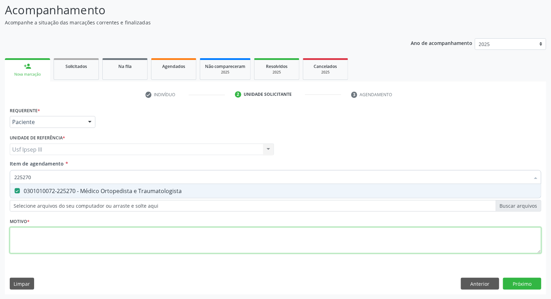
click at [53, 235] on div "Requerente * Paciente Profissional de Saúde Paciente Nenhum resultado encontrad…" at bounding box center [276, 184] width 532 height 158
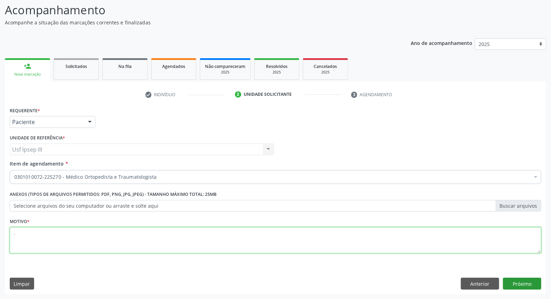
type textarea "."
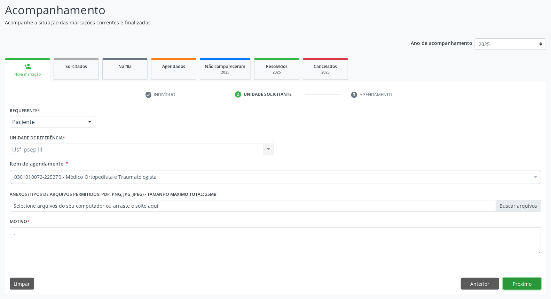
click at [514, 284] on button "Próximo" at bounding box center [522, 283] width 38 height 12
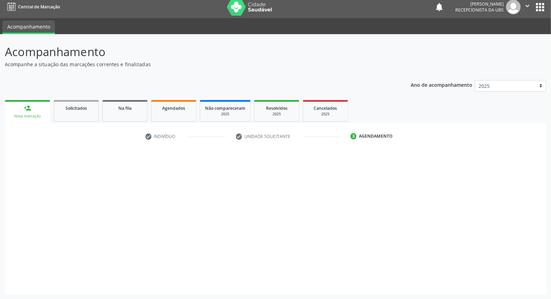
scroll to position [4, 0]
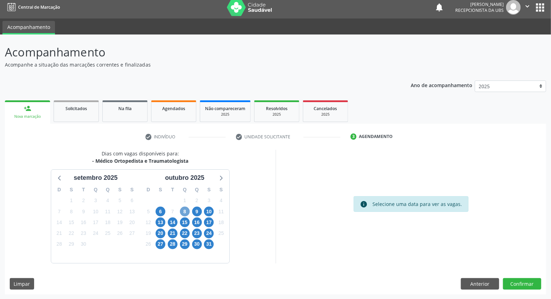
click at [184, 208] on span "8" at bounding box center [185, 211] width 10 height 10
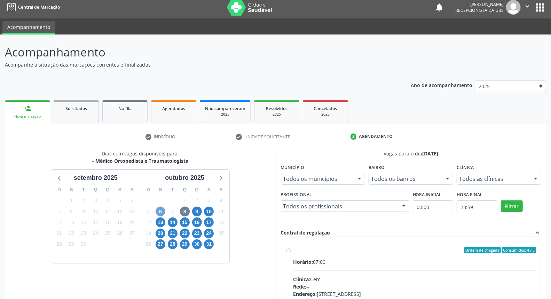
click at [158, 212] on span "6" at bounding box center [161, 211] width 10 height 10
click at [438, 285] on div "Rede: --" at bounding box center [414, 286] width 243 height 7
click at [291, 253] on input "Ordem de chegada Consumidos: 9 / 11 Horário: 08:30 Clínica: Policlinica Municip…" at bounding box center [288, 250] width 5 height 6
radio input "true"
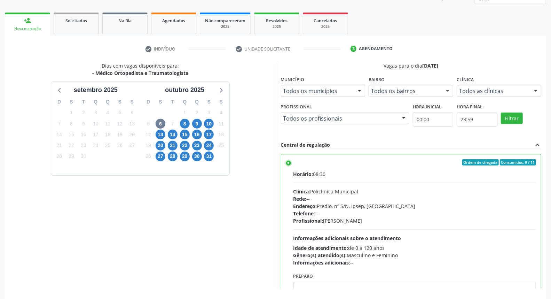
scroll to position [117, 0]
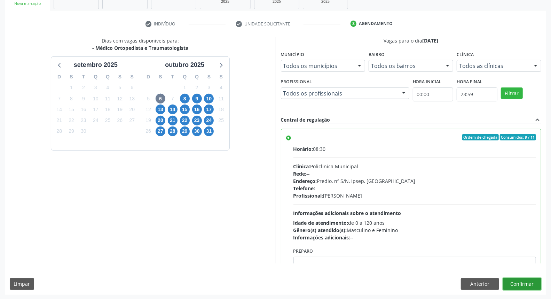
click at [526, 282] on button "Confirmar" at bounding box center [522, 284] width 38 height 12
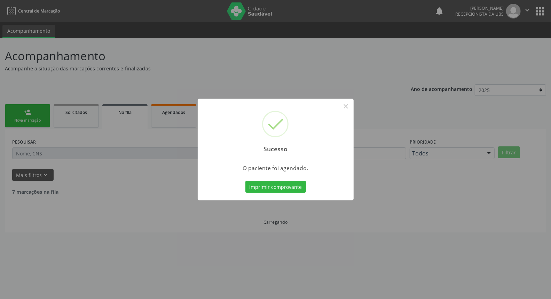
scroll to position [0, 0]
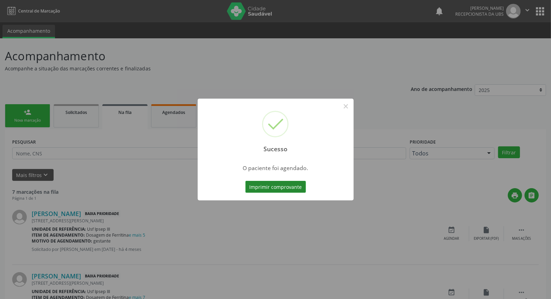
click at [291, 187] on button "Imprimir comprovante" at bounding box center [275, 187] width 61 height 12
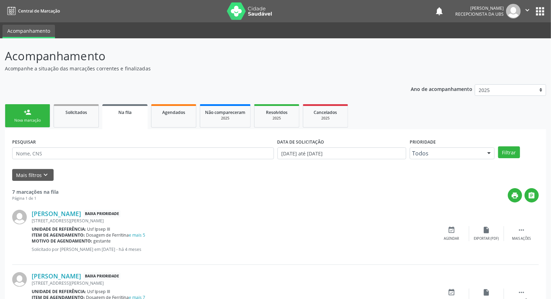
click at [11, 116] on link "person_add Nova marcação" at bounding box center [27, 115] width 45 height 23
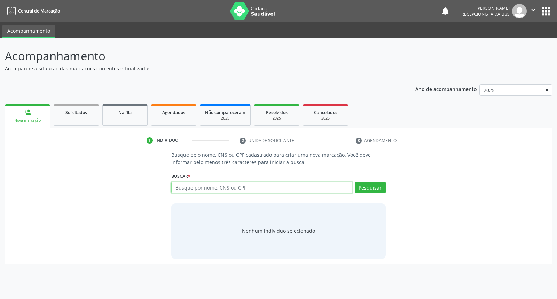
click at [184, 183] on input "text" at bounding box center [261, 187] width 181 height 12
type input "074456421"
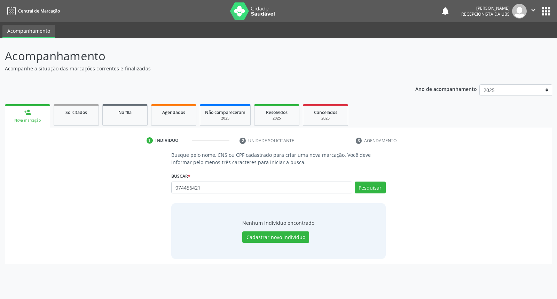
type input "074456421"
type input "0"
click at [214, 186] on input "roseany maria da rocha" at bounding box center [261, 187] width 181 height 12
type input "roseany maria da silva rocha"
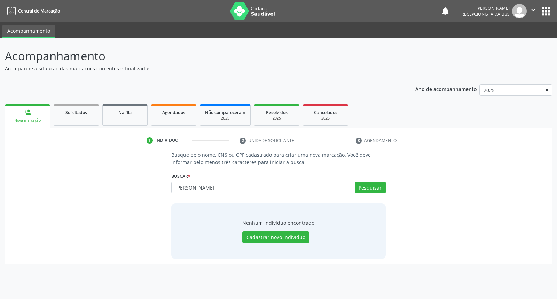
type input "roseany maria da silva rocha"
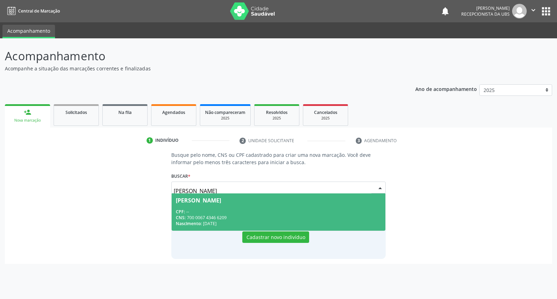
click at [251, 210] on div "CPF: --" at bounding box center [278, 211] width 205 height 6
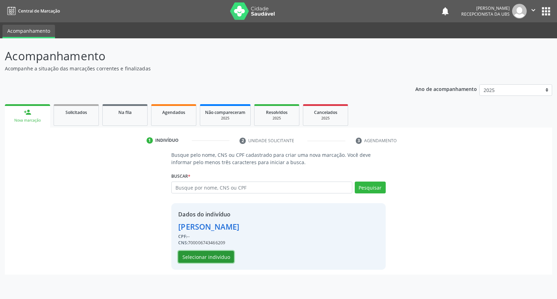
click at [227, 256] on button "Selecionar indivíduo" at bounding box center [206, 257] width 56 height 12
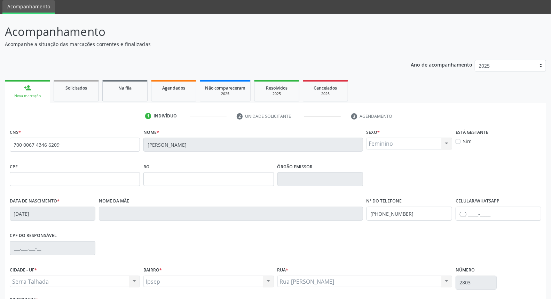
scroll to position [78, 0]
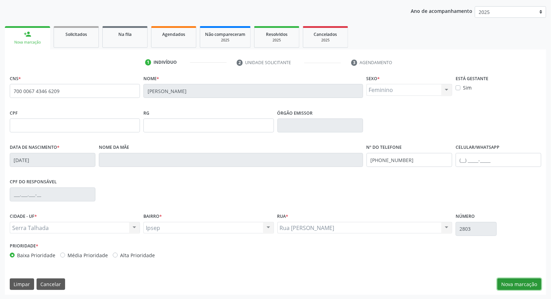
click at [507, 283] on button "Nova marcação" at bounding box center [519, 284] width 44 height 12
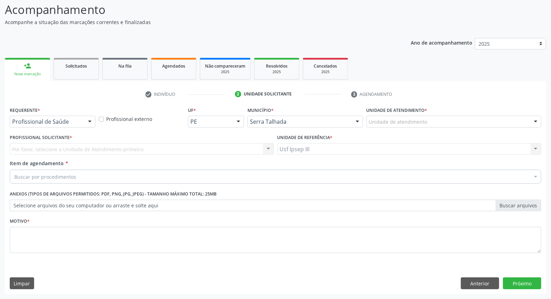
scroll to position [46, 0]
click at [91, 122] on div at bounding box center [90, 122] width 10 height 12
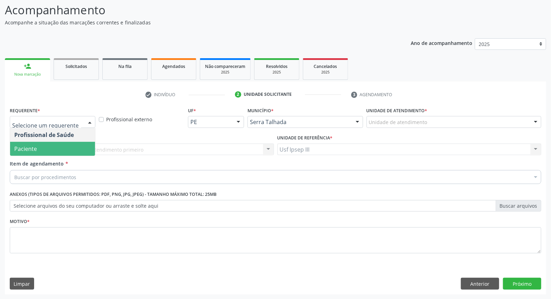
click at [71, 144] on span "Paciente" at bounding box center [52, 149] width 85 height 14
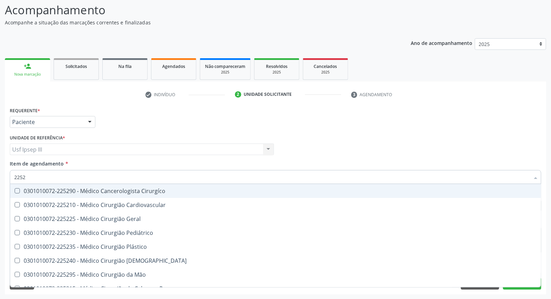
type input "22527"
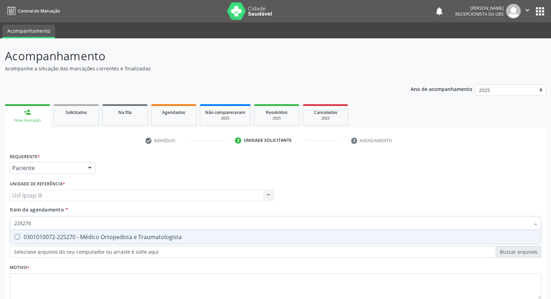
scroll to position [46, 0]
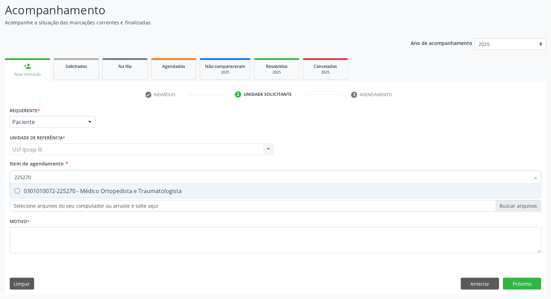
click at [72, 188] on div "0301010072-225270 - Médico Ortopedista e Traumatologista" at bounding box center [275, 191] width 522 height 6
checkbox Traumatologista "true"
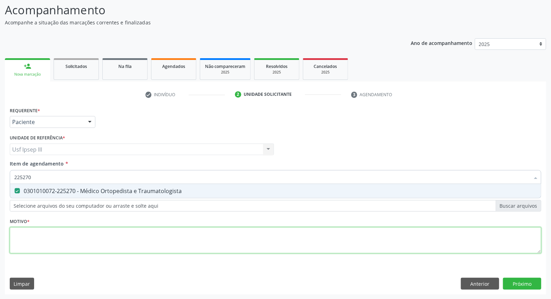
click at [41, 236] on div "Requerente * Paciente Profissional de Saúde Paciente Nenhum resultado encontrad…" at bounding box center [276, 184] width 532 height 158
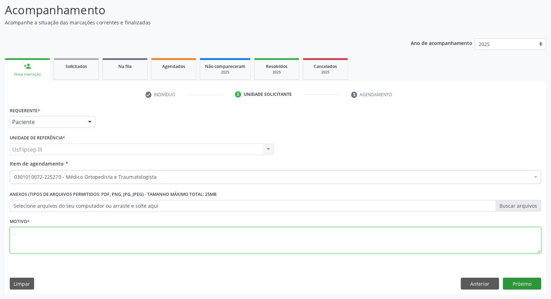
type textarea "."
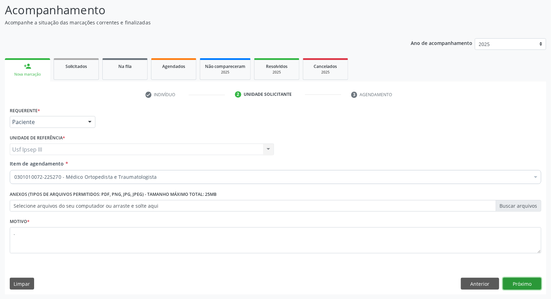
click at [522, 281] on button "Próximo" at bounding box center [522, 283] width 38 height 12
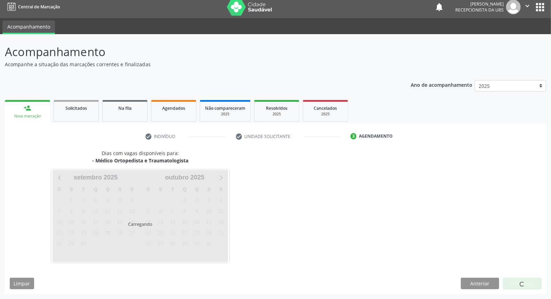
scroll to position [4, 0]
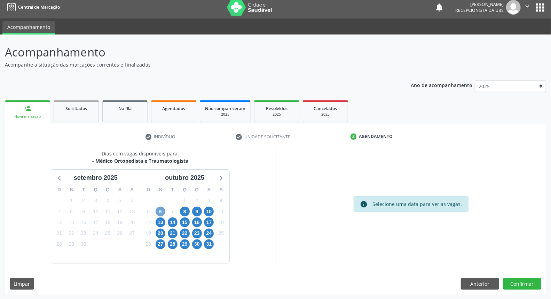
click at [159, 211] on span "6" at bounding box center [161, 211] width 10 height 10
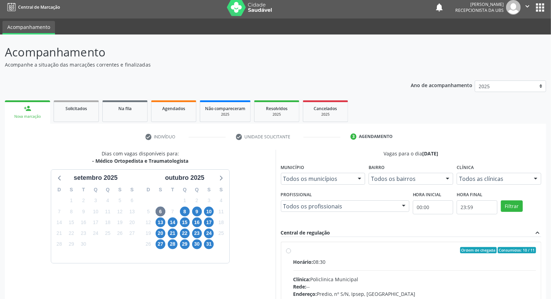
click at [450, 291] on div "Endereço: Predio, nº S/N, Ipsep, [GEOGRAPHIC_DATA]" at bounding box center [414, 293] width 243 height 7
click at [291, 253] on input "Ordem de chegada Consumidos: 10 / 11 Horário: 08:30 Clínica: Policlinica Munici…" at bounding box center [288, 250] width 5 height 6
radio input "true"
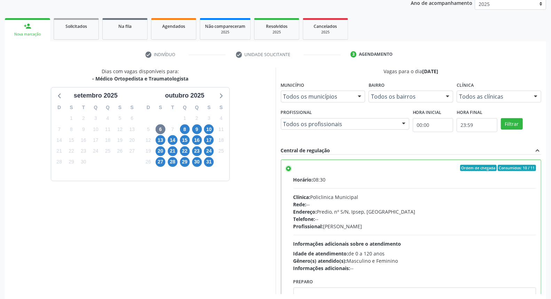
scroll to position [117, 0]
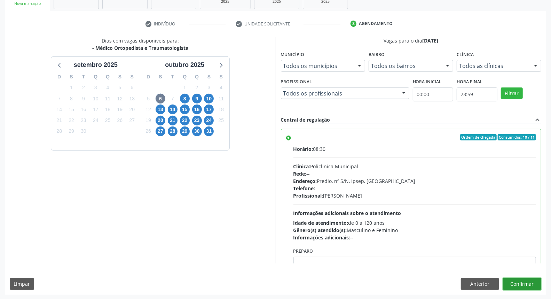
click at [527, 281] on button "Confirmar" at bounding box center [522, 284] width 38 height 12
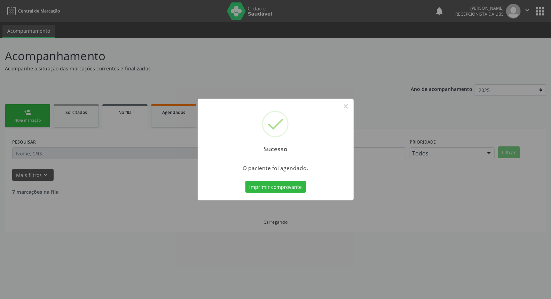
scroll to position [0, 0]
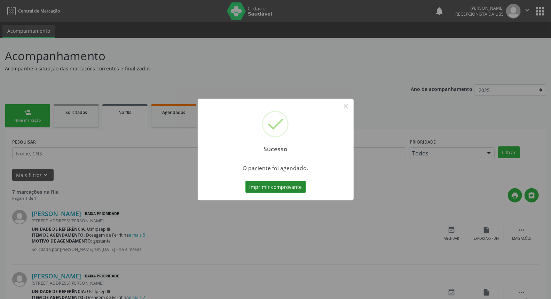
click at [286, 187] on button "Imprimir comprovante" at bounding box center [275, 187] width 61 height 12
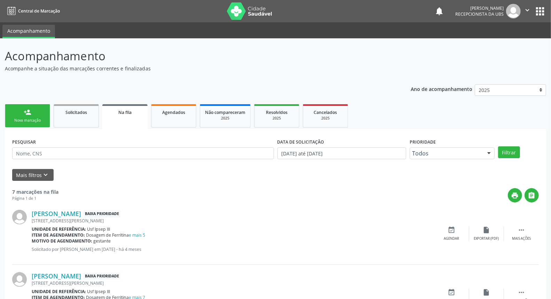
click at [35, 116] on link "person_add Nova marcação" at bounding box center [27, 115] width 45 height 23
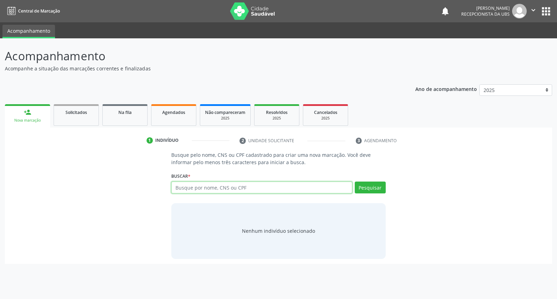
click at [193, 189] on input "text" at bounding box center [261, 187] width 181 height 12
type input "09538514432"
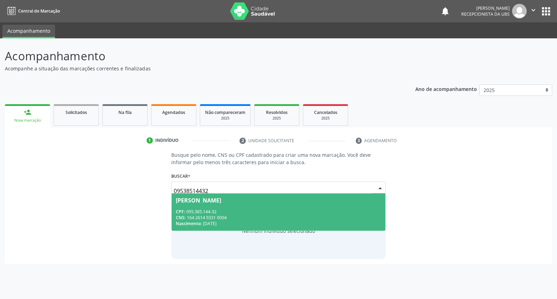
click at [199, 214] on div "CNS: 164 2614 9331 0004" at bounding box center [278, 217] width 205 height 6
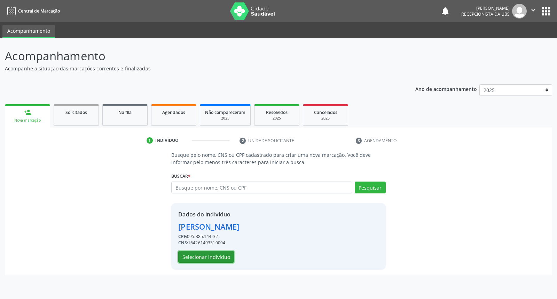
click at [192, 255] on button "Selecionar indivíduo" at bounding box center [206, 257] width 56 height 12
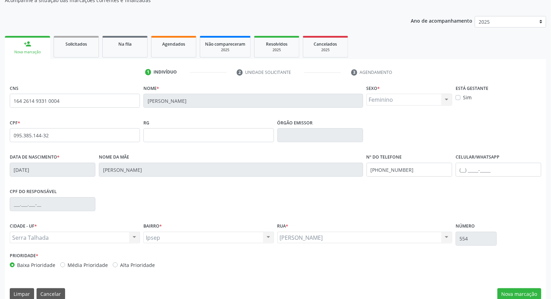
scroll to position [78, 0]
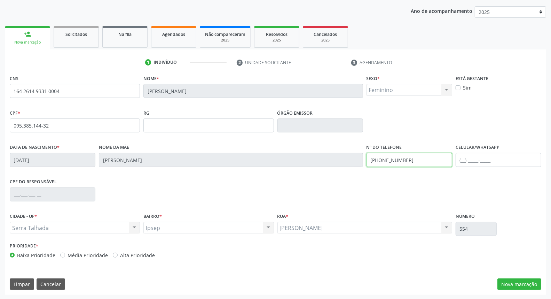
click at [355, 159] on div "Data de nascimento * [DATE] Nome da mãe [PERSON_NAME] Nº do Telefone [PHONE_NUM…" at bounding box center [275, 159] width 535 height 34
type input "("
click at [476, 160] on input "text" at bounding box center [499, 160] width 86 height 14
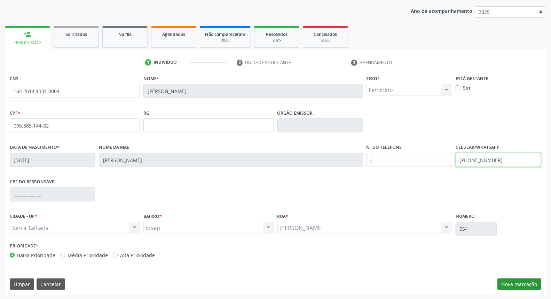
type input "[PHONE_NUMBER]"
click at [510, 279] on button "Nova marcação" at bounding box center [519, 284] width 44 height 12
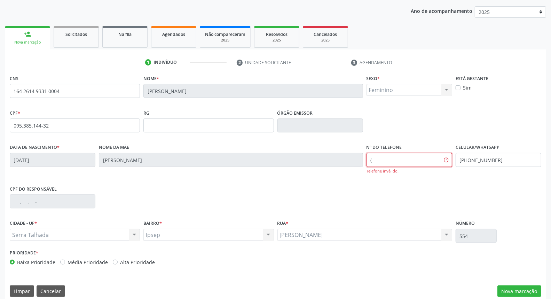
drag, startPoint x: 403, startPoint y: 162, endPoint x: 366, endPoint y: 161, distance: 37.3
click at [366, 161] on div "Nº do Telefone ( Telefone inválido." at bounding box center [409, 162] width 89 height 41
click at [528, 288] on button "Nova marcação" at bounding box center [519, 291] width 44 height 12
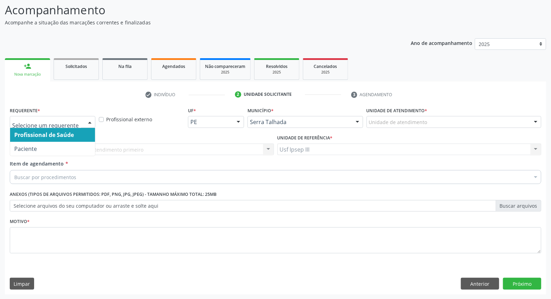
click at [90, 118] on div at bounding box center [90, 122] width 10 height 12
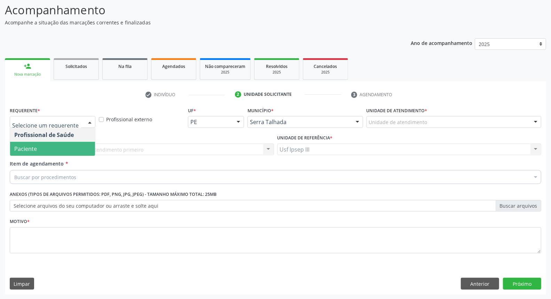
click at [64, 144] on span "Paciente" at bounding box center [52, 149] width 85 height 14
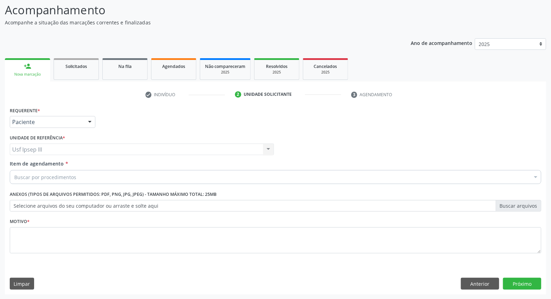
click at [66, 172] on div "Buscar por procedimentos" at bounding box center [276, 177] width 532 height 14
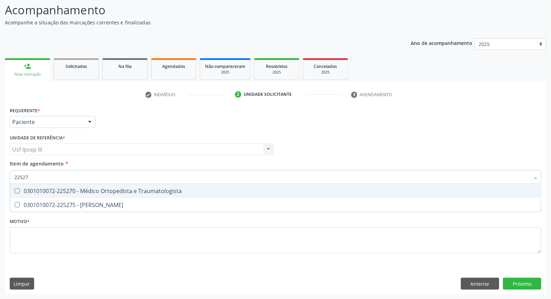
type input "225270"
click at [203, 194] on span "0301010072-225270 - Médico Ortopedista e Traumatologista" at bounding box center [275, 191] width 531 height 14
checkbox Traumatologista "true"
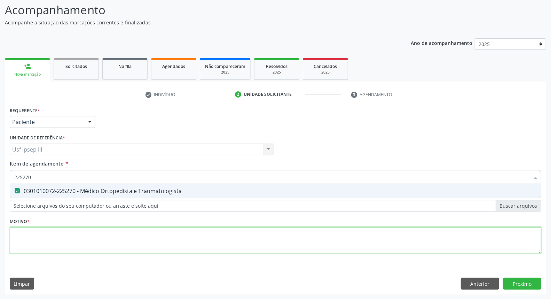
click at [166, 237] on div "Requerente * Paciente Profissional de Saúde Paciente Nenhum resultado encontrad…" at bounding box center [276, 184] width 532 height 158
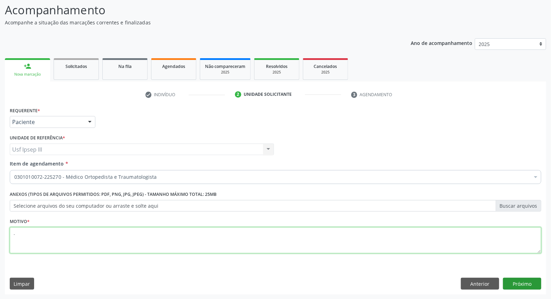
type textarea "."
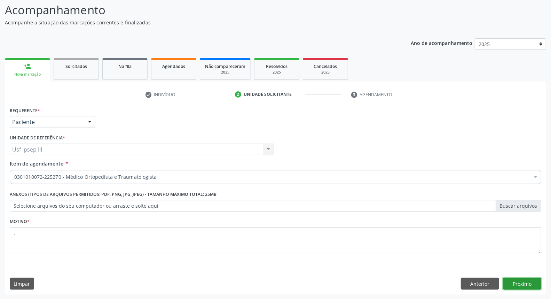
click at [517, 283] on button "Próximo" at bounding box center [522, 283] width 38 height 12
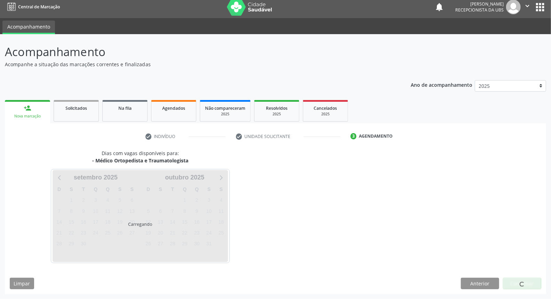
scroll to position [4, 0]
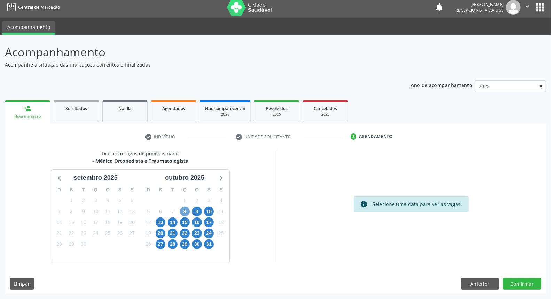
click at [183, 209] on span "8" at bounding box center [185, 211] width 10 height 10
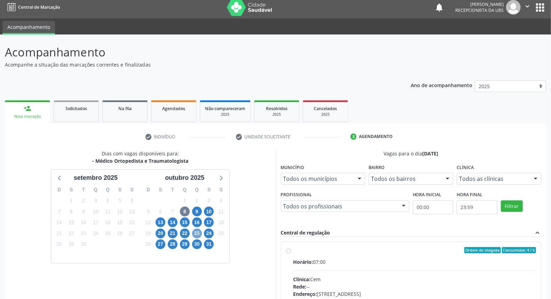
click at [196, 235] on span "23" at bounding box center [197, 233] width 10 height 10
click at [199, 219] on span "16" at bounding box center [197, 222] width 10 height 10
click at [198, 242] on span "30" at bounding box center [197, 244] width 10 height 10
click at [198, 212] on span "9" at bounding box center [197, 211] width 10 height 10
click at [172, 222] on span "14" at bounding box center [173, 222] width 10 height 10
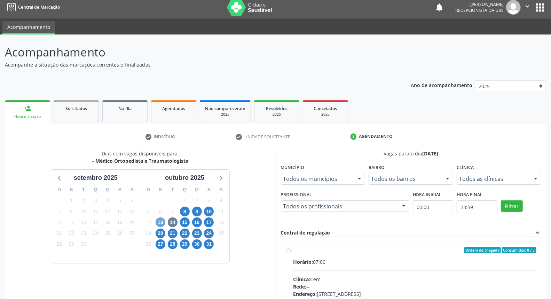
click at [164, 226] on span "13" at bounding box center [161, 222] width 10 height 10
click at [161, 244] on span "27" at bounding box center [161, 244] width 10 height 10
click at [187, 210] on span "8" at bounding box center [185, 211] width 10 height 10
click at [291, 253] on input "Ordem de chegada Consumidos: 4 / 5 Horário: 07:00 Clínica: Cem Rede: -- Endereç…" at bounding box center [288, 250] width 5 height 6
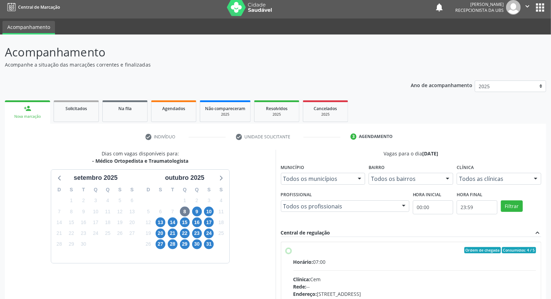
radio input "true"
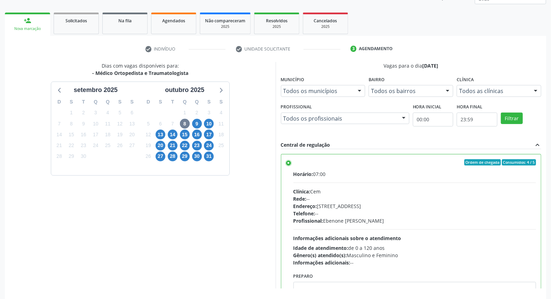
scroll to position [117, 0]
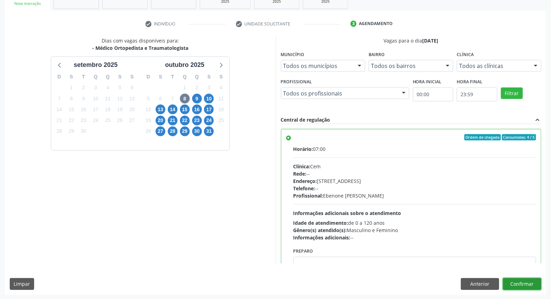
click at [531, 284] on button "Confirmar" at bounding box center [522, 284] width 38 height 12
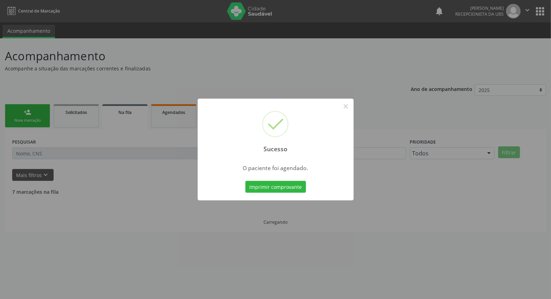
scroll to position [0, 0]
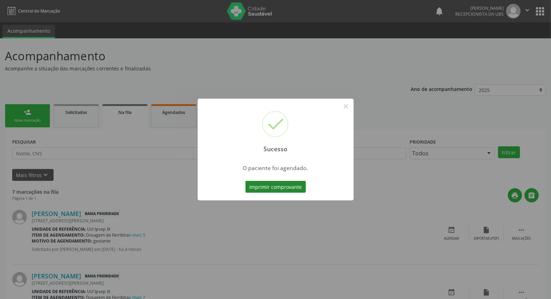
click at [273, 182] on button "Imprimir comprovante" at bounding box center [275, 187] width 61 height 12
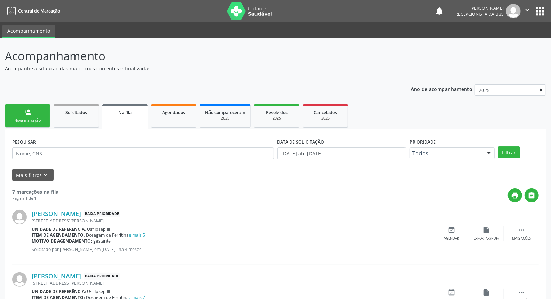
click at [32, 109] on link "person_add Nova marcação" at bounding box center [27, 115] width 45 height 23
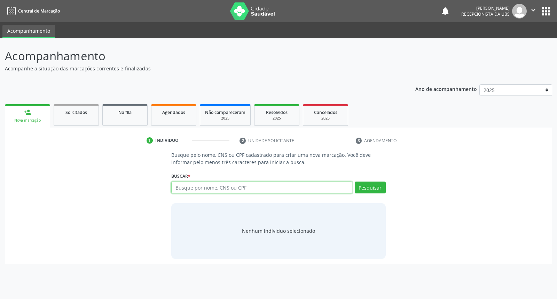
click at [183, 185] on input "text" at bounding box center [261, 187] width 181 height 12
type input "[PERSON_NAME]"
click at [373, 189] on button "Pesquisar" at bounding box center [370, 187] width 31 height 12
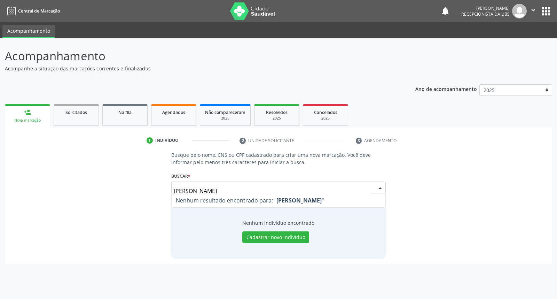
click at [194, 190] on input "[PERSON_NAME]" at bounding box center [272, 191] width 197 height 14
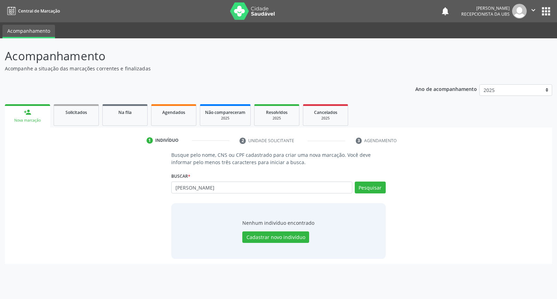
click at [188, 186] on input "[PERSON_NAME]" at bounding box center [261, 187] width 181 height 12
click at [187, 184] on input "[PERSON_NAME]" at bounding box center [261, 187] width 181 height 12
type input "[PERSON_NAME]"
click at [368, 190] on button "Pesquisar" at bounding box center [370, 187] width 31 height 12
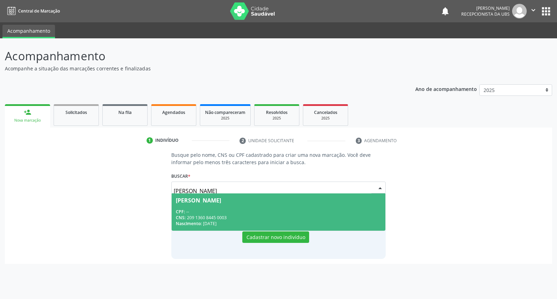
click at [307, 206] on span "[PERSON_NAME] CPF: -- CNS: 209 1360 8445 0003 Nascimento: [DATE]" at bounding box center [278, 211] width 213 height 37
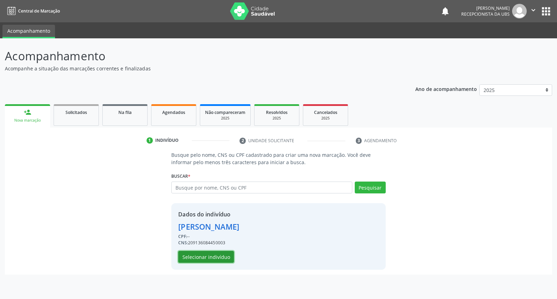
click at [220, 252] on button "Selecionar indivíduo" at bounding box center [206, 257] width 56 height 12
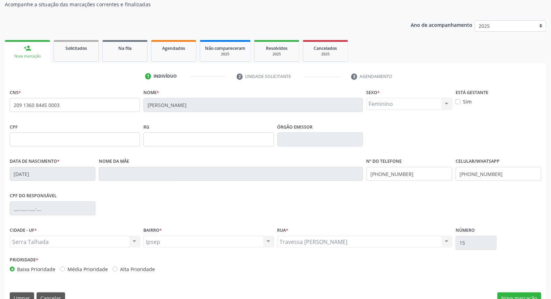
scroll to position [78, 0]
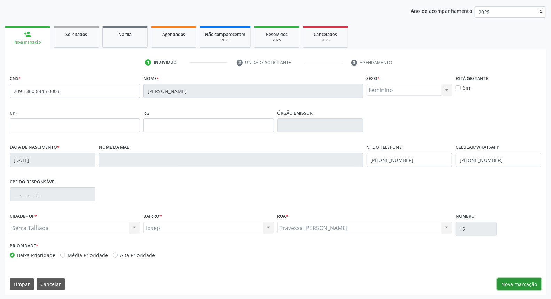
click at [511, 285] on button "Nova marcação" at bounding box center [519, 284] width 44 height 12
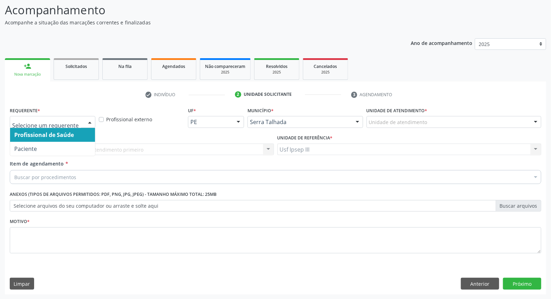
click at [90, 120] on div at bounding box center [90, 122] width 10 height 12
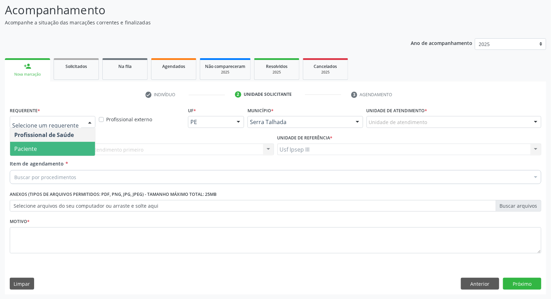
click at [81, 146] on span "Paciente" at bounding box center [52, 149] width 85 height 14
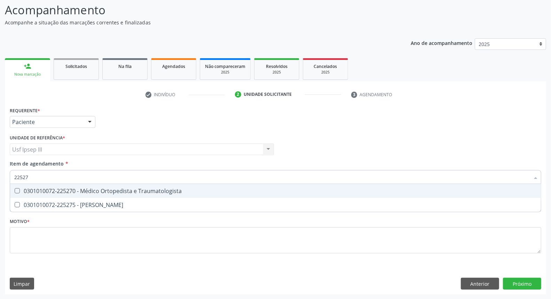
type input "225270"
click at [81, 195] on span "0301010072-225270 - Médico Ortopedista e Traumatologista" at bounding box center [275, 191] width 531 height 14
checkbox Traumatologista "true"
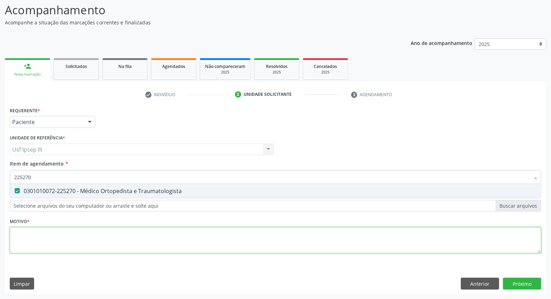
click at [69, 233] on div "Requerente * Paciente Profissional de Saúde Paciente Nenhum resultado encontrad…" at bounding box center [276, 184] width 532 height 158
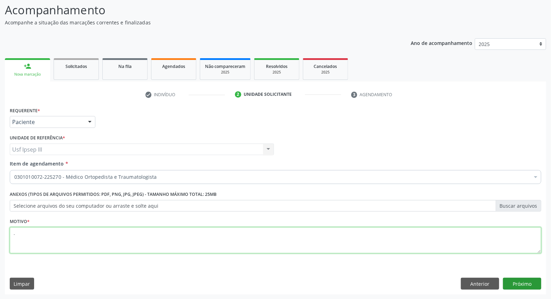
type textarea "."
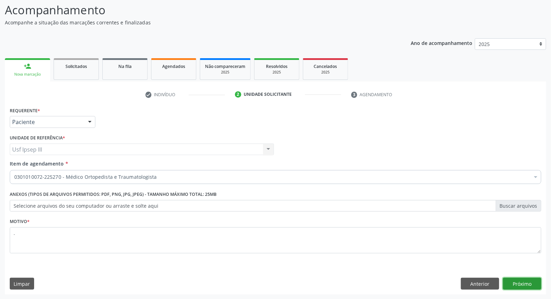
click at [504, 282] on button "Próximo" at bounding box center [522, 283] width 38 height 12
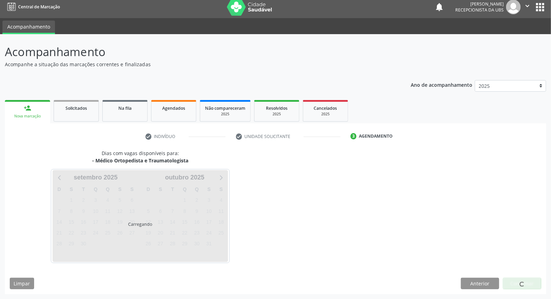
scroll to position [4, 0]
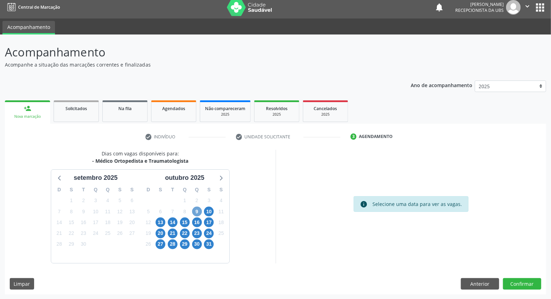
click at [199, 211] on span "9" at bounding box center [197, 211] width 10 height 10
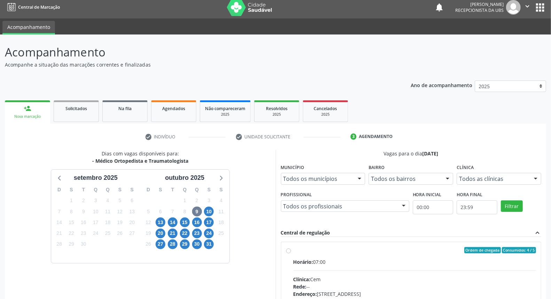
click at [406, 277] on div "Clínica: Cem" at bounding box center [414, 278] width 243 height 7
click at [291, 253] on input "Ordem de chegada Consumidos: 4 / 5 Horário: 07:00 Clínica: Cem Rede: -- Endereç…" at bounding box center [288, 250] width 5 height 6
radio input "true"
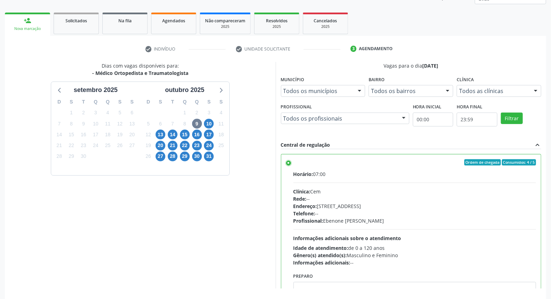
scroll to position [117, 0]
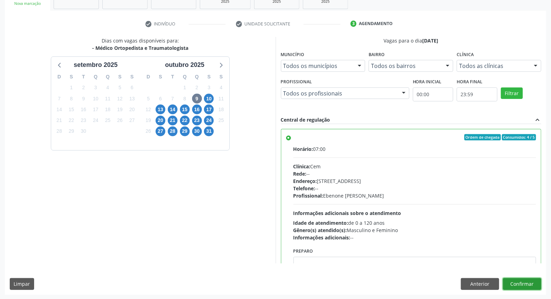
click at [527, 281] on button "Confirmar" at bounding box center [522, 284] width 38 height 12
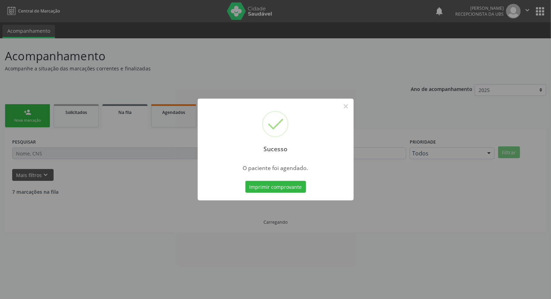
scroll to position [0, 0]
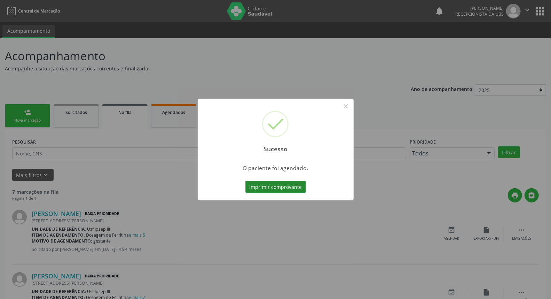
click at [294, 184] on button "Imprimir comprovante" at bounding box center [275, 187] width 61 height 12
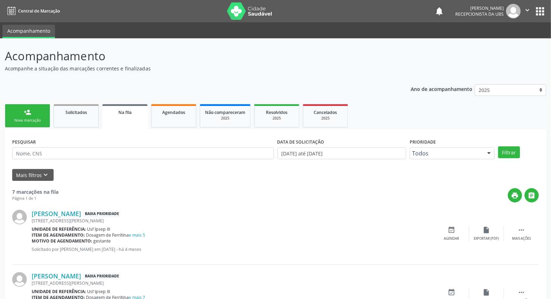
click at [30, 117] on link "person_add Nova marcação" at bounding box center [27, 115] width 45 height 23
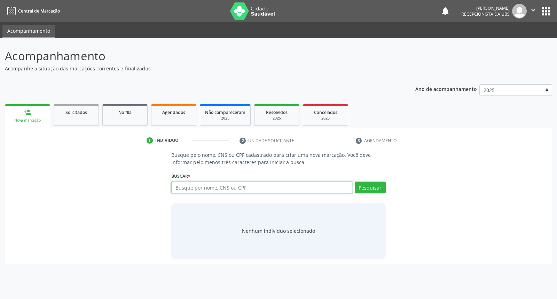
click at [190, 184] on input "text" at bounding box center [261, 187] width 181 height 12
type input "[PERSON_NAME]"
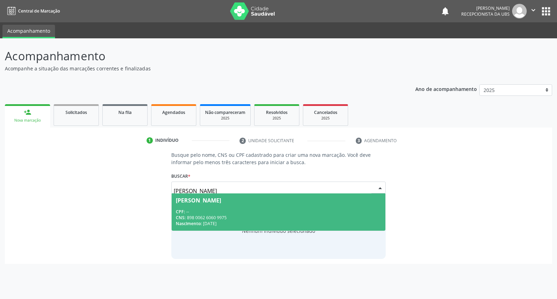
click at [217, 217] on div "CNS: 898 0062 6060 9975" at bounding box center [278, 217] width 205 height 6
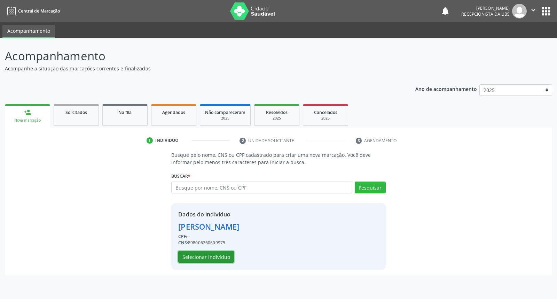
click at [210, 254] on button "Selecionar indivíduo" at bounding box center [206, 257] width 56 height 12
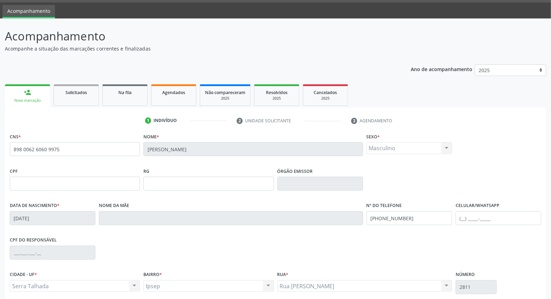
scroll to position [78, 0]
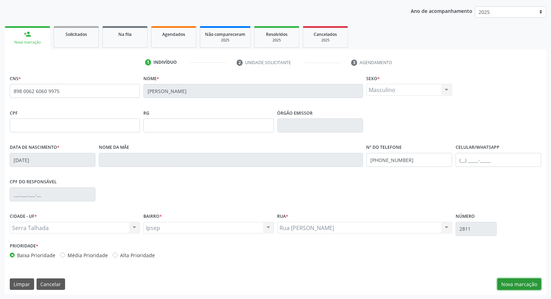
click at [506, 285] on button "Nova marcação" at bounding box center [519, 284] width 44 height 12
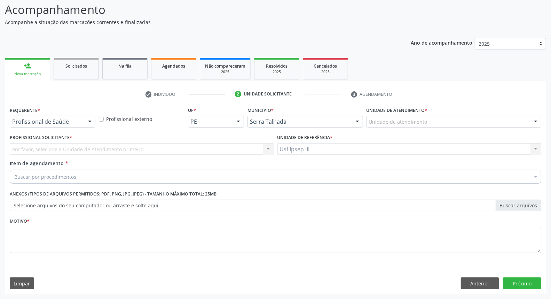
scroll to position [46, 0]
click at [89, 117] on div at bounding box center [90, 122] width 10 height 12
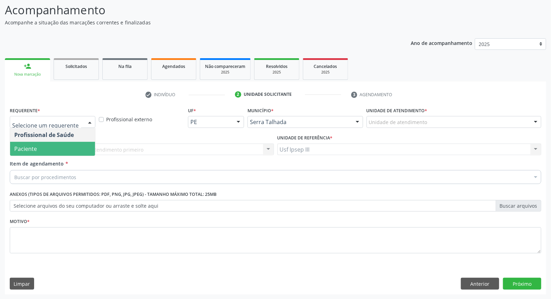
click at [77, 142] on span "Paciente" at bounding box center [52, 149] width 85 height 14
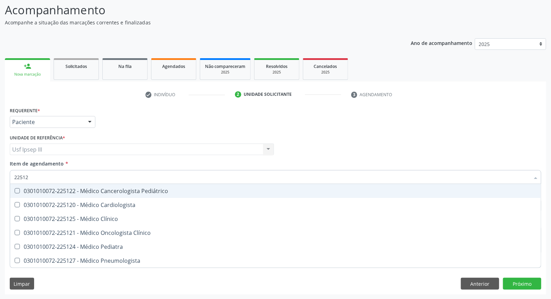
type input "225124"
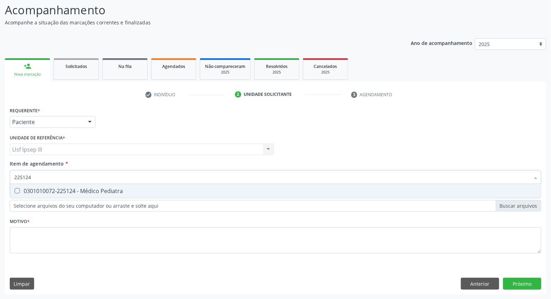
click at [70, 184] on span "0301010072-225124 - Médico Pediatra" at bounding box center [275, 191] width 531 height 14
checkbox Pediatra "true"
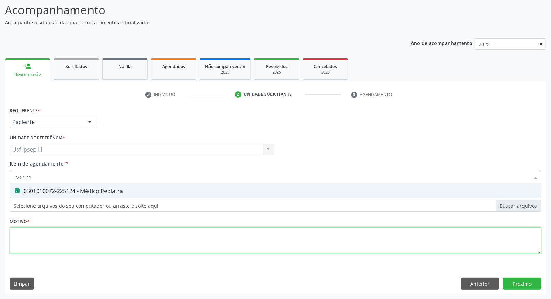
click at [44, 245] on div "Requerente * Paciente Profissional de Saúde Paciente Nenhum resultado encontrad…" at bounding box center [276, 184] width 532 height 158
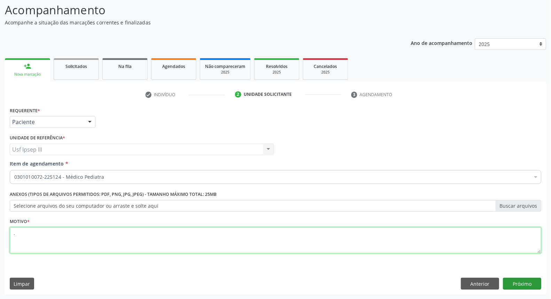
type textarea "."
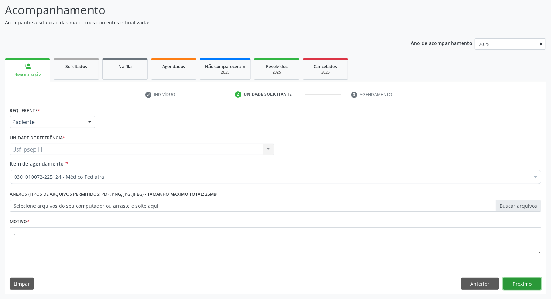
click at [519, 287] on button "Próximo" at bounding box center [522, 283] width 38 height 12
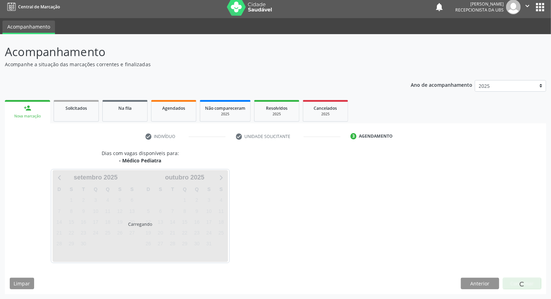
scroll to position [4, 0]
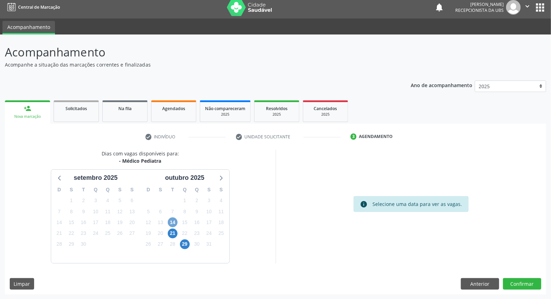
click at [171, 221] on span "14" at bounding box center [173, 222] width 10 height 10
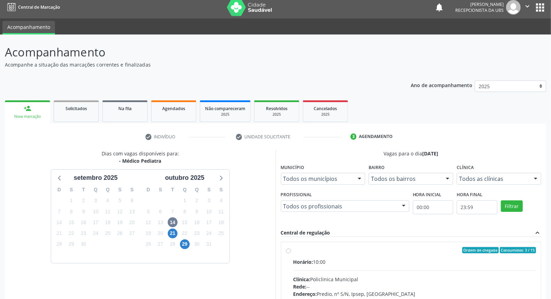
click at [362, 278] on div "Clínica: Policlinica Municipal" at bounding box center [414, 278] width 243 height 7
click at [291, 253] on input "Ordem de chegada Consumidos: 3 / 15 Horário: 10:00 Clínica: Policlinica Municip…" at bounding box center [288, 250] width 5 height 6
radio input "true"
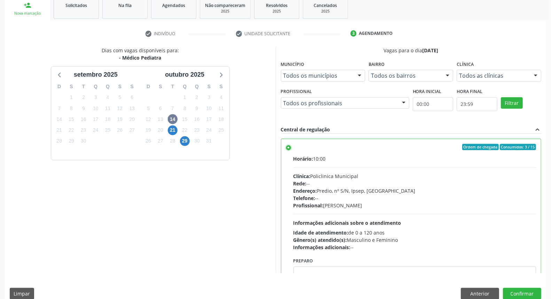
scroll to position [117, 0]
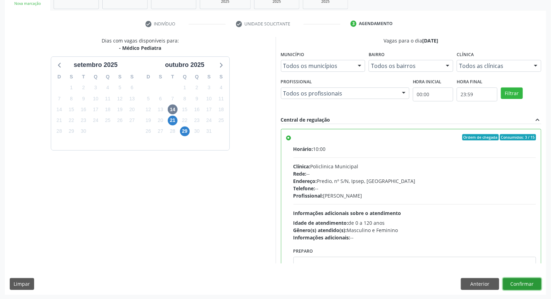
click at [520, 280] on button "Confirmar" at bounding box center [522, 284] width 38 height 12
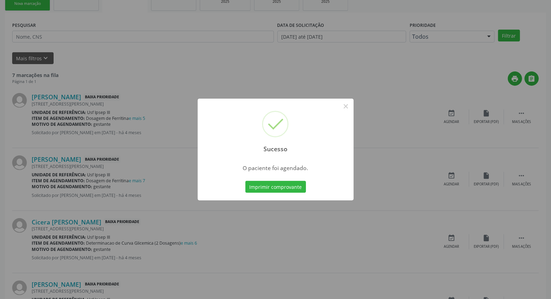
scroll to position [0, 0]
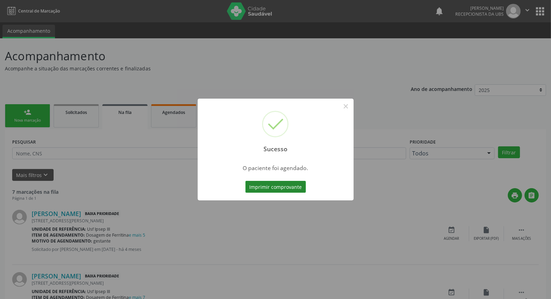
click at [281, 187] on button "Imprimir comprovante" at bounding box center [275, 187] width 61 height 12
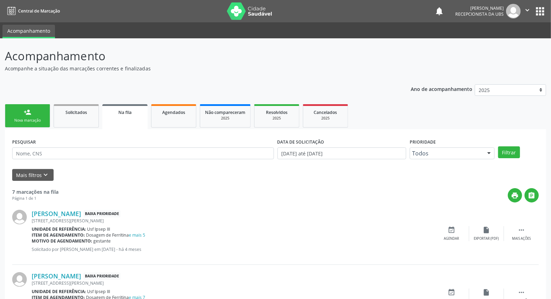
click at [34, 119] on div "Nova marcação" at bounding box center [27, 120] width 35 height 5
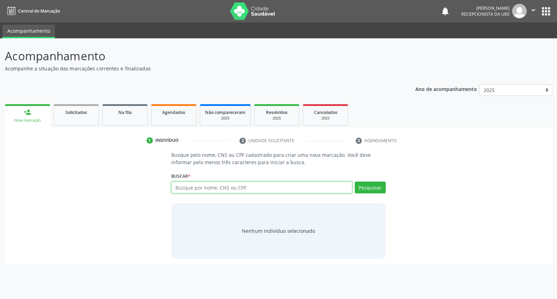
click at [183, 187] on input "text" at bounding box center [261, 187] width 181 height 12
type input "[PERSON_NAME]"
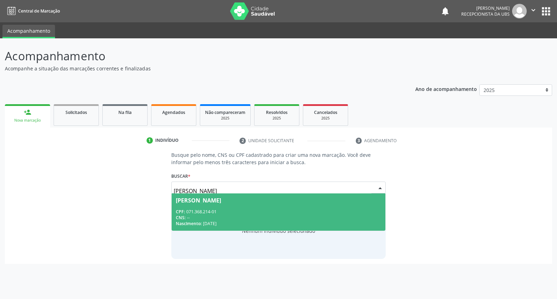
click at [194, 210] on div "CPF: 071.368.214-01" at bounding box center [278, 211] width 205 height 6
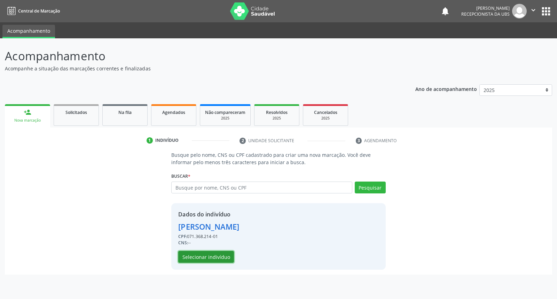
click at [197, 259] on button "Selecionar indivíduo" at bounding box center [206, 257] width 56 height 12
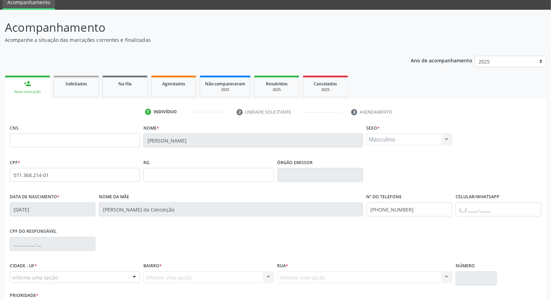
scroll to position [78, 0]
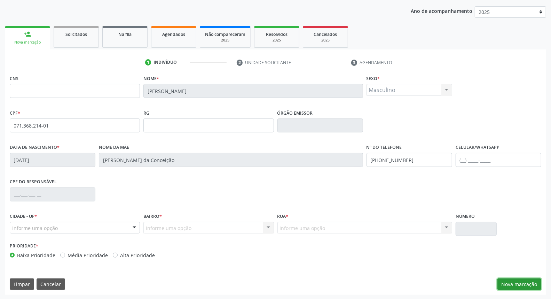
click at [514, 282] on button "Nova marcação" at bounding box center [519, 284] width 44 height 12
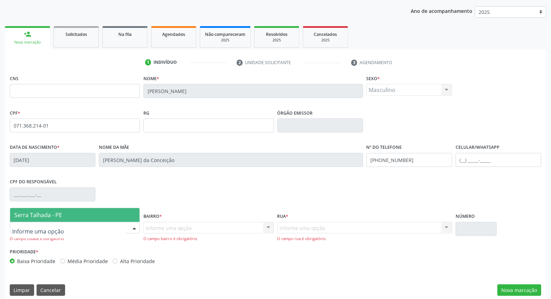
click at [100, 222] on div "Serra Talhada - PE Nenhum resultado encontrado para: " " Nenhuma opção encontra…" at bounding box center [75, 228] width 130 height 12
click at [98, 211] on span "Serra Talhada - PE" at bounding box center [74, 215] width 129 height 14
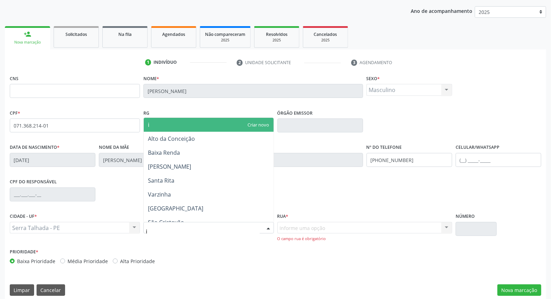
type input "ip"
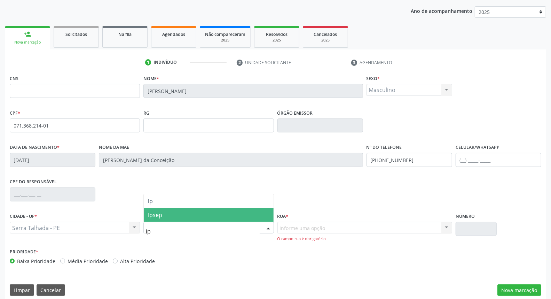
click at [167, 217] on span "Ipsep" at bounding box center [208, 215] width 129 height 14
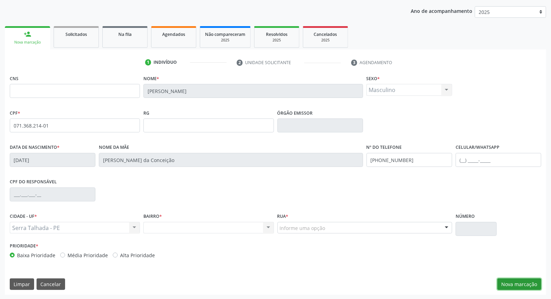
click at [530, 281] on button "Nova marcação" at bounding box center [519, 284] width 44 height 12
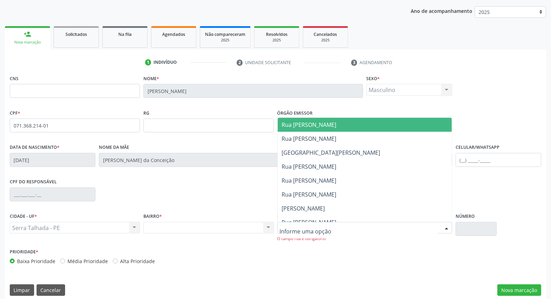
click at [400, 226] on div at bounding box center [364, 228] width 175 height 12
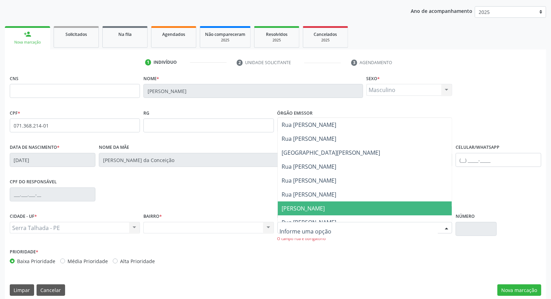
click at [381, 207] on span "[PERSON_NAME]" at bounding box center [365, 208] width 174 height 14
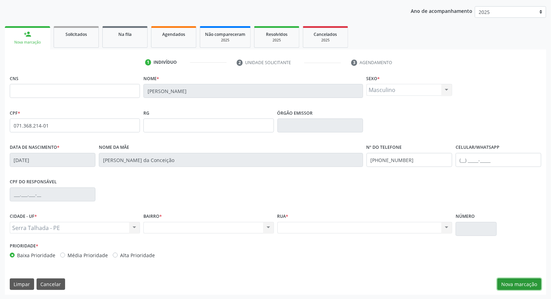
click at [510, 283] on button "Nova marcação" at bounding box center [519, 284] width 44 height 12
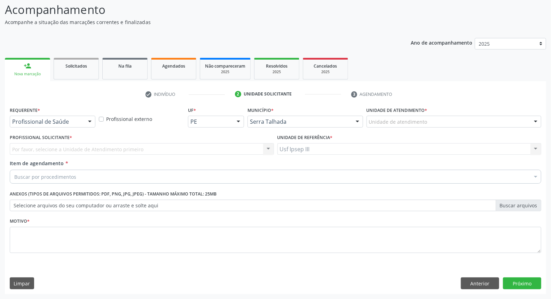
scroll to position [46, 0]
click at [86, 121] on div at bounding box center [90, 122] width 10 height 12
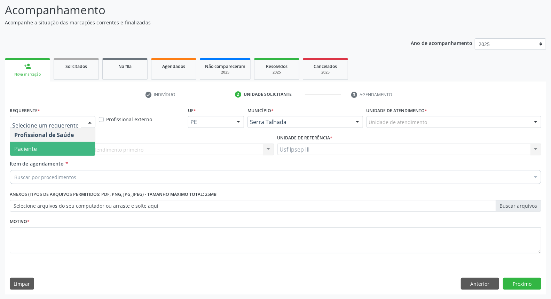
click at [56, 144] on span "Paciente" at bounding box center [52, 149] width 85 height 14
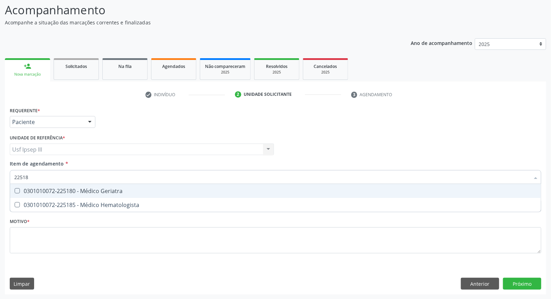
type input "225180"
click at [68, 186] on span "0301010072-225180 - Médico Geriatra" at bounding box center [275, 191] width 531 height 14
checkbox Geriatra "true"
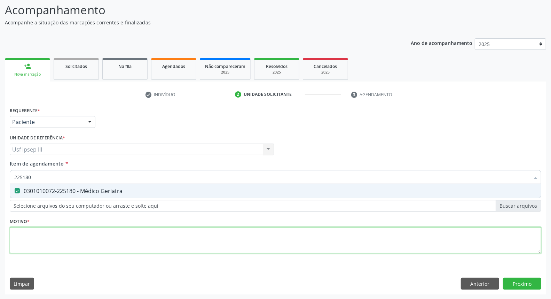
click at [55, 243] on div "Requerente * Paciente Profissional de Saúde Paciente Nenhum resultado encontrad…" at bounding box center [276, 184] width 532 height 158
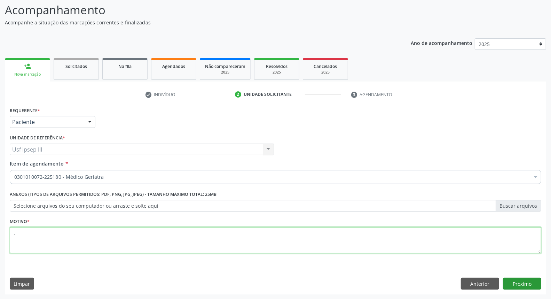
type textarea "."
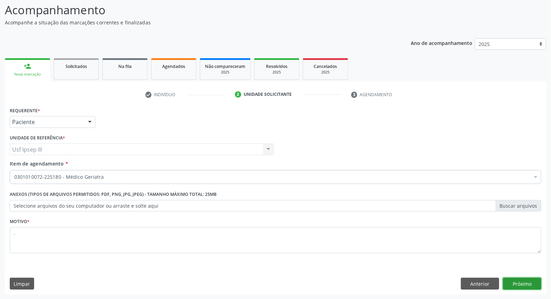
click at [519, 281] on button "Próximo" at bounding box center [522, 283] width 38 height 12
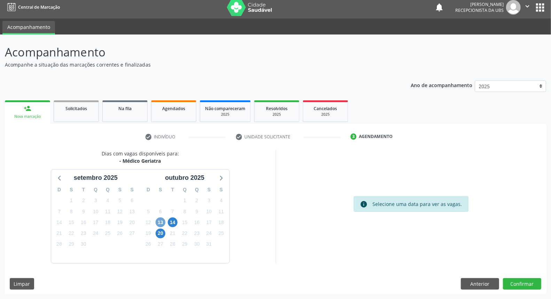
click at [158, 223] on span "13" at bounding box center [161, 222] width 10 height 10
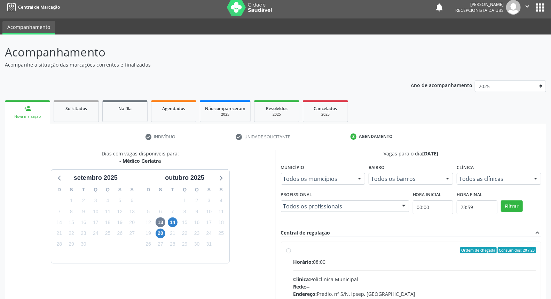
click at [291, 253] on input "Ordem de chegada Consumidos: 20 / 23 Horário: 08:00 Clínica: Policlinica Munici…" at bounding box center [288, 250] width 5 height 6
radio input "true"
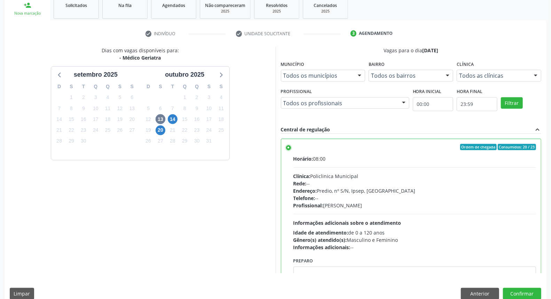
scroll to position [117, 0]
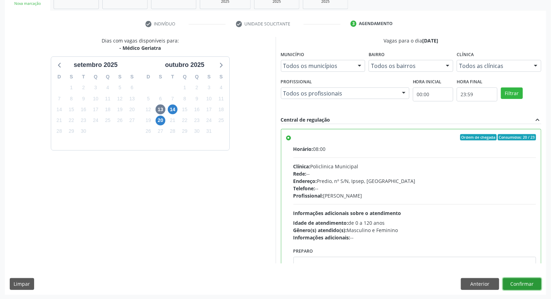
click at [530, 283] on button "Confirmar" at bounding box center [522, 284] width 38 height 12
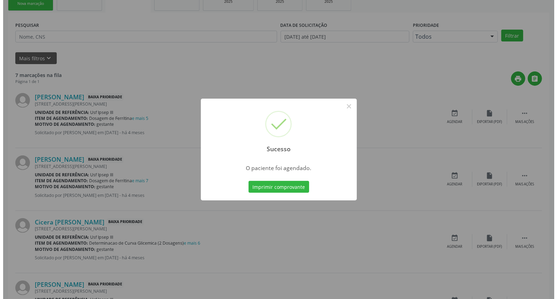
scroll to position [0, 0]
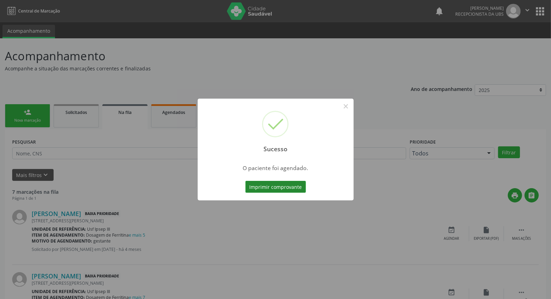
click at [279, 190] on button "Imprimir comprovante" at bounding box center [275, 187] width 61 height 12
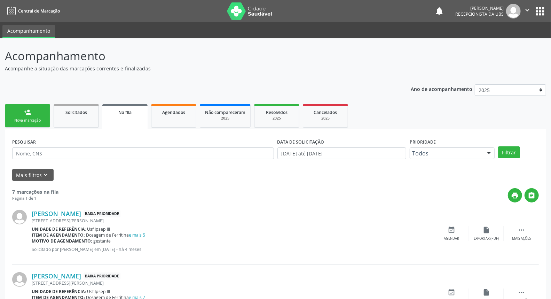
click at [37, 119] on div "Nova marcação" at bounding box center [27, 120] width 35 height 5
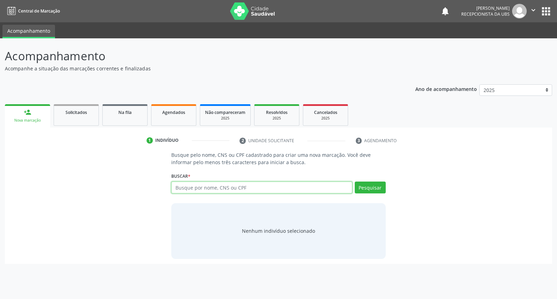
click at [188, 185] on input "text" at bounding box center [261, 187] width 181 height 12
type input "[PERSON_NAME] do carmo da conceicao"
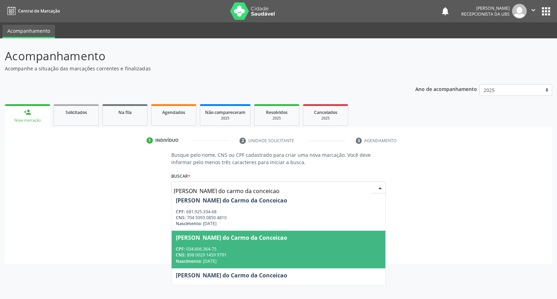
click at [190, 250] on div "CPF: 034.606.364-75" at bounding box center [278, 249] width 205 height 6
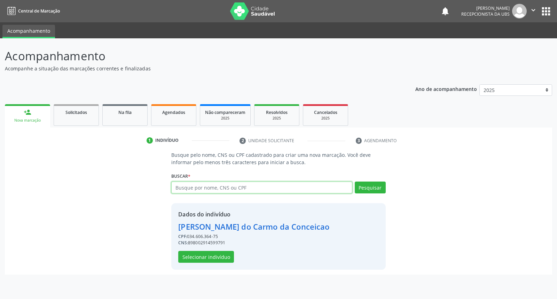
click at [213, 186] on input "text" at bounding box center [261, 187] width 181 height 12
click at [309, 191] on input "[PERSON_NAME] do carmo da conceicao" at bounding box center [261, 187] width 181 height 12
type input "[PERSON_NAME] do carmo da conceicao"
click at [368, 186] on button "Pesquisar" at bounding box center [370, 187] width 31 height 12
type input "[PERSON_NAME] do carmo da conceicao"
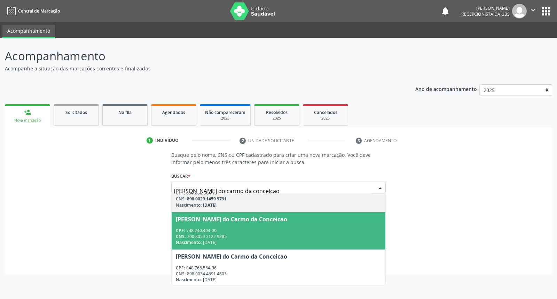
scroll to position [58, 0]
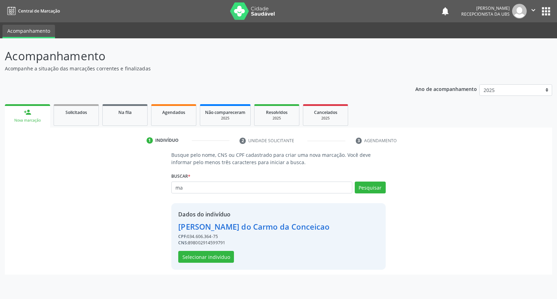
type input "m"
